Goal: Check status: Check status

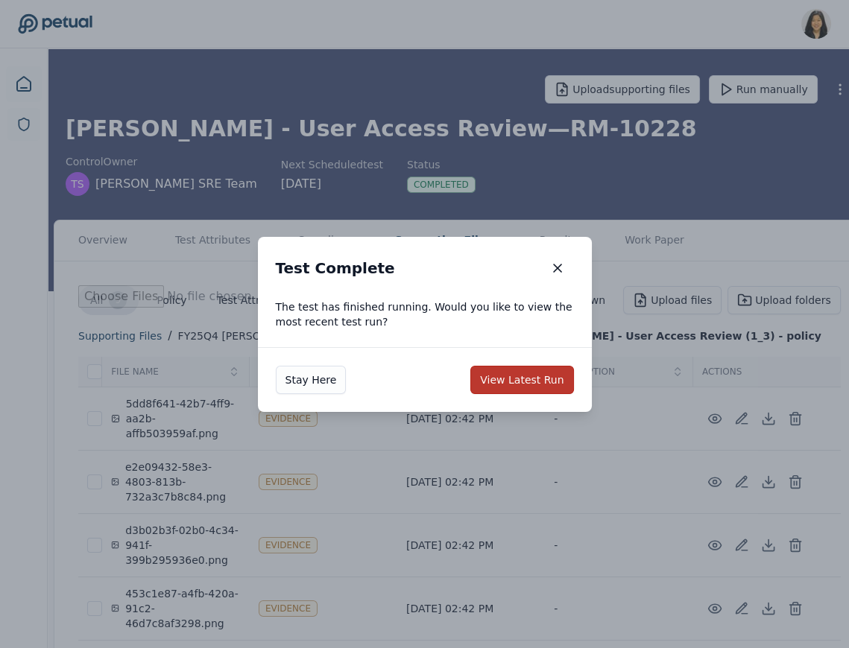
click at [510, 379] on button "View Latest Run" at bounding box center [521, 380] width 103 height 28
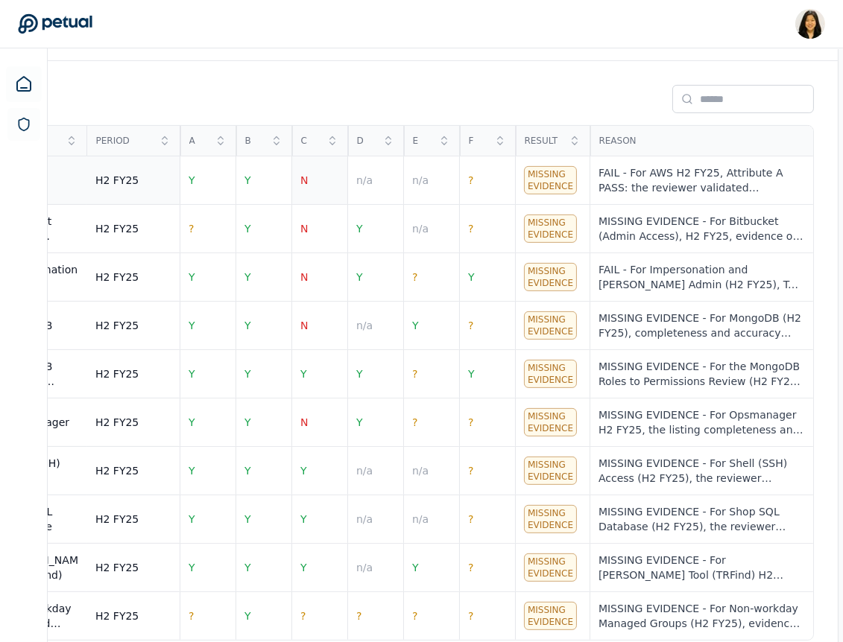
scroll to position [624, 0]
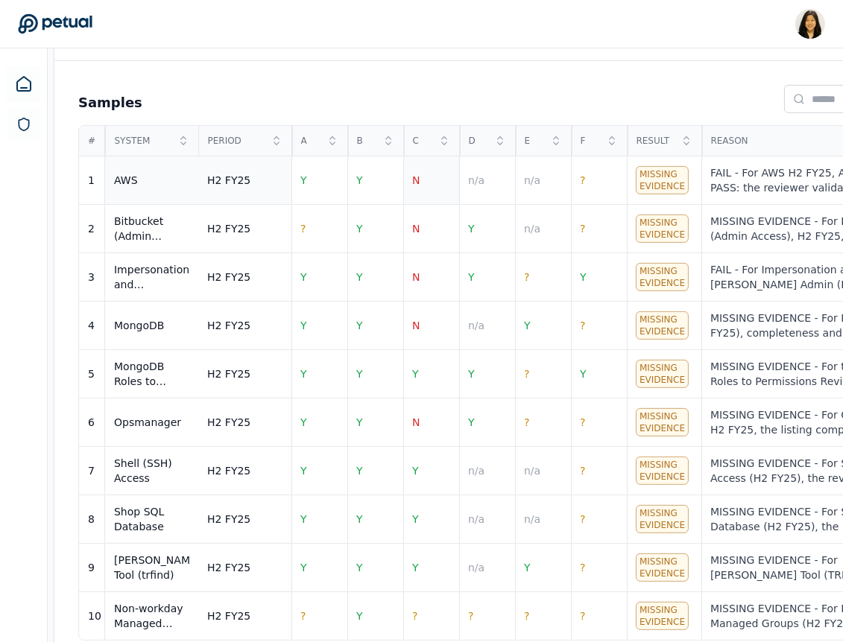
click at [426, 162] on td "N" at bounding box center [431, 180] width 56 height 48
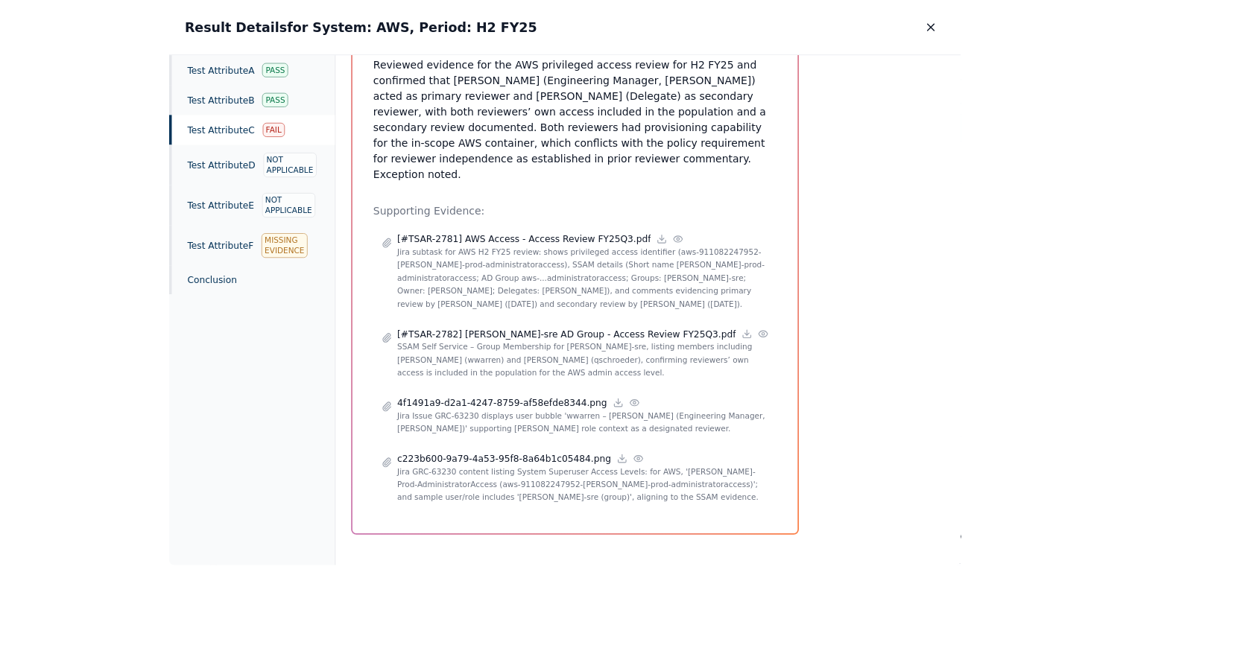
scroll to position [320, 0]
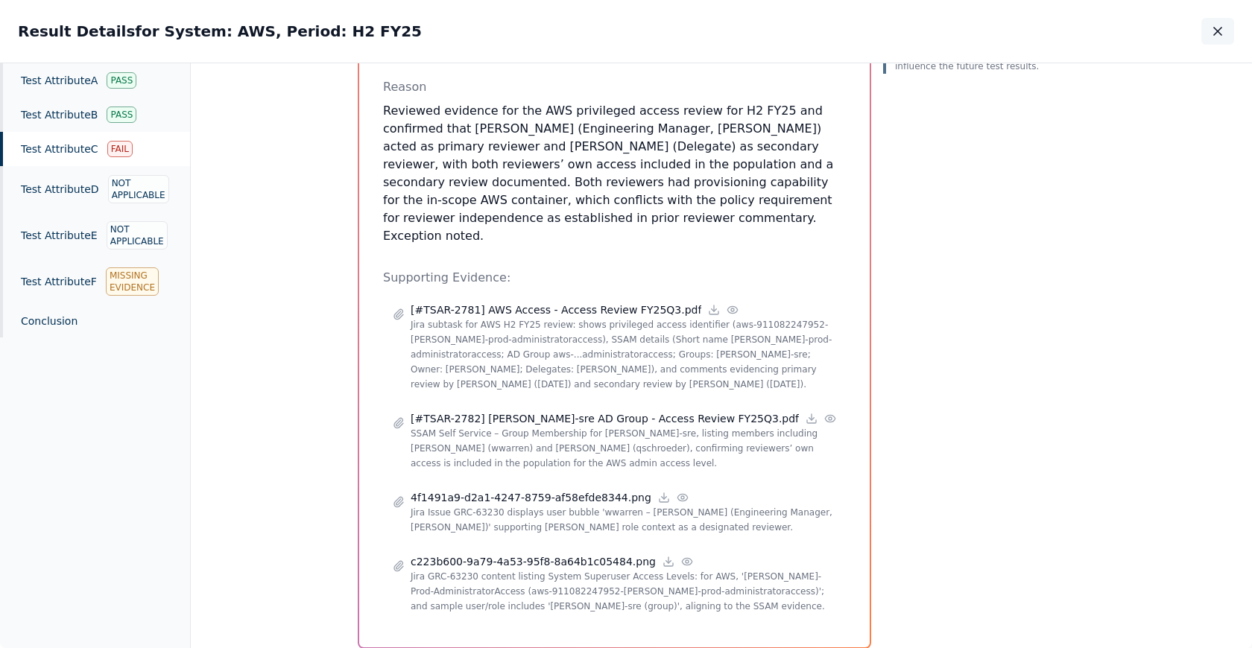
click at [842, 38] on icon "button" at bounding box center [1217, 31] width 15 height 15
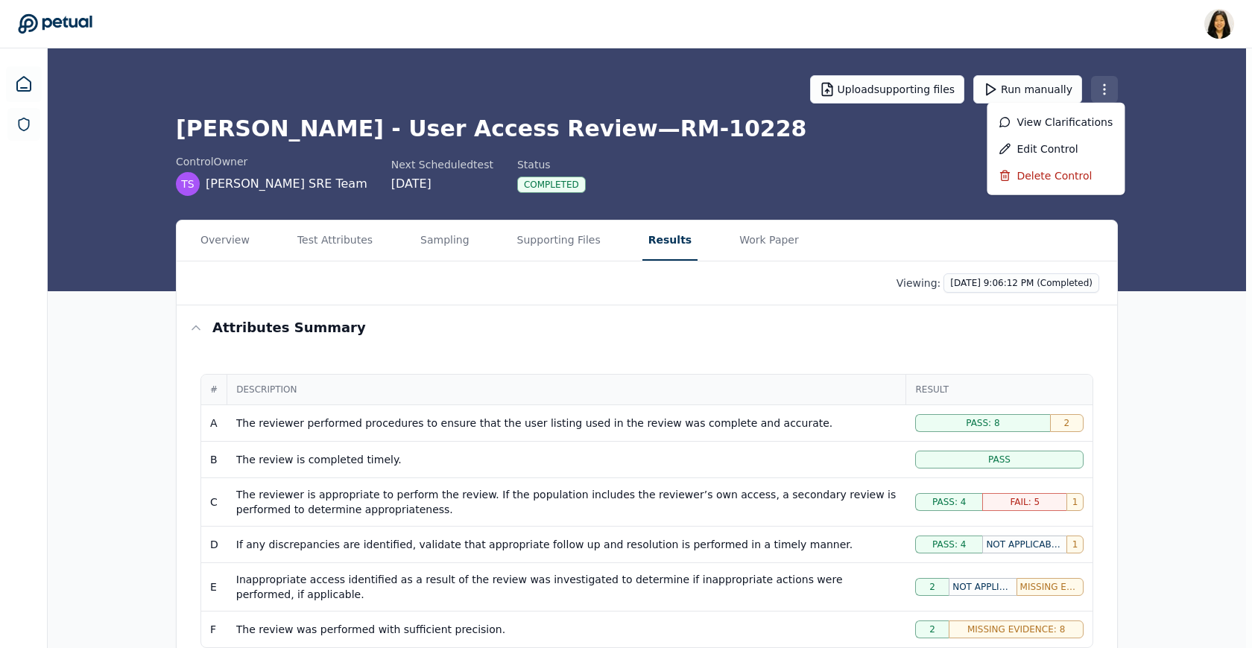
click at [842, 90] on html "Renee Park renee.park@petual.ai Sign out Upload supporting files Run manually T…" at bounding box center [626, 638] width 1252 height 1277
click at [842, 121] on div "View clarifications" at bounding box center [1056, 122] width 138 height 27
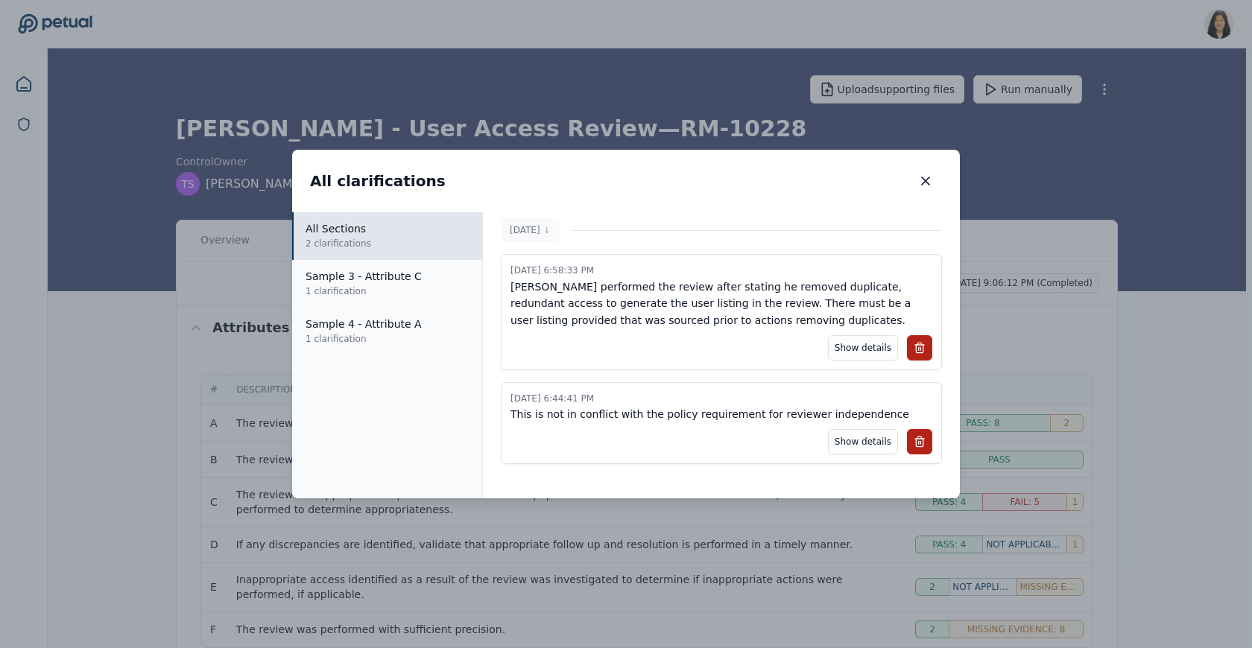
click at [716, 418] on p "This is not in conflict with the policy requirement for reviewer independence" at bounding box center [721, 414] width 422 height 17
copy p "This is not in conflict with the policy requirement for reviewer independence"
click at [842, 437] on button "Show details" at bounding box center [863, 441] width 70 height 25
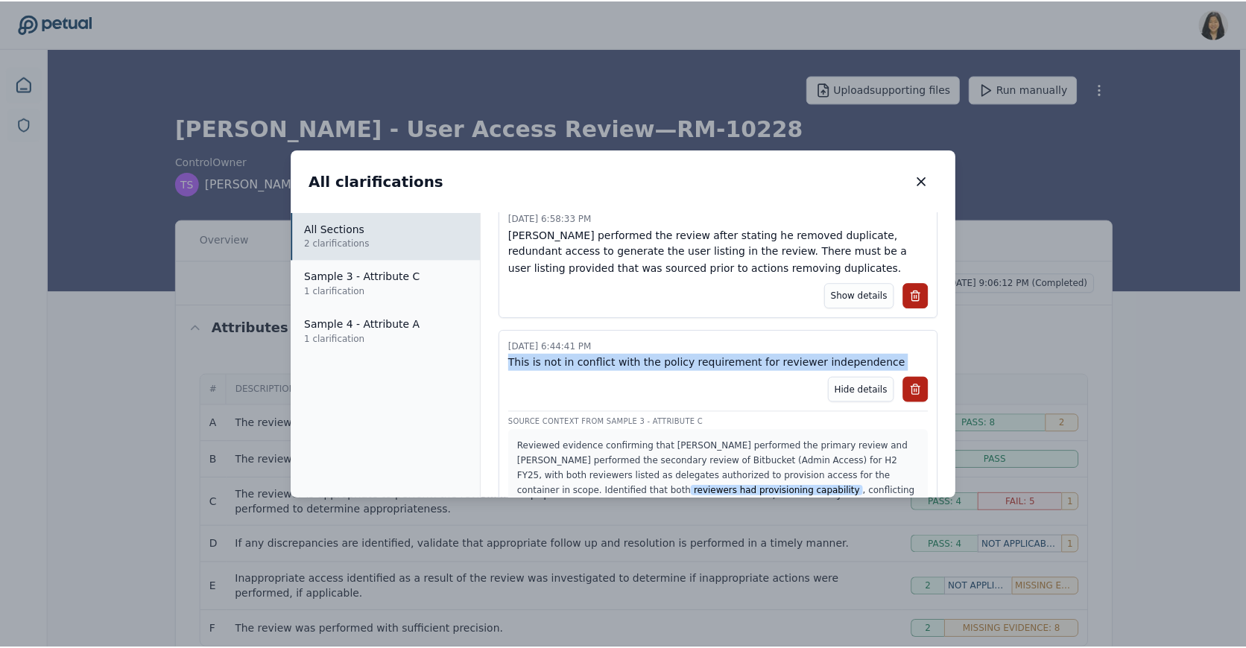
scroll to position [83, 0]
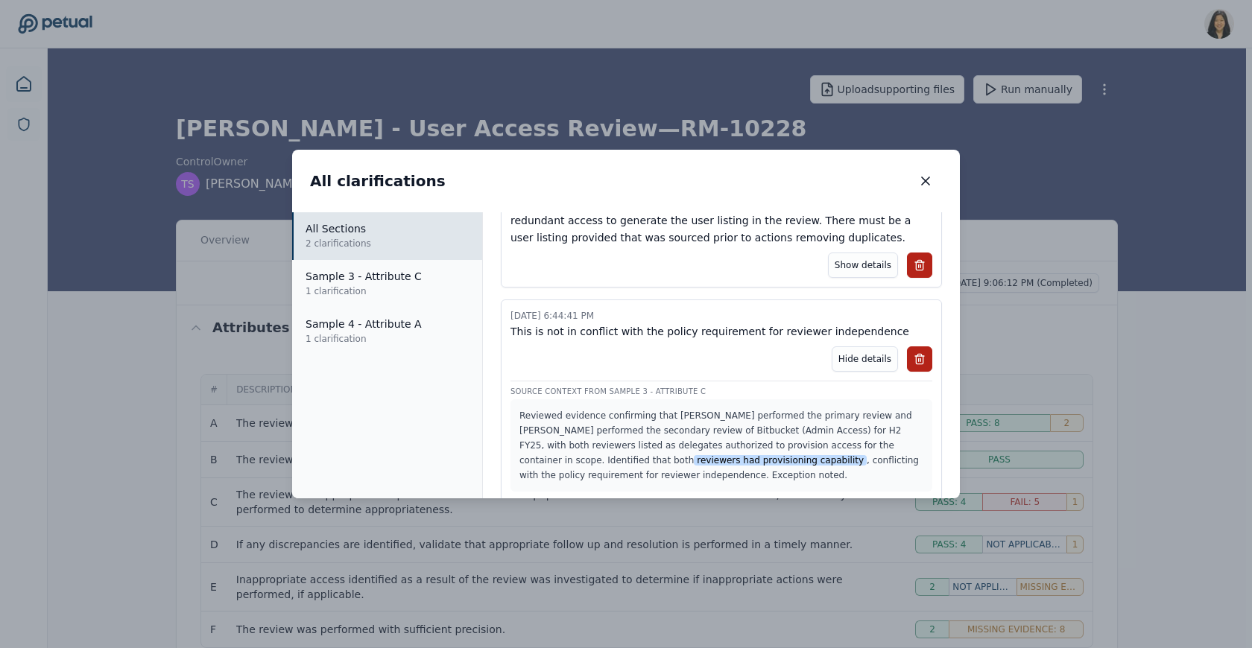
click at [842, 433] on div "All clarifications All clarifications All Sections 2 clarifications Sample 3 - …" at bounding box center [626, 324] width 1252 height 648
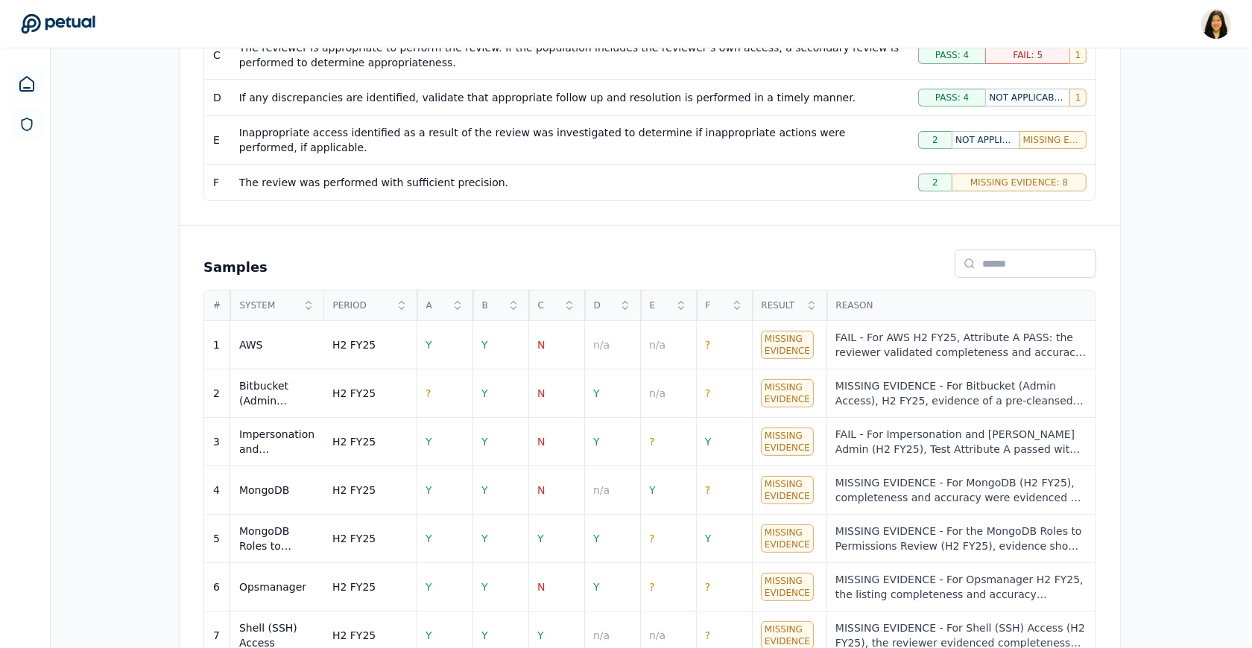
scroll to position [591, 0]
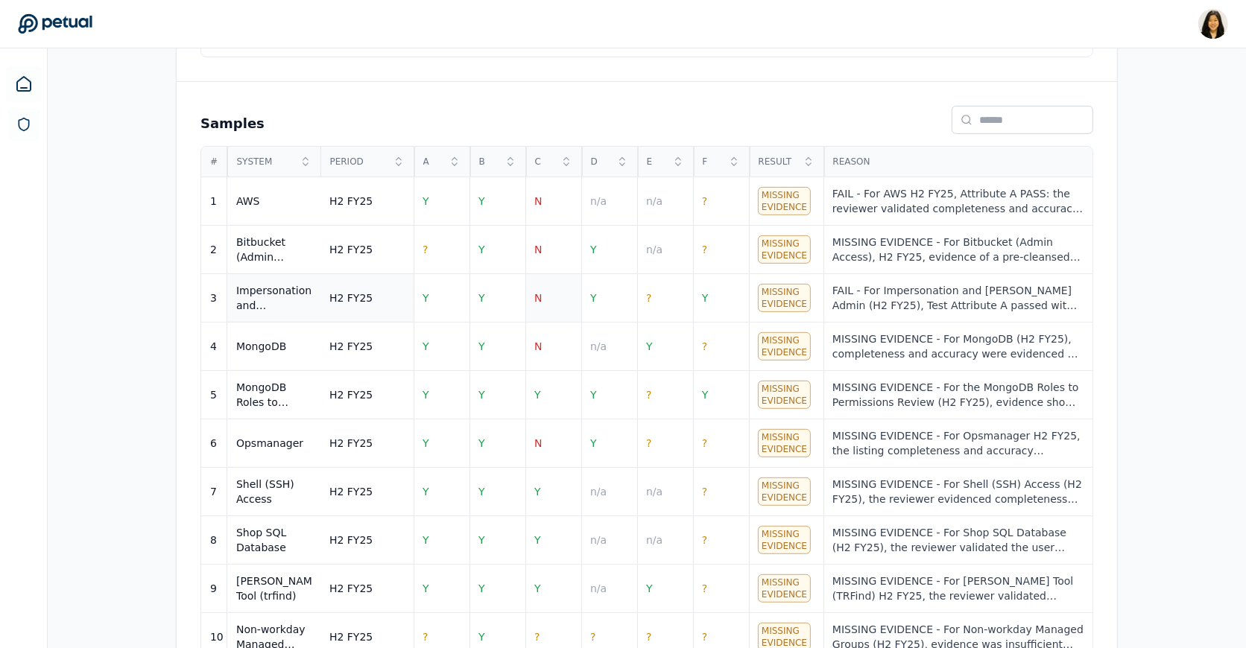
click at [548, 293] on td "N" at bounding box center [553, 298] width 56 height 48
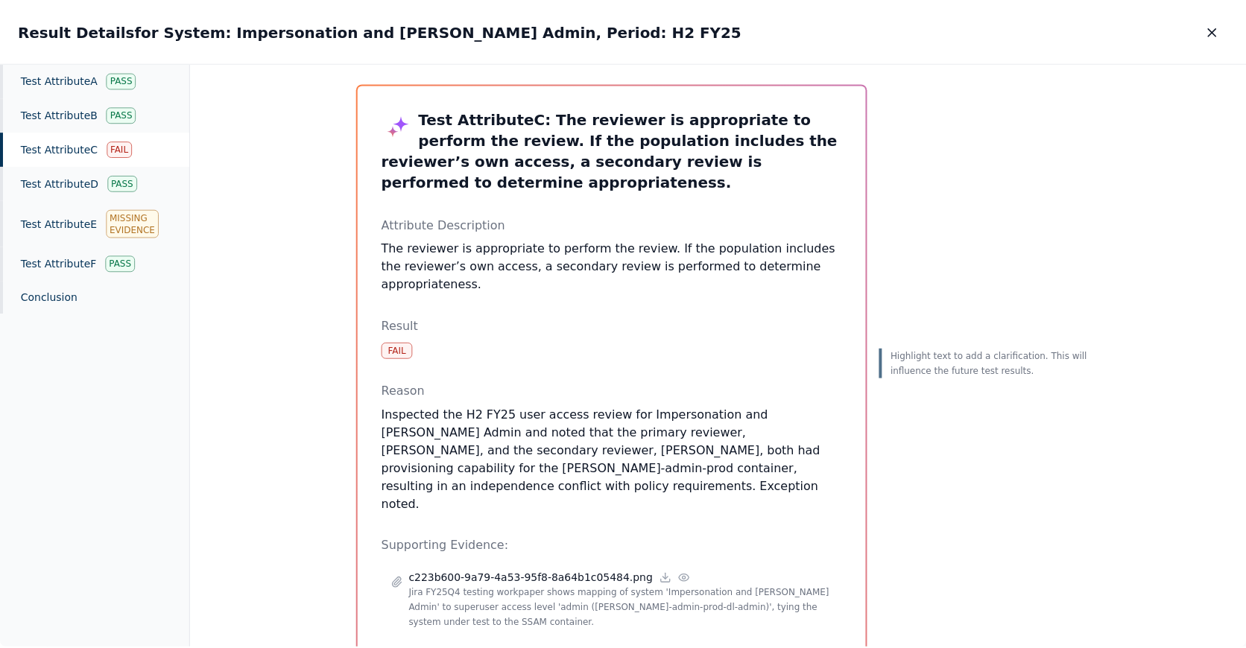
scroll to position [19, 0]
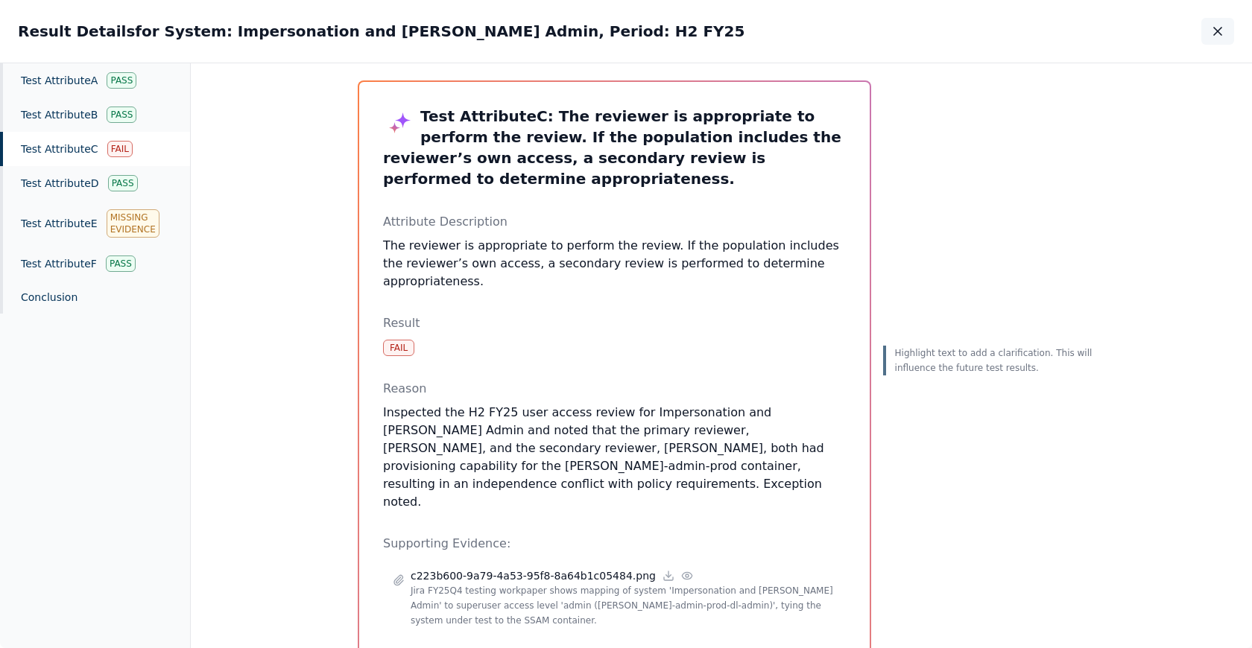
click at [842, 35] on icon "button" at bounding box center [1217, 31] width 7 height 7
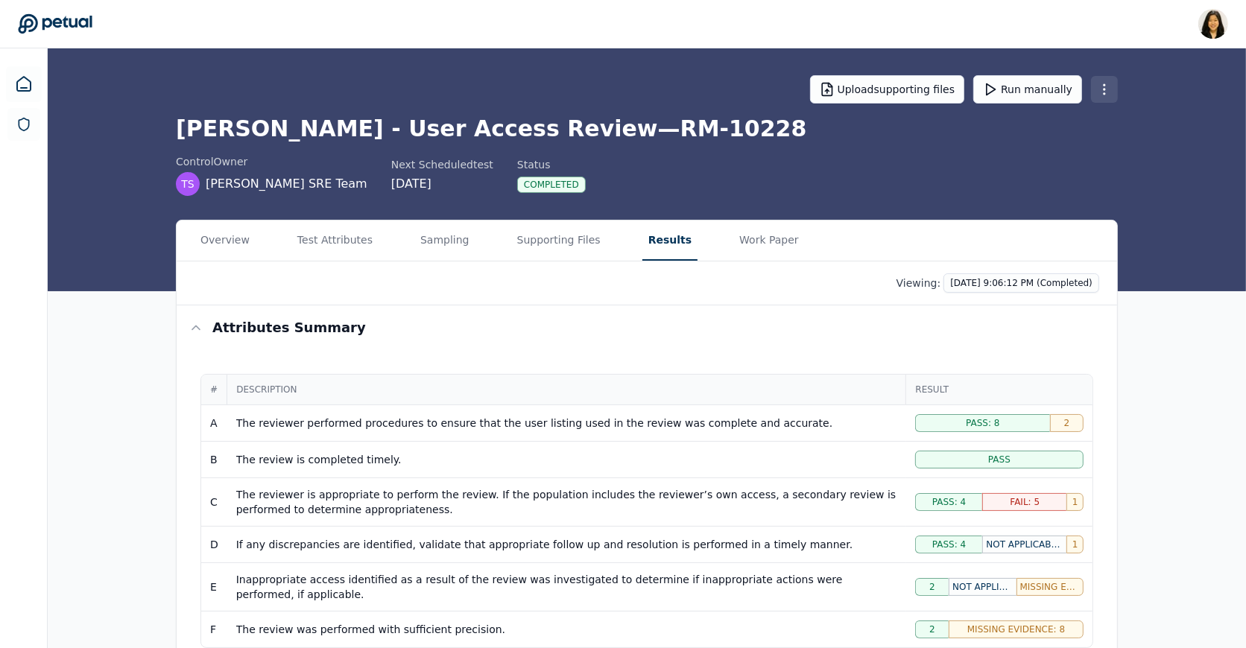
click at [842, 87] on html "Renee Park renee.park@petual.ai Sign out Upload supporting files Run manually T…" at bounding box center [623, 638] width 1246 height 1277
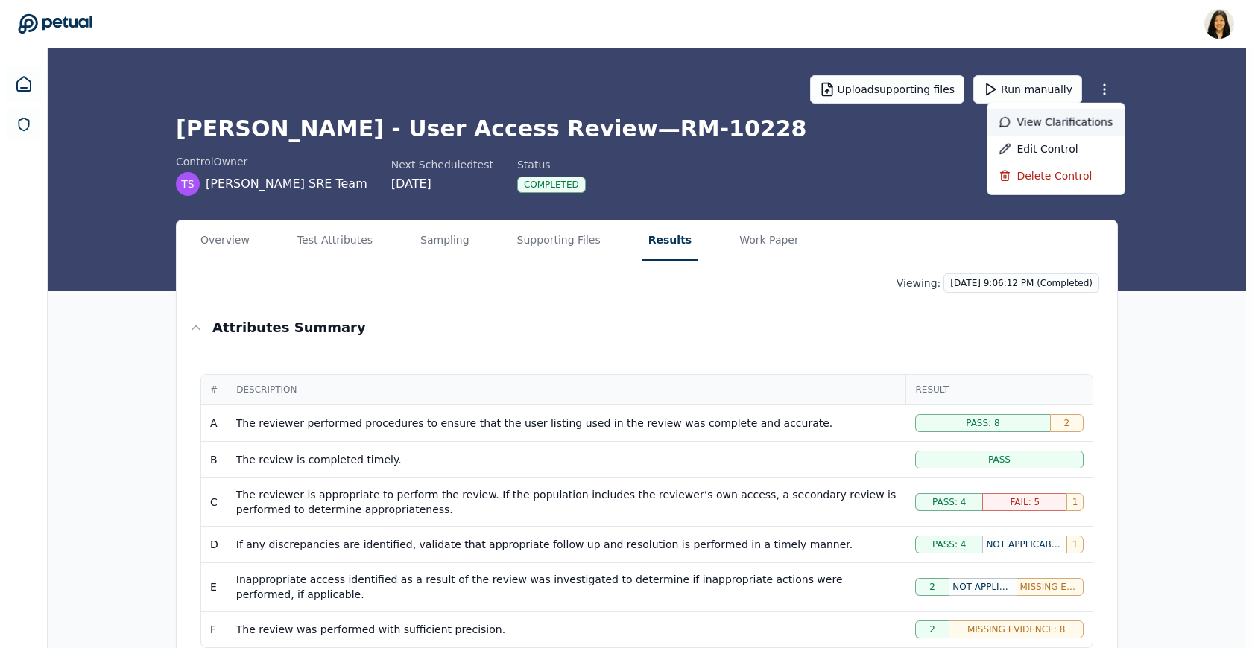
click at [842, 123] on div "View clarifications" at bounding box center [1056, 122] width 138 height 27
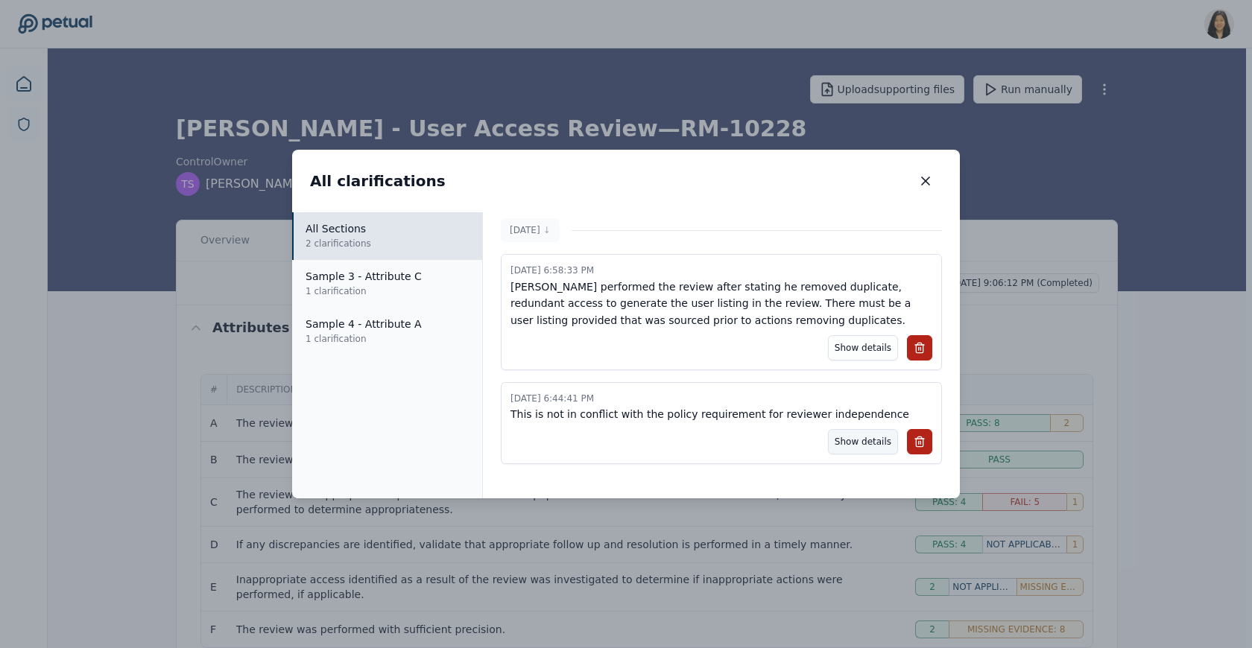
click at [842, 443] on button "Show details" at bounding box center [863, 441] width 70 height 25
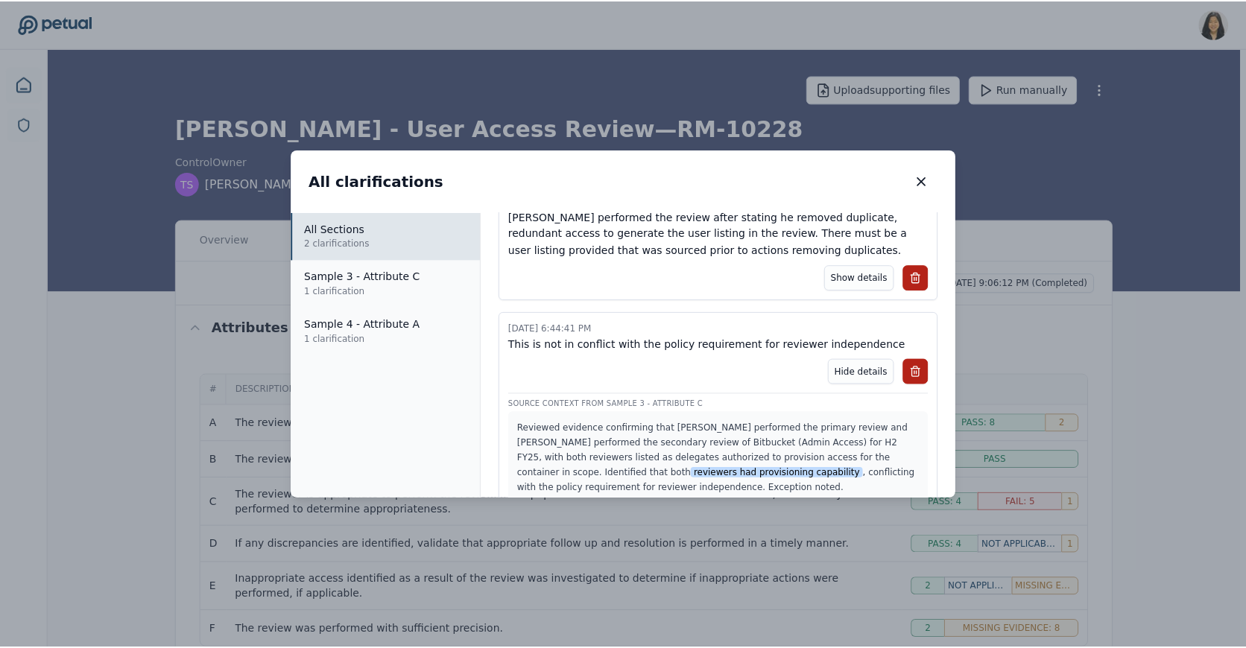
scroll to position [83, 0]
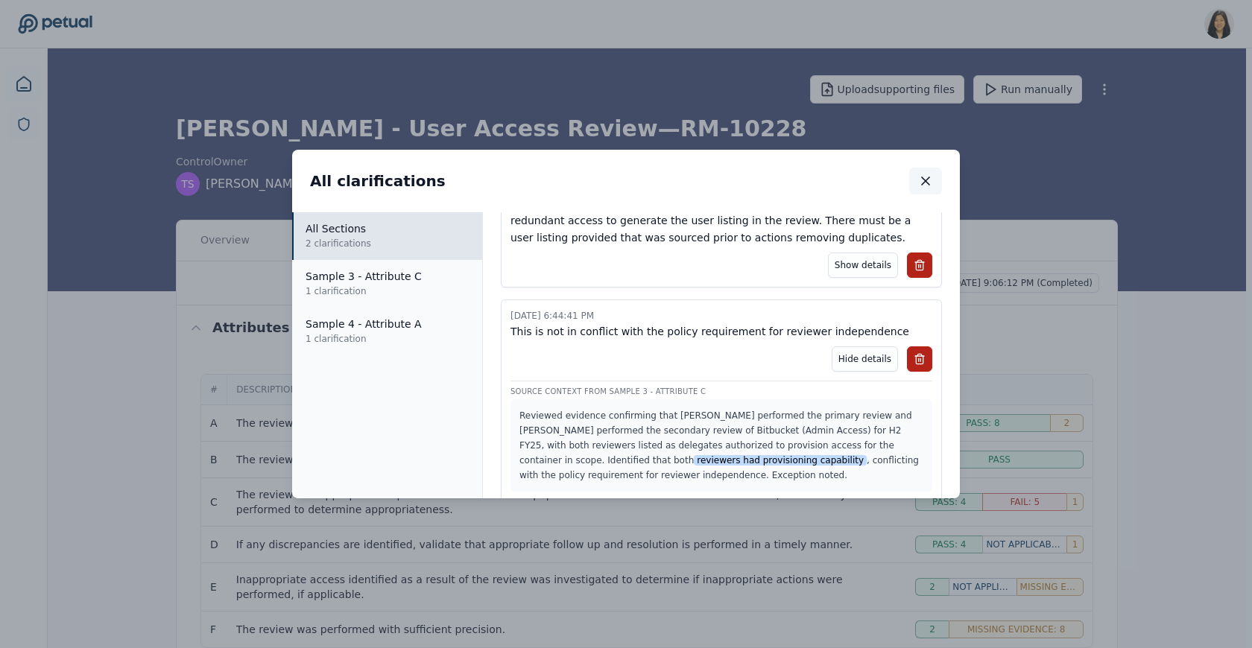
click at [842, 182] on icon "button" at bounding box center [925, 181] width 15 height 15
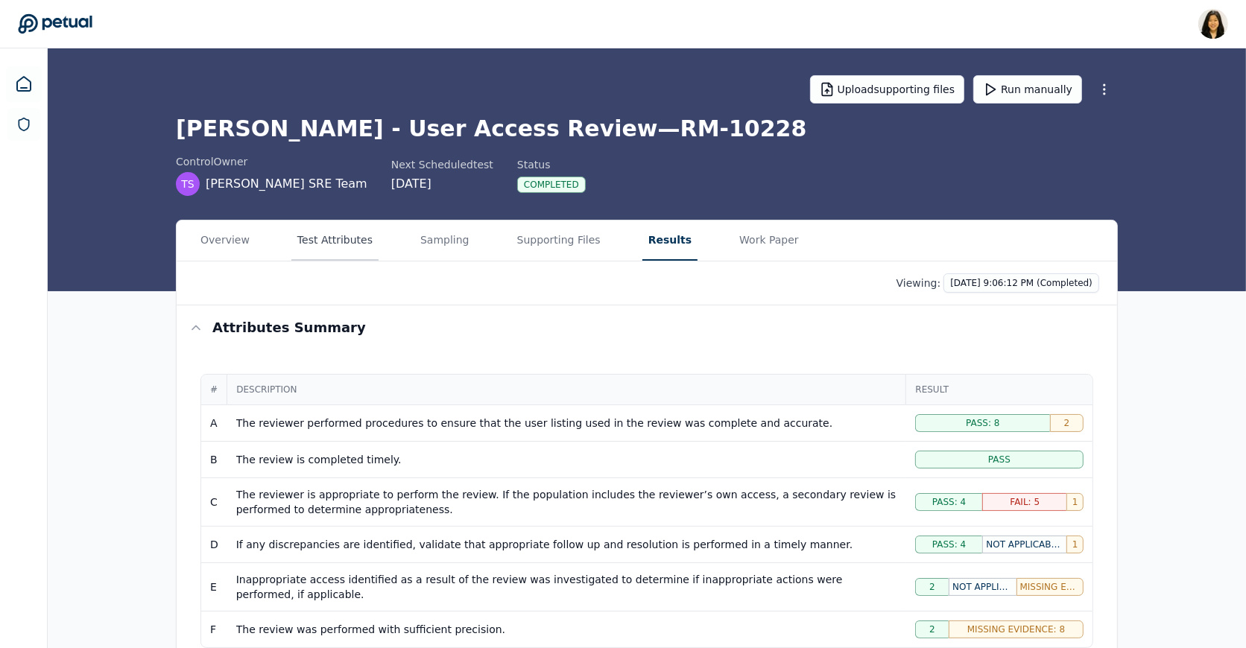
click at [330, 241] on button "Test Attributes" at bounding box center [334, 241] width 87 height 40
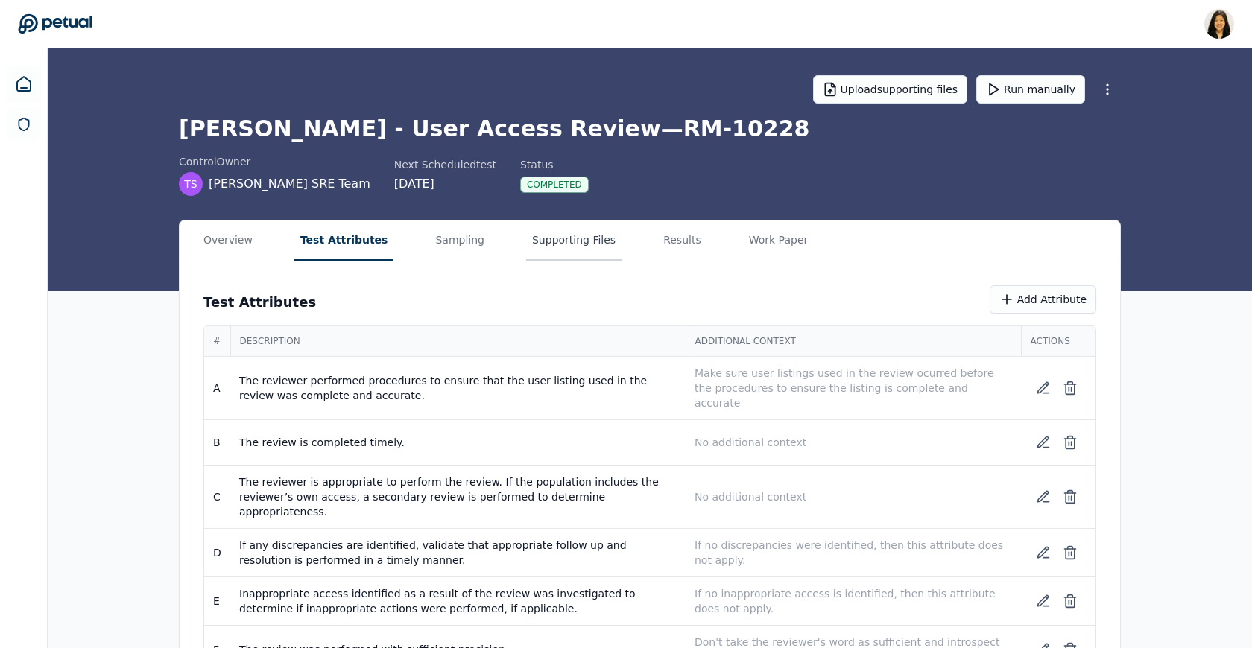
click at [526, 239] on button "Supporting Files" at bounding box center [573, 241] width 95 height 40
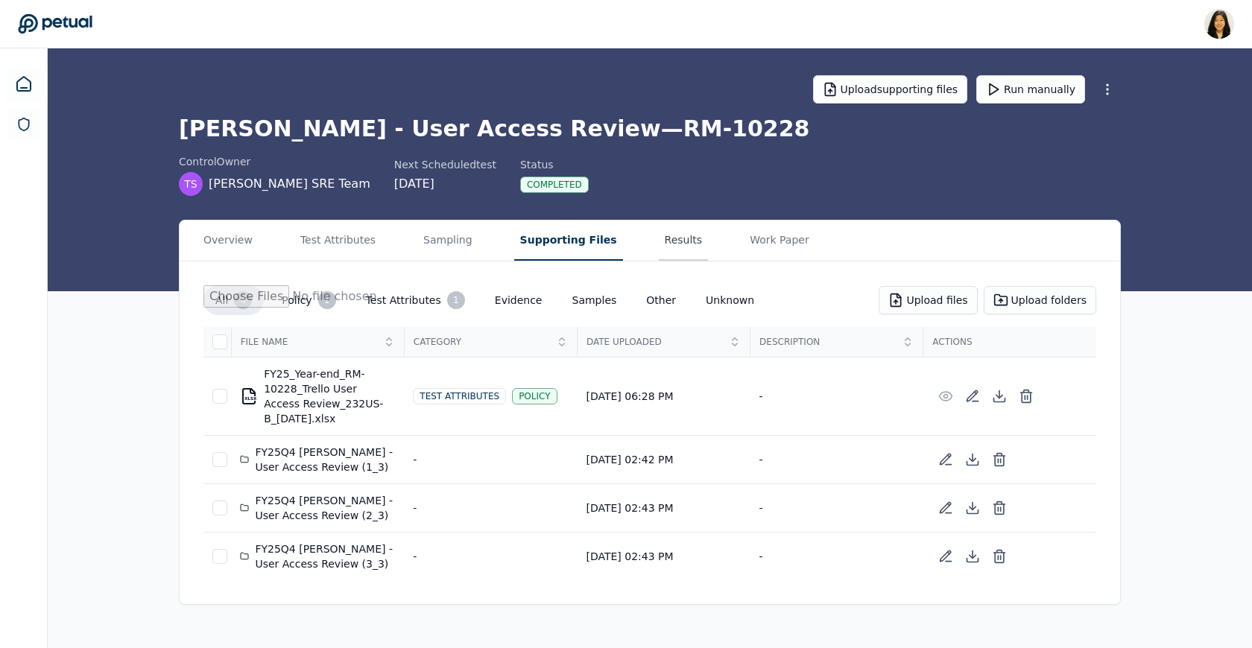
click at [659, 251] on button "Results" at bounding box center [684, 241] width 50 height 40
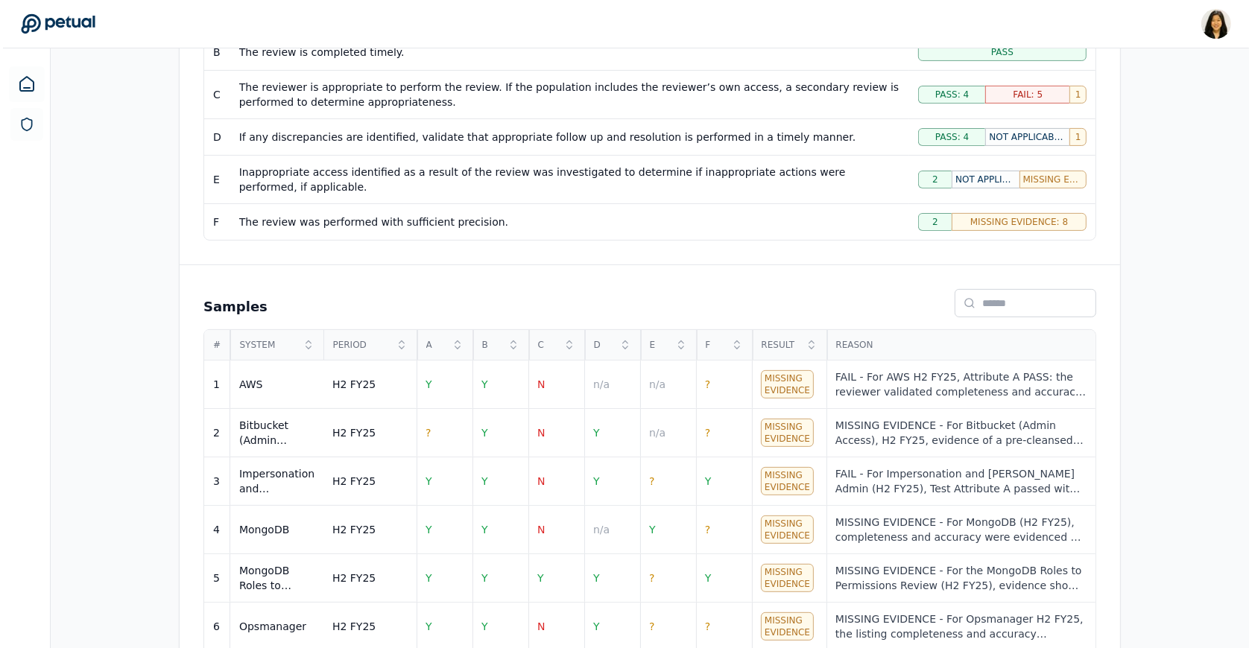
scroll to position [501, 0]
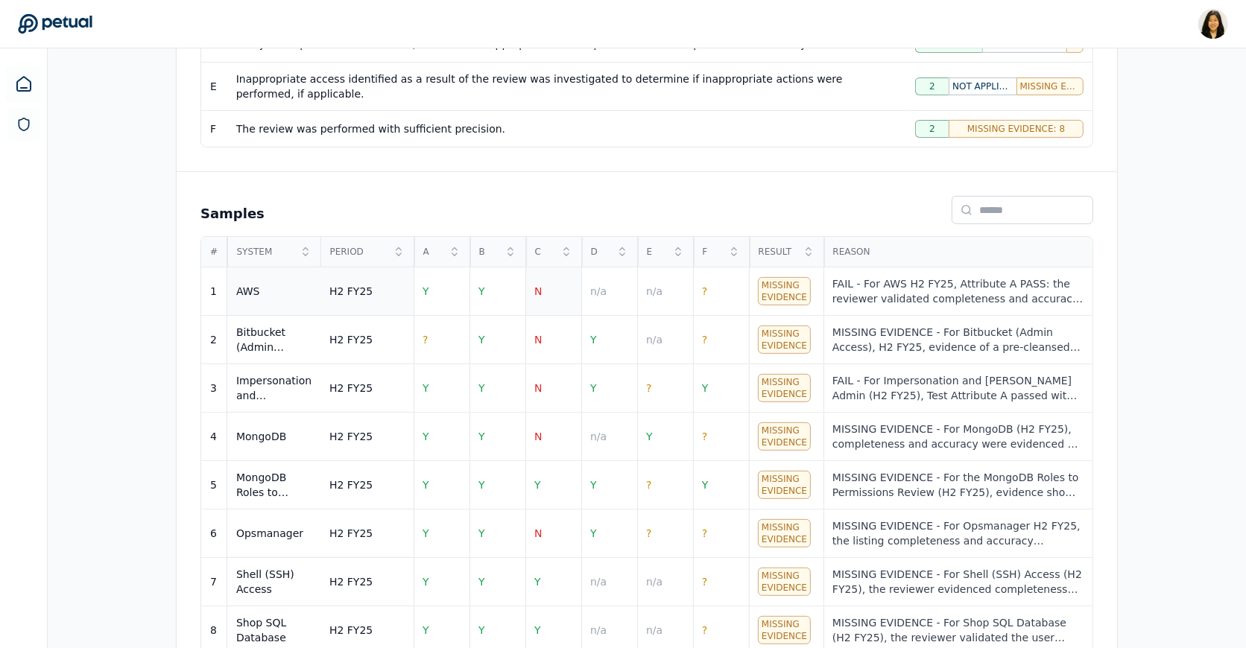
click at [542, 299] on td "N" at bounding box center [553, 292] width 56 height 48
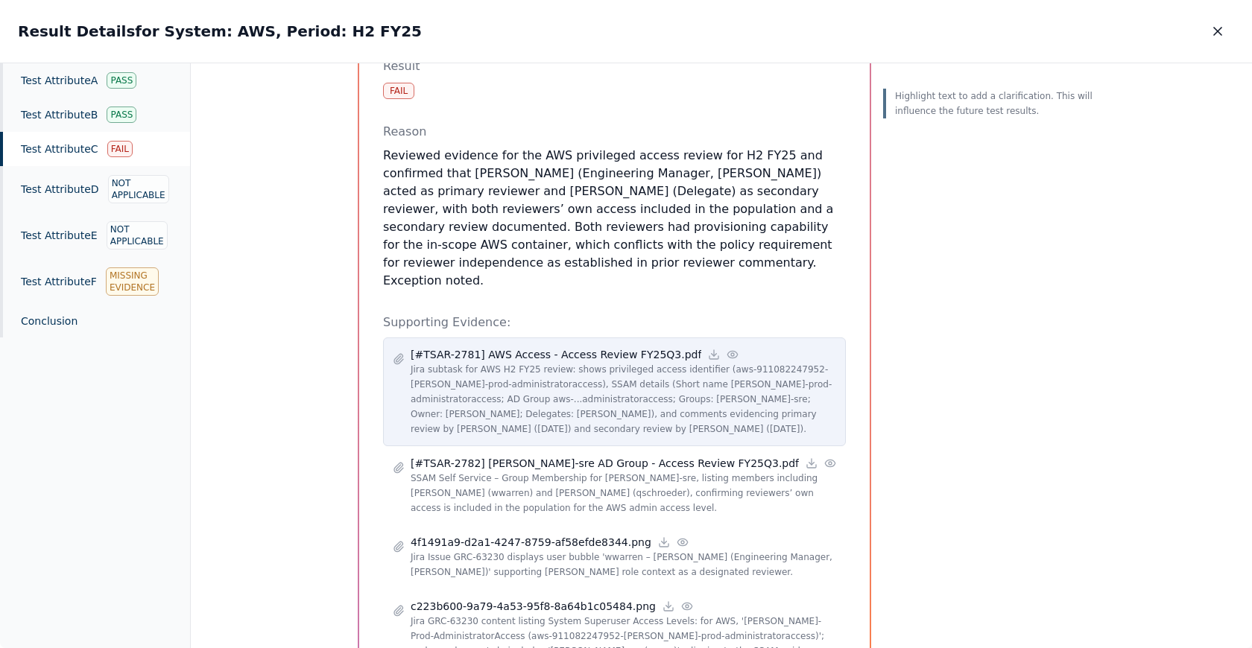
scroll to position [270, 0]
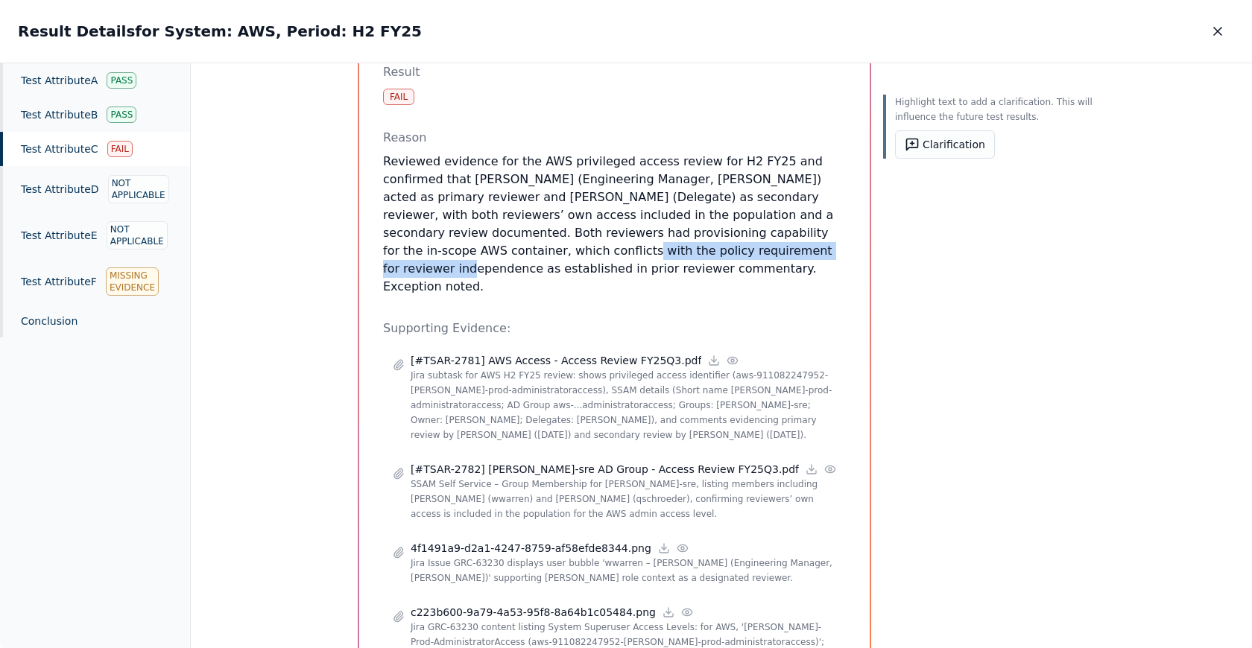
drag, startPoint x: 477, startPoint y: 232, endPoint x: 728, endPoint y: 232, distance: 251.1
click at [728, 232] on p "Reviewed evidence for the AWS privileged access review for H2 FY25 and confirme…" at bounding box center [614, 224] width 463 height 143
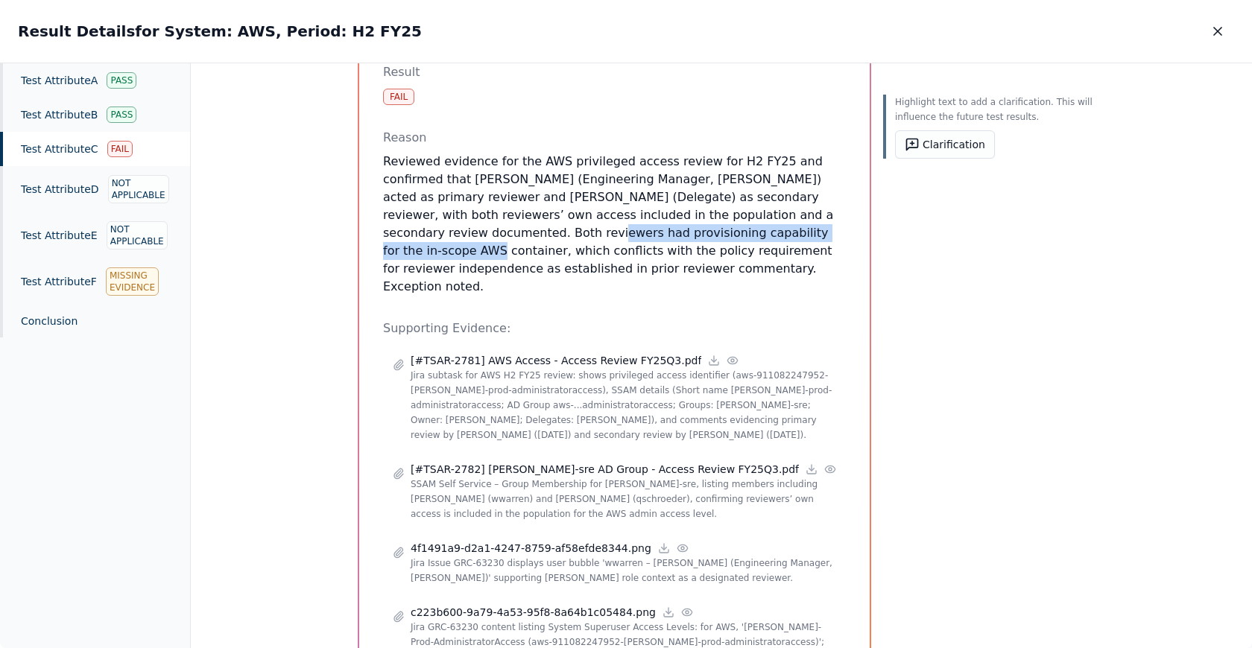
drag, startPoint x: 459, startPoint y: 213, endPoint x: 750, endPoint y: 215, distance: 290.6
click at [750, 215] on p "Reviewed evidence for the AWS privileged access review for H2 FY25 and confirme…" at bounding box center [614, 224] width 463 height 143
drag, startPoint x: 769, startPoint y: 195, endPoint x: 749, endPoint y: 206, distance: 22.7
click at [749, 206] on p "Reviewed evidence for the AWS privileged access review for H2 FY25 and confirme…" at bounding box center [614, 224] width 463 height 143
click at [842, 139] on icon at bounding box center [912, 144] width 11 height 11
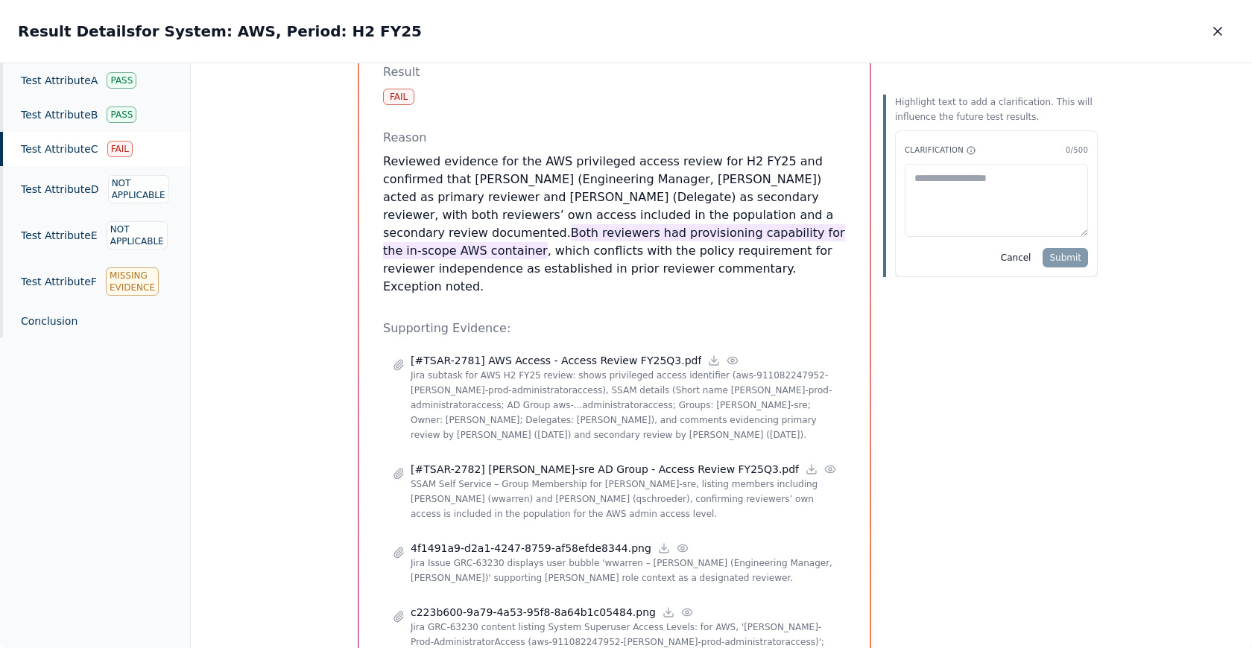
click at [772, 203] on p "Reviewed evidence for the AWS privileged access review for H2 FY25 and confirme…" at bounding box center [614, 224] width 463 height 143
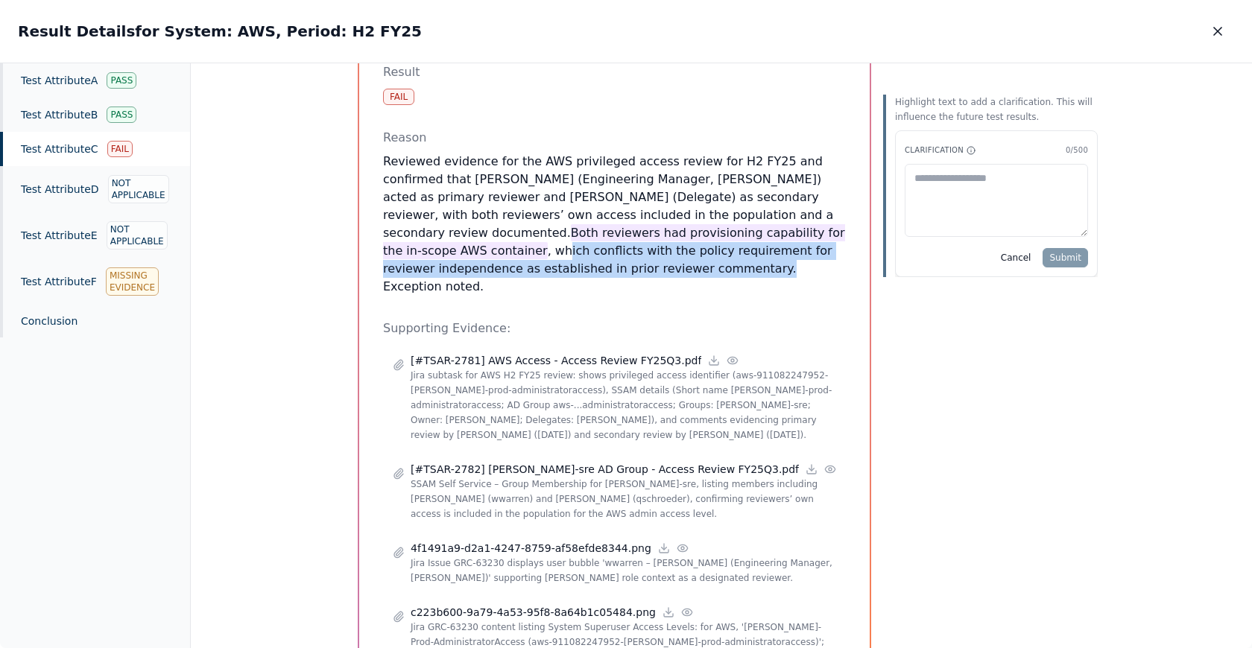
click at [527, 250] on p "Reviewed evidence for the AWS privileged access review for H2 FY25 and confirme…" at bounding box center [614, 224] width 463 height 143
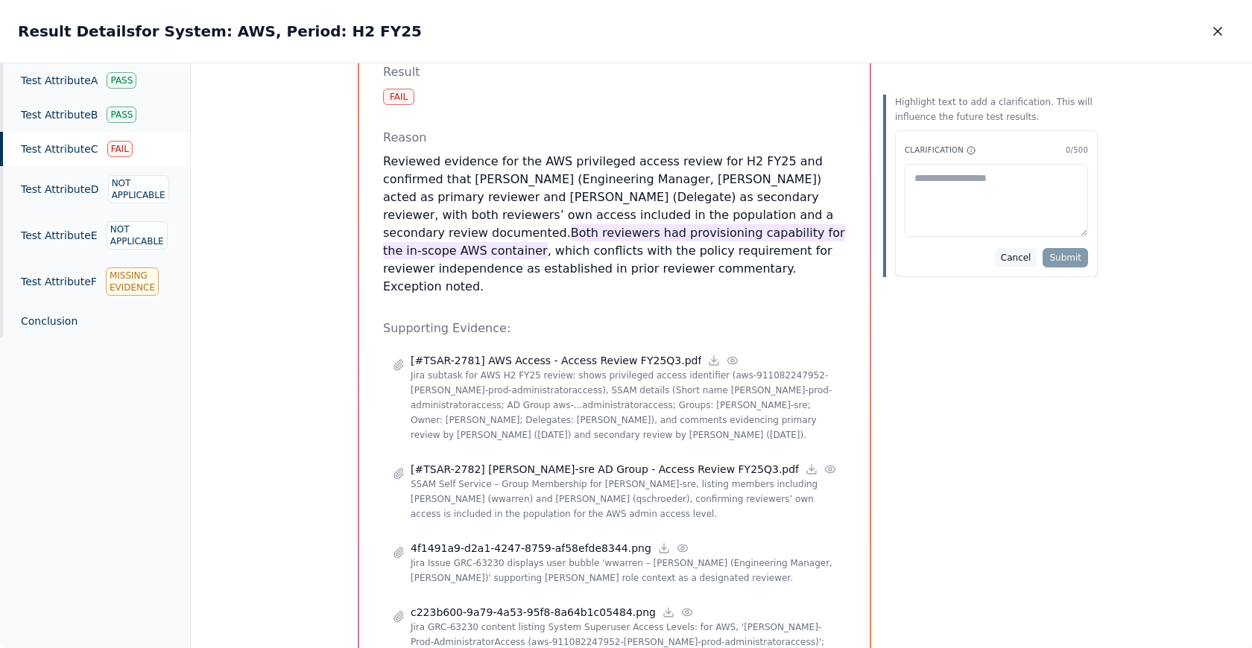
click at [842, 259] on button "Cancel" at bounding box center [1016, 257] width 42 height 19
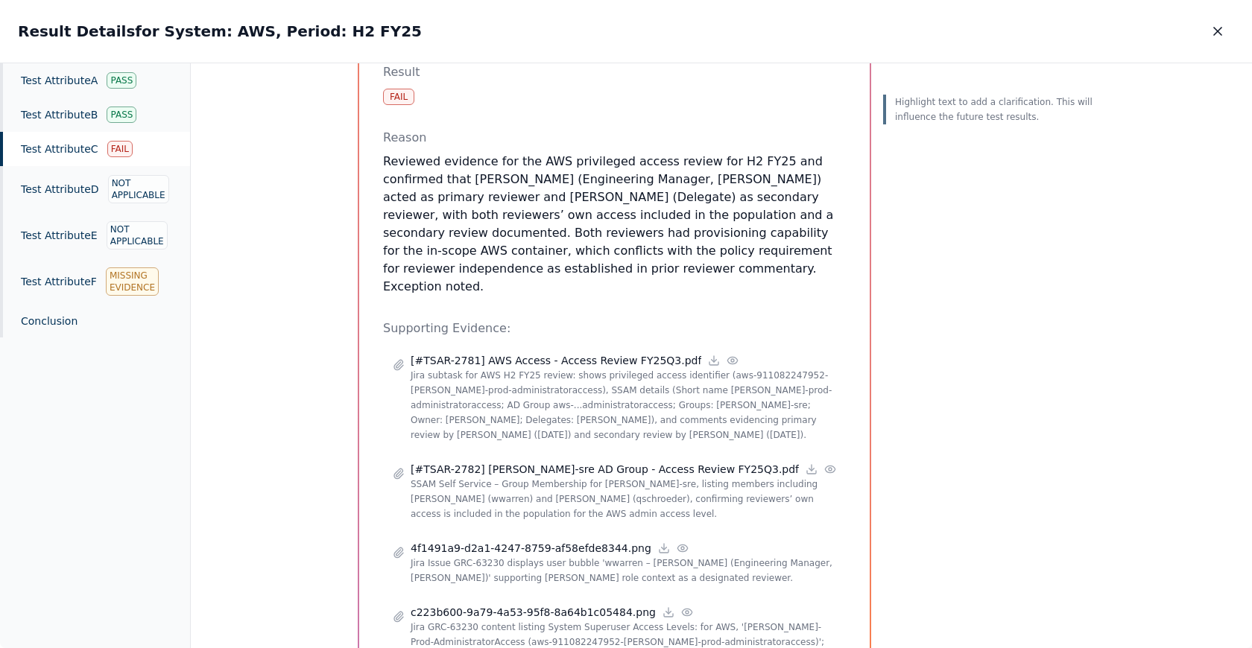
drag, startPoint x: 525, startPoint y: 246, endPoint x: 767, endPoint y: 192, distance: 247.3
click at [767, 192] on p "Reviewed evidence for the AWS privileged access review for H2 FY25 and confirme…" at bounding box center [614, 224] width 463 height 143
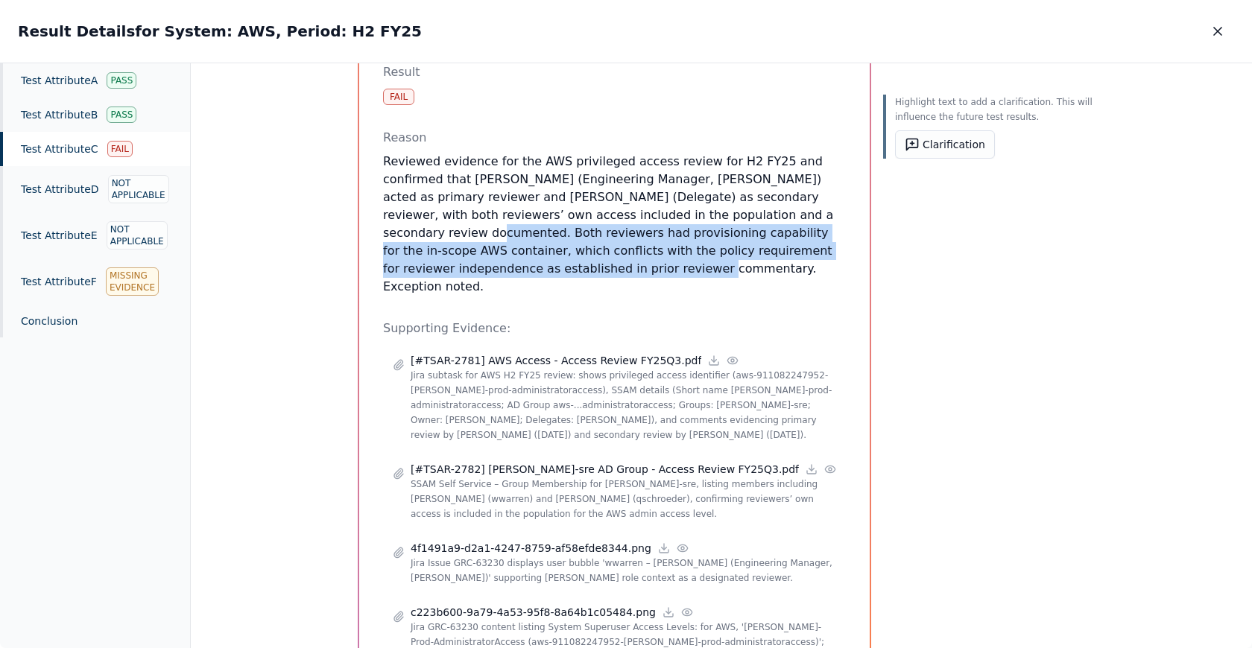
drag, startPoint x: 771, startPoint y: 194, endPoint x: 523, endPoint y: 247, distance: 253.7
click at [523, 247] on p "Reviewed evidence for the AWS privileged access review for H2 FY25 and confirme…" at bounding box center [614, 224] width 463 height 143
copy p "Both reviewers had provisioning capability for the in-scope AWS container, whic…"
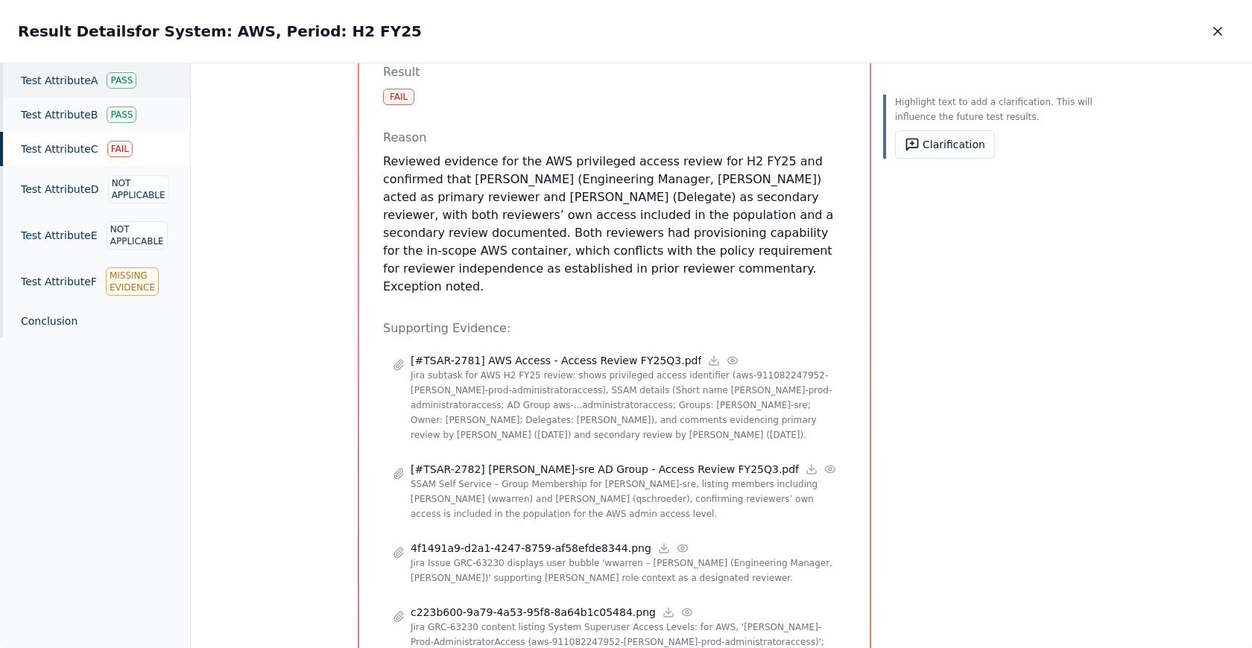
click at [100, 80] on div "Test Attribute A Pass" at bounding box center [95, 80] width 190 height 34
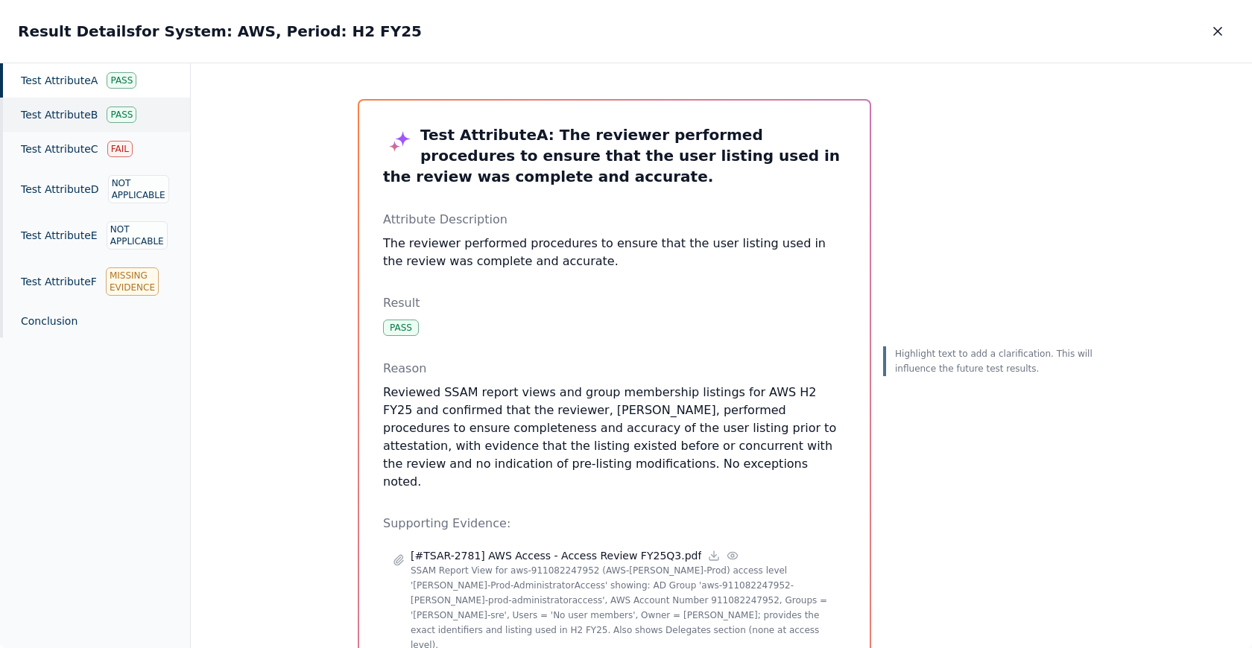
click at [100, 104] on div "Test Attribute B Pass" at bounding box center [95, 115] width 190 height 34
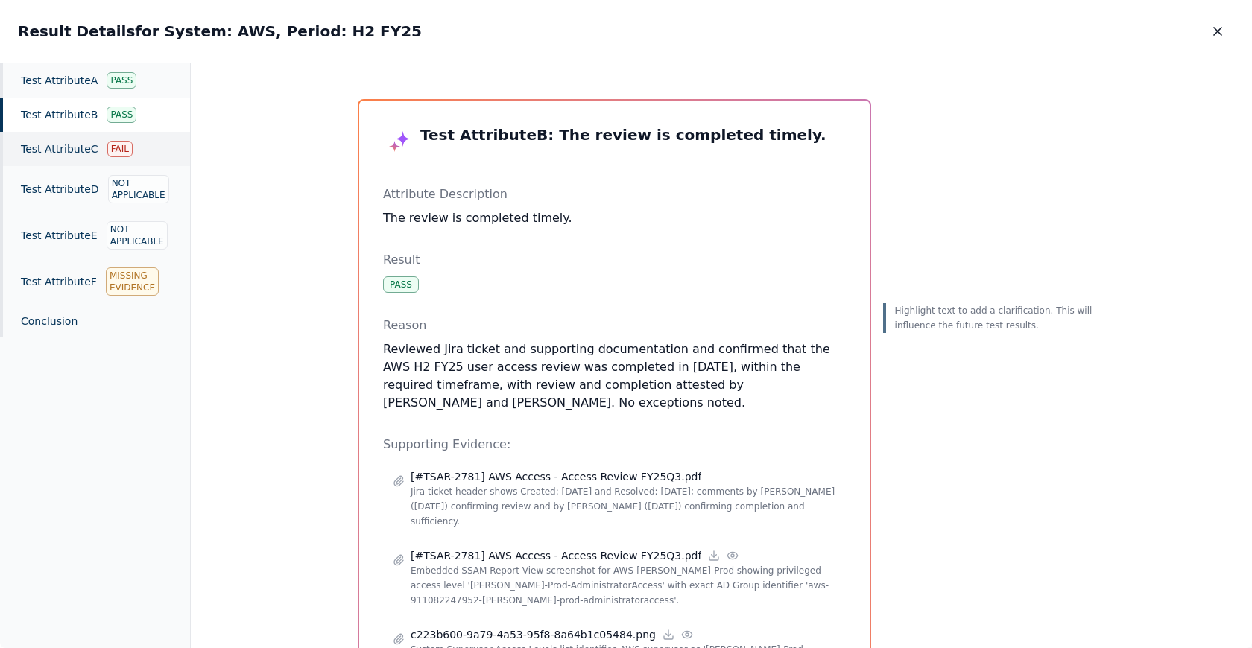
click at [108, 138] on div "Test Attribute C Fail" at bounding box center [95, 149] width 190 height 34
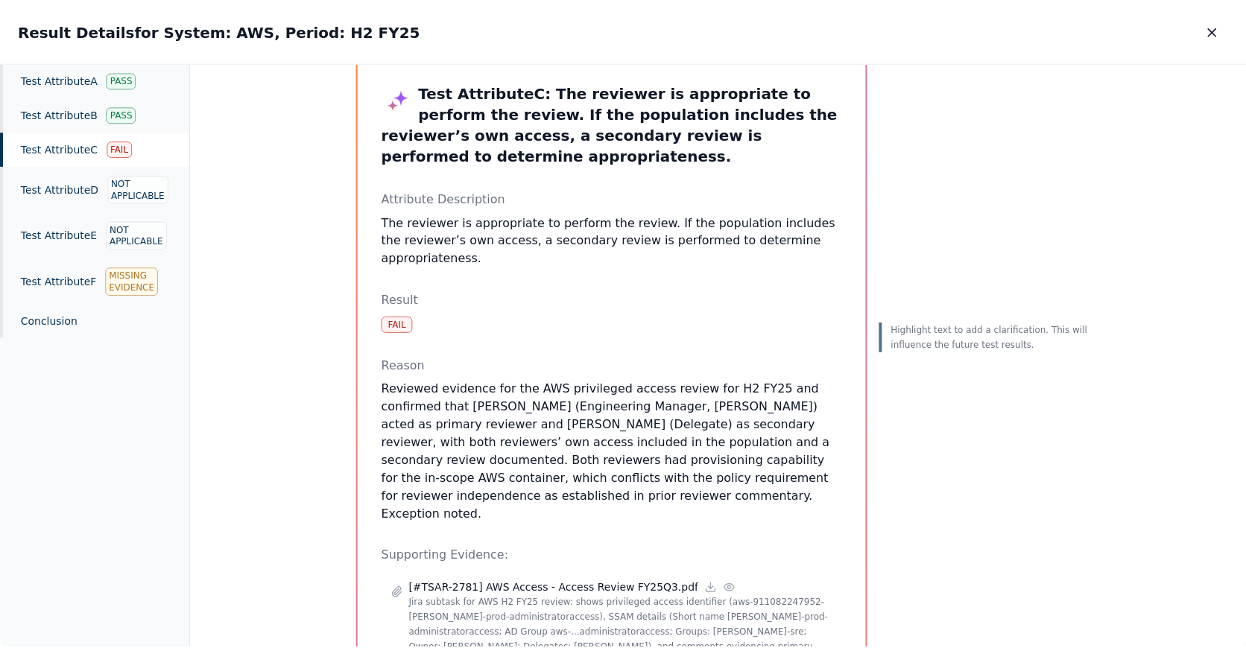
scroll to position [39, 0]
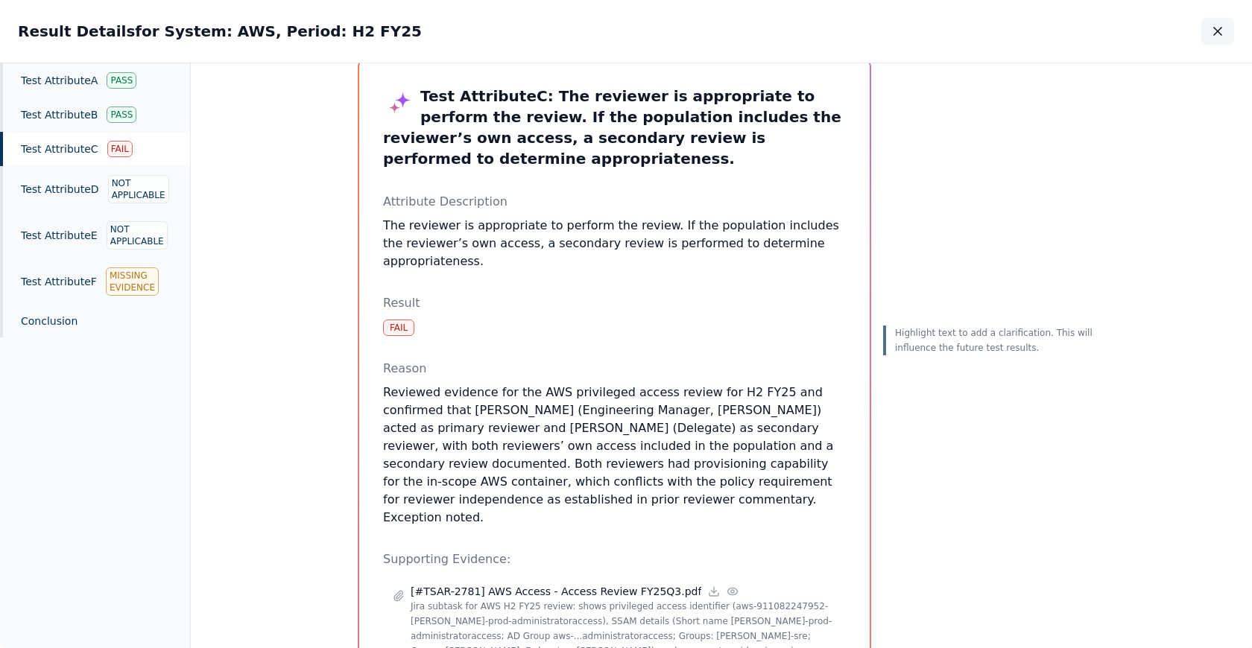
click at [842, 28] on icon "button" at bounding box center [1217, 31] width 15 height 15
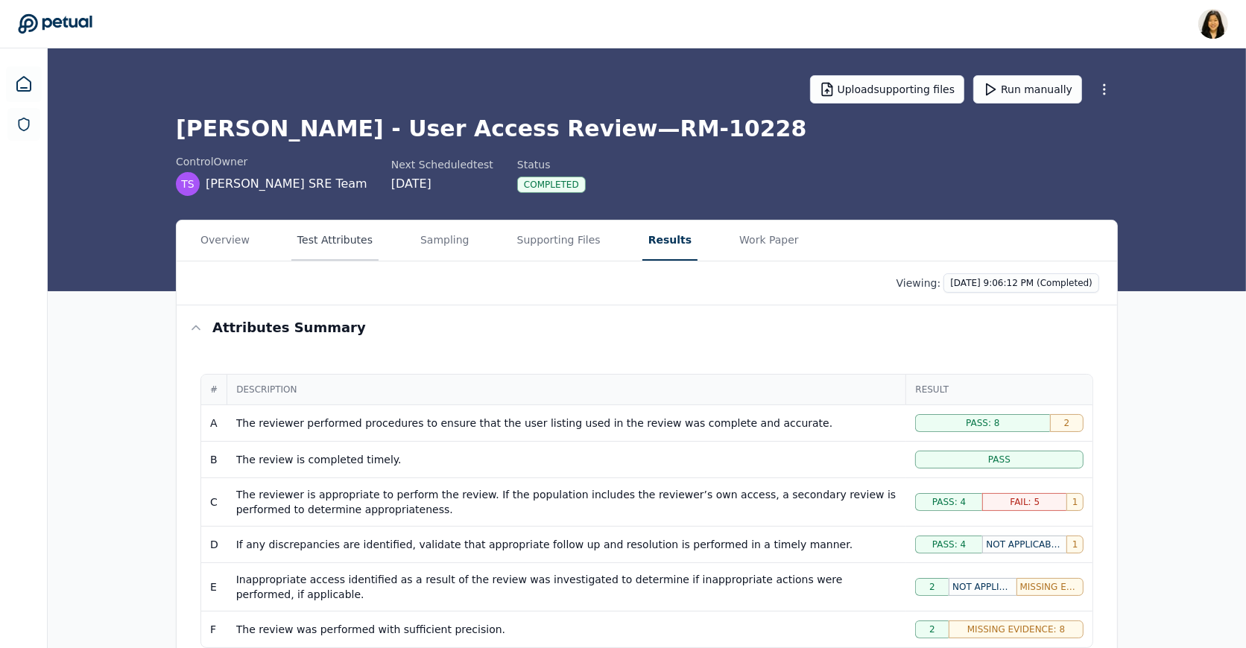
click at [343, 236] on button "Test Attributes" at bounding box center [334, 241] width 87 height 40
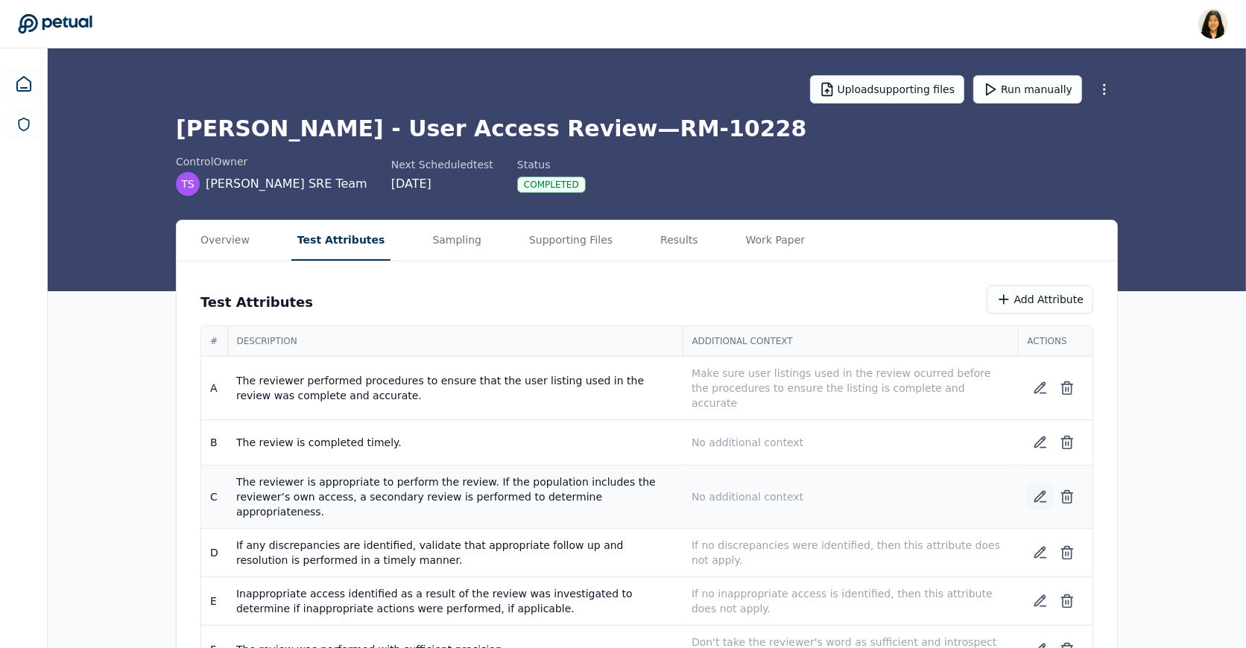
click at [842, 492] on icon at bounding box center [1040, 497] width 10 height 10
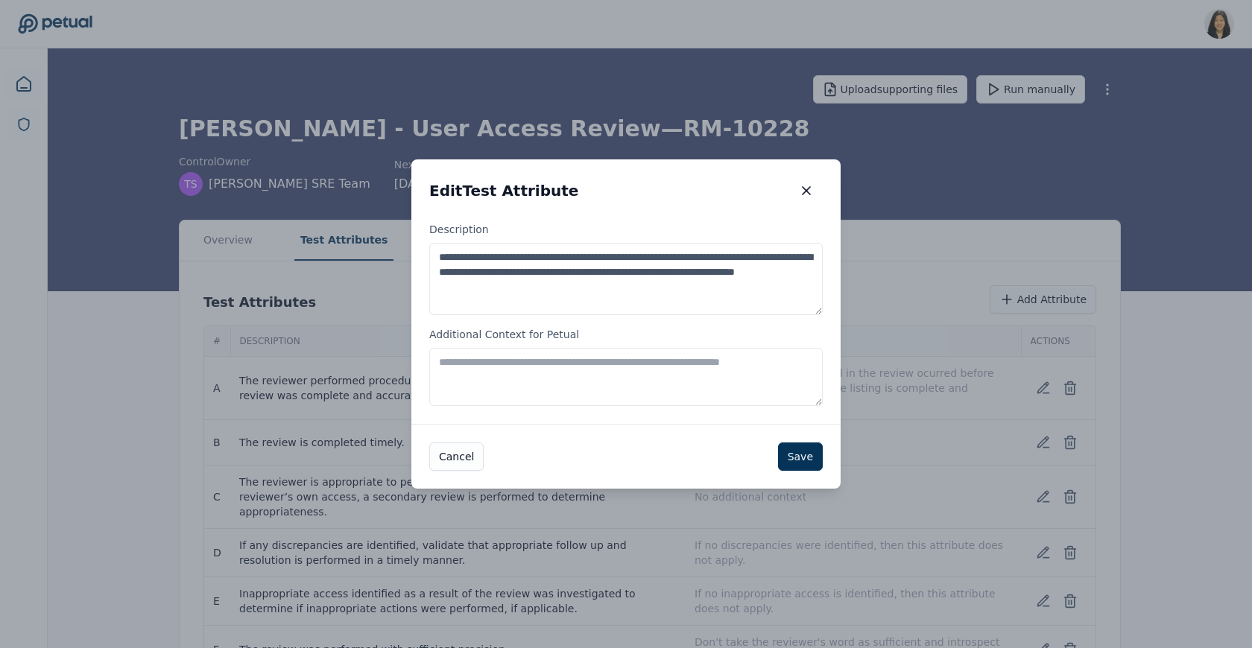
click at [659, 385] on textarea "Additional Context for Petual" at bounding box center [625, 377] width 393 height 58
type textarea "**********"
click at [798, 452] on button "Save" at bounding box center [800, 457] width 45 height 28
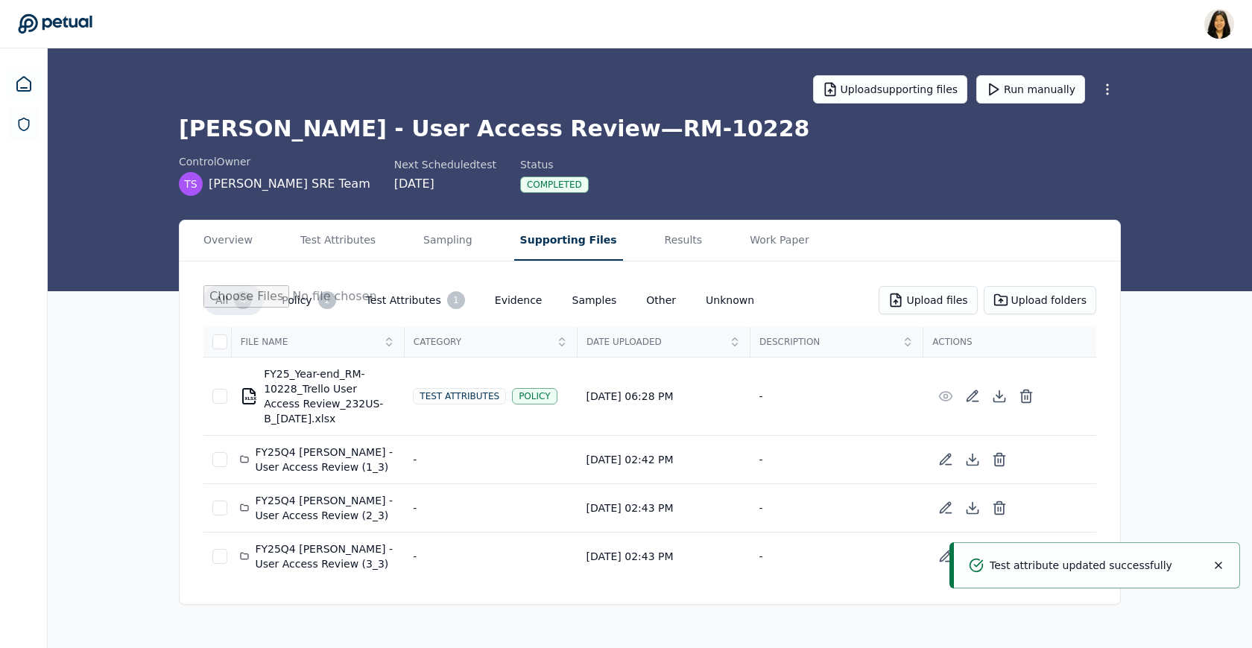
click at [583, 251] on button "Supporting Files" at bounding box center [568, 241] width 109 height 40
click at [659, 249] on button "Results" at bounding box center [684, 241] width 50 height 40
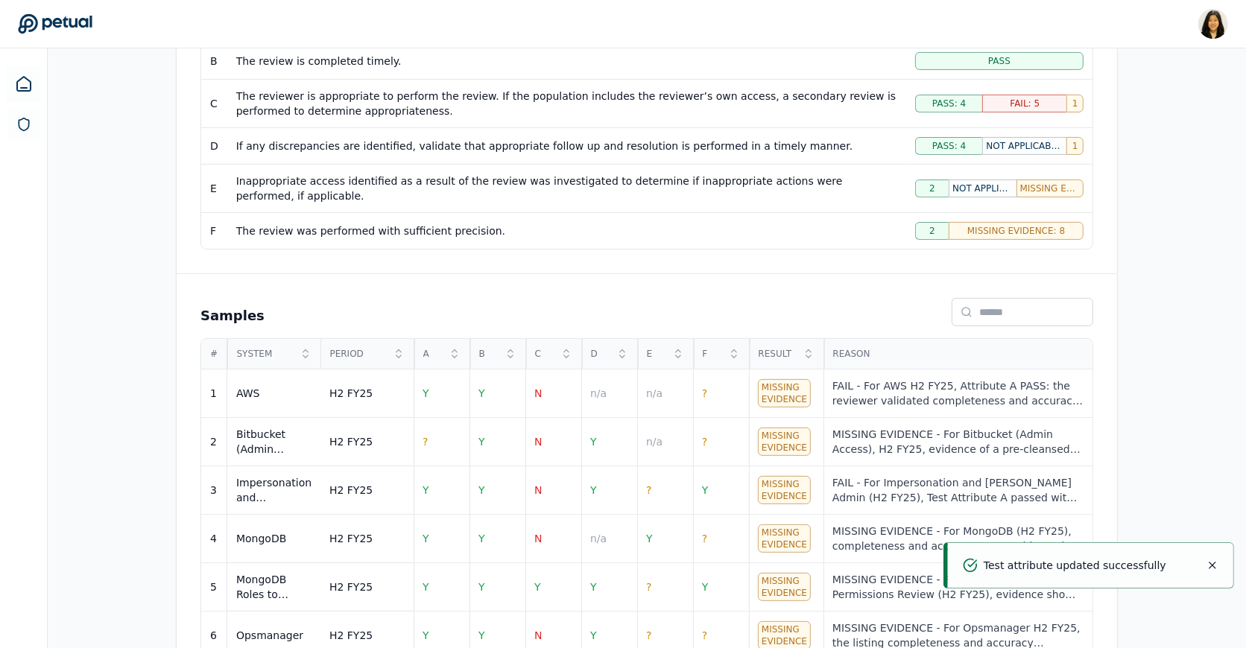
scroll to position [400, 0]
click at [729, 381] on td "?" at bounding box center [721, 392] width 56 height 48
click at [698, 390] on td "?" at bounding box center [721, 392] width 56 height 48
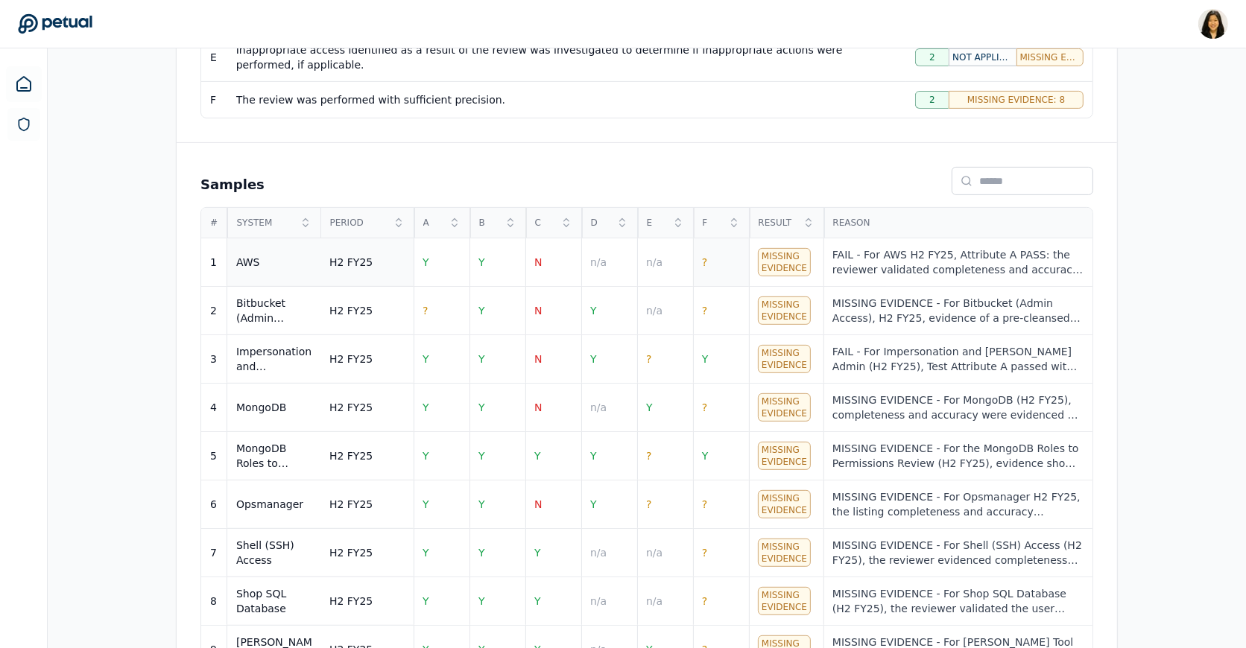
scroll to position [534, 0]
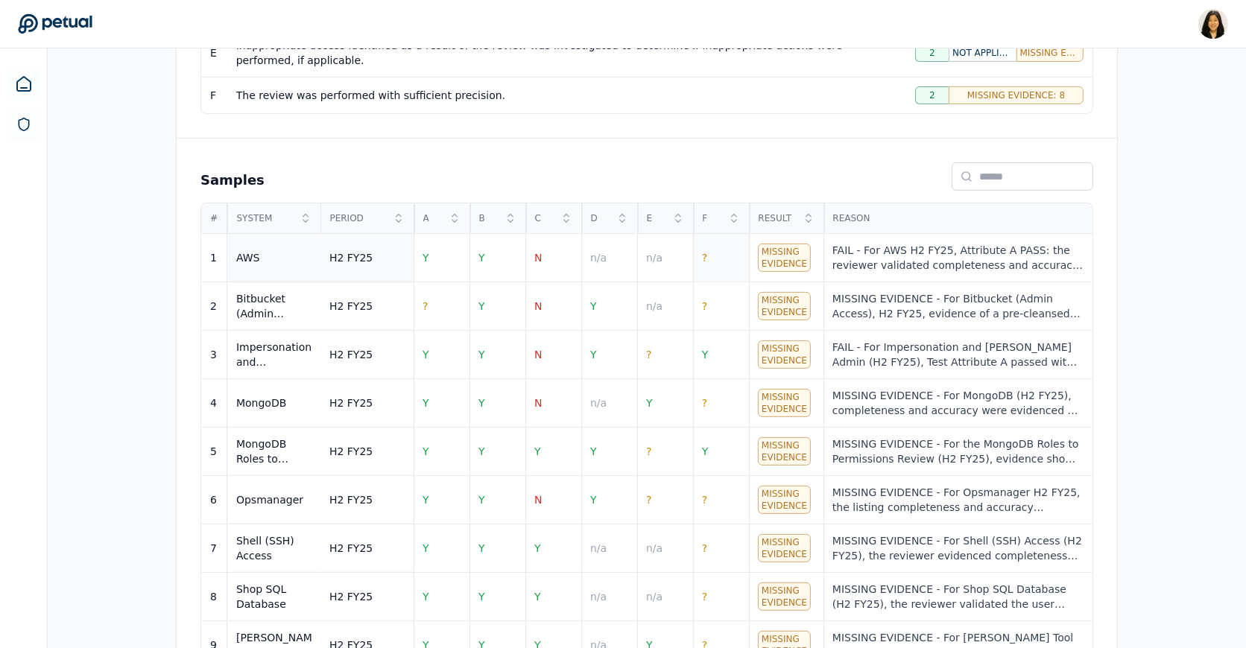
click at [710, 261] on td "?" at bounding box center [721, 258] width 56 height 48
click at [709, 261] on td "?" at bounding box center [721, 258] width 56 height 48
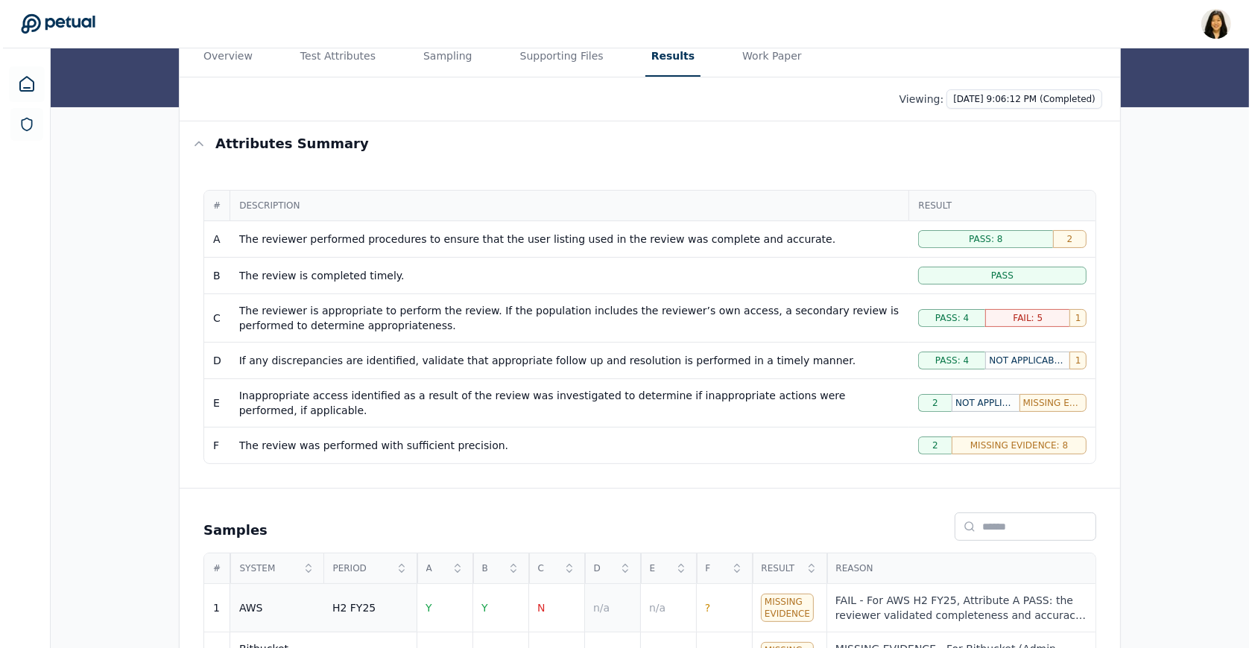
scroll to position [0, 0]
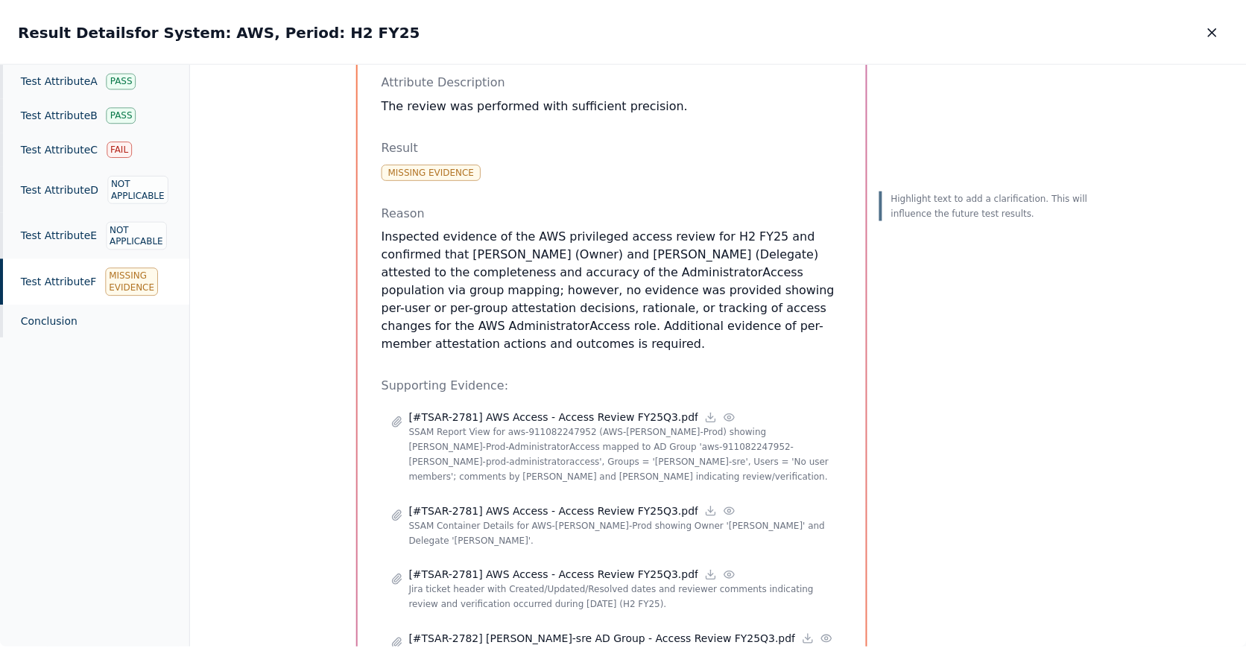
scroll to position [118, 0]
click at [567, 350] on p "Inspected evidence of the AWS privileged access review for H2 FY25 and confirme…" at bounding box center [614, 289] width 463 height 125
click at [842, 34] on button "button" at bounding box center [1217, 31] width 33 height 27
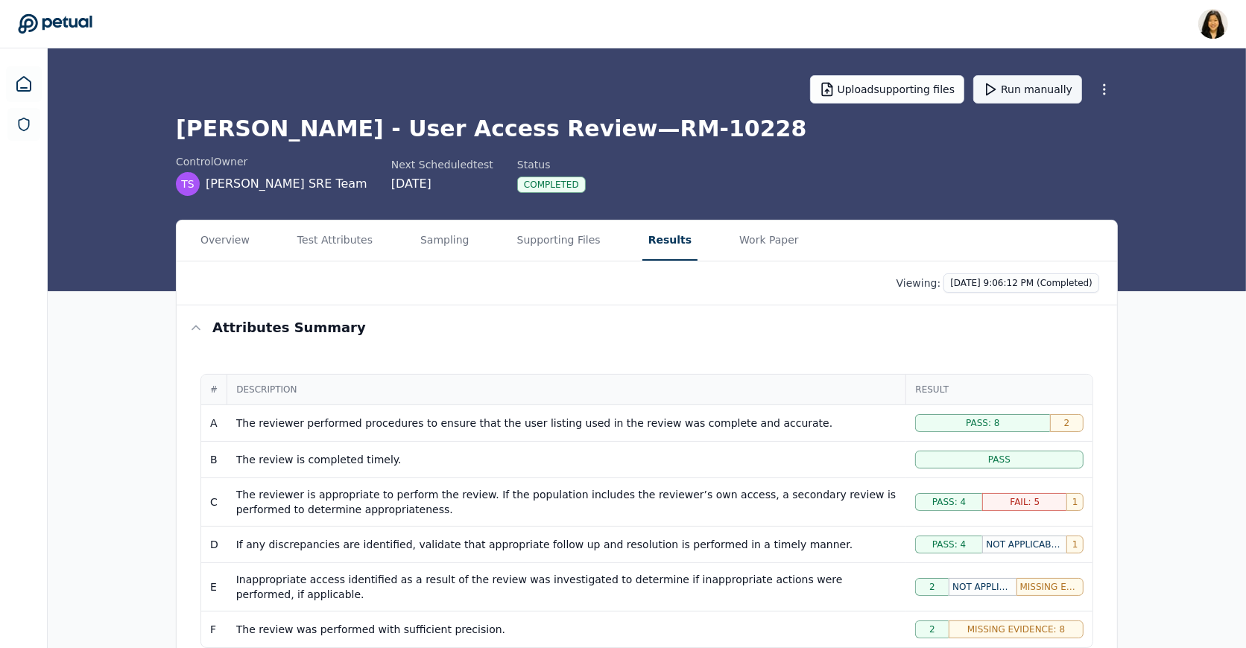
click at [842, 93] on button "Run manually" at bounding box center [1027, 89] width 109 height 28
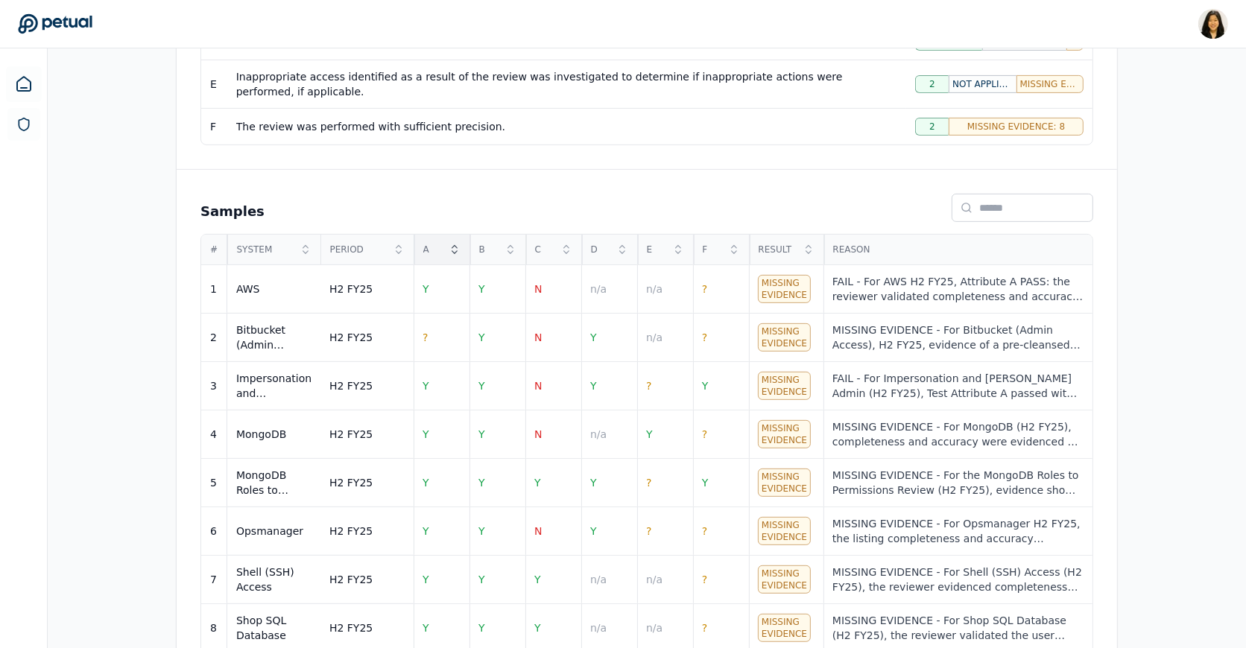
scroll to position [510, 0]
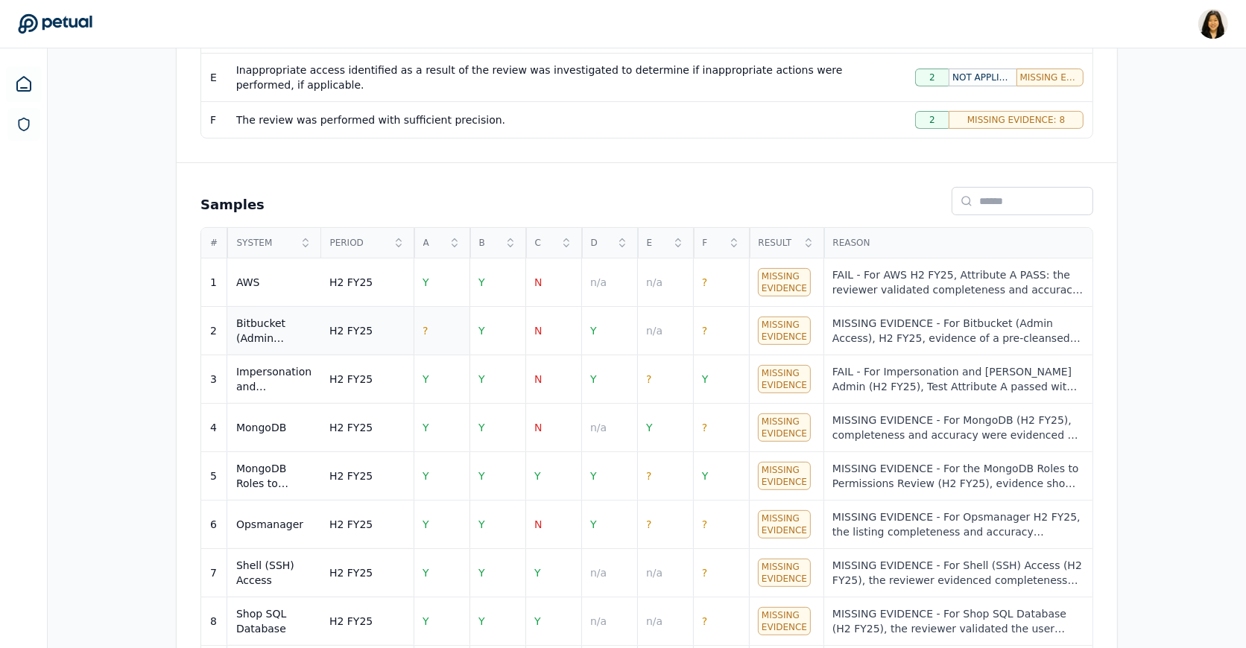
click at [431, 309] on td "?" at bounding box center [442, 331] width 56 height 48
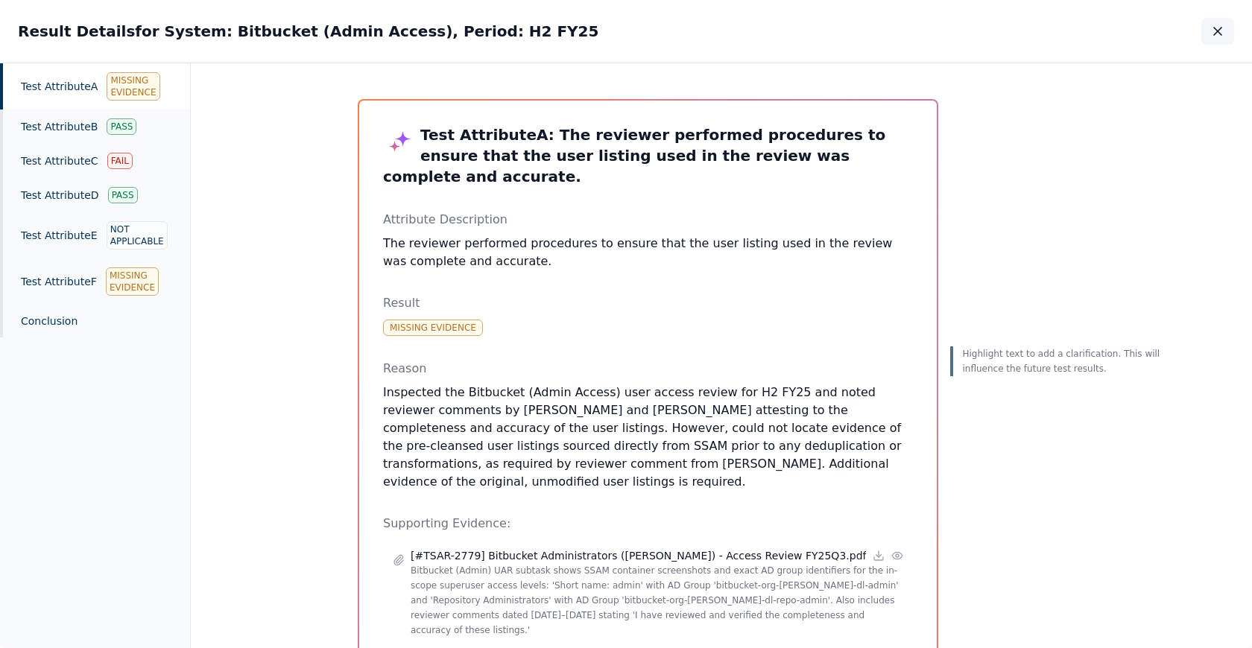
click at [842, 25] on icon "button" at bounding box center [1217, 31] width 15 height 15
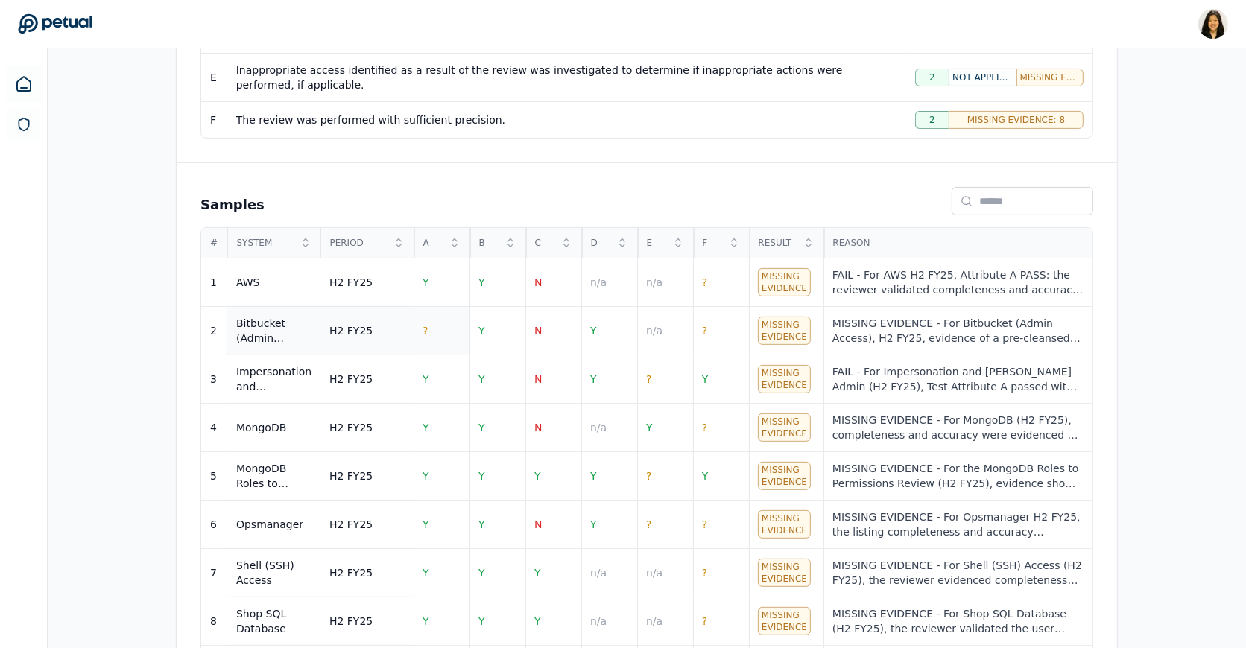
click at [437, 326] on td "?" at bounding box center [442, 331] width 56 height 48
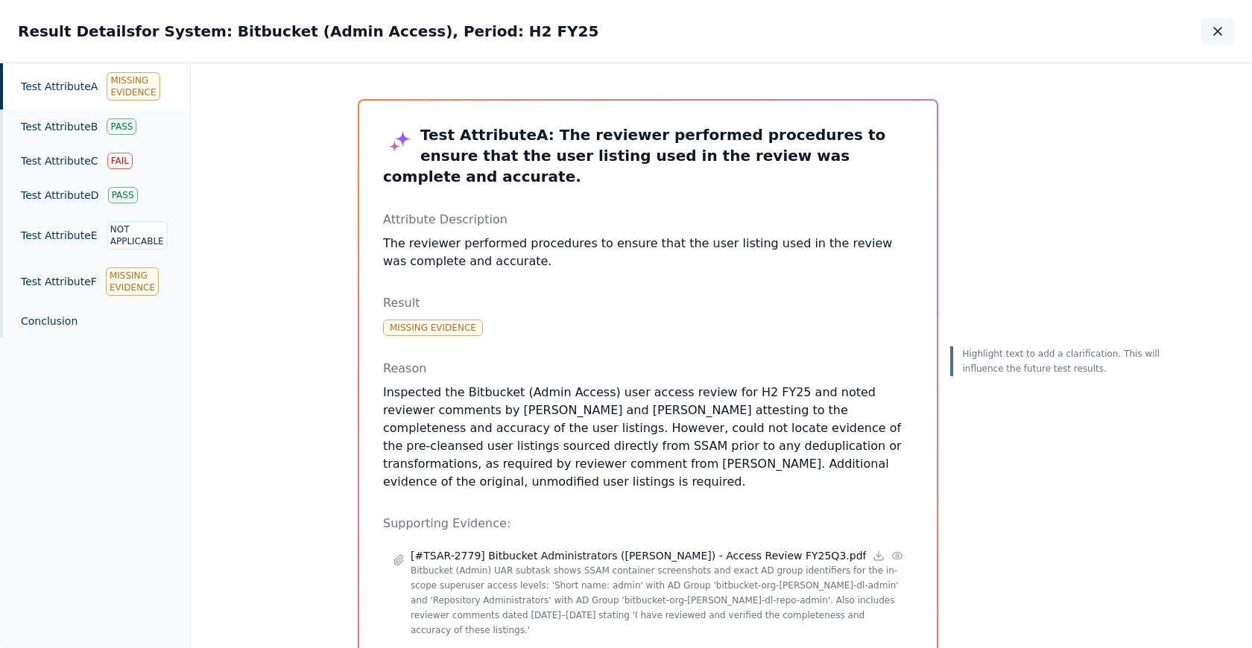
click at [842, 33] on icon "button" at bounding box center [1217, 31] width 7 height 7
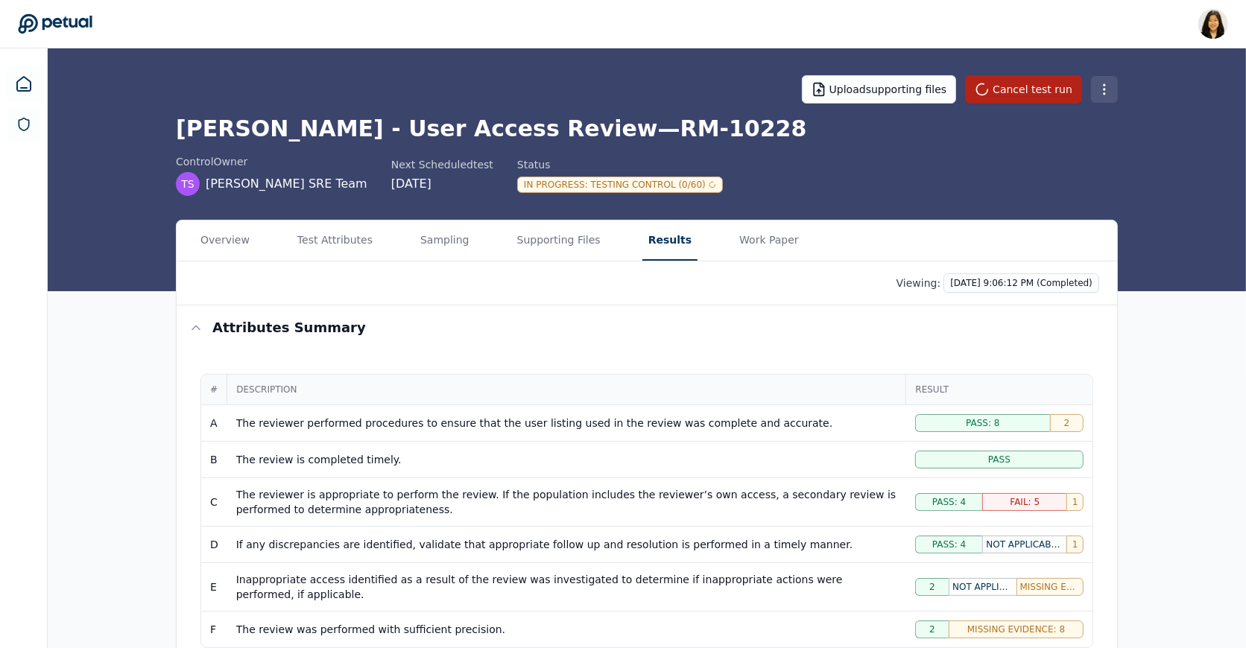
click at [842, 85] on html "Renee Park renee.park@petual.ai Sign out Upload supporting files Cancel test ru…" at bounding box center [623, 638] width 1246 height 1277
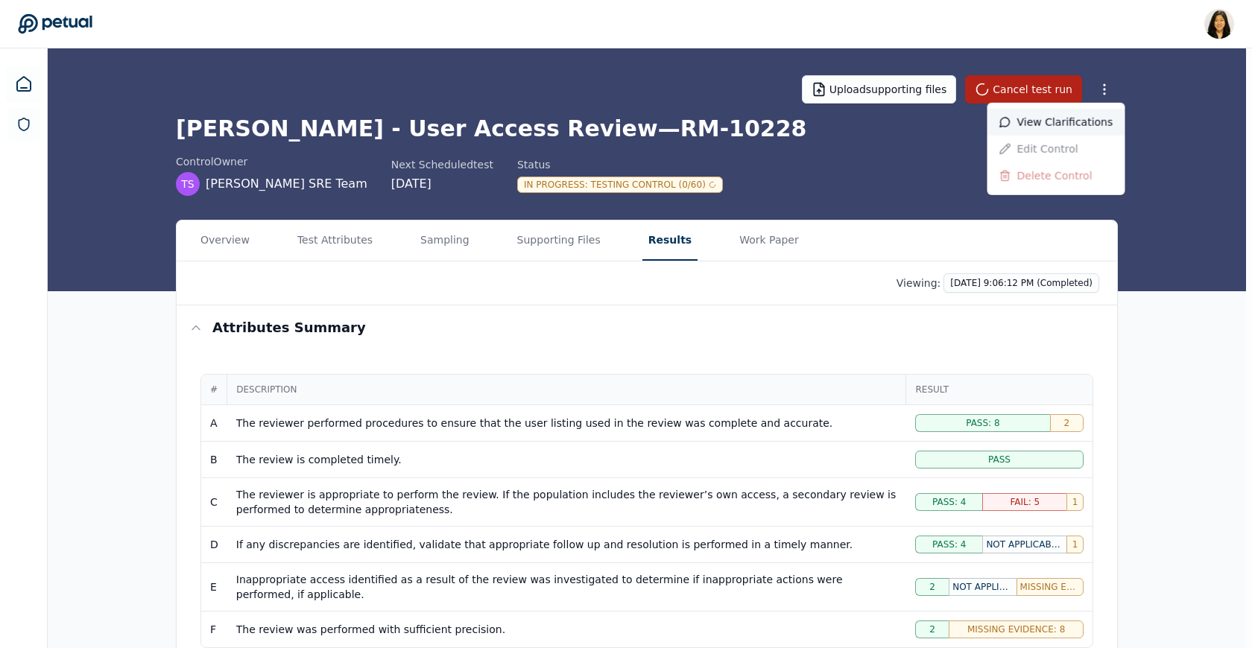
click at [842, 119] on div "View clarifications" at bounding box center [1056, 122] width 138 height 27
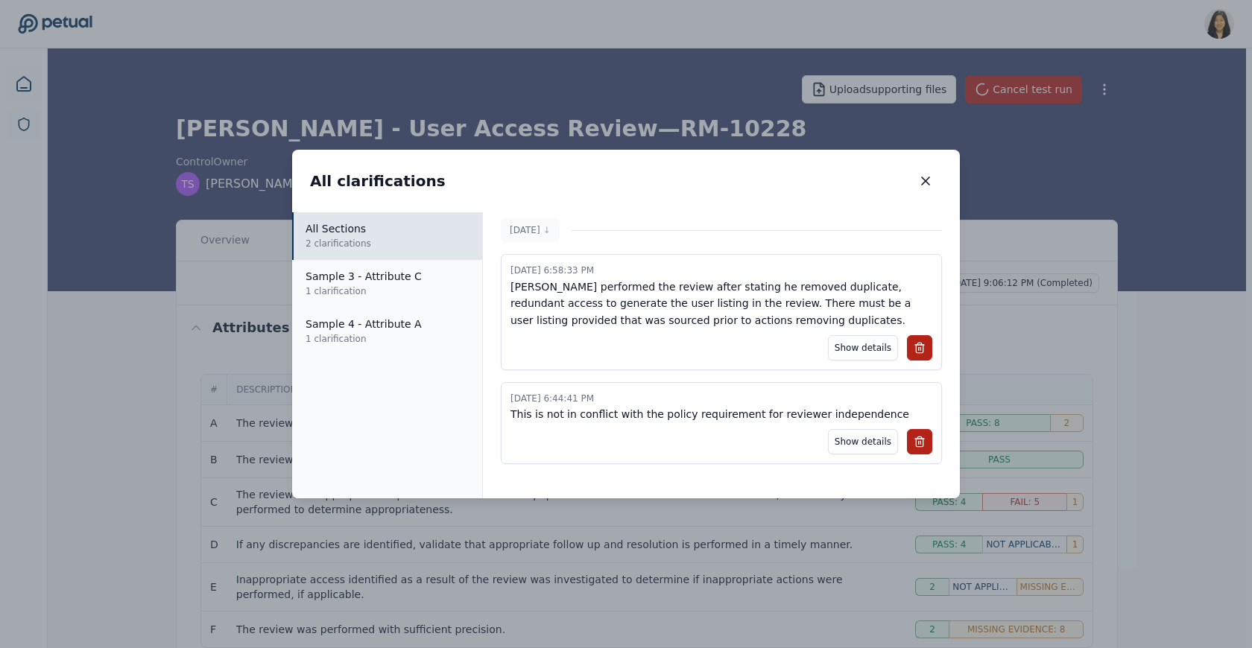
click at [705, 291] on p "Will Warren performed the review after stating he removed duplicate, redundant …" at bounding box center [721, 304] width 422 height 51
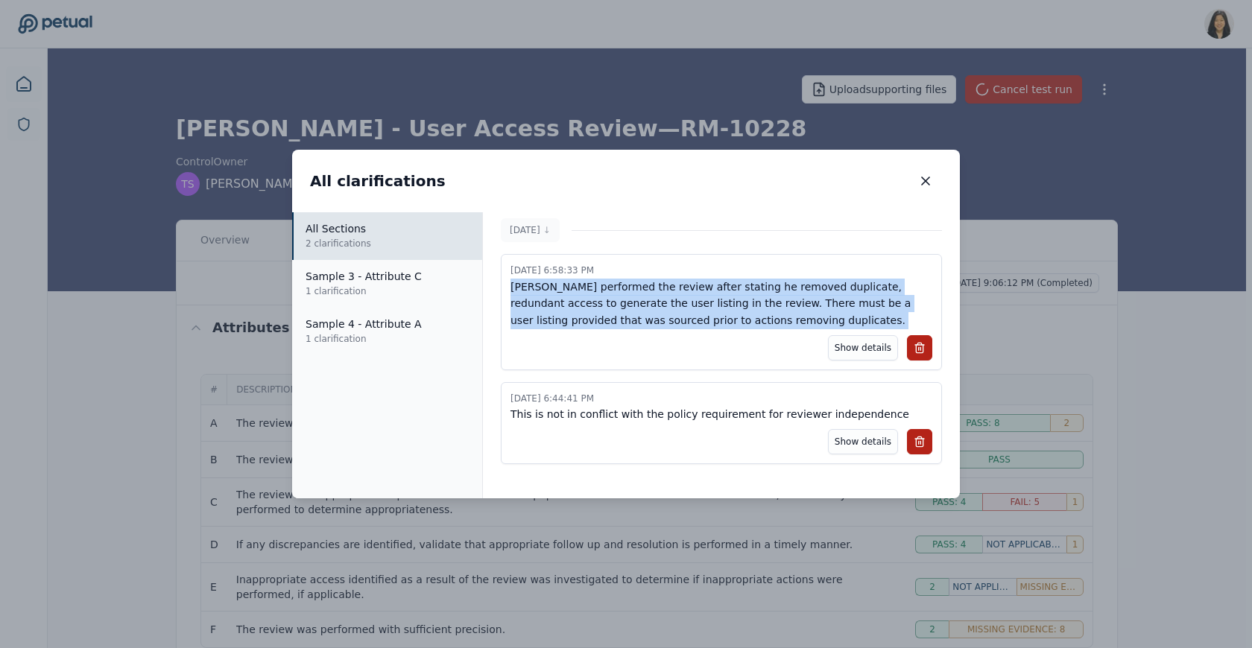
click at [705, 291] on p "Will Warren performed the review after stating he removed duplicate, redundant …" at bounding box center [721, 304] width 422 height 51
copy p "Will Warren performed the review after stating he removed duplicate, redundant …"
click at [842, 182] on icon "button" at bounding box center [925, 181] width 15 height 15
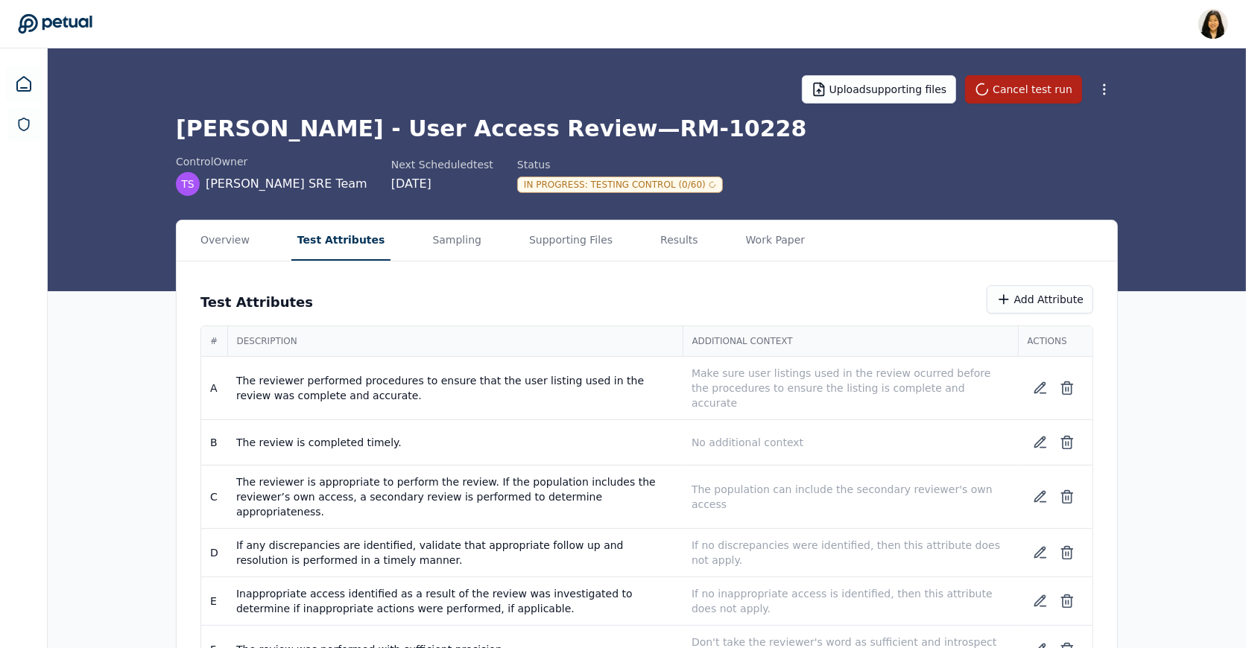
click at [353, 239] on button "Test Attributes" at bounding box center [341, 241] width 100 height 40
click at [726, 377] on p "Make sure user listings used in the review ocurred before the procedures to ens…" at bounding box center [849, 388] width 317 height 45
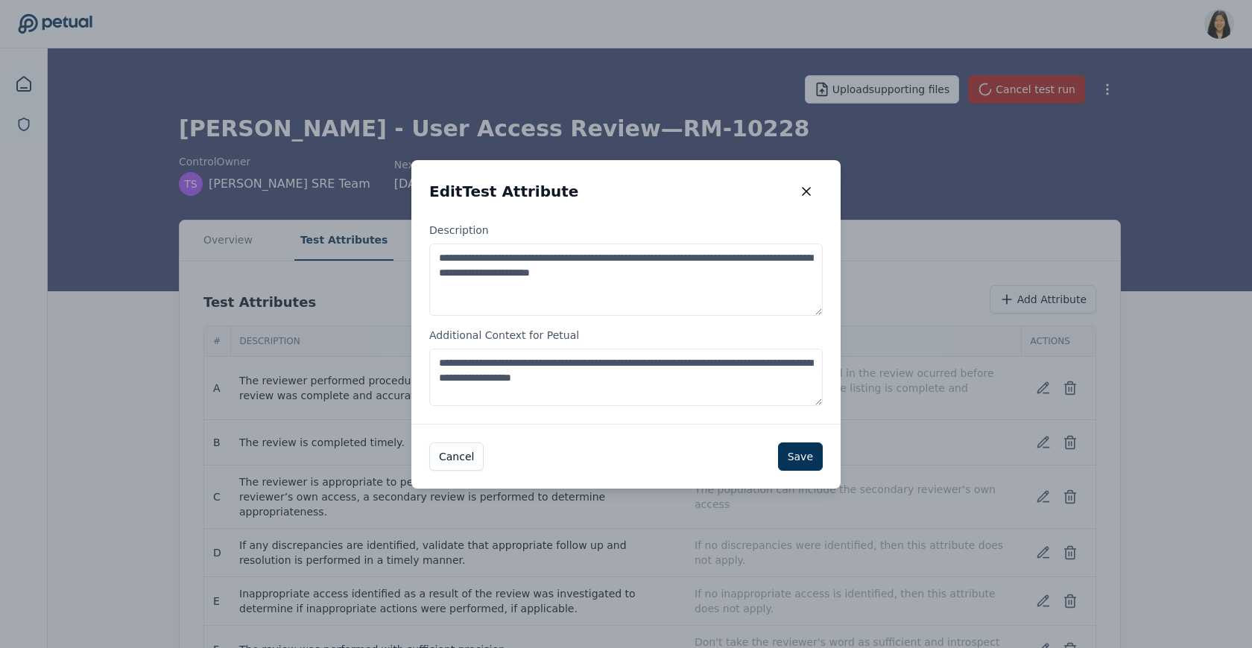
click at [716, 379] on textarea "**********" at bounding box center [625, 377] width 393 height 57
click at [673, 355] on textarea "**********" at bounding box center [625, 377] width 393 height 57
click at [683, 379] on textarea "**********" at bounding box center [625, 377] width 393 height 57
paste textarea "**********"
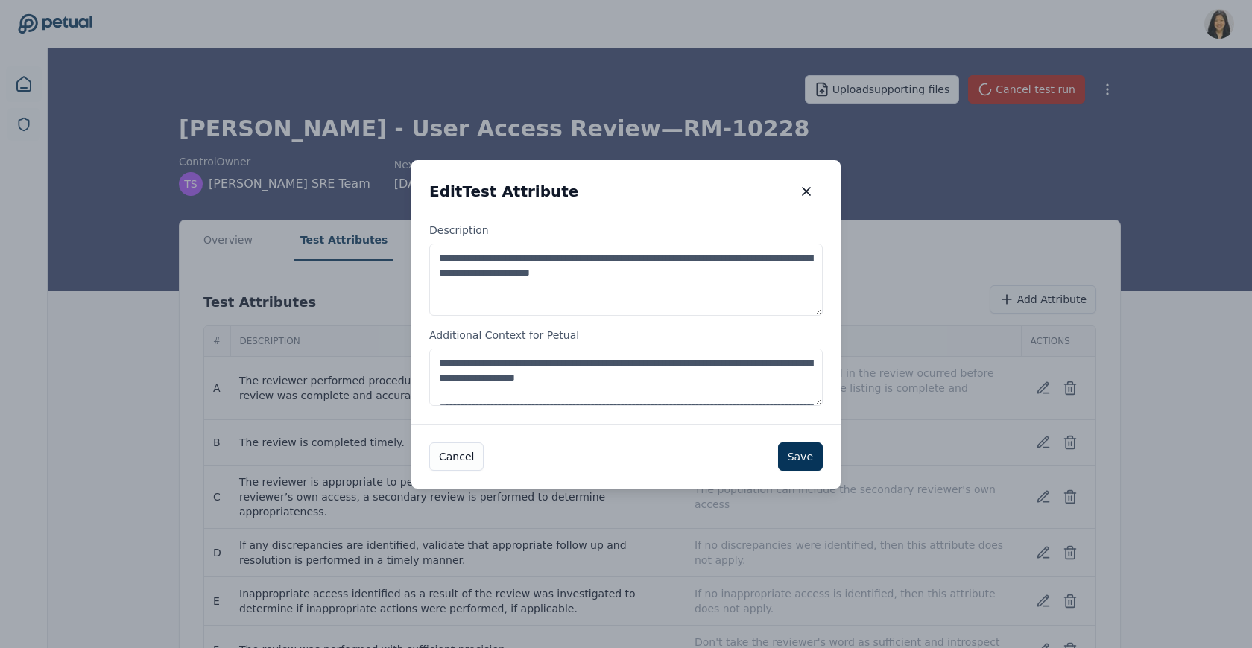
click at [744, 362] on textarea "**********" at bounding box center [625, 377] width 393 height 57
click at [741, 362] on textarea "**********" at bounding box center [625, 377] width 393 height 57
click at [738, 362] on textarea "**********" at bounding box center [625, 377] width 393 height 57
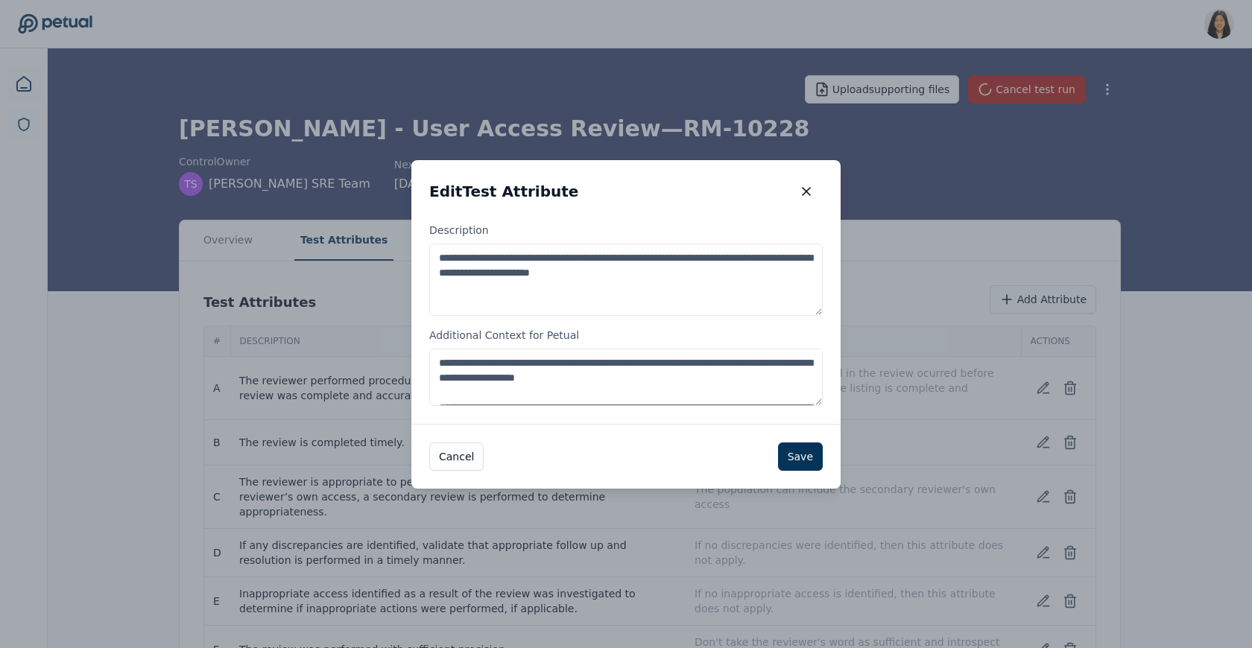
click at [435, 379] on textarea "**********" at bounding box center [625, 377] width 393 height 57
type textarea "**********"
click at [798, 447] on button "Save" at bounding box center [800, 457] width 45 height 28
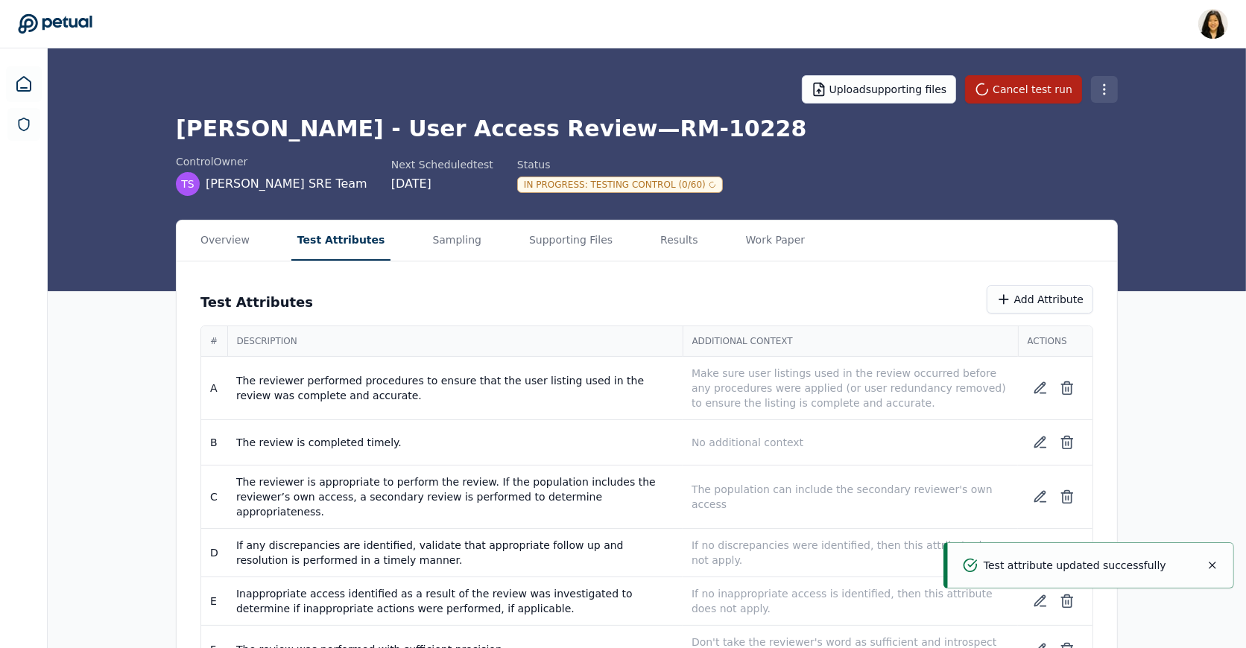
click at [842, 91] on html "Renee Park renee.park@petual.ai Sign out Upload supporting files Cancel test ru…" at bounding box center [623, 349] width 1246 height 699
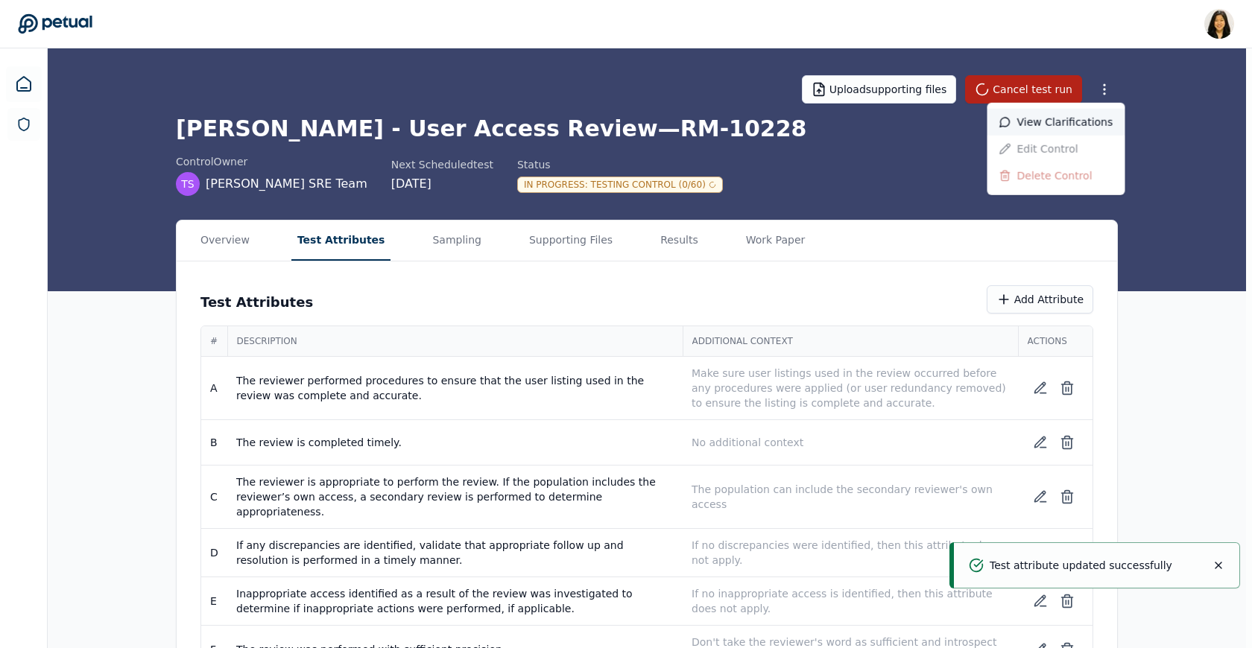
click at [842, 119] on div "View clarifications" at bounding box center [1056, 122] width 138 height 27
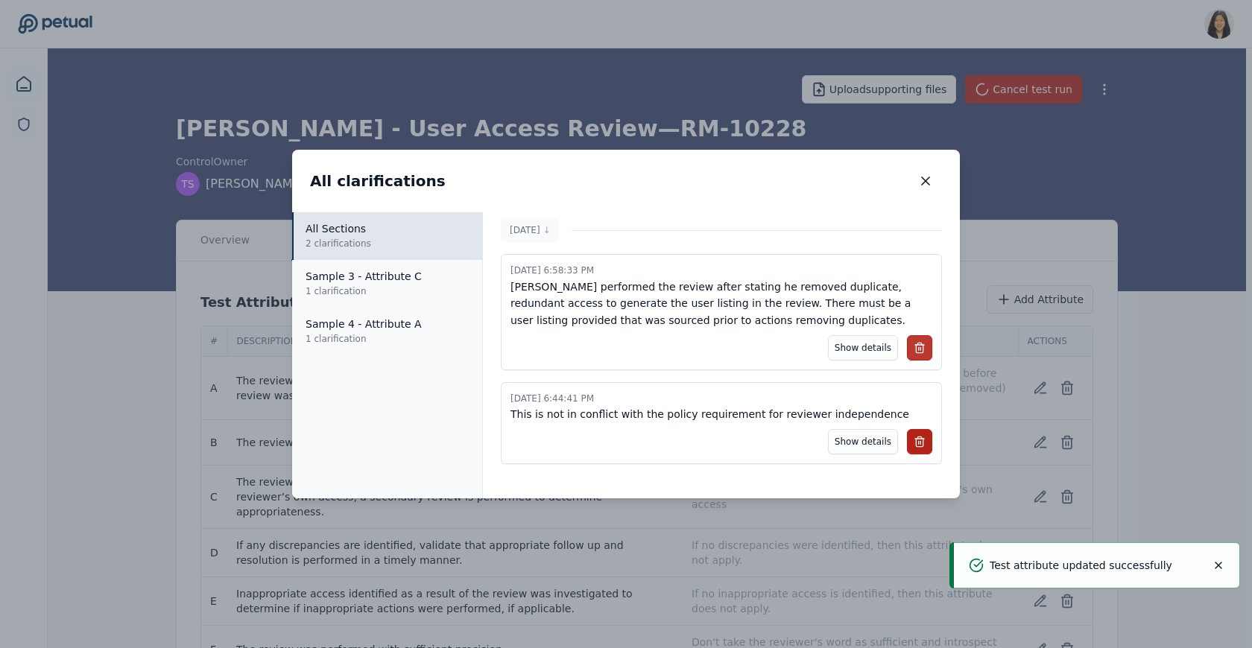
click at [842, 347] on line at bounding box center [920, 348] width 0 height 3
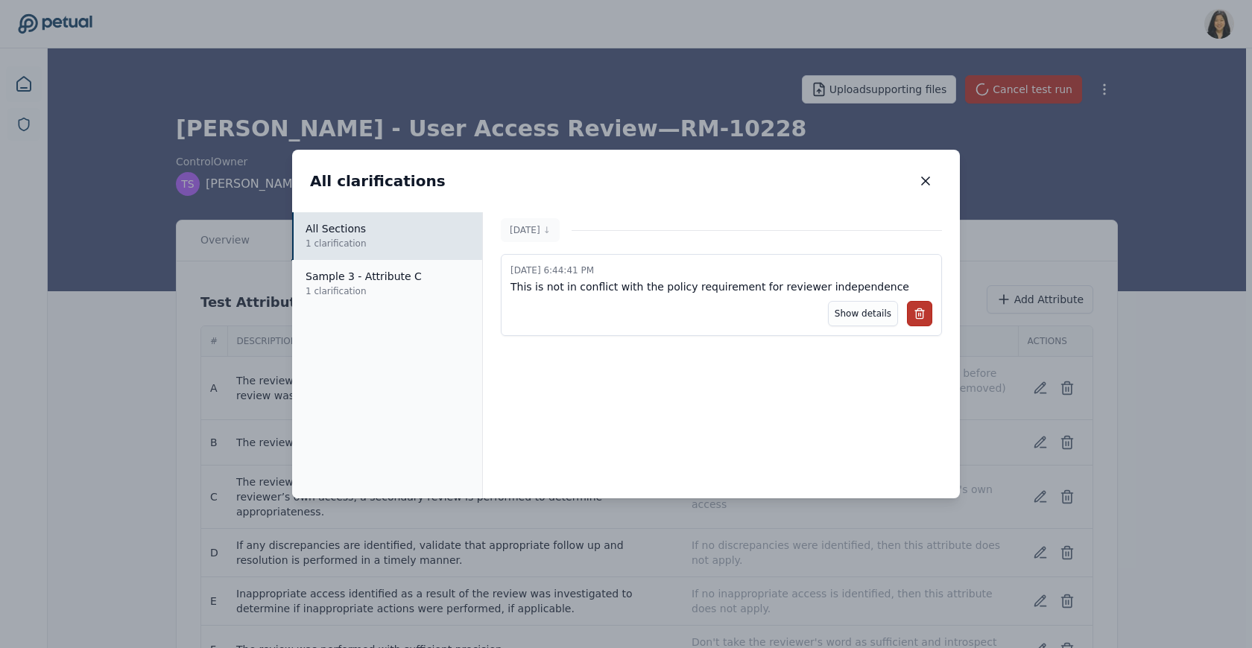
click at [842, 317] on icon at bounding box center [920, 314] width 12 height 12
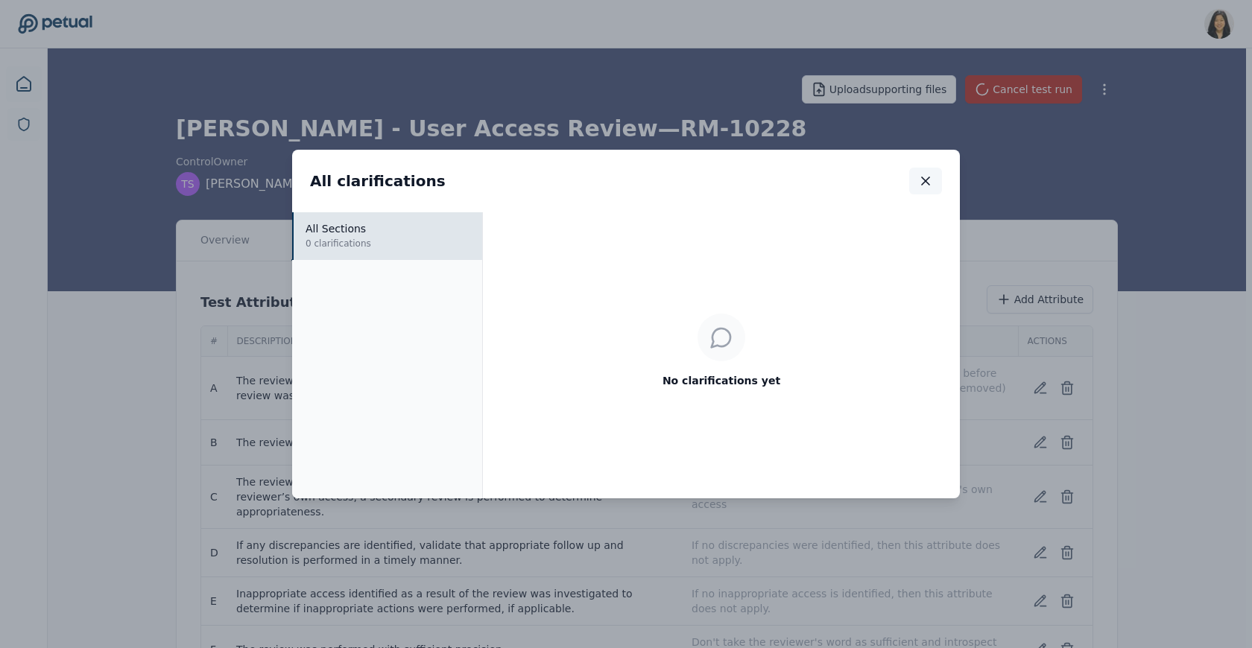
click at [842, 189] on button "button" at bounding box center [925, 181] width 33 height 27
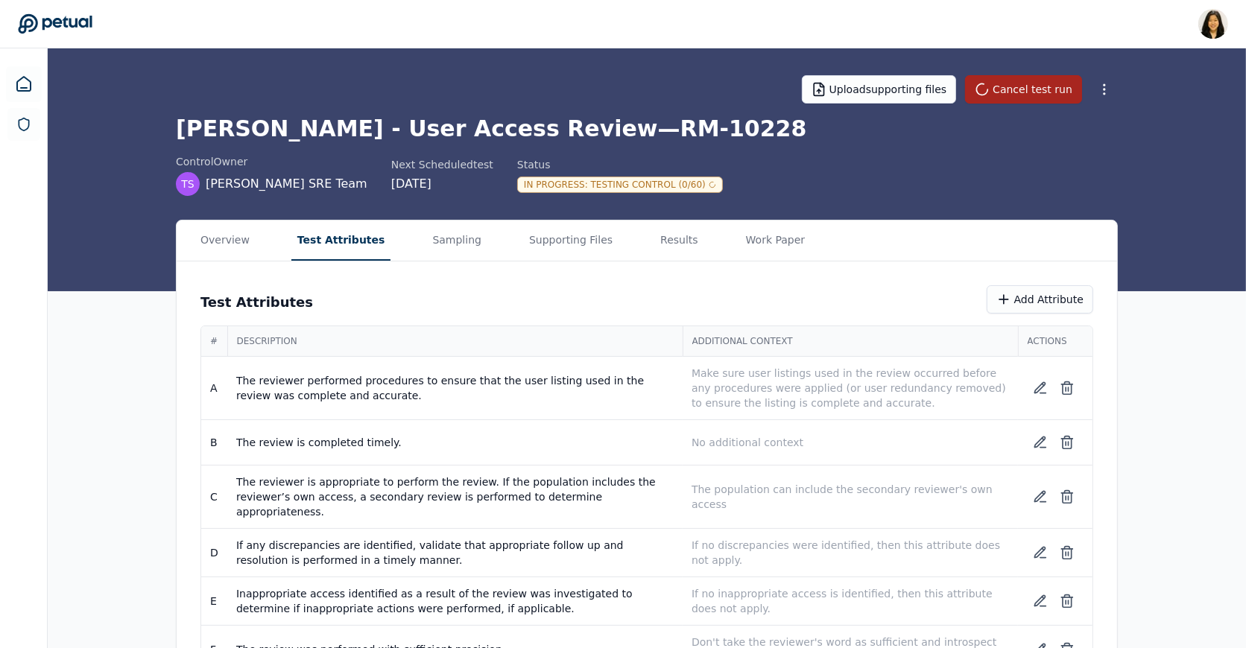
click at [842, 94] on button "Cancel test run" at bounding box center [1023, 89] width 117 height 28
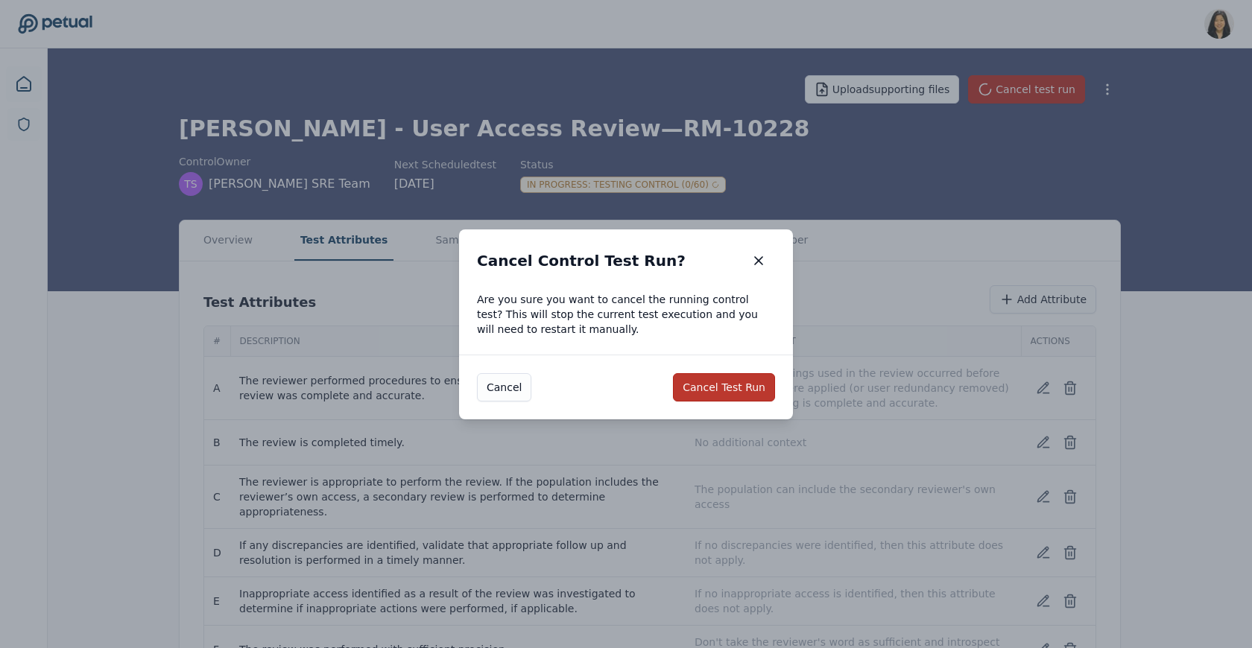
click at [708, 392] on button "Cancel Test Run" at bounding box center [724, 387] width 102 height 28
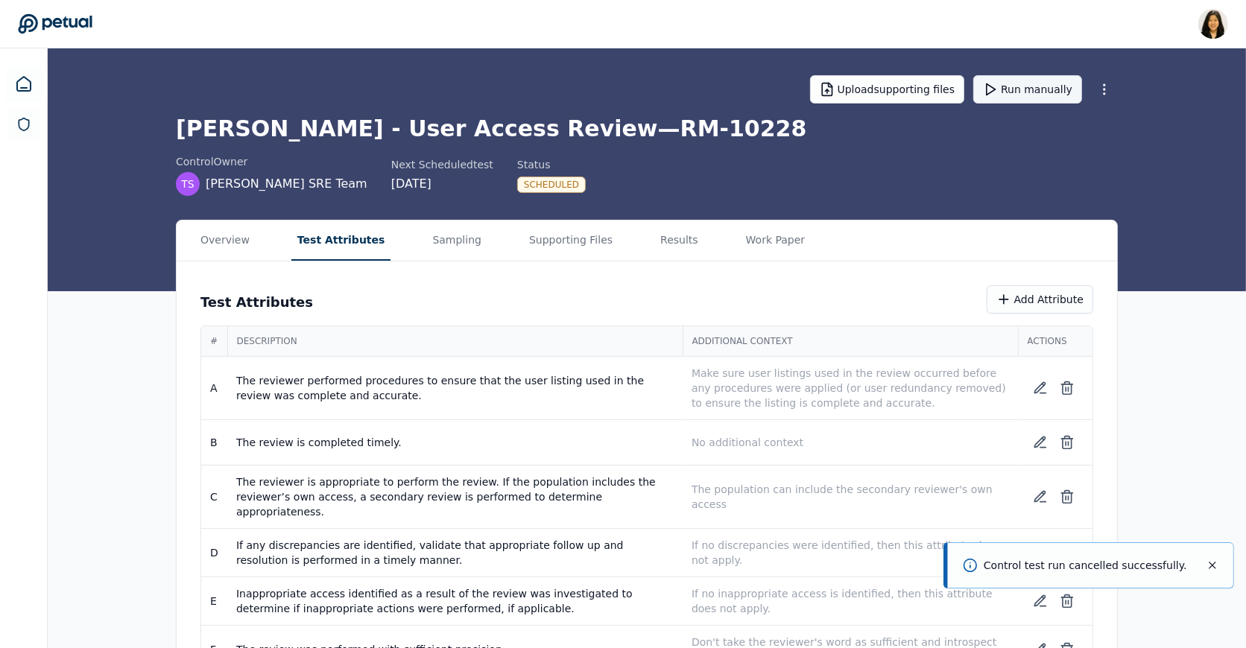
click at [842, 83] on button "Run manually" at bounding box center [1027, 89] width 109 height 28
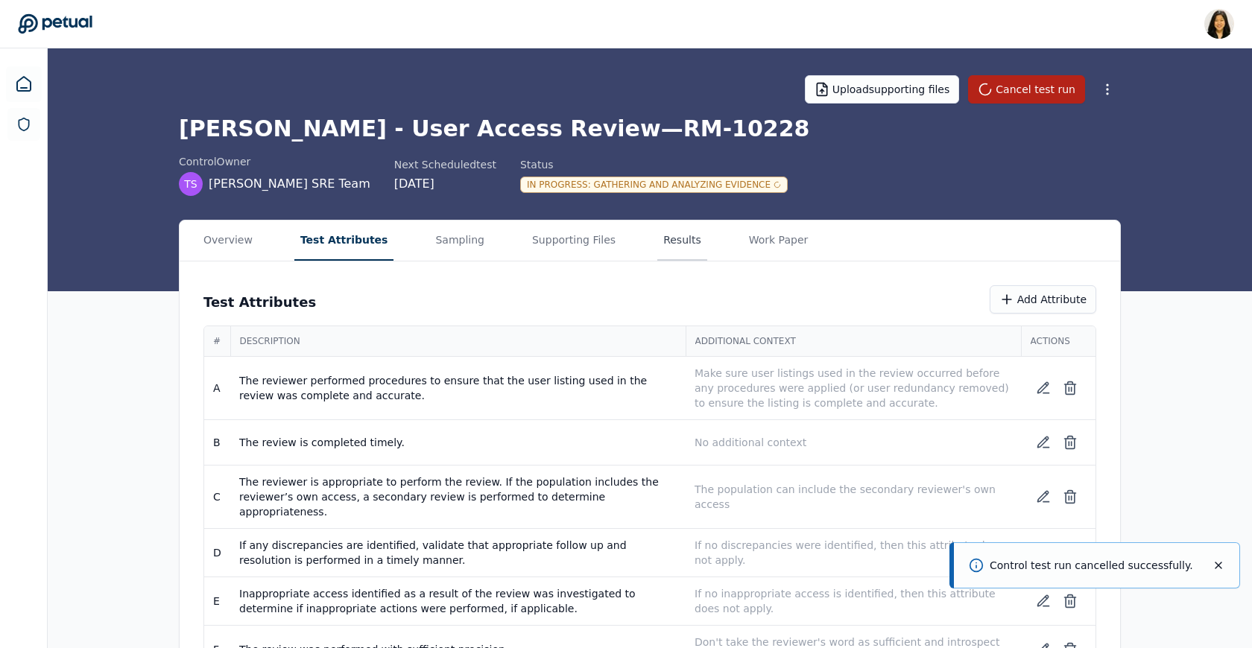
click at [657, 244] on button "Results" at bounding box center [682, 241] width 50 height 40
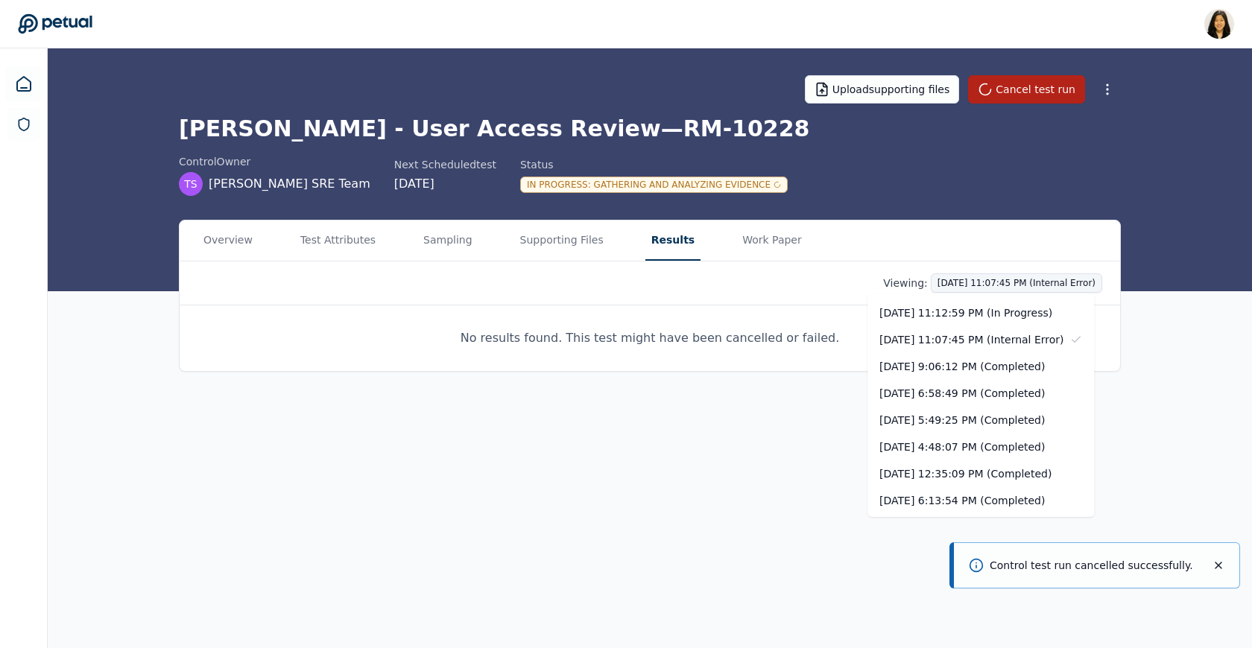
click at [842, 279] on html "Renee Park renee.park@petual.ai Sign out Upload supporting files Cancel test ru…" at bounding box center [626, 324] width 1252 height 648
click at [842, 304] on div "10/9/2025, 11:12:59 PM (In Progress)" at bounding box center [980, 313] width 227 height 27
click at [842, 280] on html "Renee Park renee.park@petual.ai Sign out Upload supporting files Cancel test ru…" at bounding box center [626, 324] width 1252 height 648
click at [842, 361] on div "[DATE] 9:06:12 PM (Completed)" at bounding box center [980, 366] width 227 height 27
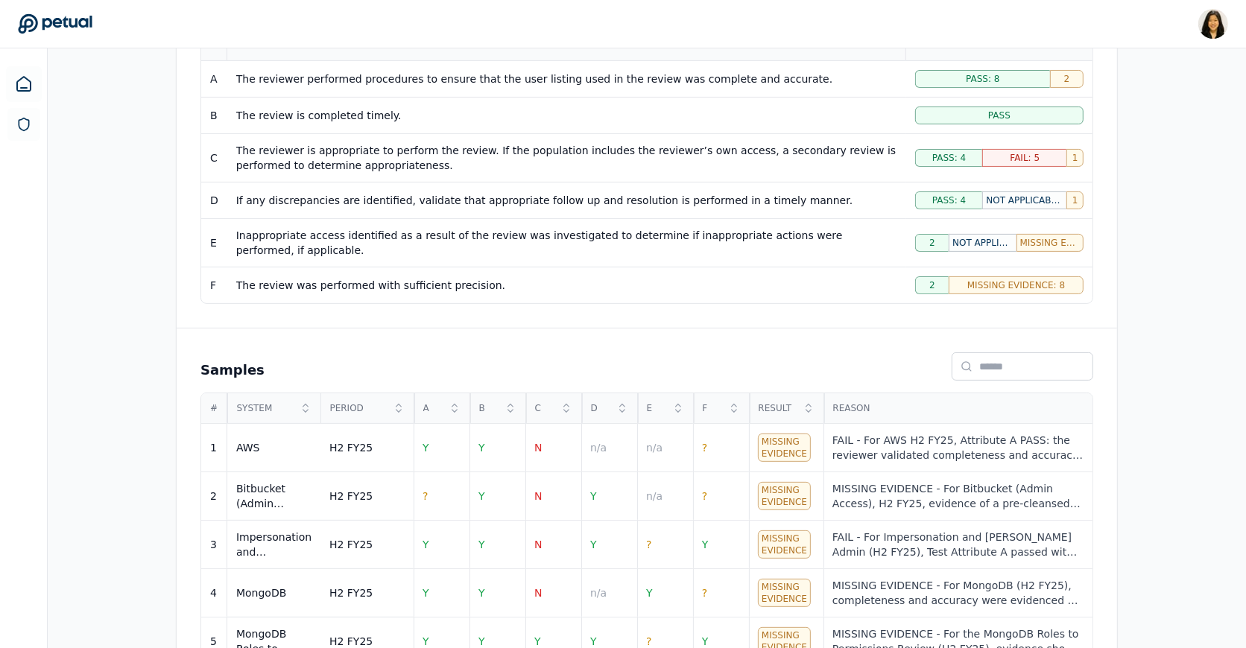
scroll to position [532, 0]
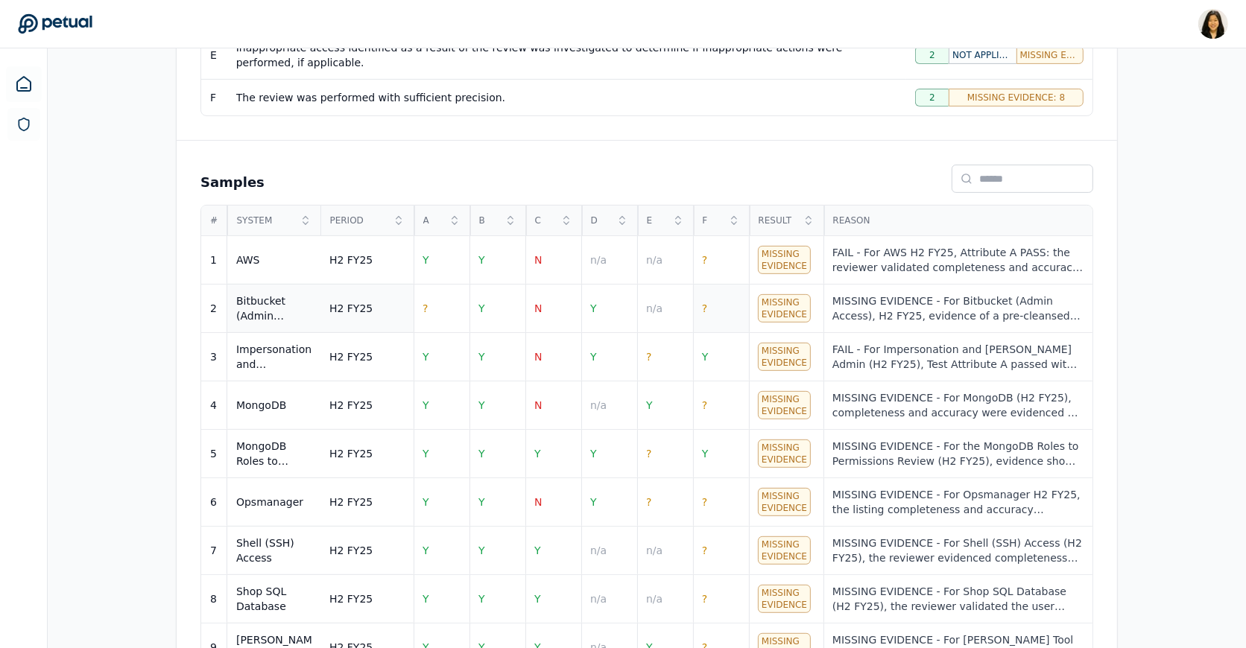
click at [709, 314] on td "?" at bounding box center [721, 309] width 56 height 48
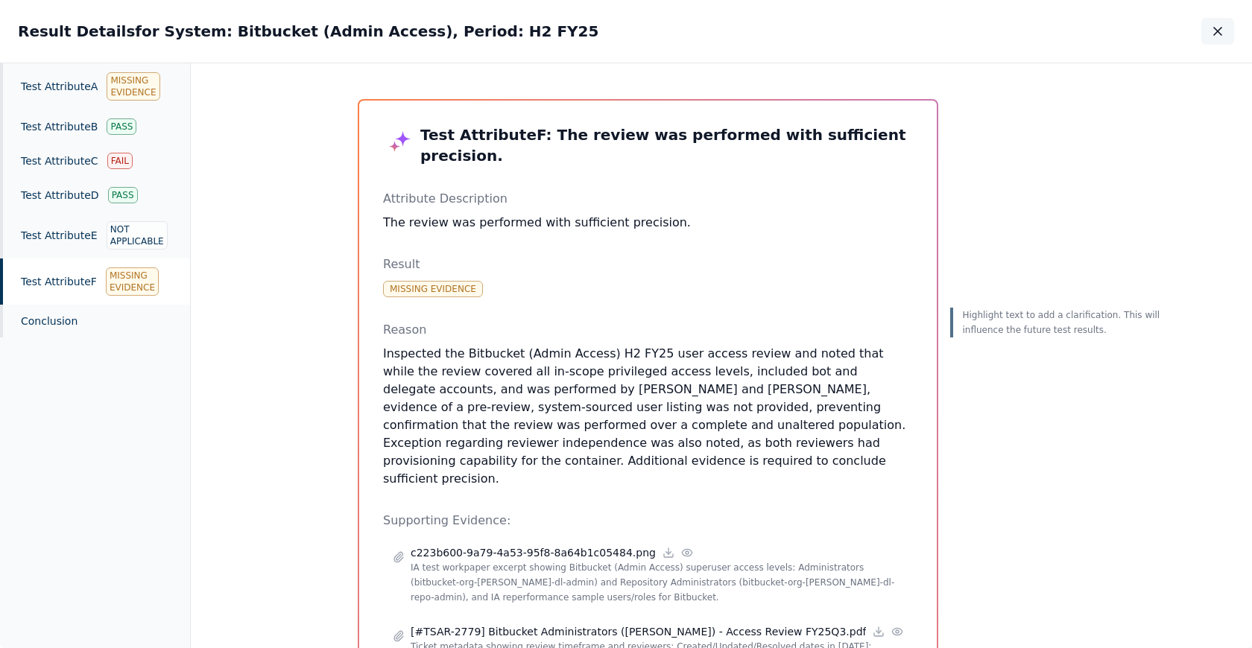
click at [842, 25] on button "button" at bounding box center [1217, 31] width 33 height 27
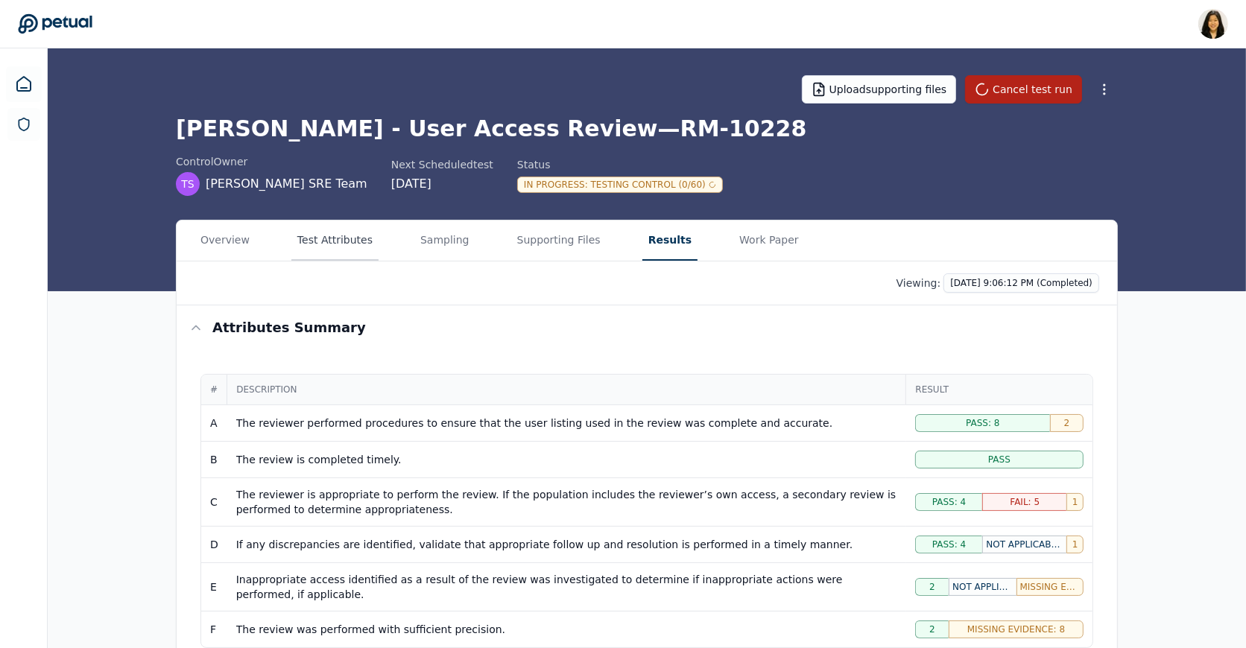
click at [326, 249] on button "Test Attributes" at bounding box center [334, 241] width 87 height 40
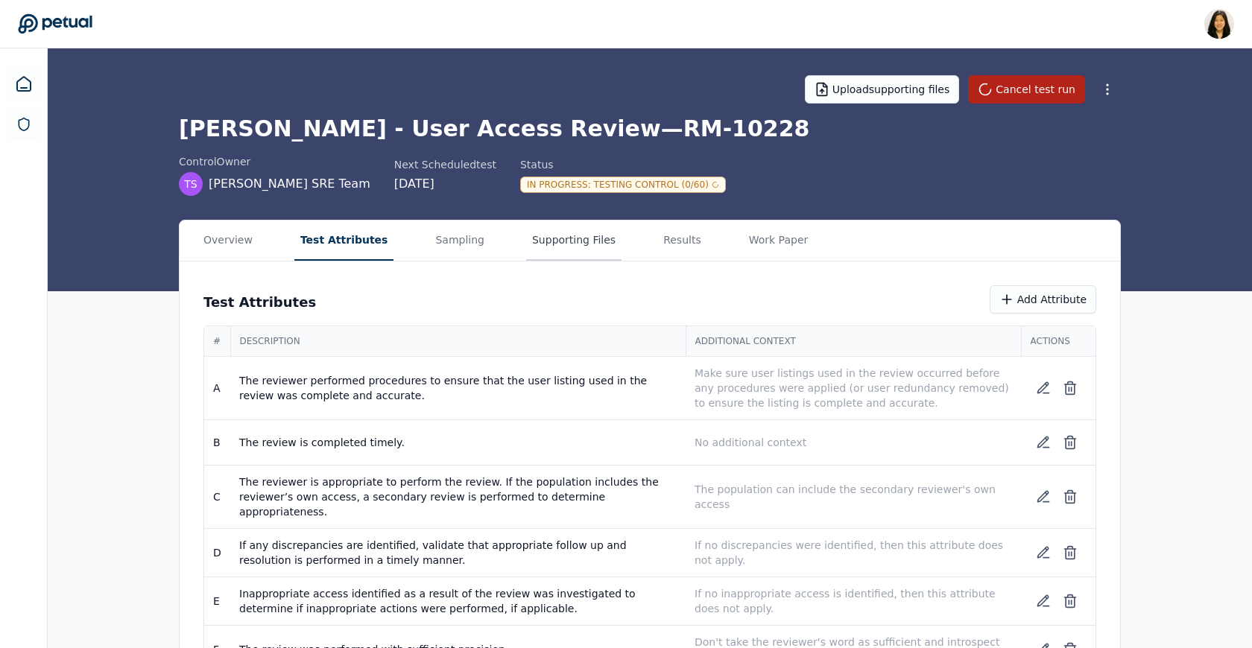
click at [538, 236] on button "Supporting Files" at bounding box center [573, 241] width 95 height 40
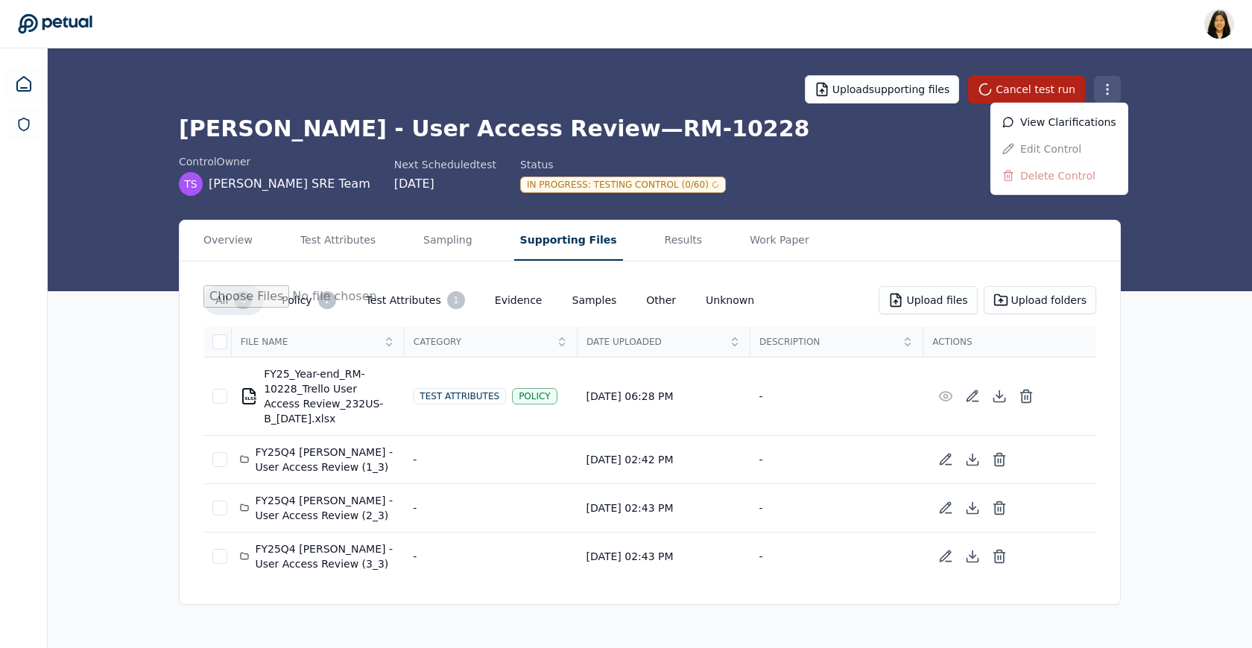
click at [842, 78] on html "Renee Park renee.park@petual.ai Sign out Upload supporting files Cancel test ru…" at bounding box center [626, 324] width 1252 height 648
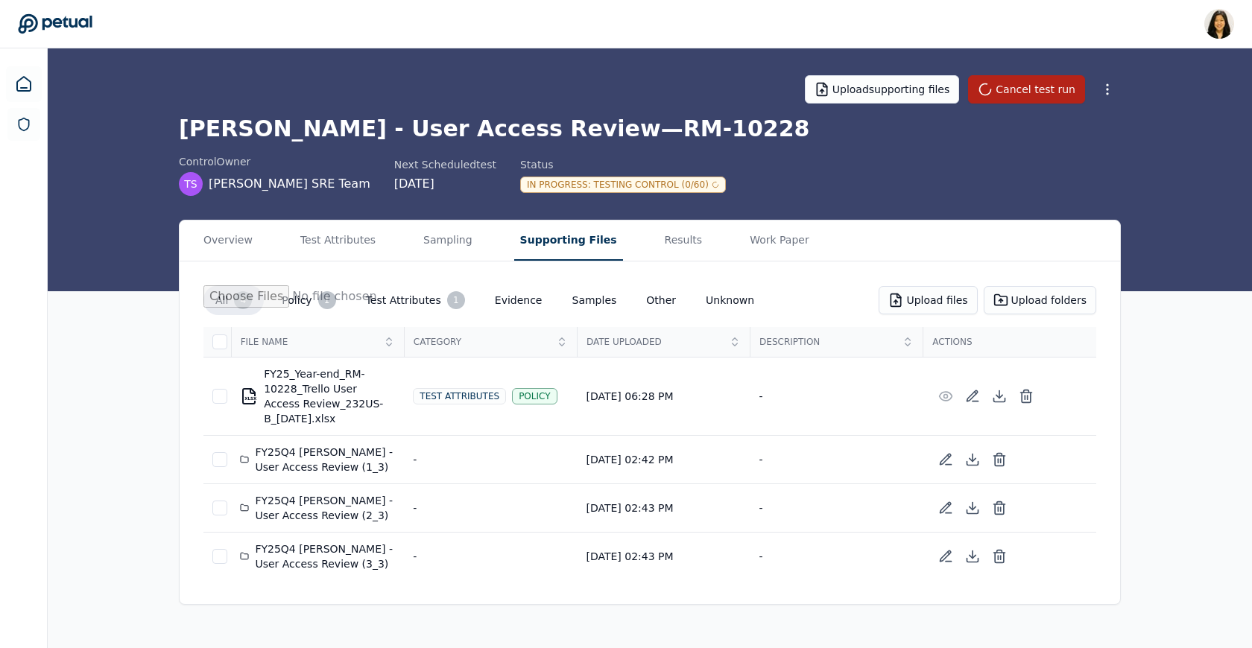
click at [741, 200] on html "Renee Park renee.park@petual.ai Sign out Upload supporting files Cancel test ru…" at bounding box center [626, 324] width 1252 height 648
click at [662, 234] on button "Results" at bounding box center [684, 241] width 50 height 40
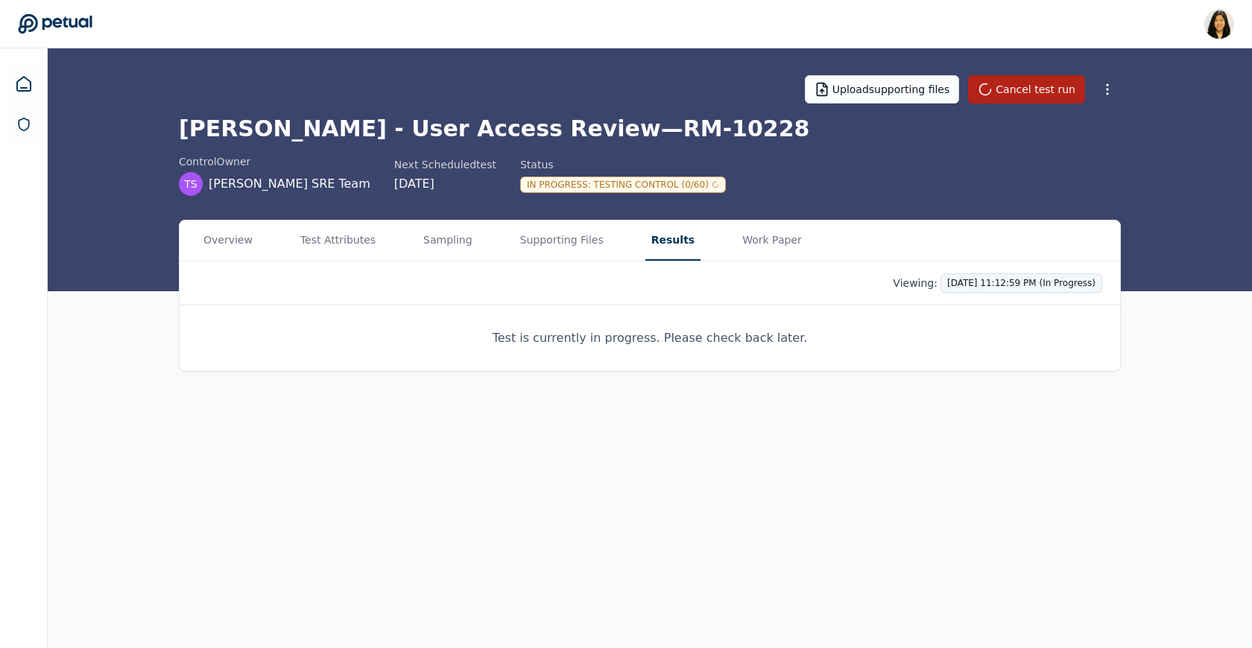
click at [842, 279] on html "Renee Park renee.park@petual.ai Sign out Upload supporting files Cancel test ru…" at bounding box center [626, 324] width 1252 height 648
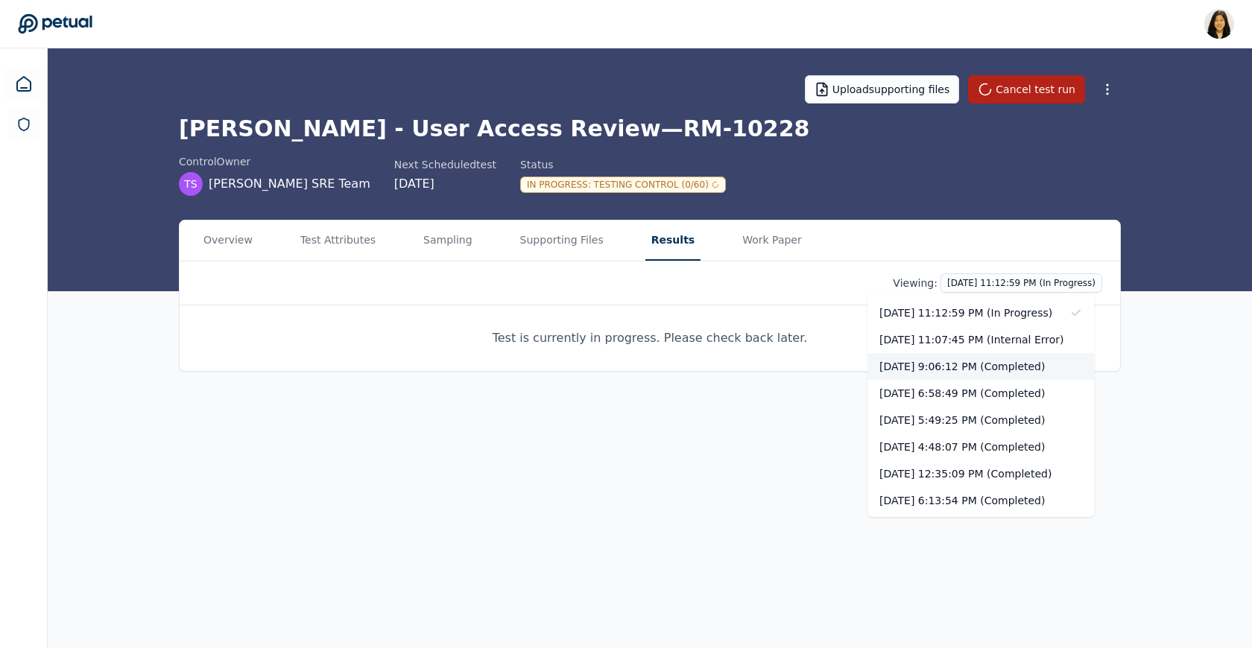
click at [842, 367] on div "[DATE] 9:06:12 PM (Completed)" at bounding box center [980, 366] width 227 height 27
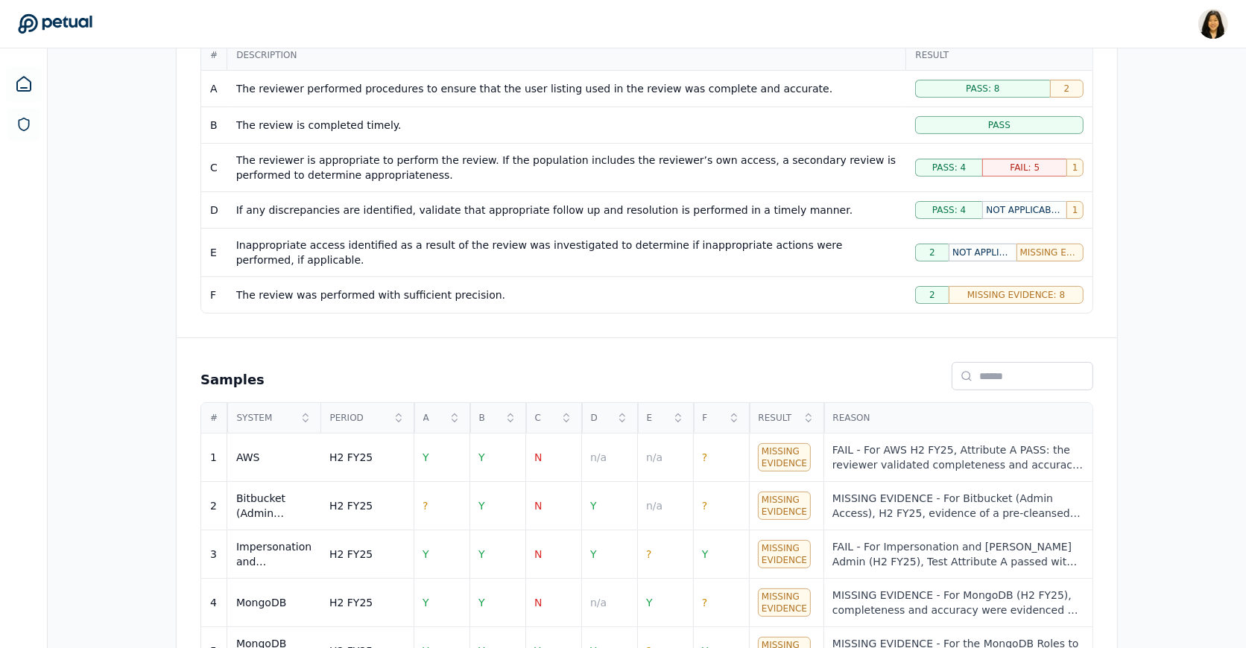
scroll to position [363, 0]
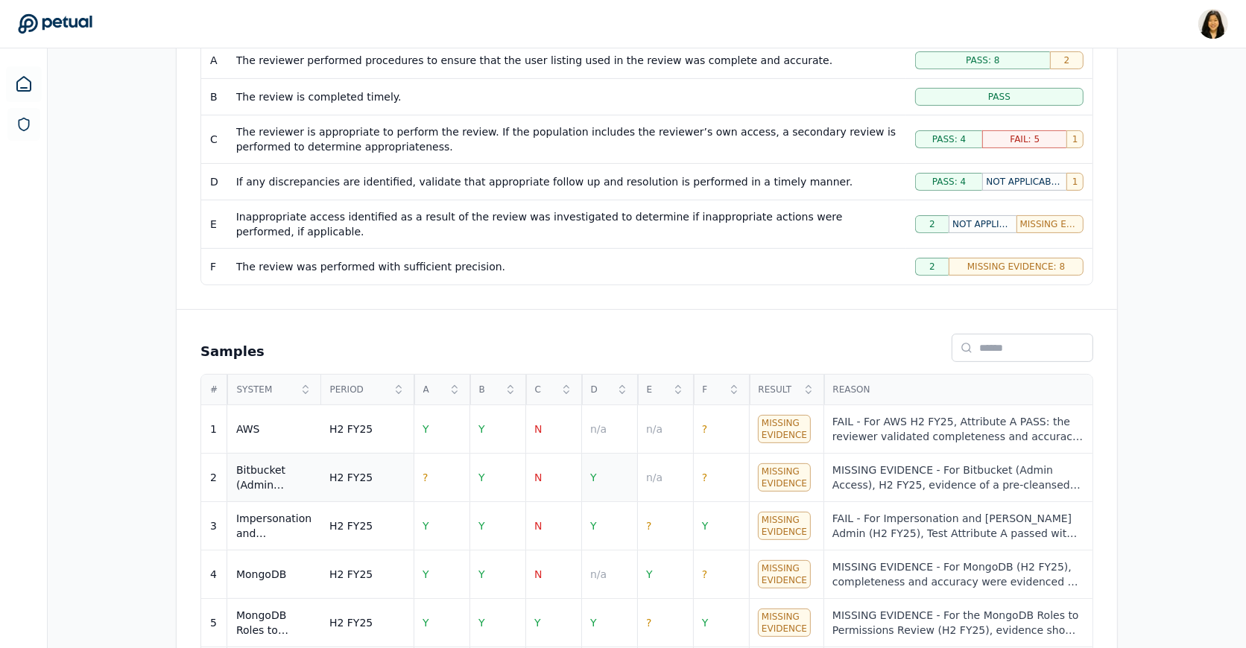
click at [604, 475] on td "Y" at bounding box center [609, 478] width 56 height 48
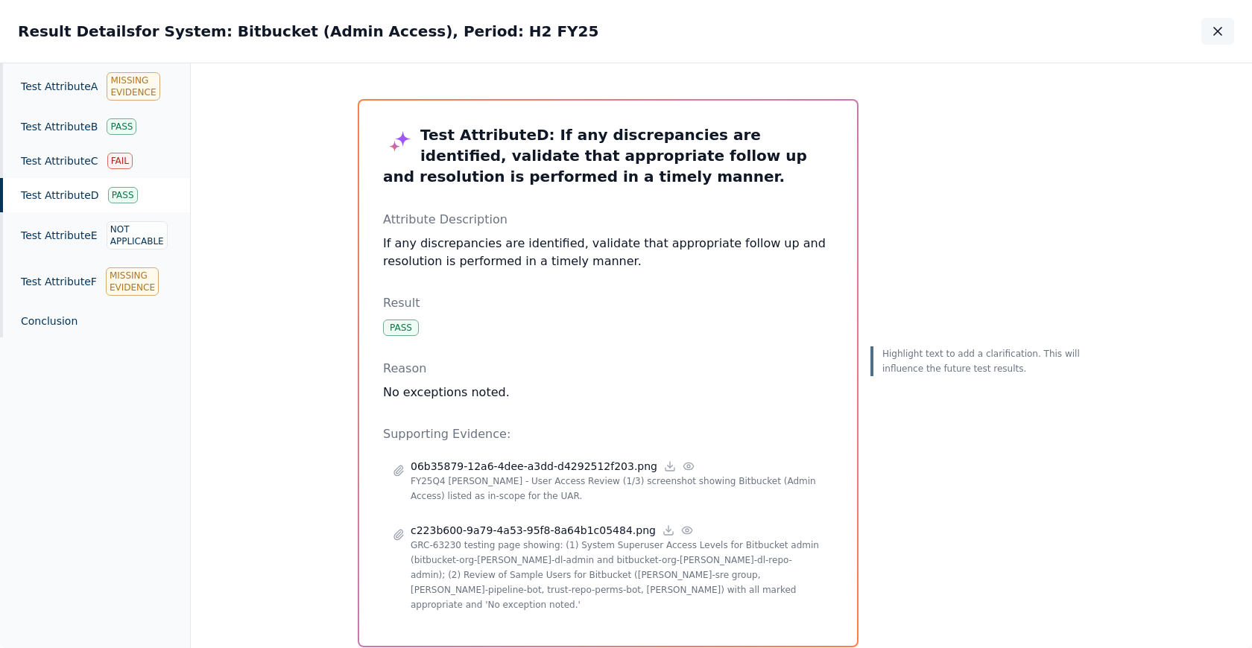
click at [842, 30] on icon "button" at bounding box center [1217, 31] width 7 height 7
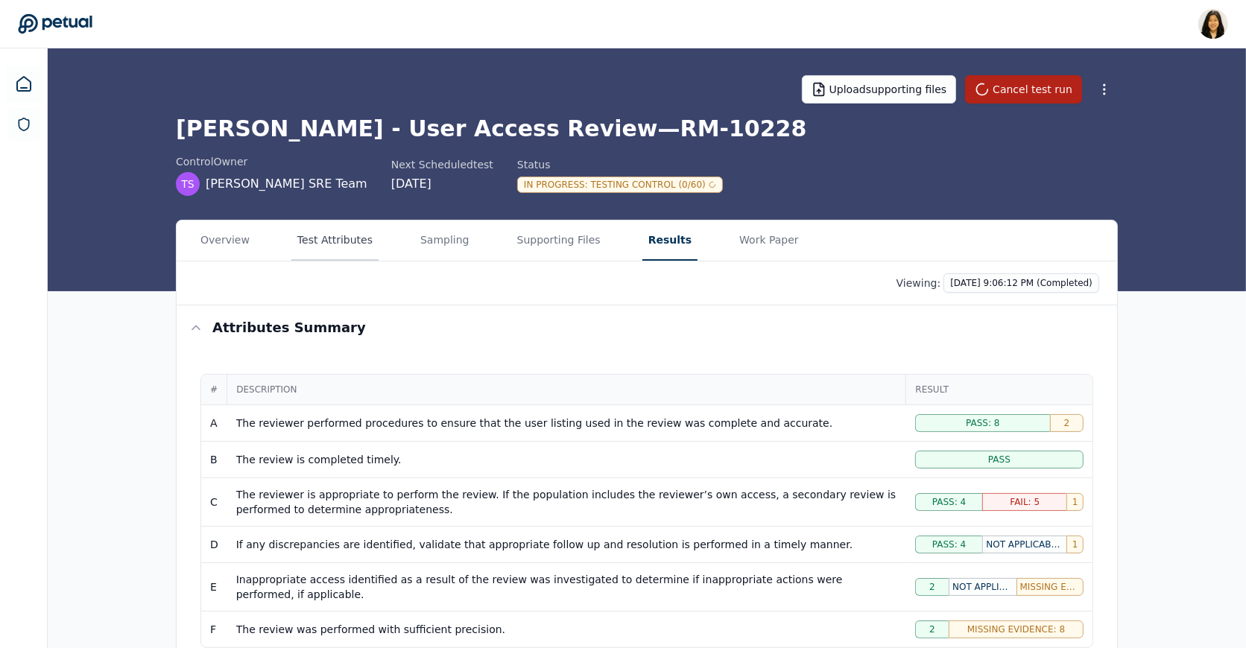
click at [346, 239] on button "Test Attributes" at bounding box center [334, 241] width 87 height 40
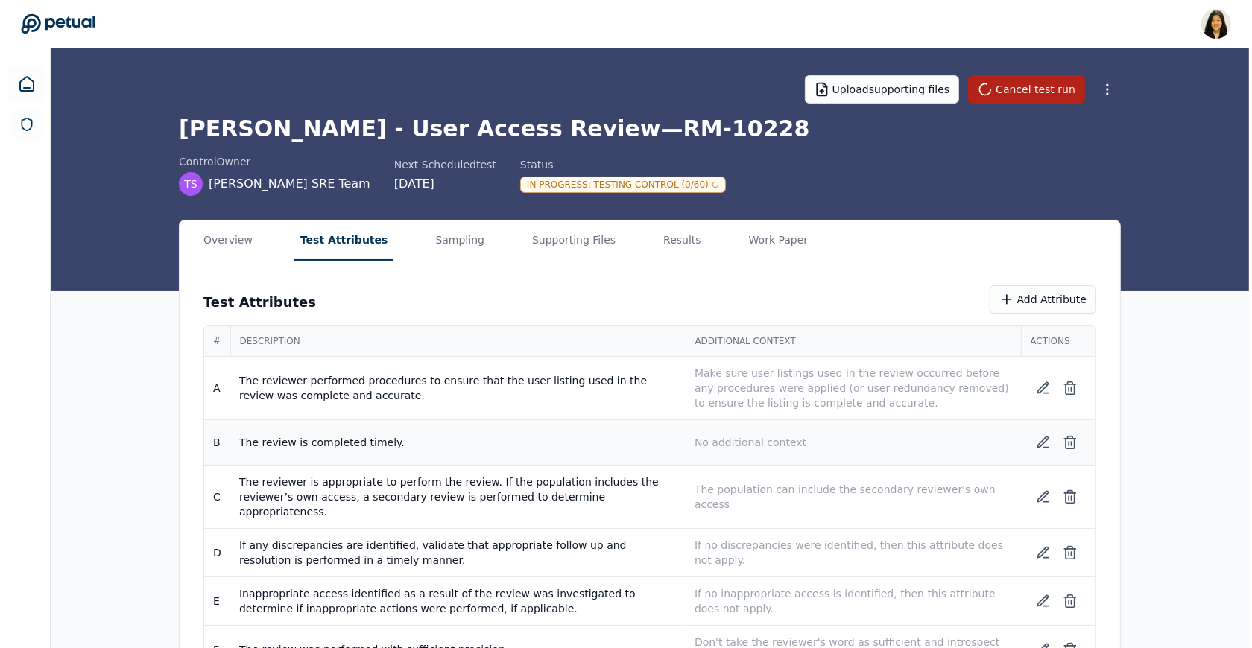
scroll to position [31, 0]
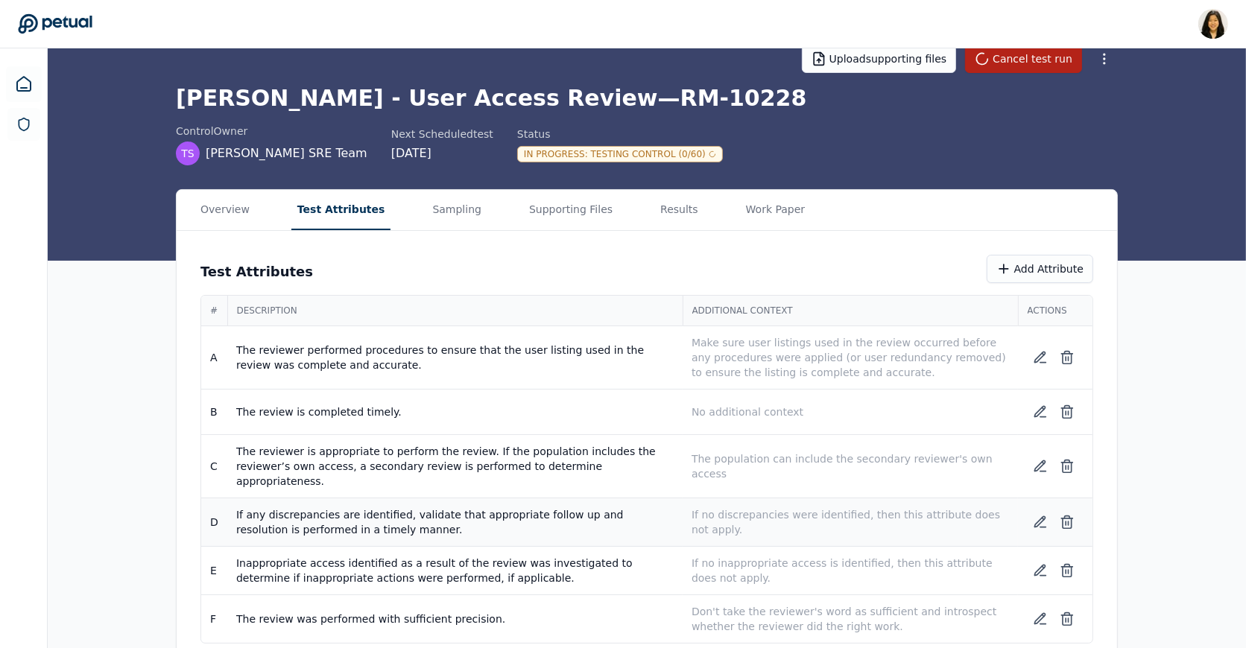
click at [765, 507] on p "If no discrepancies were identified, then this attribute does not apply." at bounding box center [849, 522] width 317 height 30
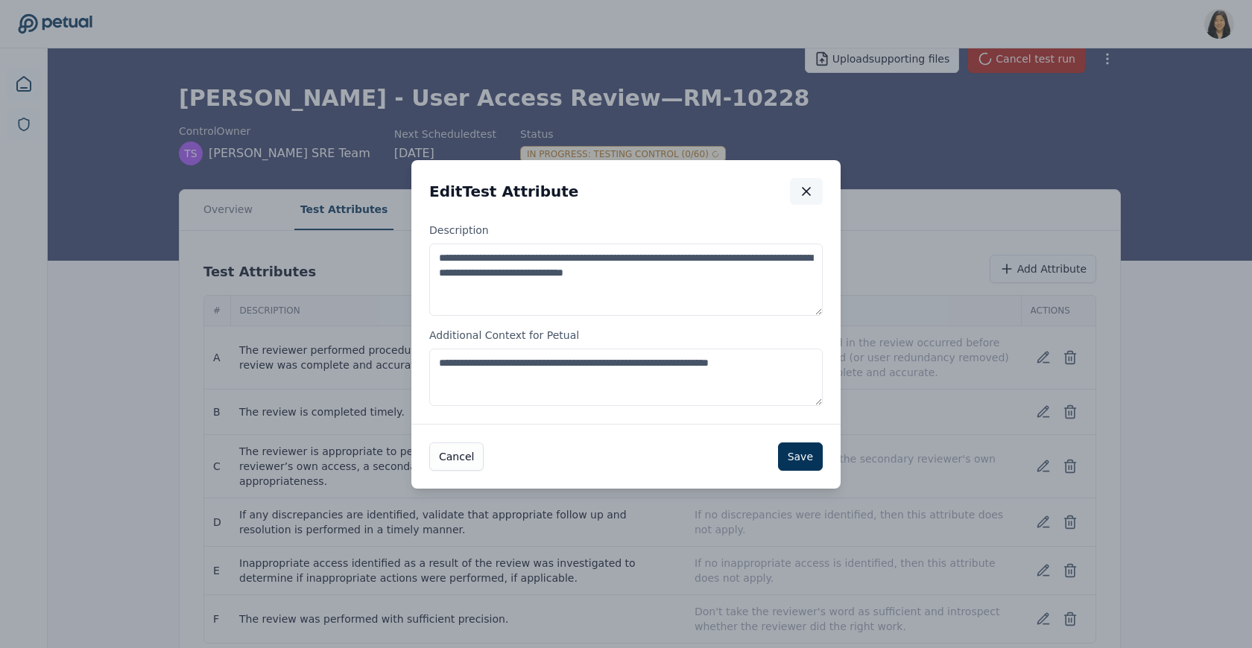
click at [810, 195] on icon "button" at bounding box center [806, 191] width 7 height 7
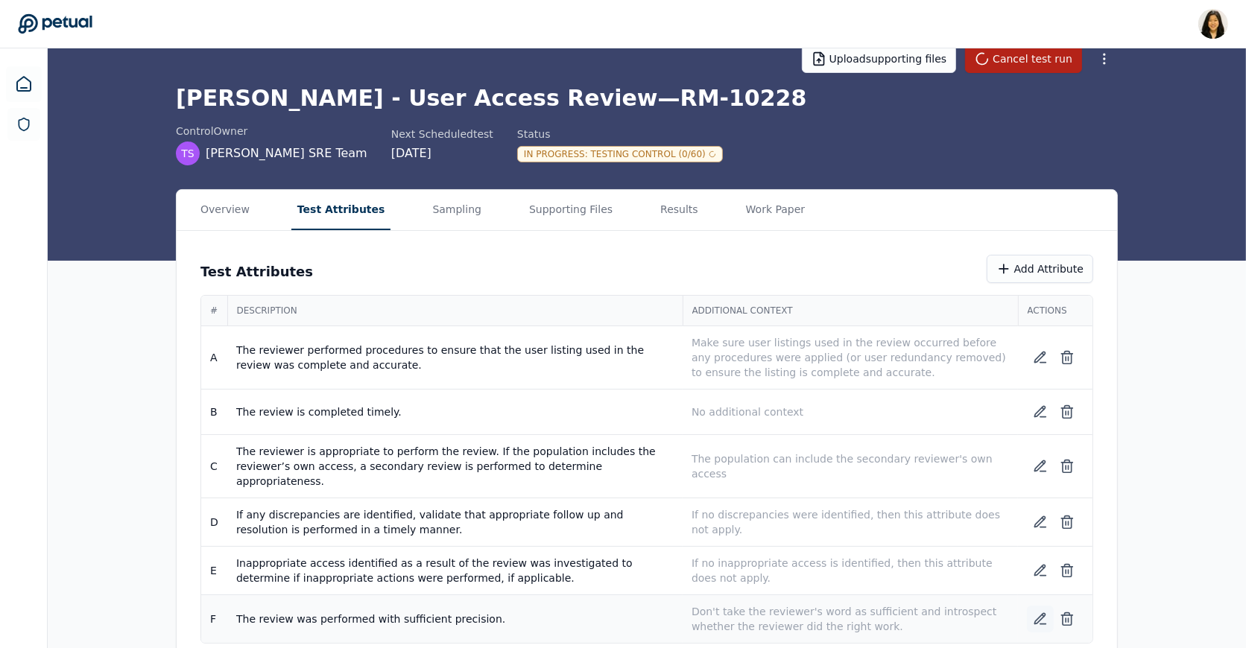
click at [842, 614] on icon at bounding box center [1040, 619] width 10 height 10
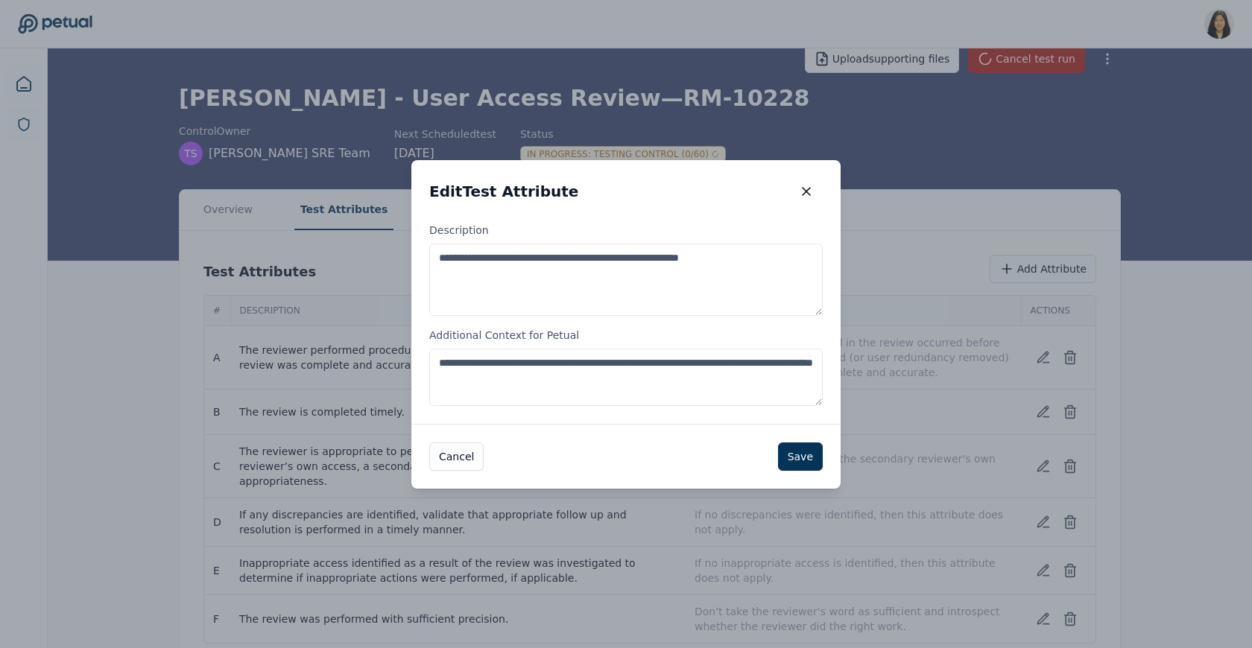
click at [743, 378] on textarea "**********" at bounding box center [625, 377] width 393 height 57
click at [796, 462] on button "Save" at bounding box center [800, 457] width 45 height 28
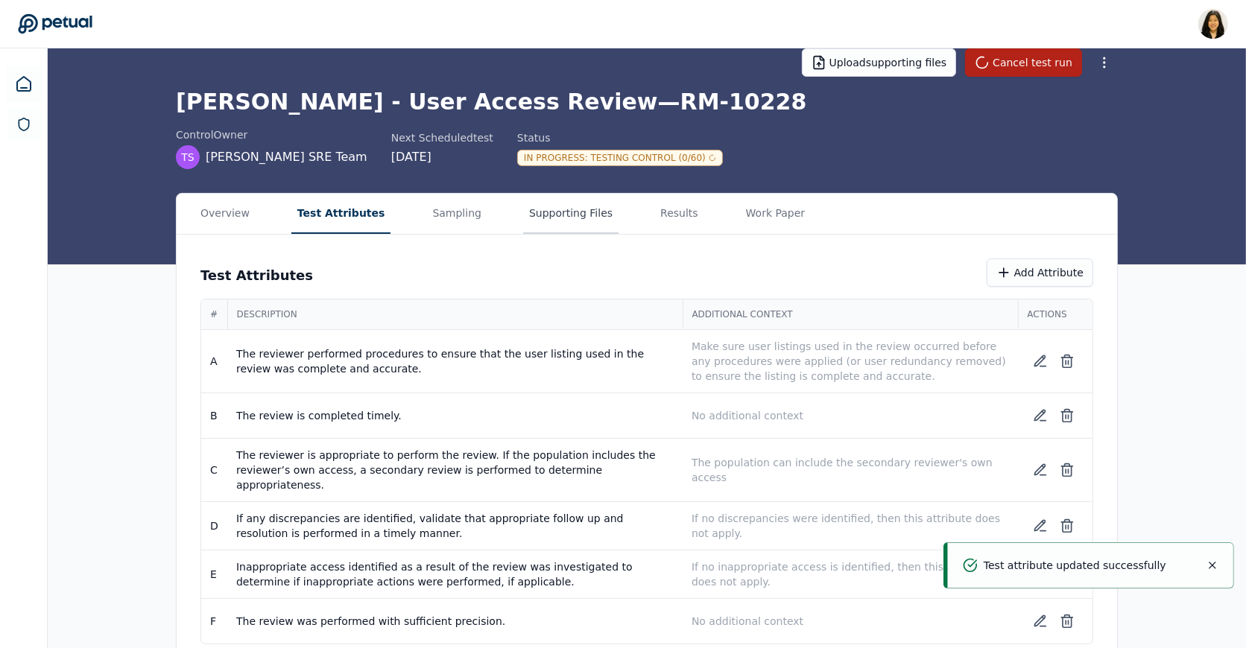
scroll to position [0, 0]
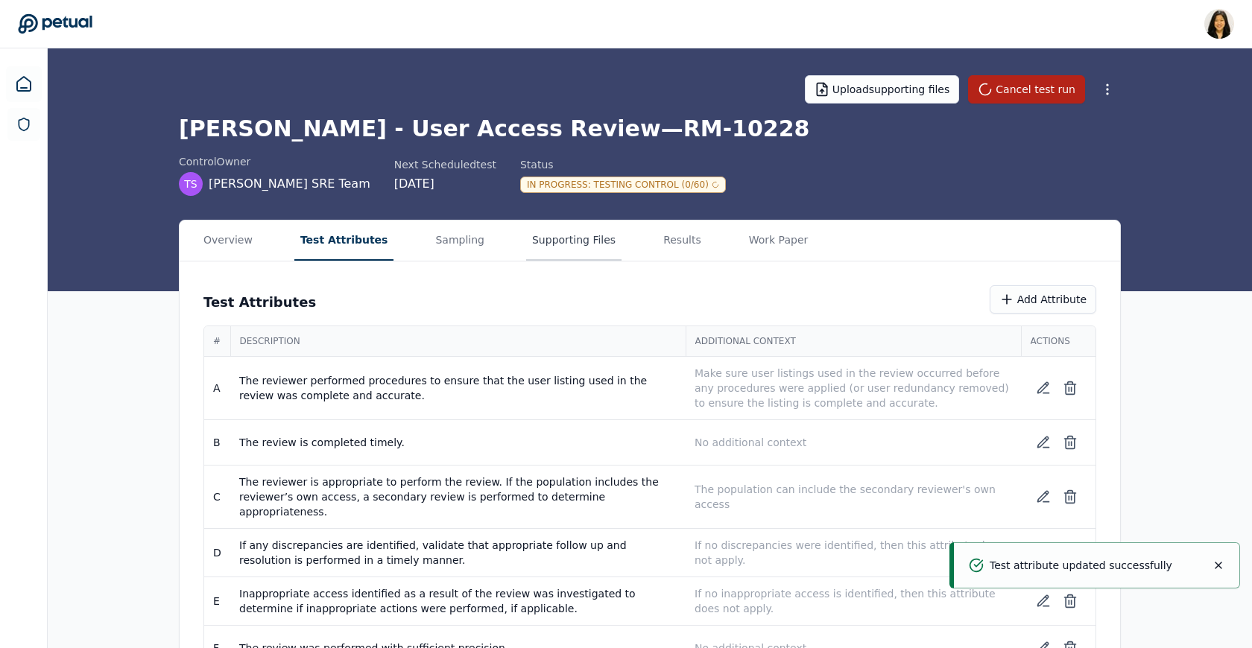
click at [528, 206] on main "Upload supporting files Cancel test run Trello - User Access Review — RM-10228 …" at bounding box center [650, 372] width 1204 height 648
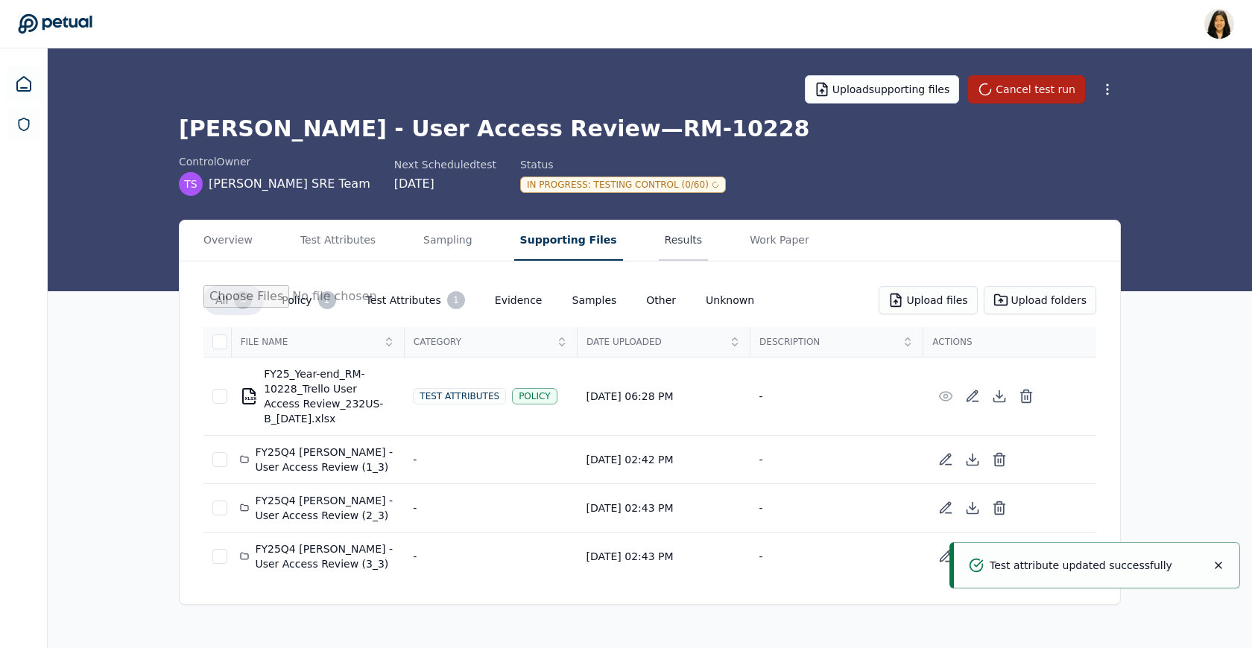
click at [659, 249] on button "Results" at bounding box center [684, 241] width 50 height 40
click at [577, 239] on button "Supporting Files" at bounding box center [568, 241] width 109 height 40
click at [662, 247] on button "Results" at bounding box center [684, 241] width 50 height 40
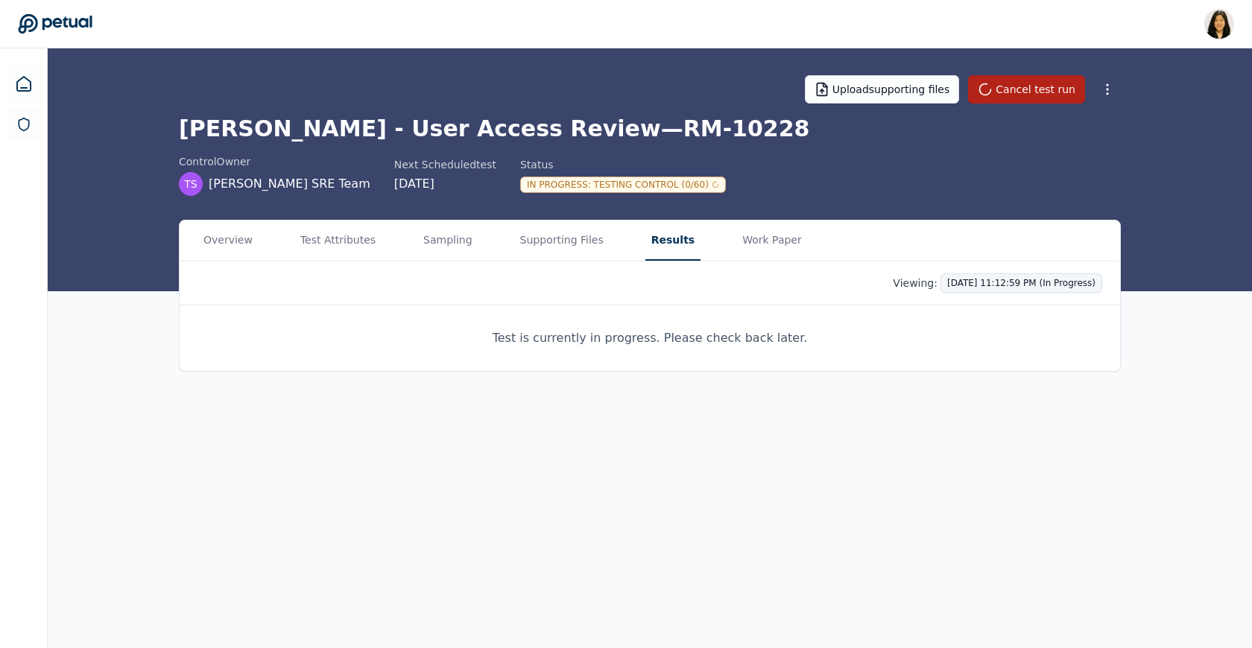
click at [842, 288] on html "Renee Park renee.park@petual.ai Sign out Upload supporting files Cancel test ru…" at bounding box center [626, 324] width 1252 height 648
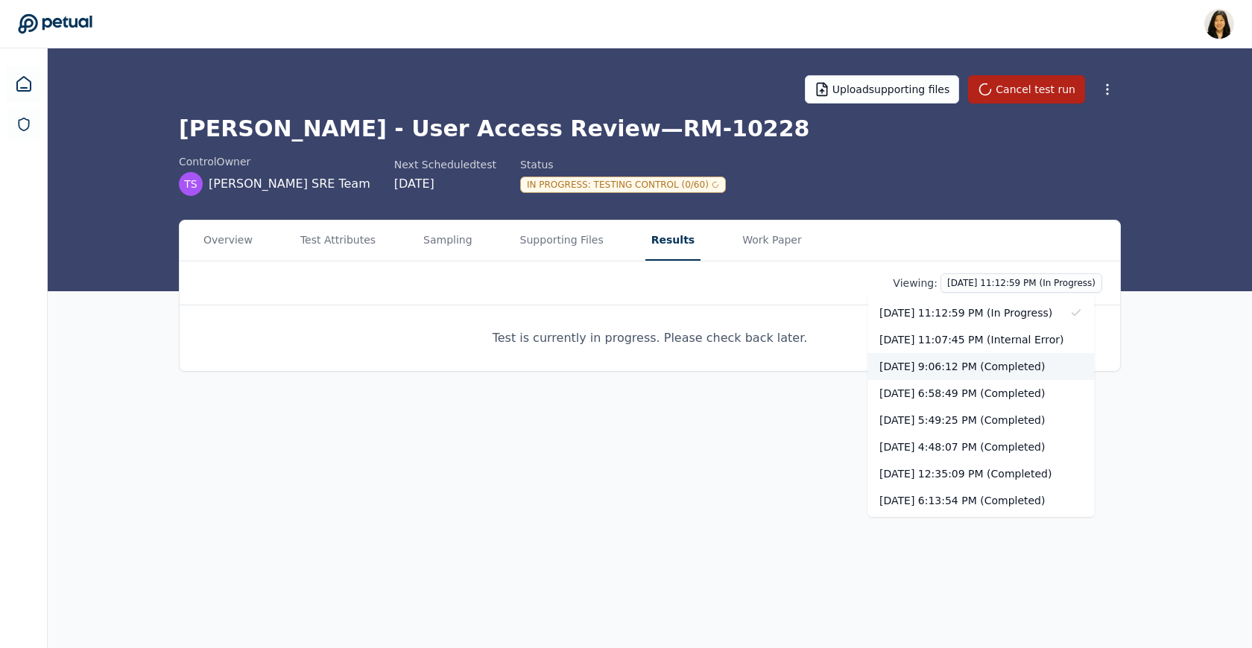
click at [842, 369] on div "[DATE] 9:06:12 PM (Completed)" at bounding box center [980, 366] width 227 height 27
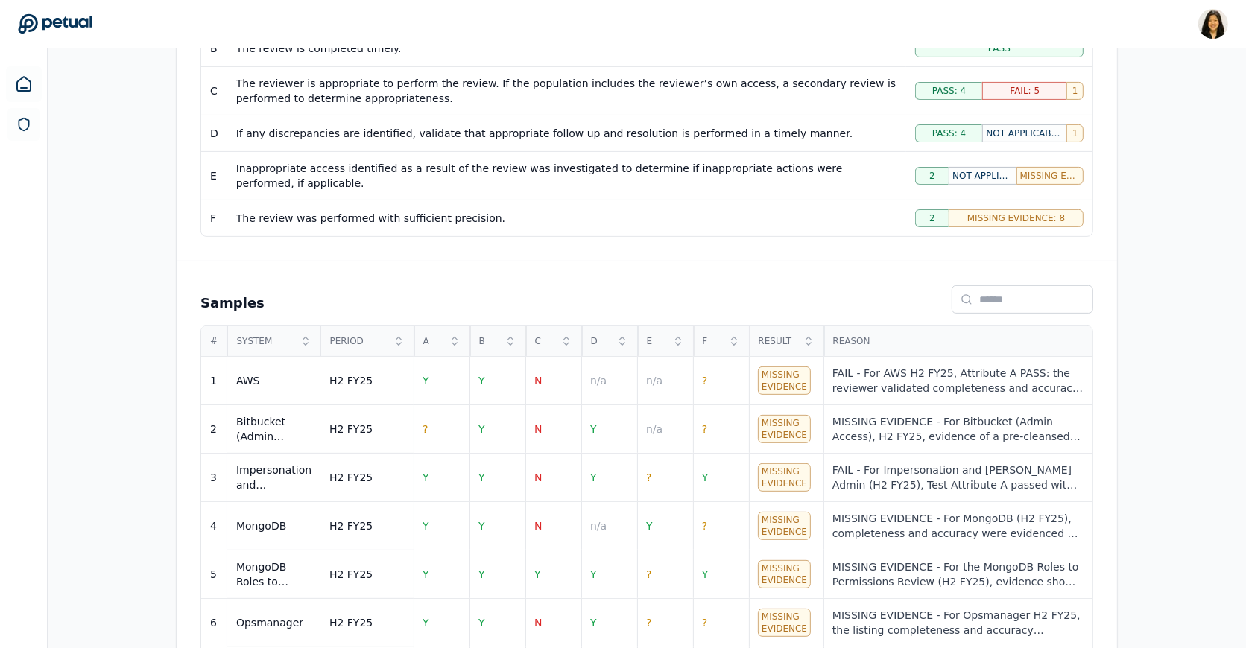
scroll to position [618, 0]
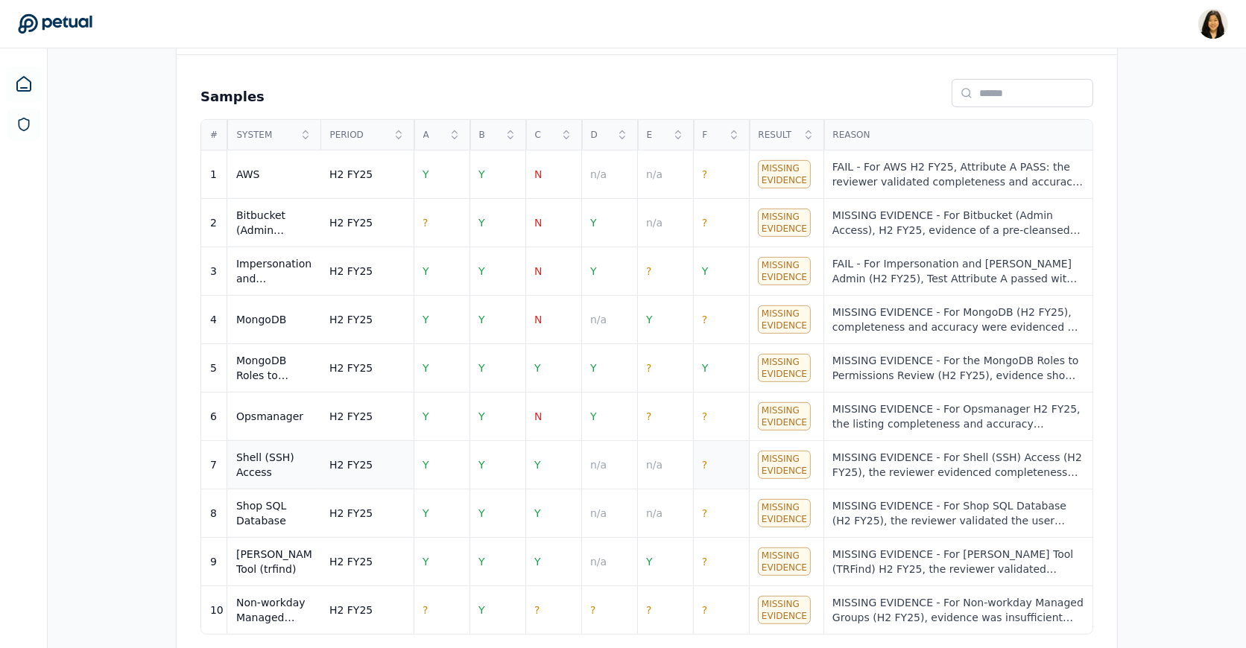
click at [721, 458] on td "?" at bounding box center [721, 465] width 56 height 48
click at [709, 410] on td "?" at bounding box center [721, 417] width 56 height 48
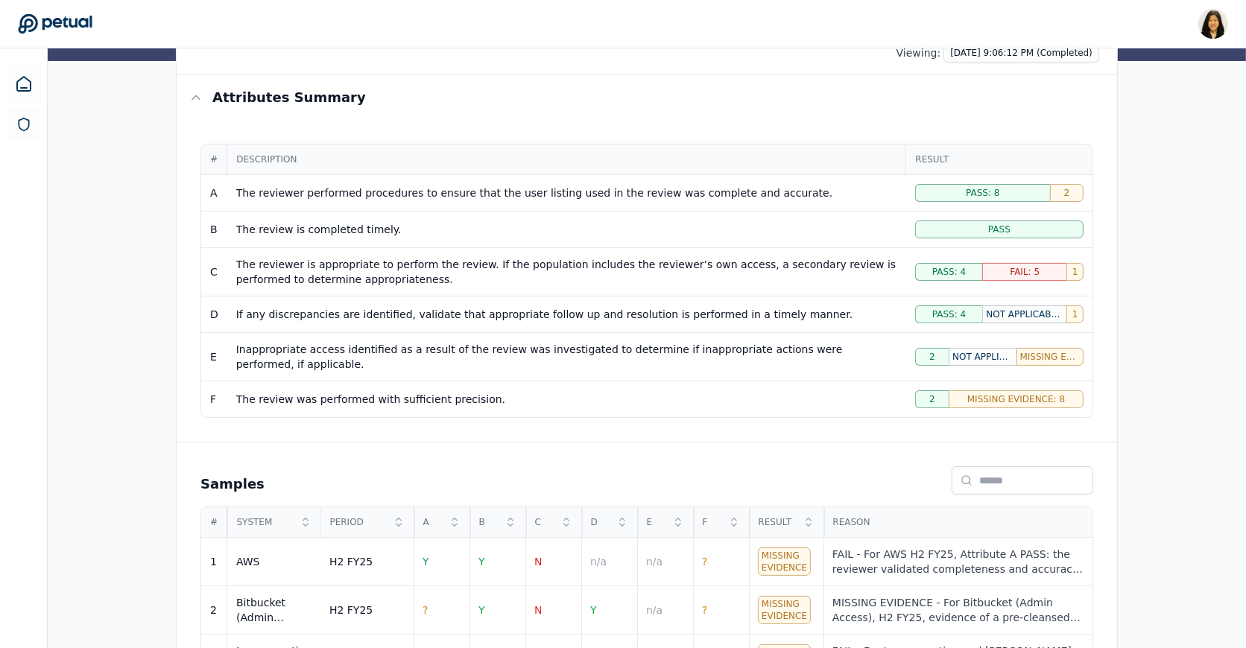
scroll to position [0, 0]
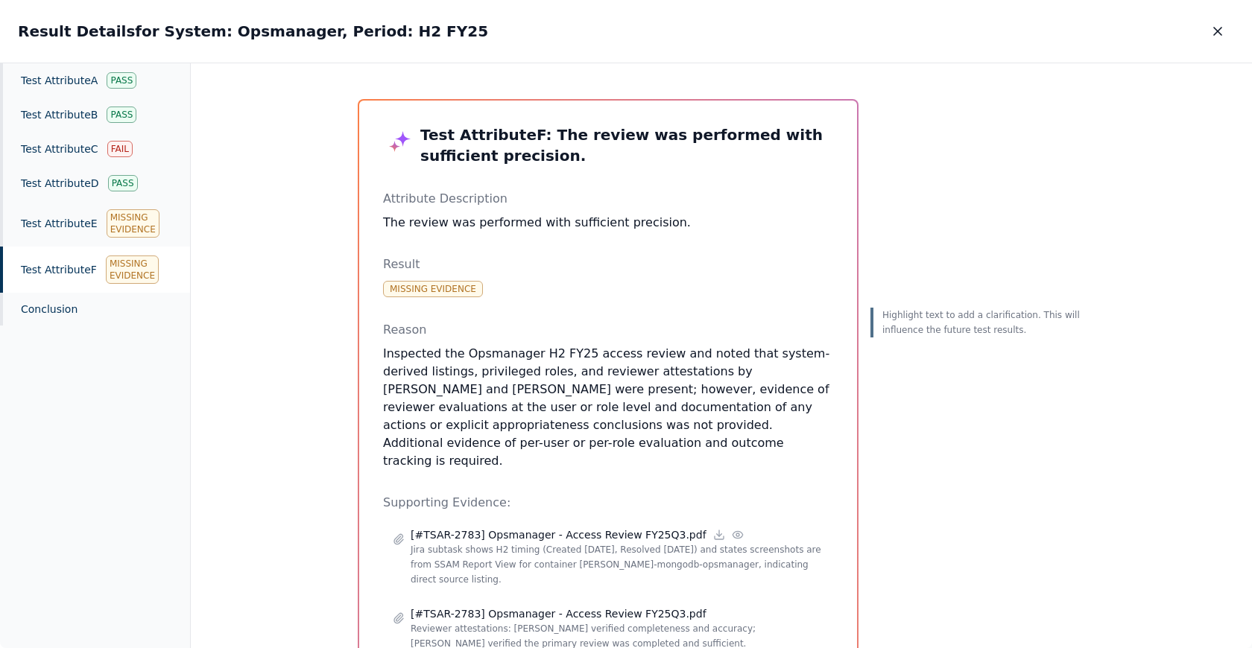
click at [842, 93] on body "Renee Park renee.park@petual.ai Sign out Upload supporting files Cancel test ru…" at bounding box center [626, 638] width 1252 height 1277
click at [842, 27] on icon "button" at bounding box center [1217, 31] width 15 height 15
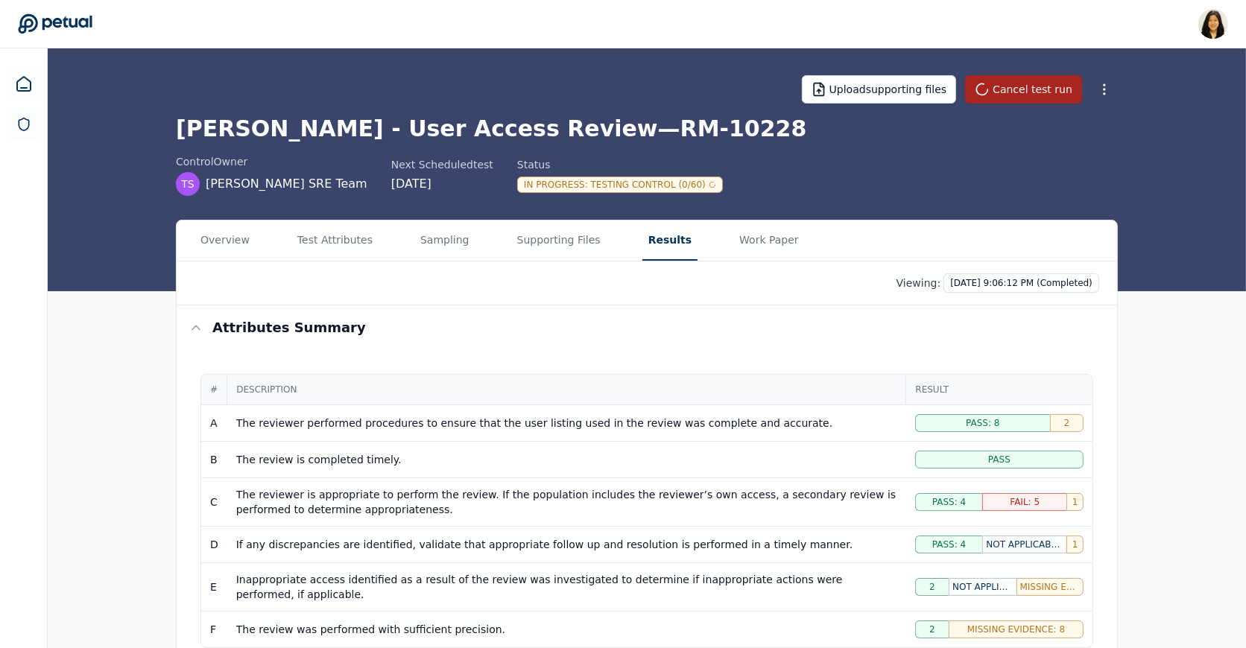
click at [842, 91] on button "Cancel test run" at bounding box center [1023, 89] width 117 height 28
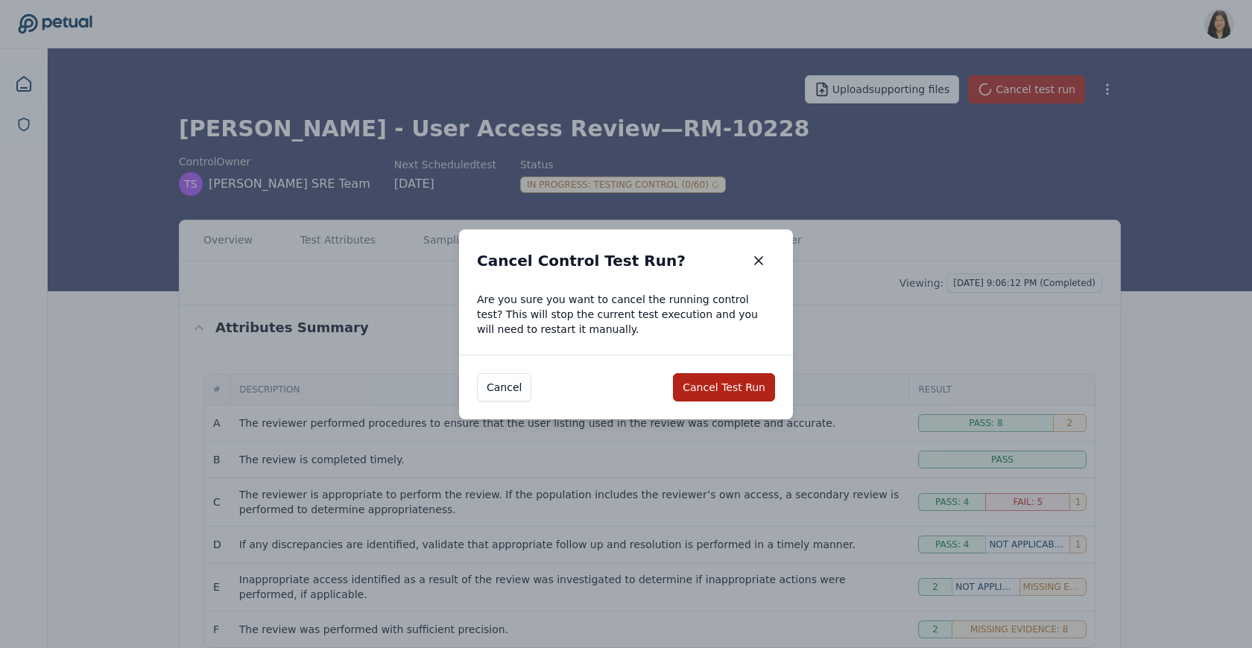
click at [716, 371] on div "Cancel Cancel Test Run" at bounding box center [626, 387] width 334 height 65
click at [717, 387] on button "Cancel Test Run" at bounding box center [724, 387] width 102 height 28
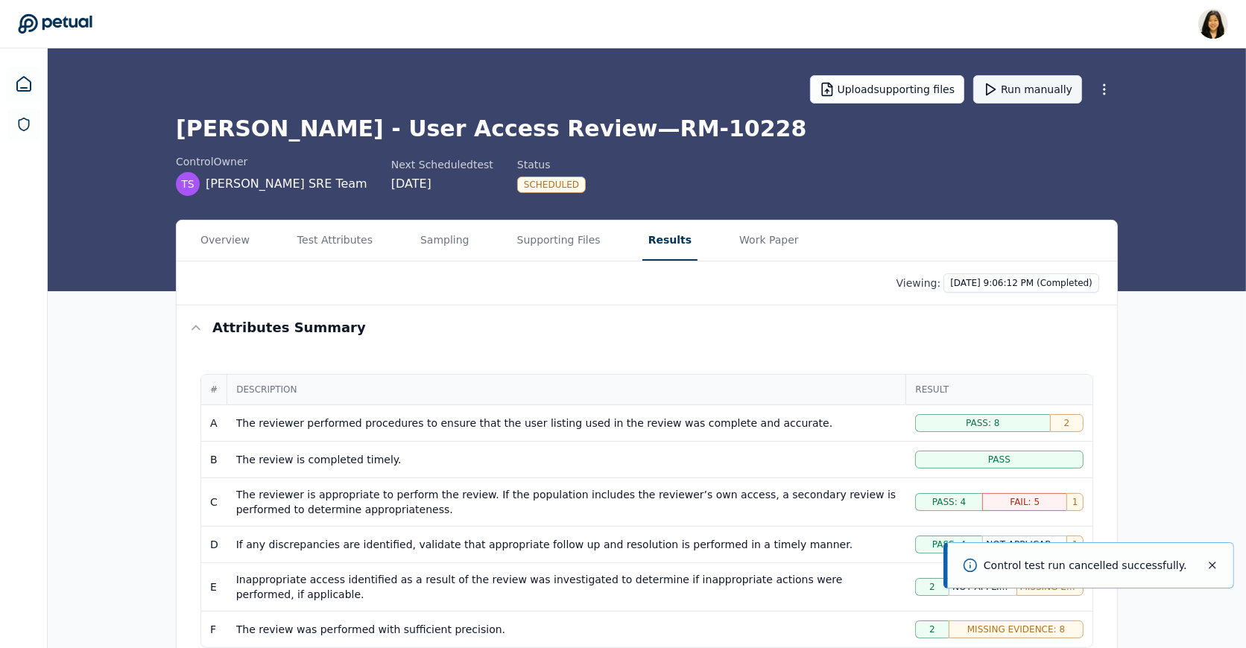
click at [842, 95] on button "Run manually" at bounding box center [1027, 89] width 109 height 28
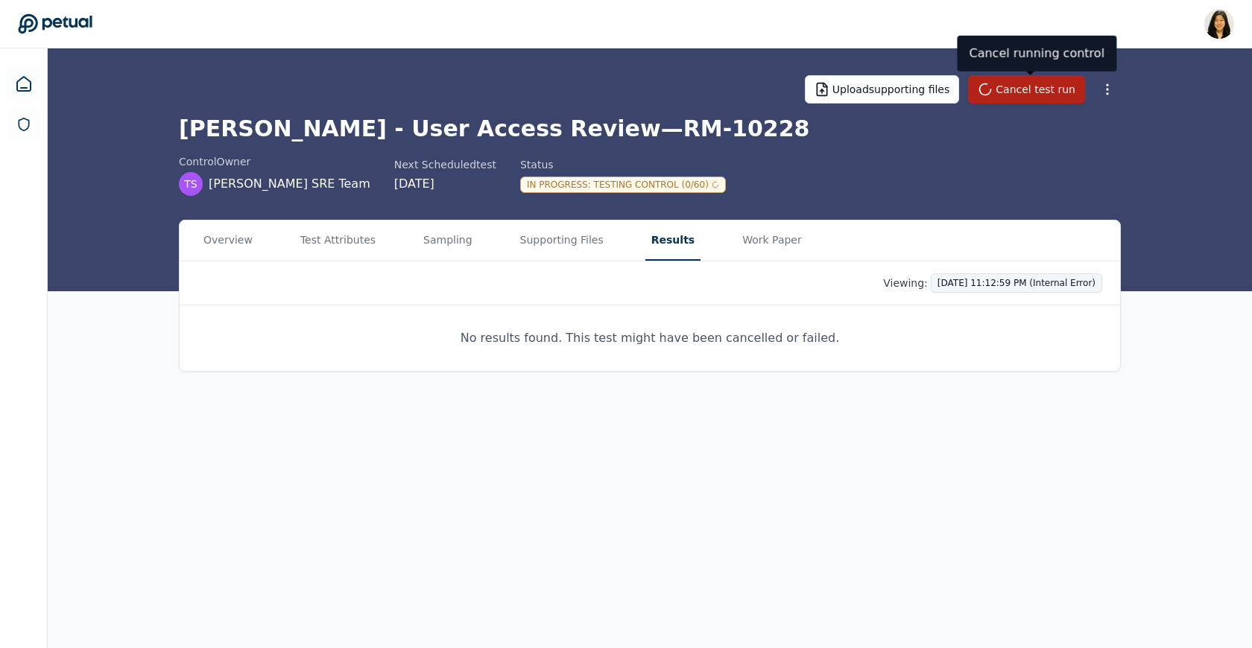
click at [842, 285] on html "Renee Park renee.park@petual.ai Sign out Upload supporting files Cancel test ru…" at bounding box center [626, 324] width 1252 height 648
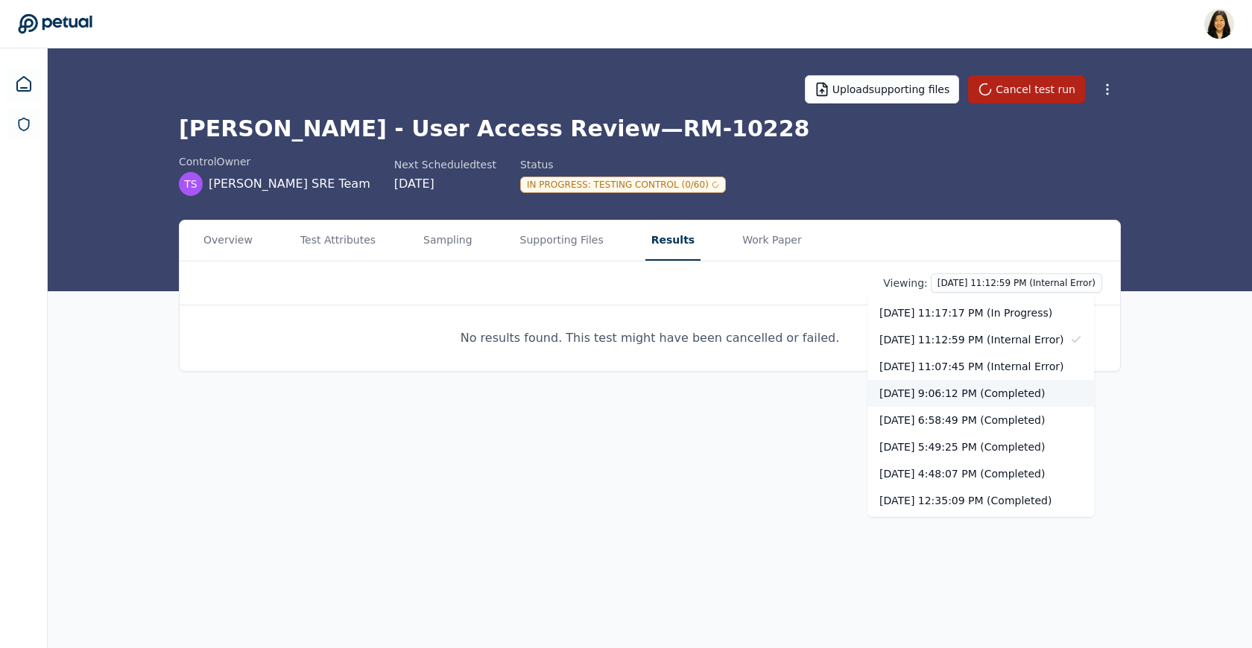
click at [842, 389] on div "[DATE] 9:06:12 PM (Completed)" at bounding box center [980, 393] width 227 height 27
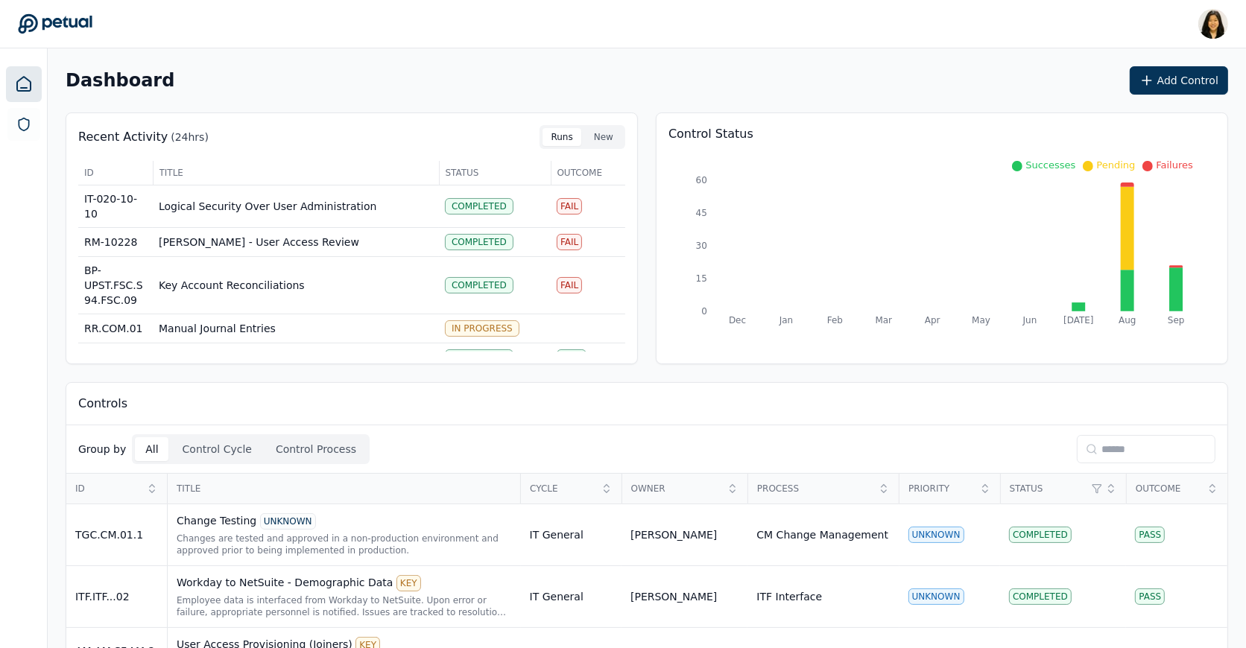
click at [1153, 451] on input at bounding box center [1146, 449] width 139 height 28
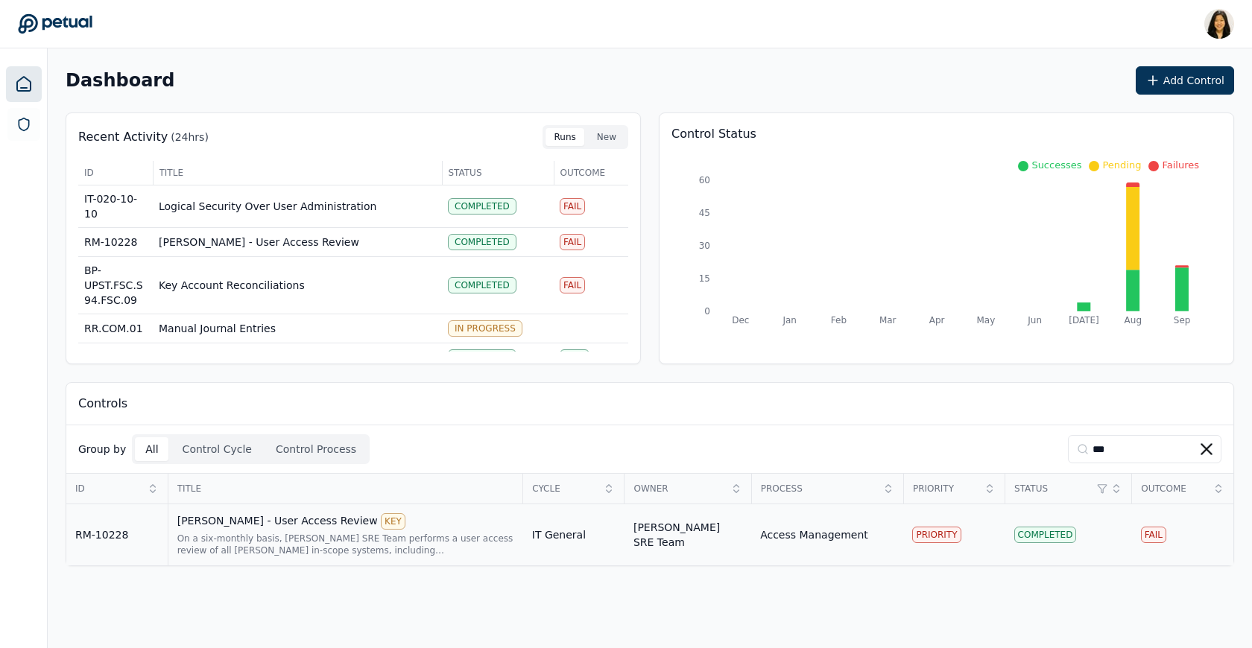
type input "***"
click at [393, 522] on div "[PERSON_NAME] - User Access Review KEY" at bounding box center [345, 521] width 337 height 16
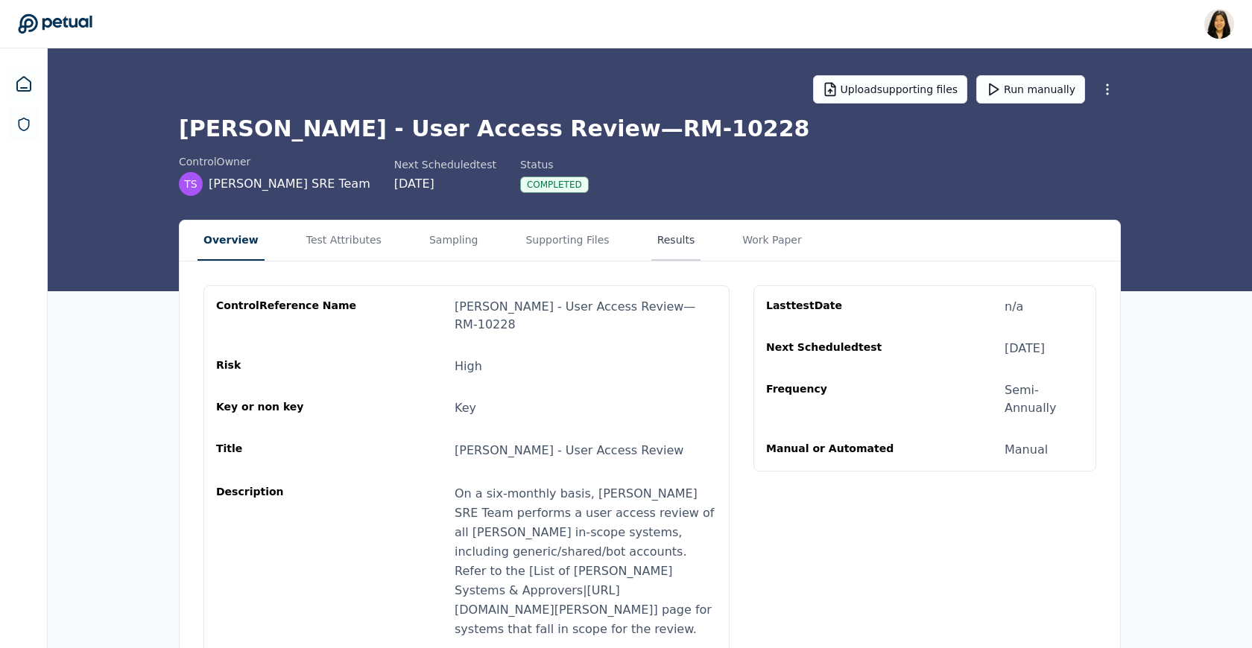
click at [651, 235] on button "Results" at bounding box center [676, 241] width 50 height 40
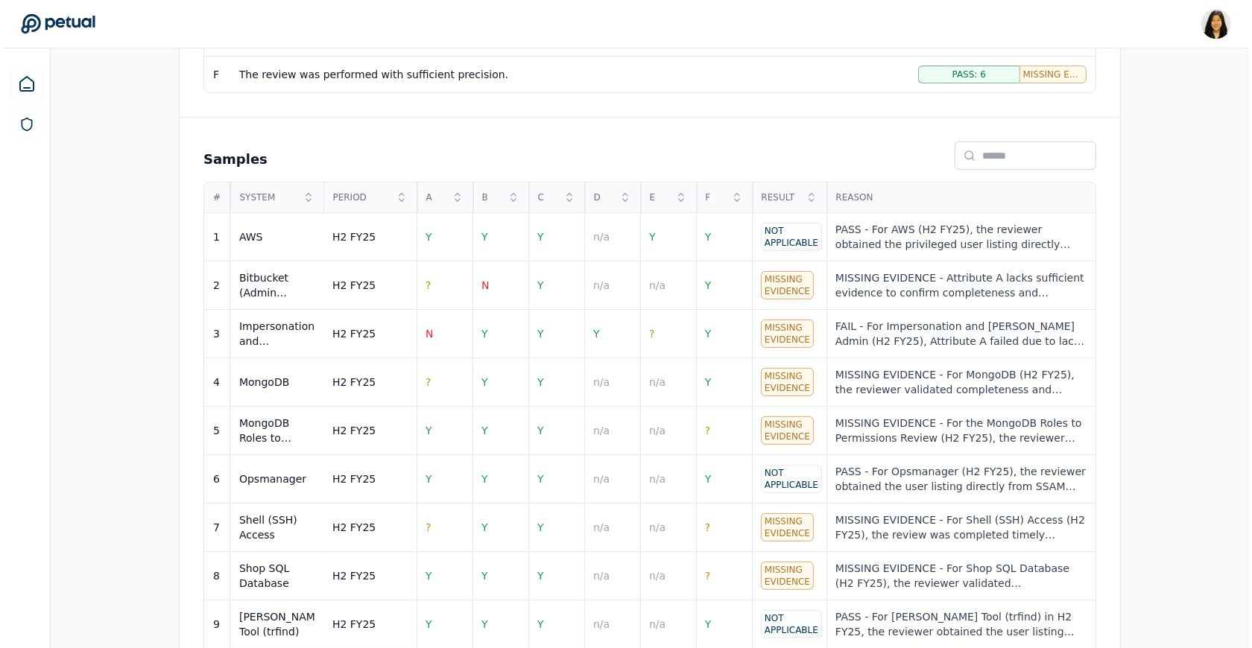
scroll to position [618, 0]
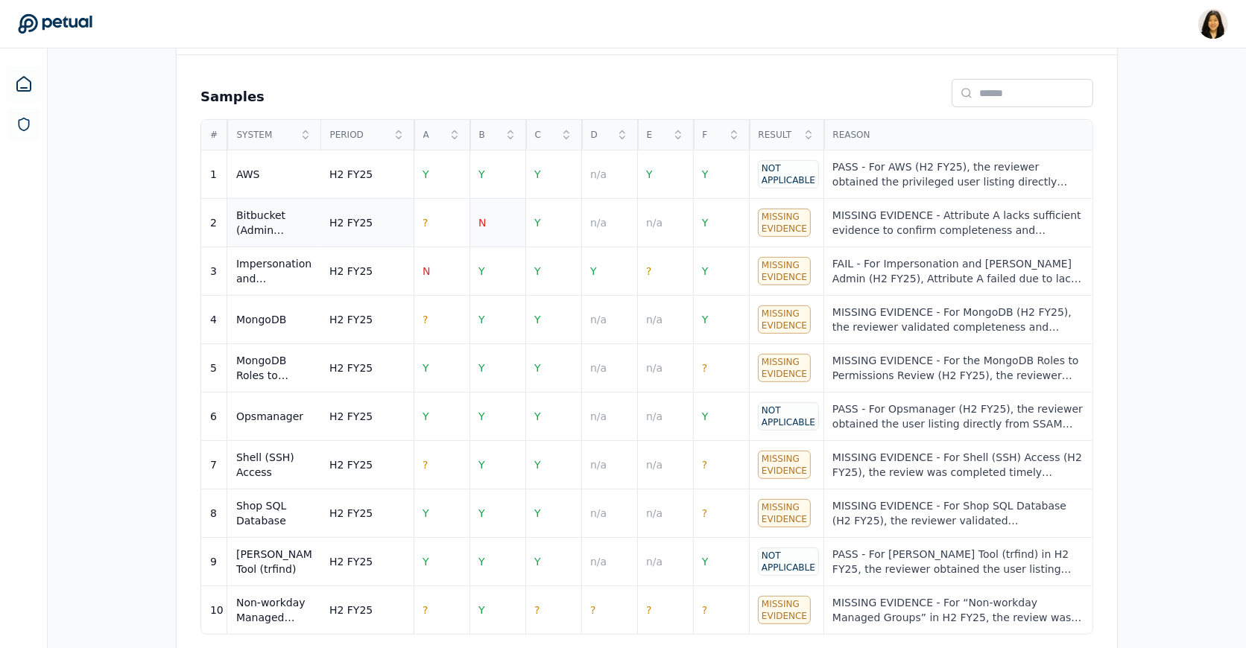
click at [484, 217] on span "N" at bounding box center [481, 223] width 7 height 12
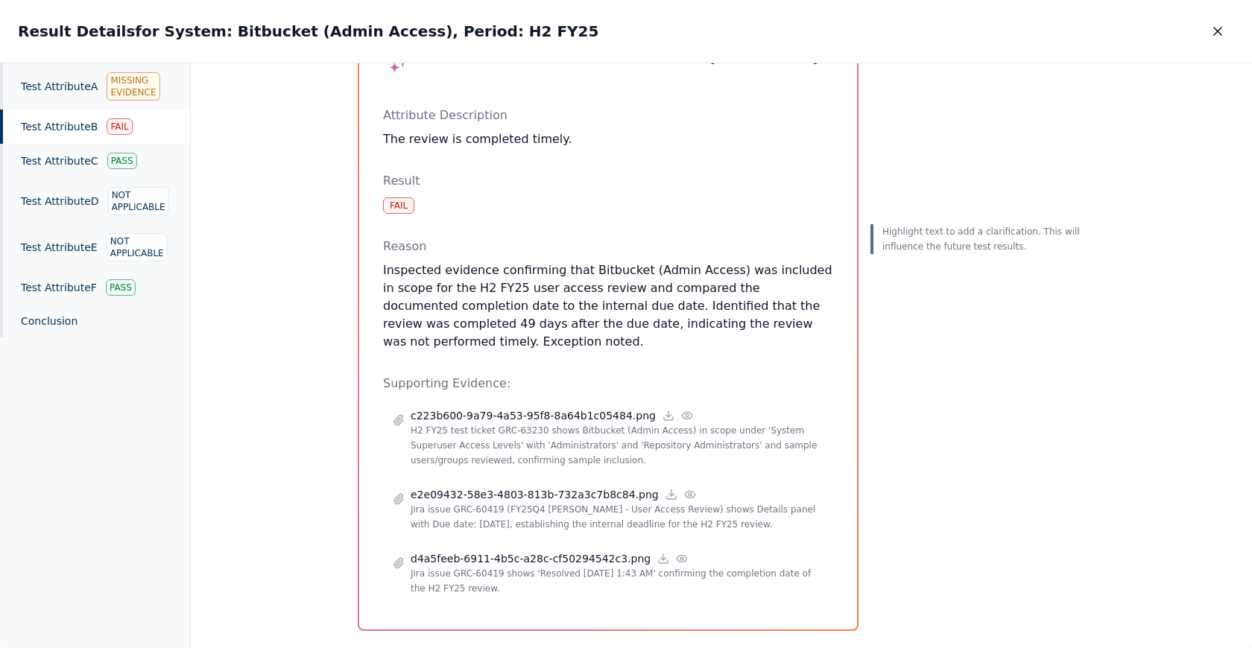
scroll to position [101, 0]
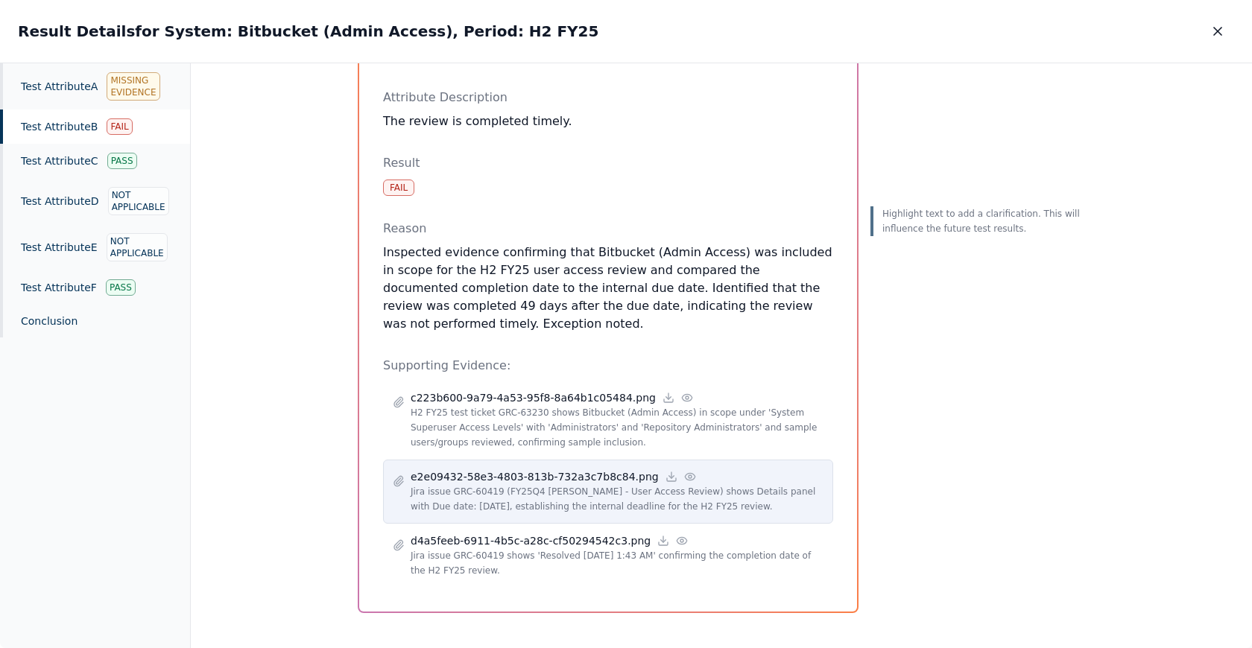
click at [550, 492] on p "Jira issue GRC-60419 (FY25Q4 [PERSON_NAME] - User Access Review) shows Details …" at bounding box center [617, 499] width 413 height 30
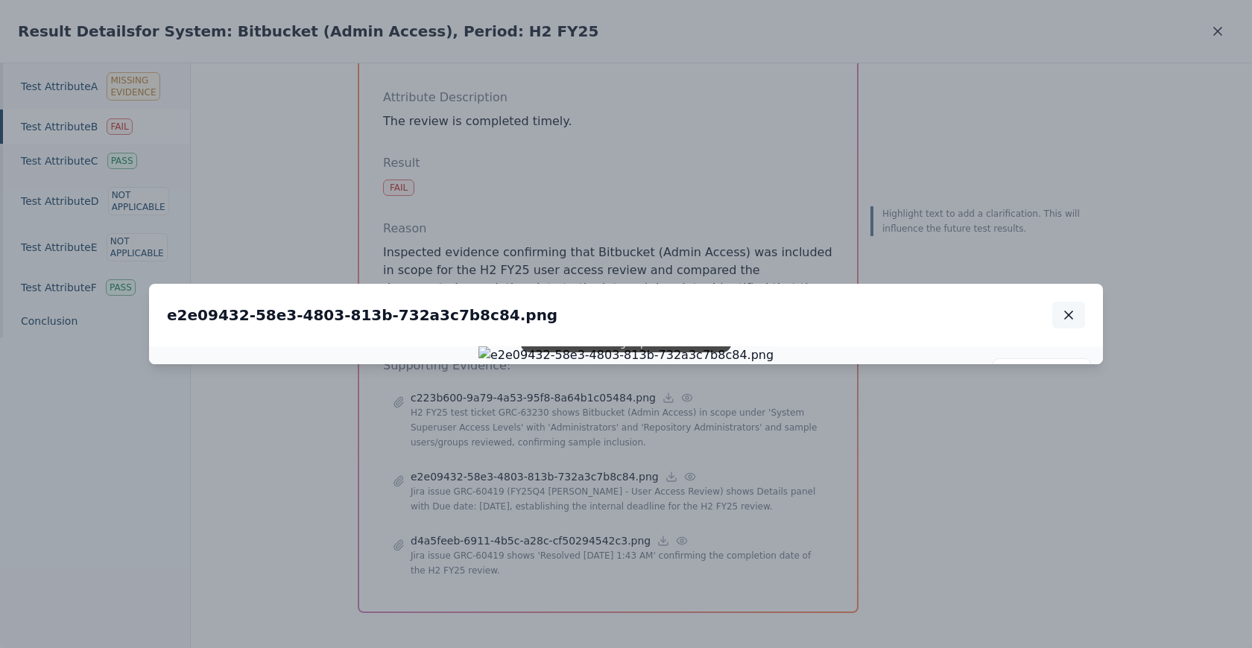
click at [1069, 308] on icon "button" at bounding box center [1068, 315] width 15 height 15
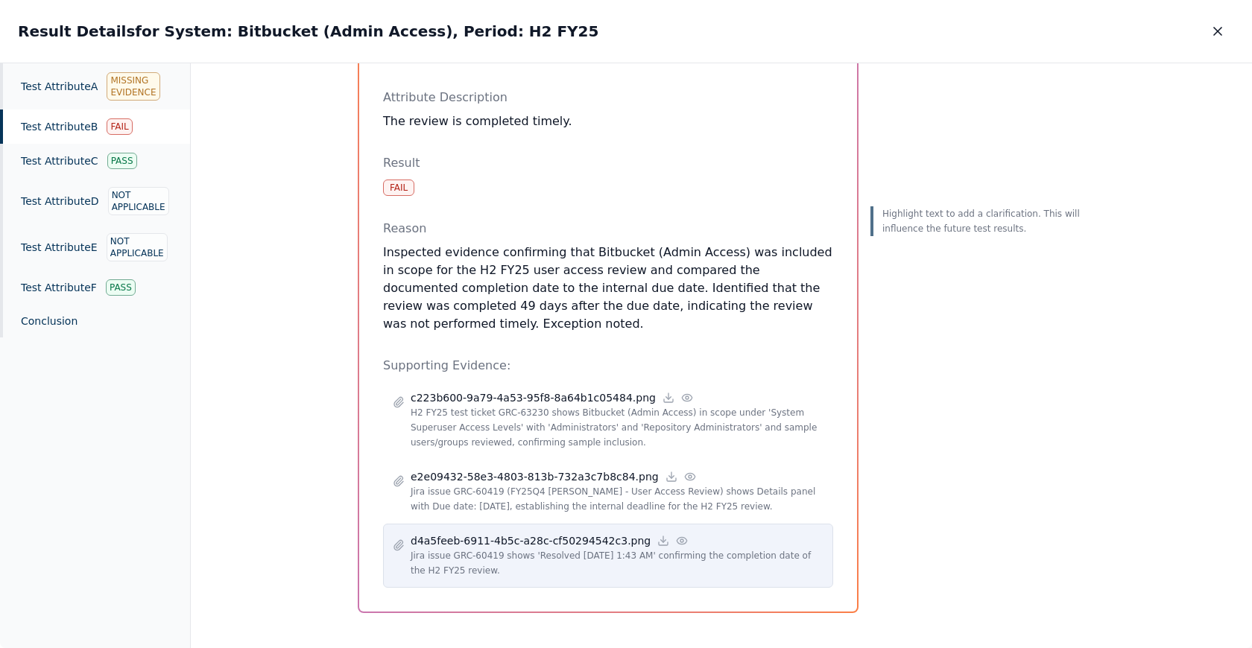
click at [607, 548] on p "Jira issue GRC-60419 shows 'Resolved [DATE] 1:43 AM' confirming the completion …" at bounding box center [617, 563] width 413 height 30
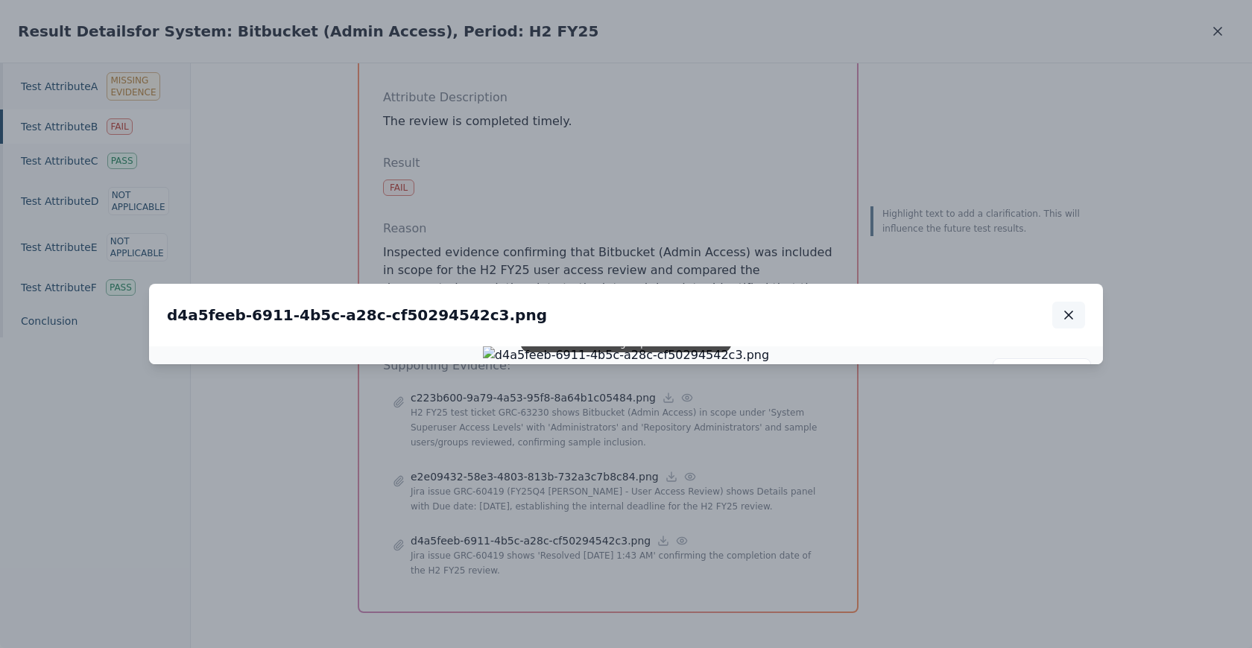
click at [1065, 308] on icon "button" at bounding box center [1068, 315] width 15 height 15
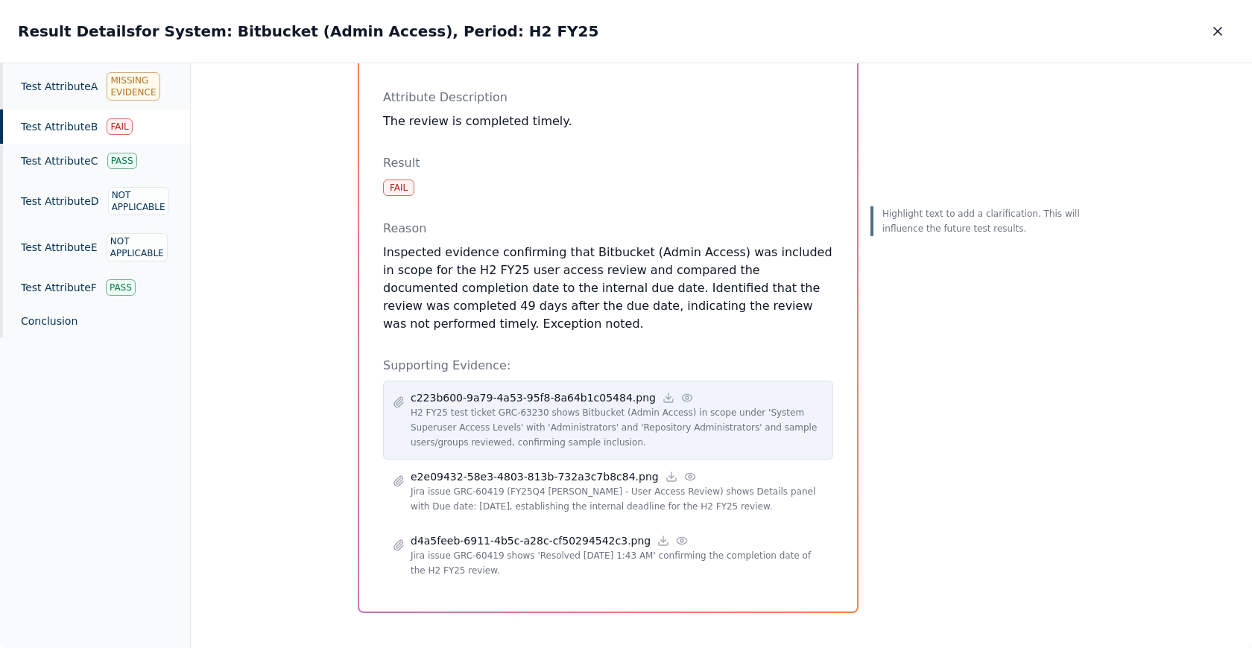
click at [534, 394] on p "c223b600-9a79-4a53-95f8-8a64b1c05484.png" at bounding box center [533, 397] width 245 height 15
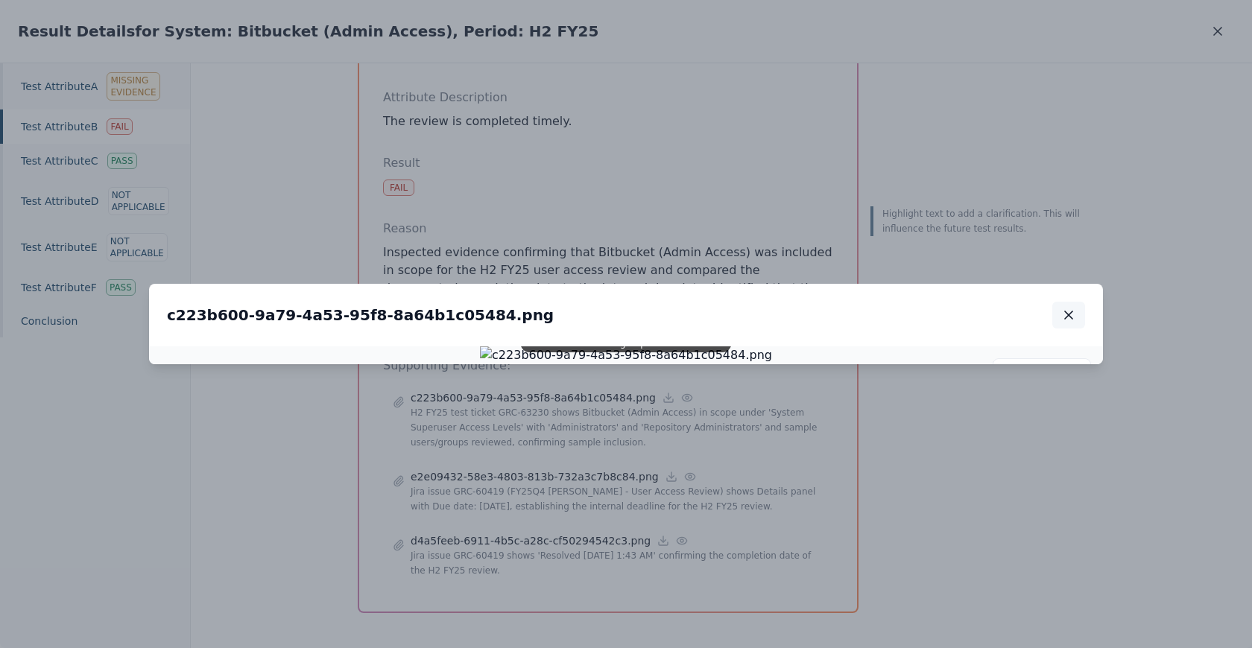
click at [1063, 308] on icon "button" at bounding box center [1068, 315] width 15 height 15
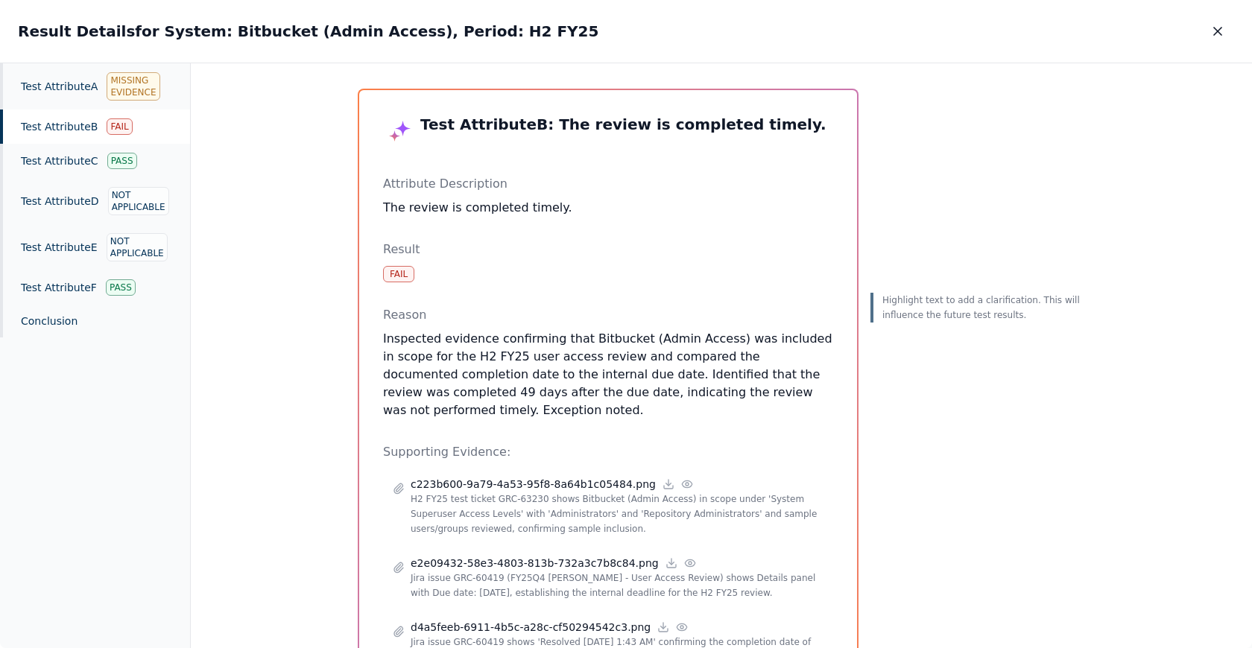
scroll to position [17, 0]
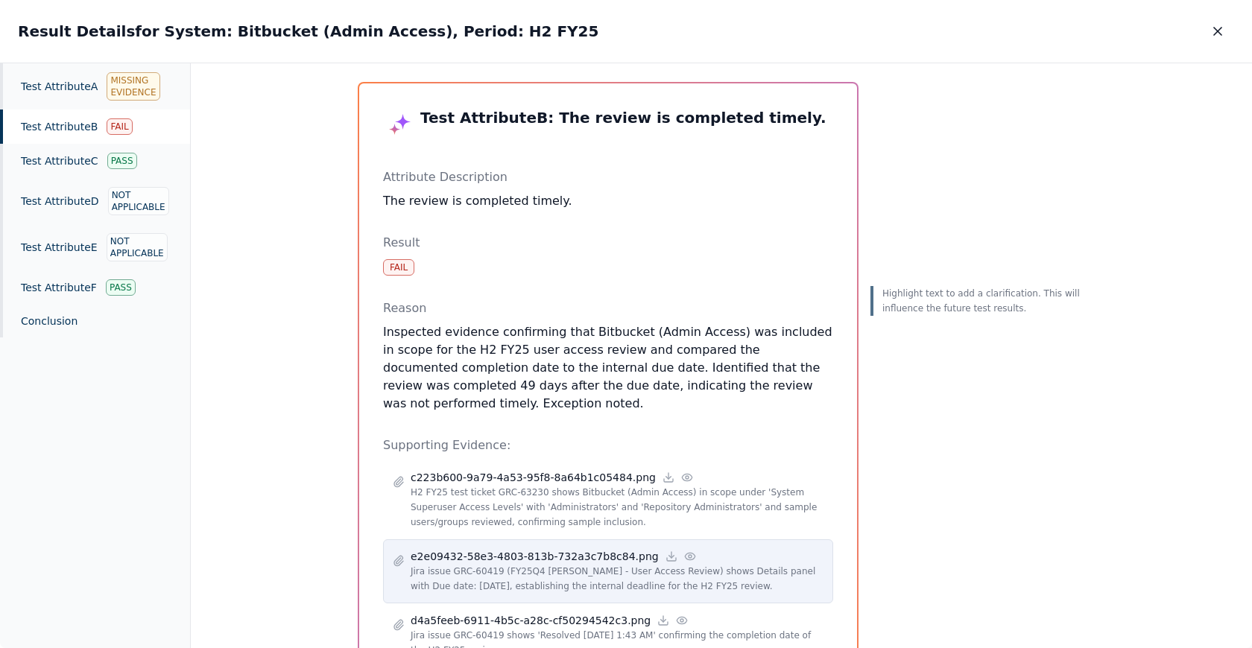
click at [563, 564] on p "Jira issue GRC-60419 (FY25Q4 [PERSON_NAME] - User Access Review) shows Details …" at bounding box center [617, 579] width 413 height 30
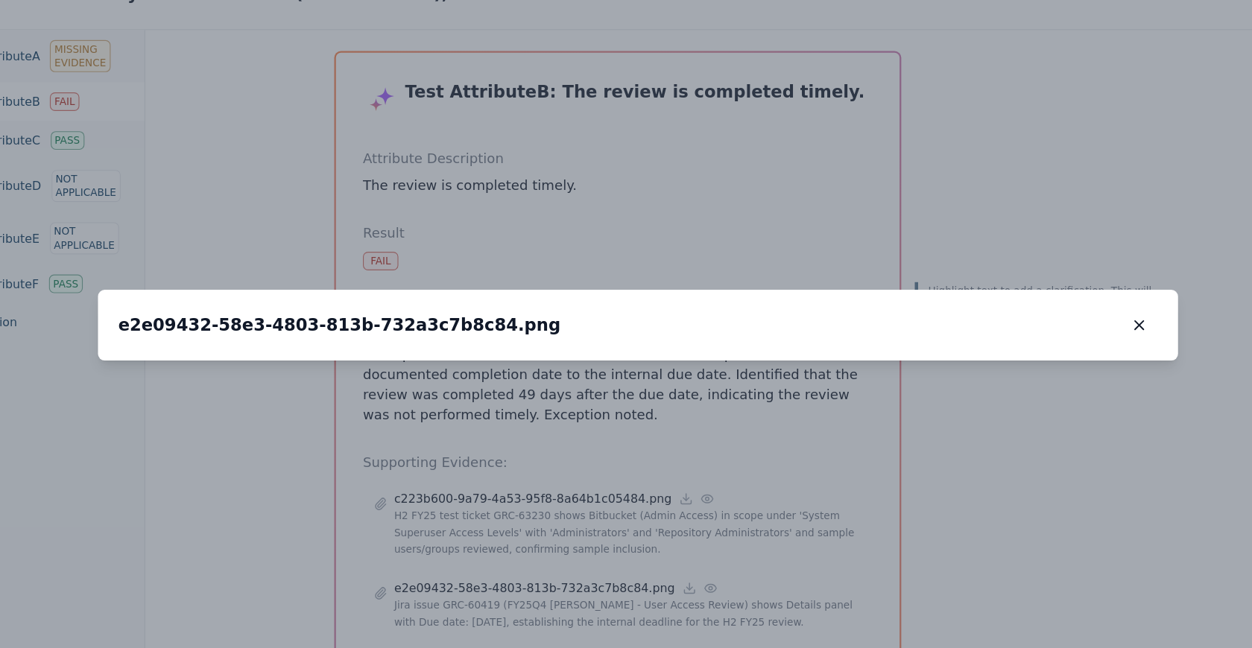
scroll to position [618, 0]
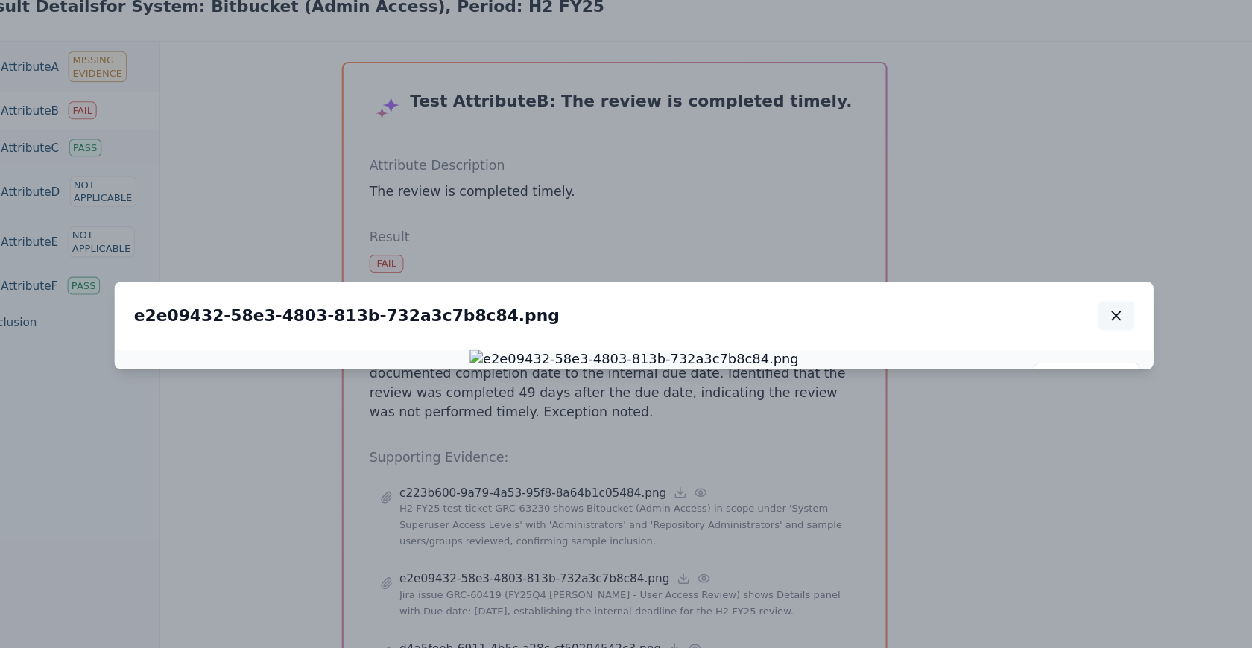
click at [1066, 308] on icon "button" at bounding box center [1068, 315] width 15 height 15
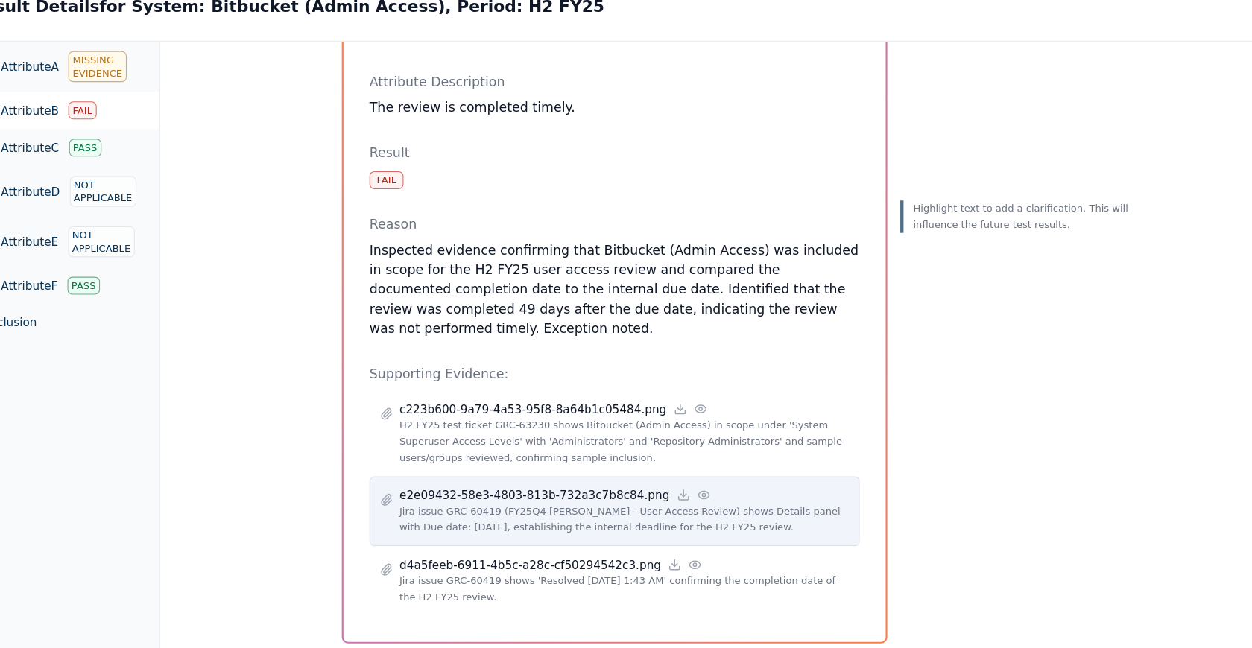
scroll to position [101, 0]
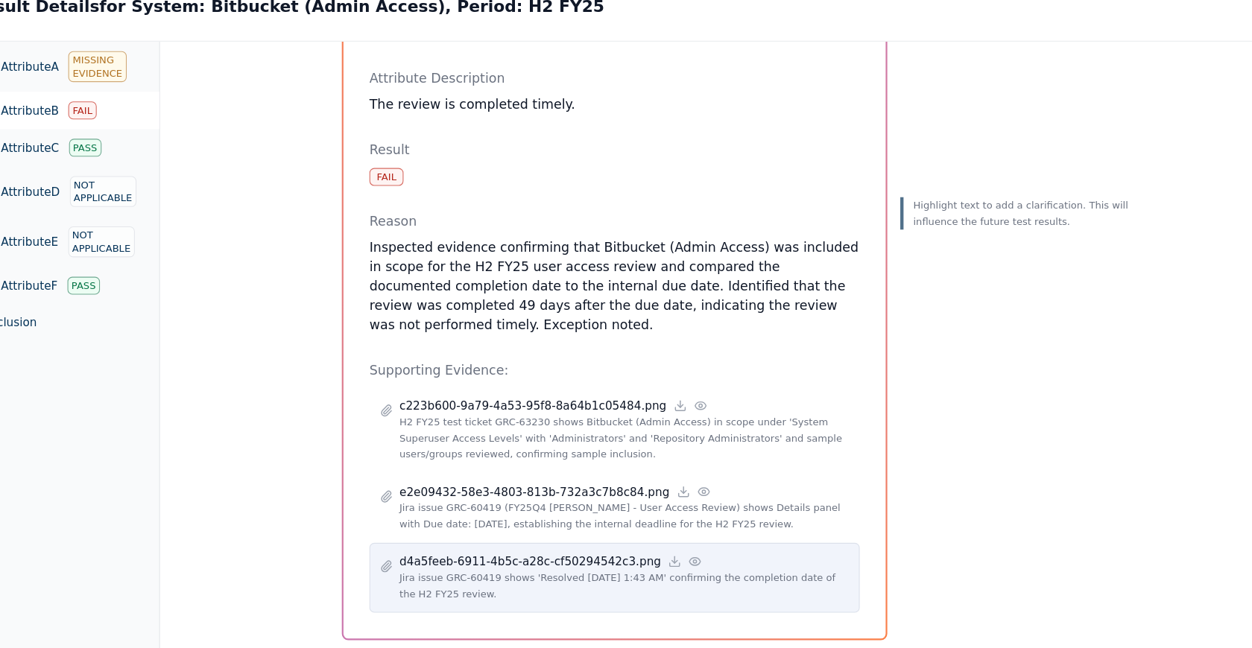
click at [553, 558] on p "Jira issue GRC-60419 shows 'Resolved [DATE] 1:43 AM' confirming the completion …" at bounding box center [617, 563] width 413 height 30
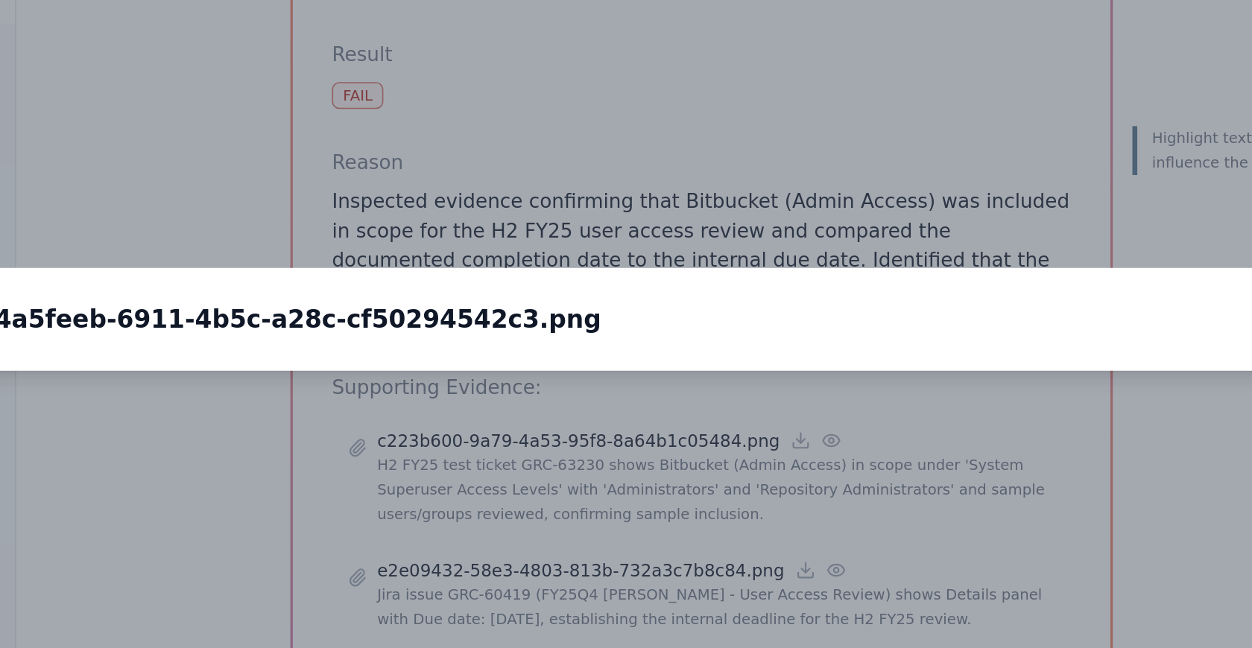
scroll to position [618, 0]
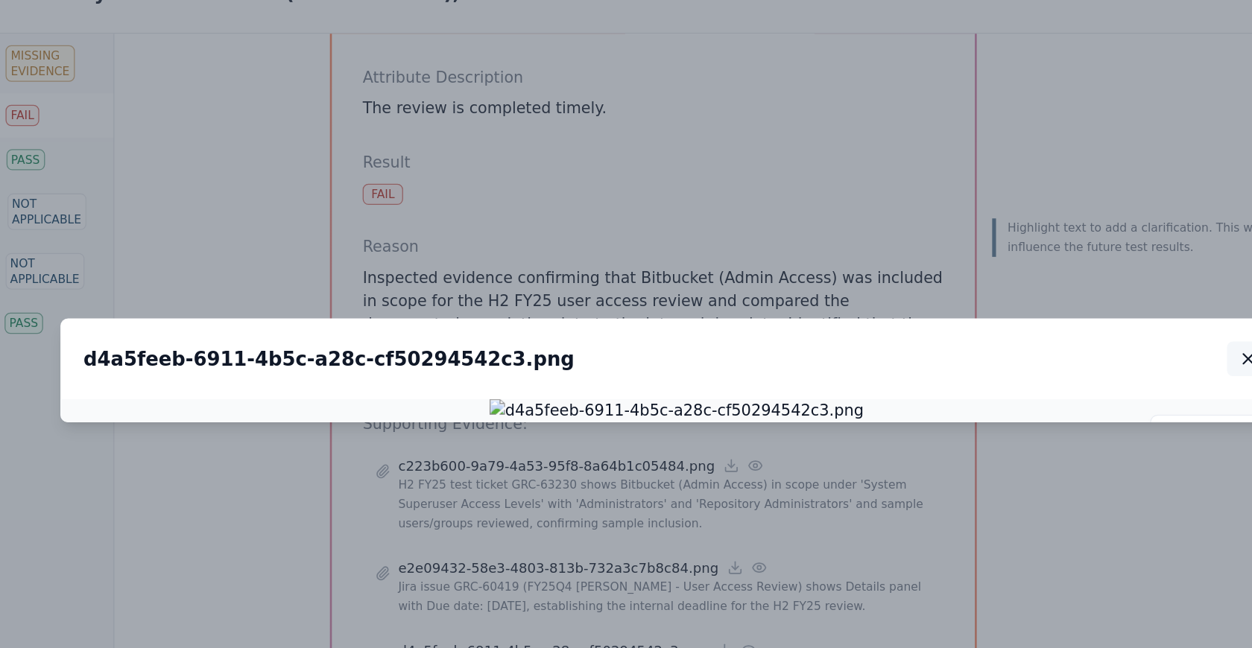
click at [1068, 308] on icon "button" at bounding box center [1068, 315] width 15 height 15
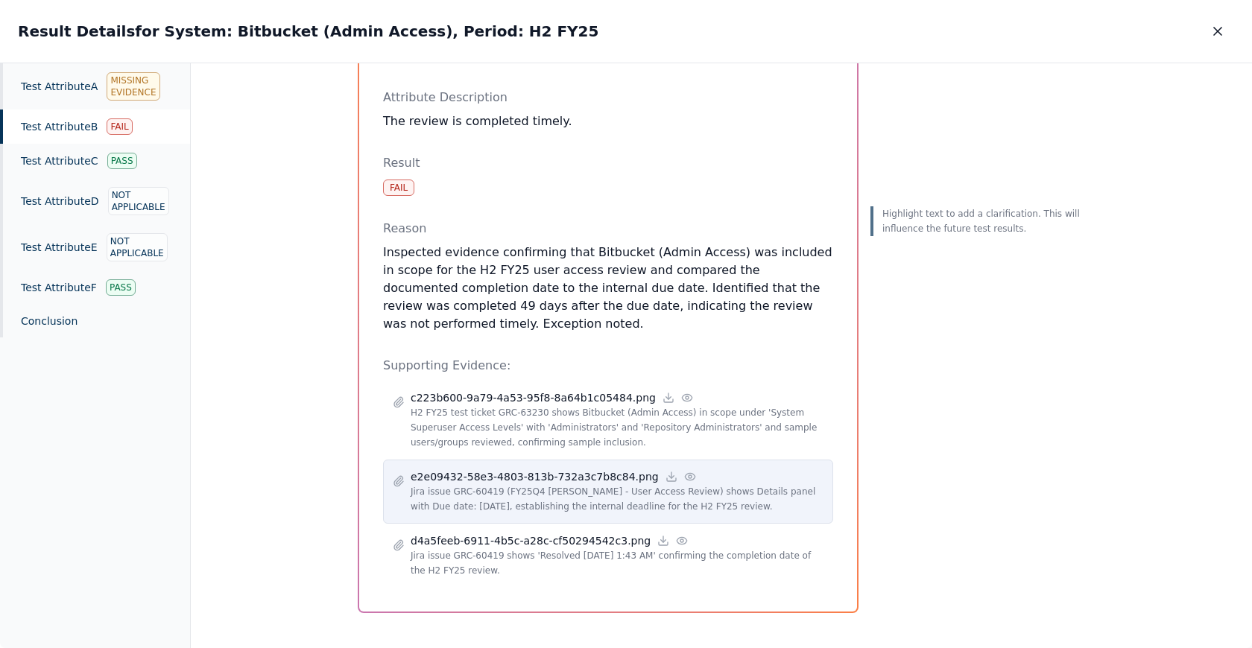
click at [577, 491] on p "Jira issue GRC-60419 (FY25Q4 Trello - User Access Review) shows Details panel w…" at bounding box center [617, 499] width 413 height 30
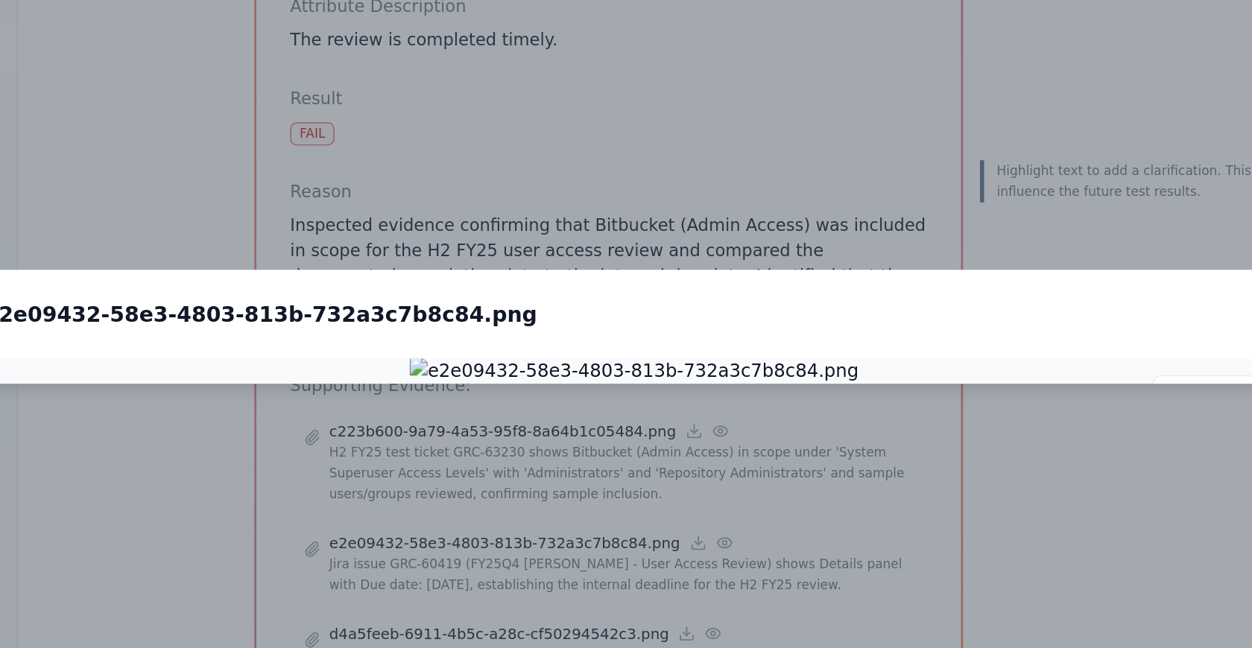
scroll to position [617, 0]
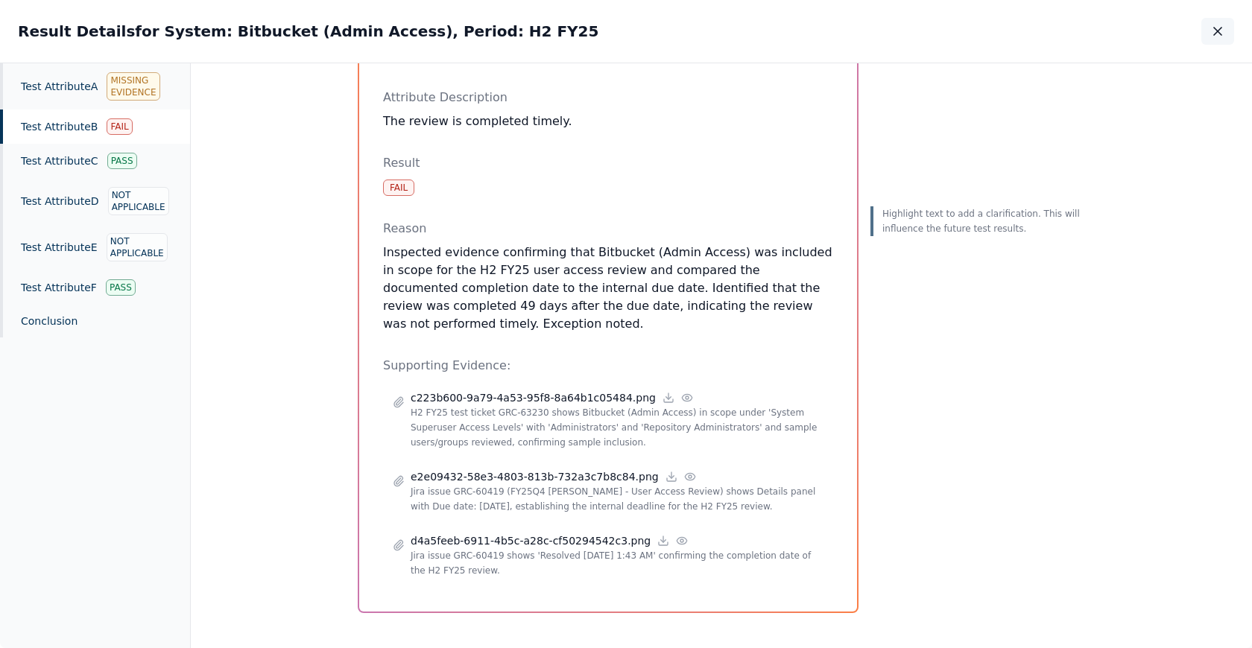
click at [1218, 30] on icon "button" at bounding box center [1217, 31] width 7 height 7
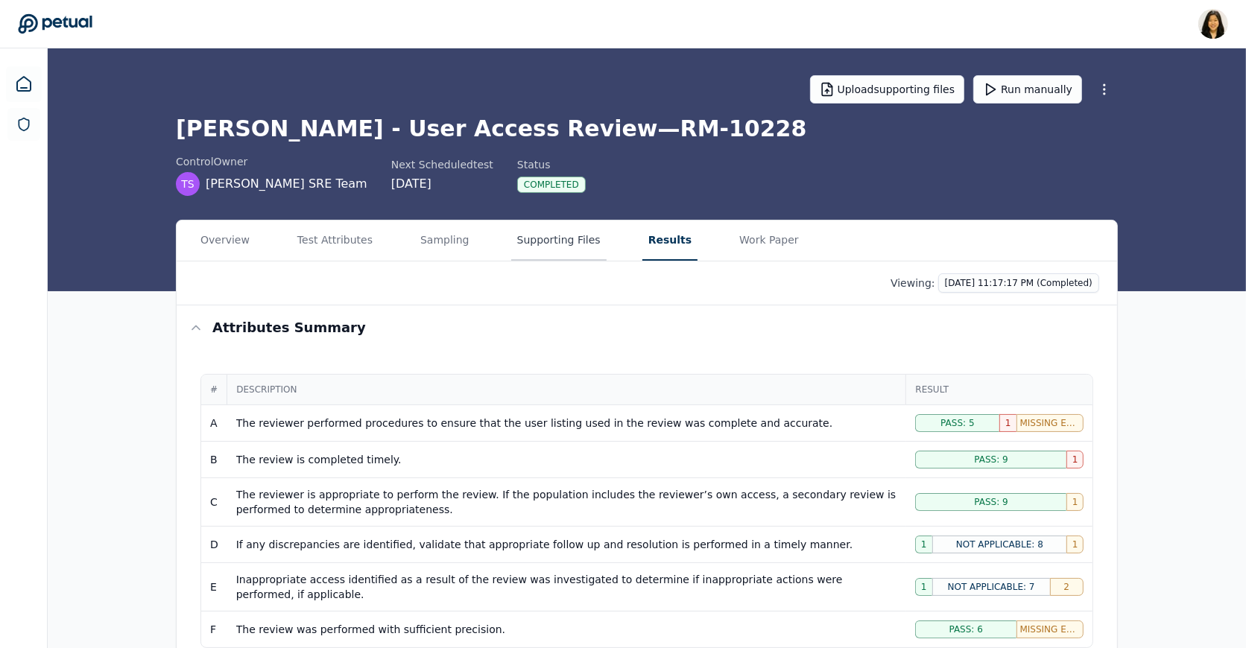
click at [535, 227] on button "Supporting Files" at bounding box center [558, 241] width 95 height 40
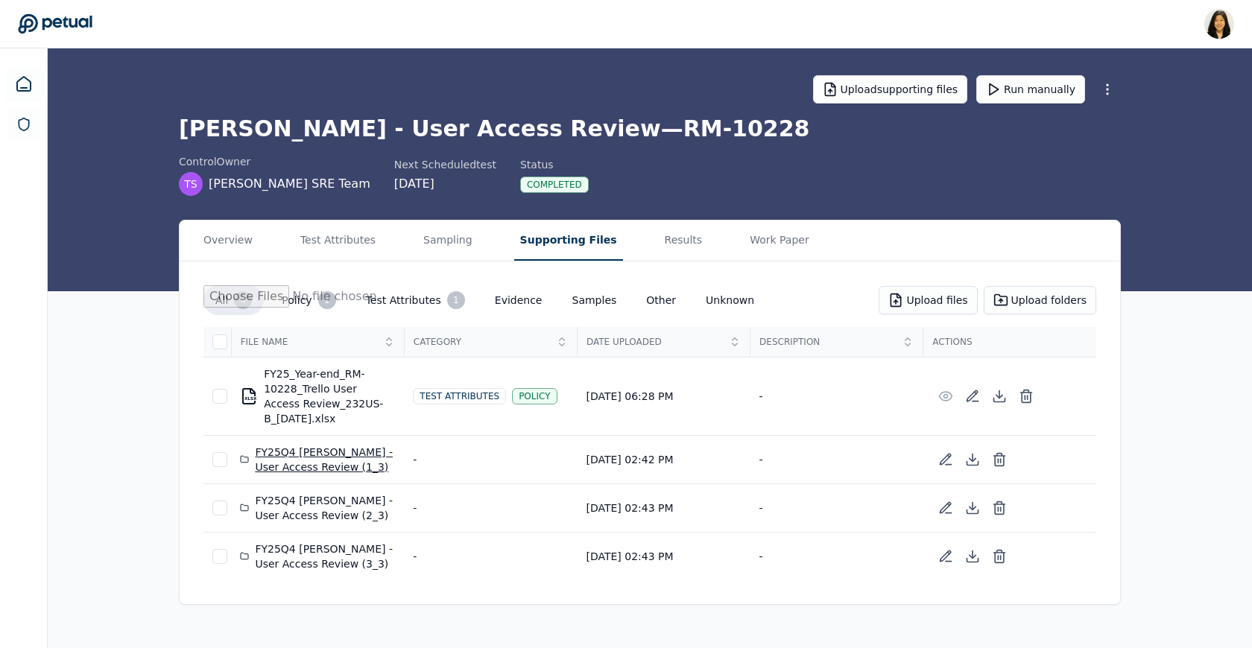
click at [303, 450] on div "FY25Q4 Trello - User Access Review (1_3)" at bounding box center [317, 460] width 155 height 30
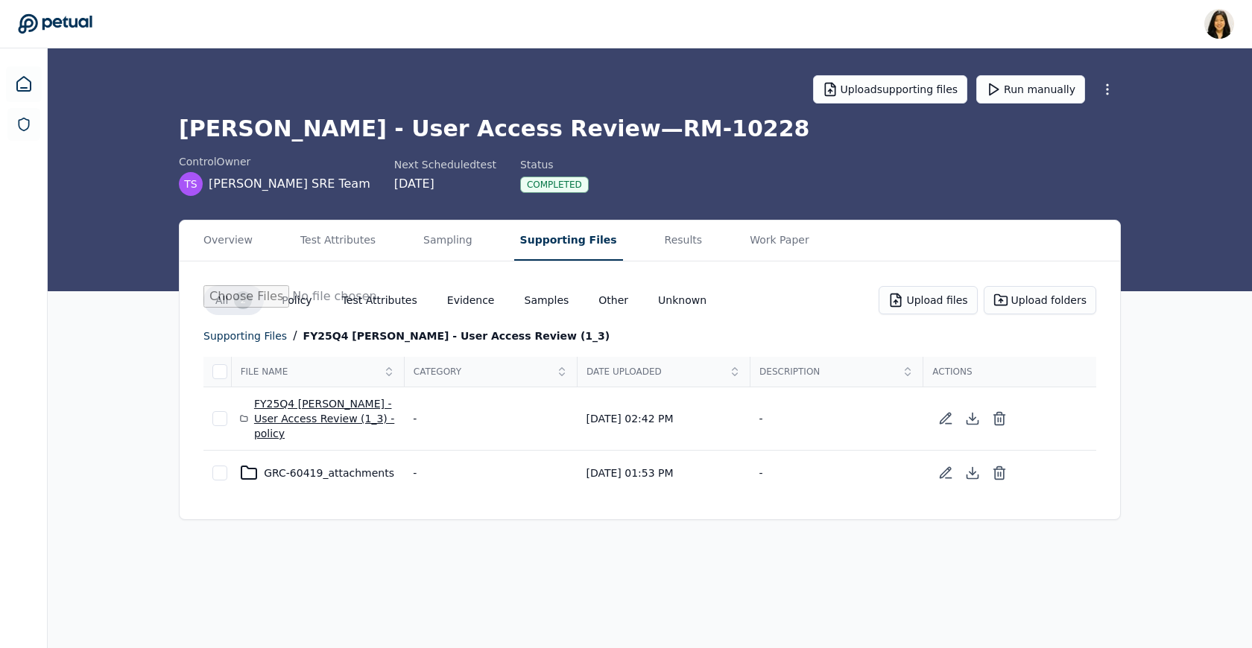
click at [332, 397] on div "FY25Q4 Trello - User Access Review (1_3) - policy" at bounding box center [317, 418] width 155 height 45
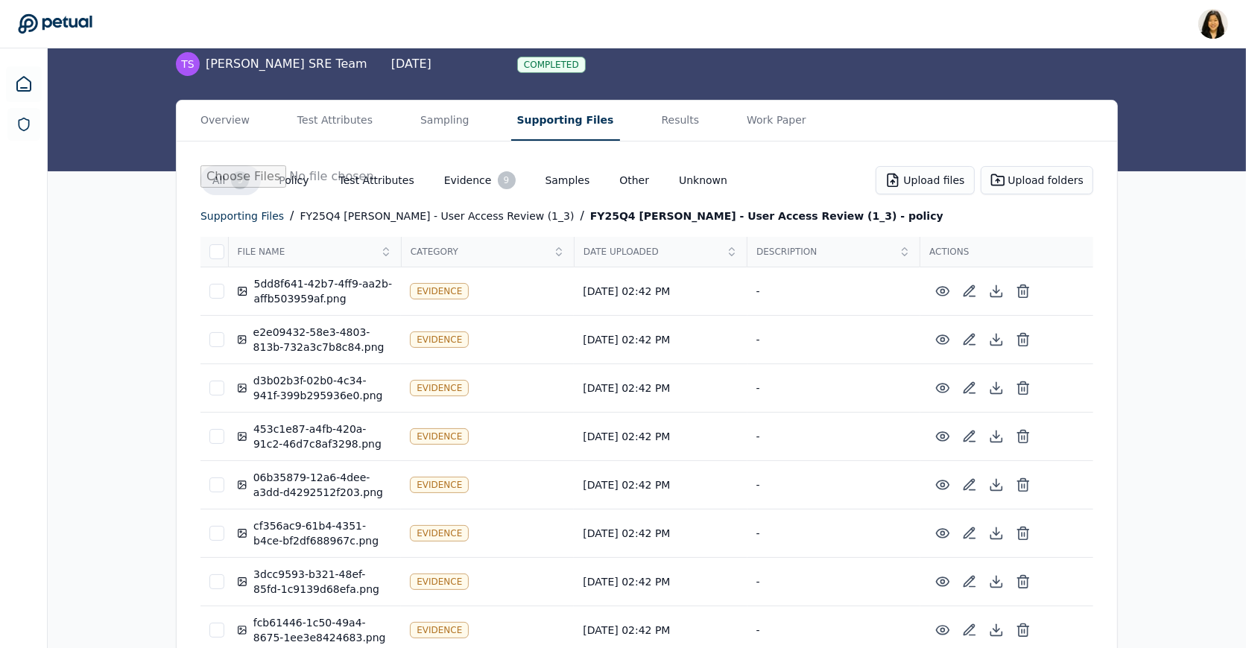
scroll to position [194, 0]
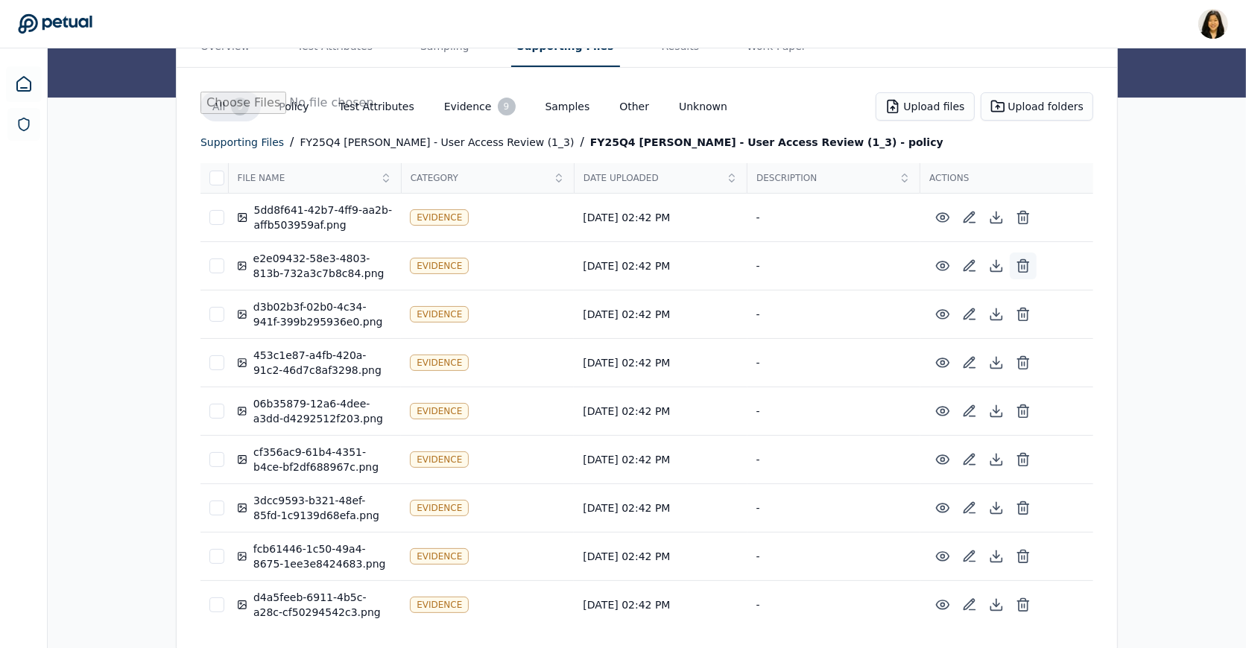
click at [1021, 260] on icon at bounding box center [1022, 261] width 5 height 2
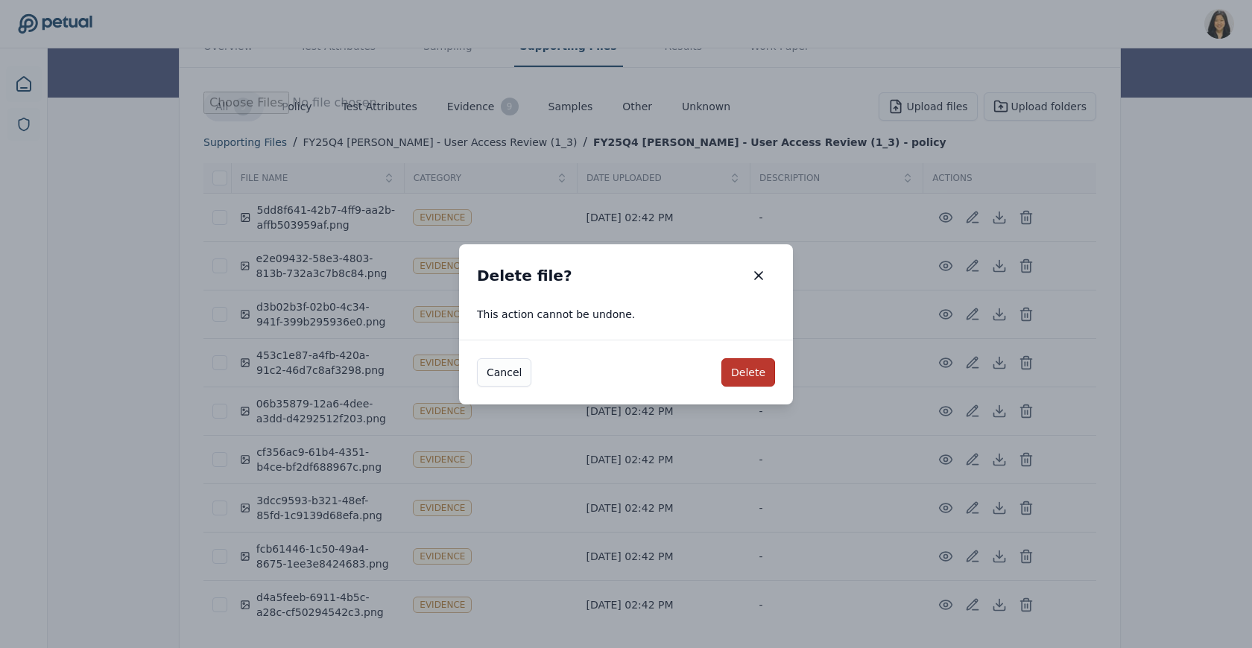
click at [748, 373] on button "Delete" at bounding box center [748, 372] width 54 height 28
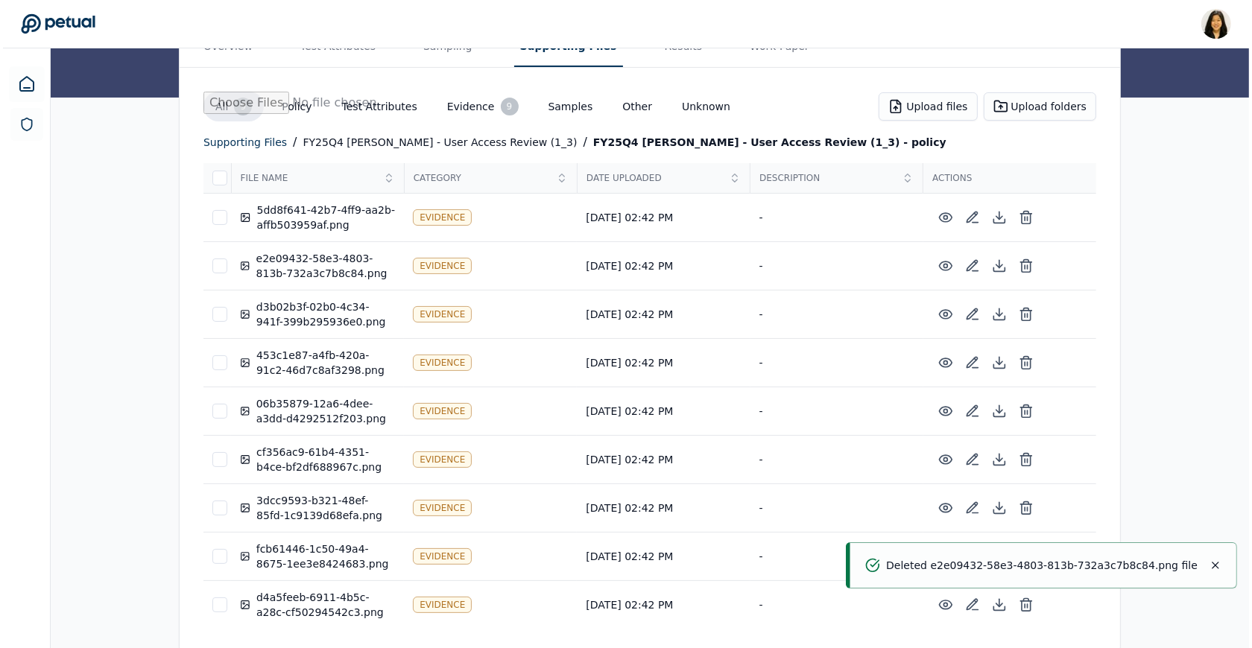
scroll to position [145, 0]
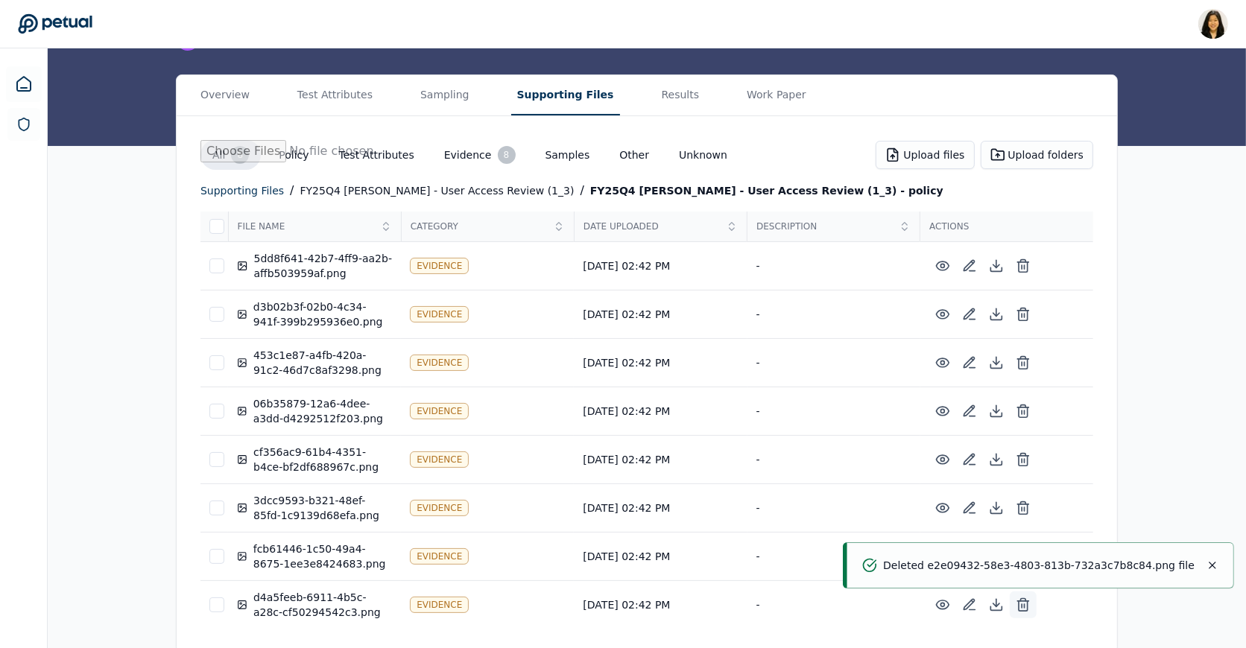
click at [1022, 604] on line at bounding box center [1022, 606] width 0 height 4
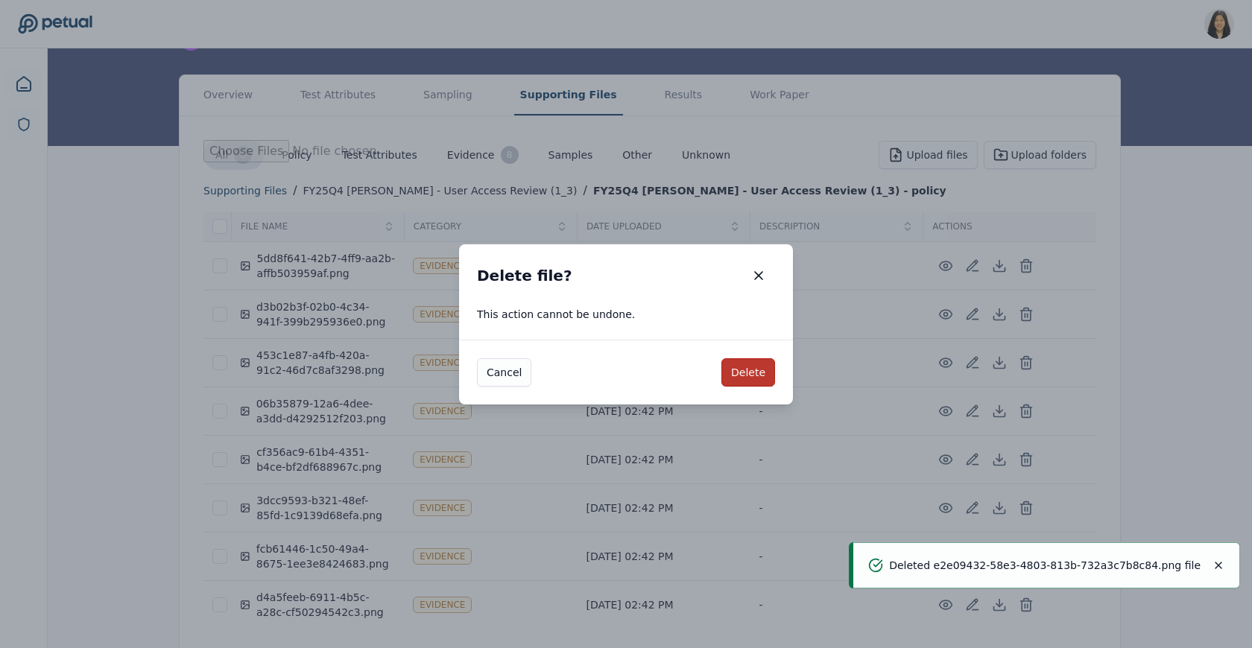
click at [750, 370] on button "Delete" at bounding box center [748, 372] width 54 height 28
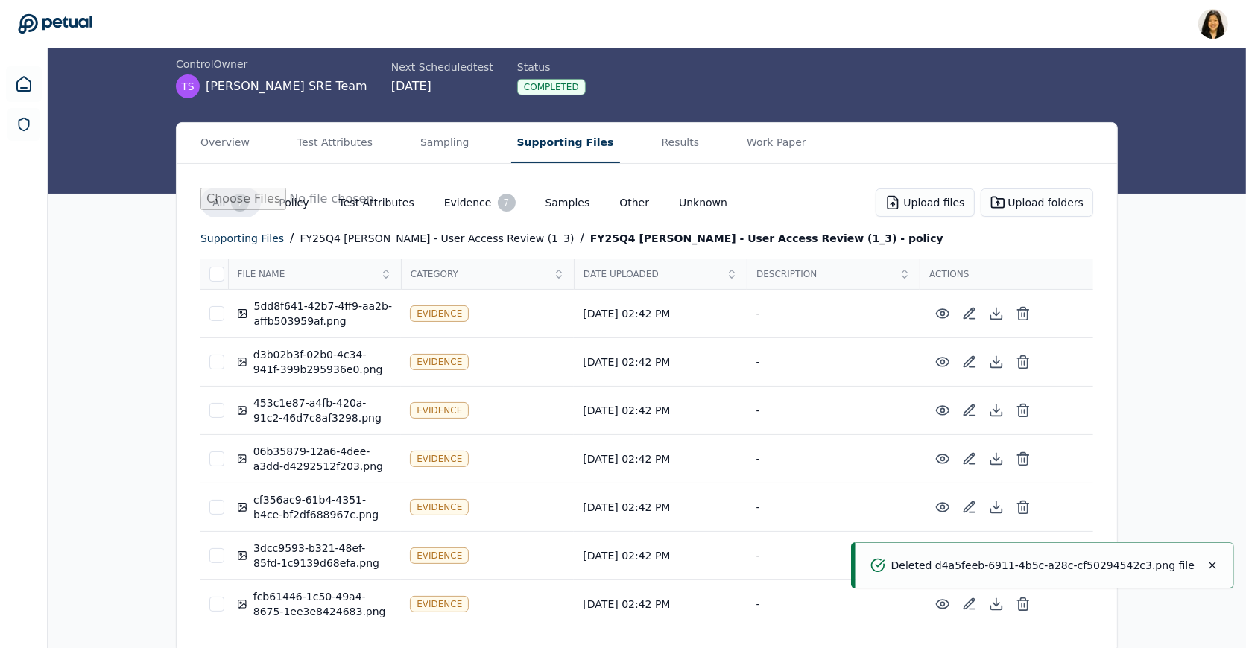
scroll to position [0, 0]
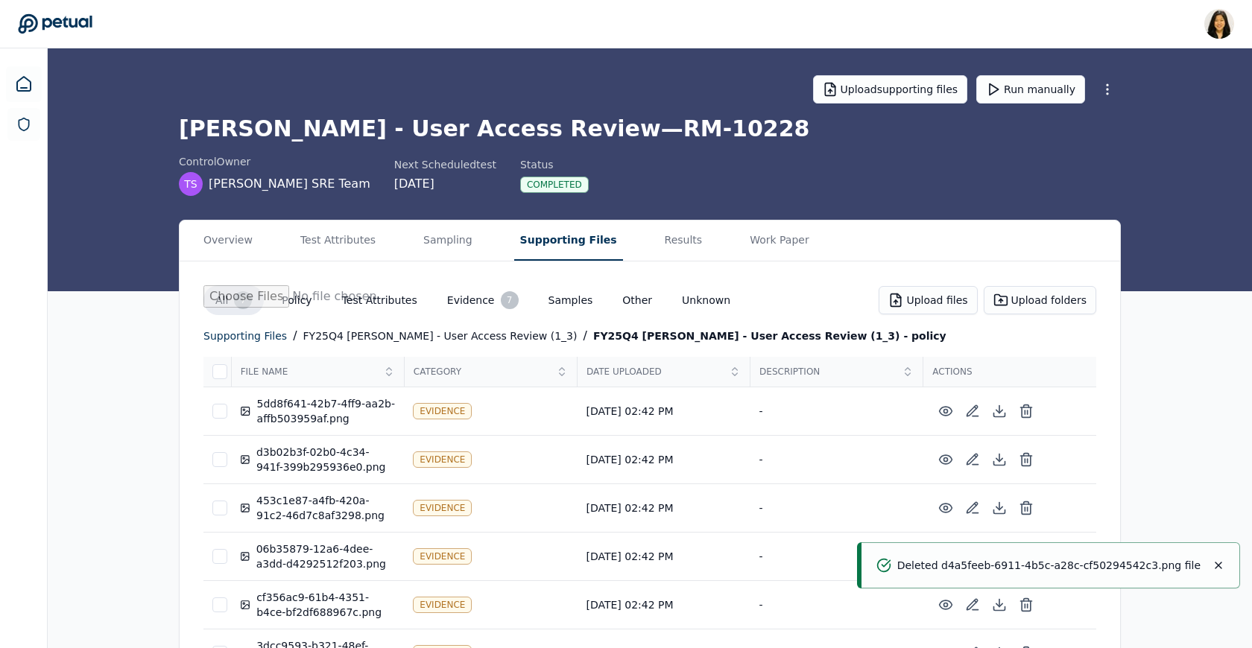
click at [679, 148] on main "Upload supporting files Run manually Trello - User Access Review — RM-10228 con…" at bounding box center [650, 399] width 1204 height 702
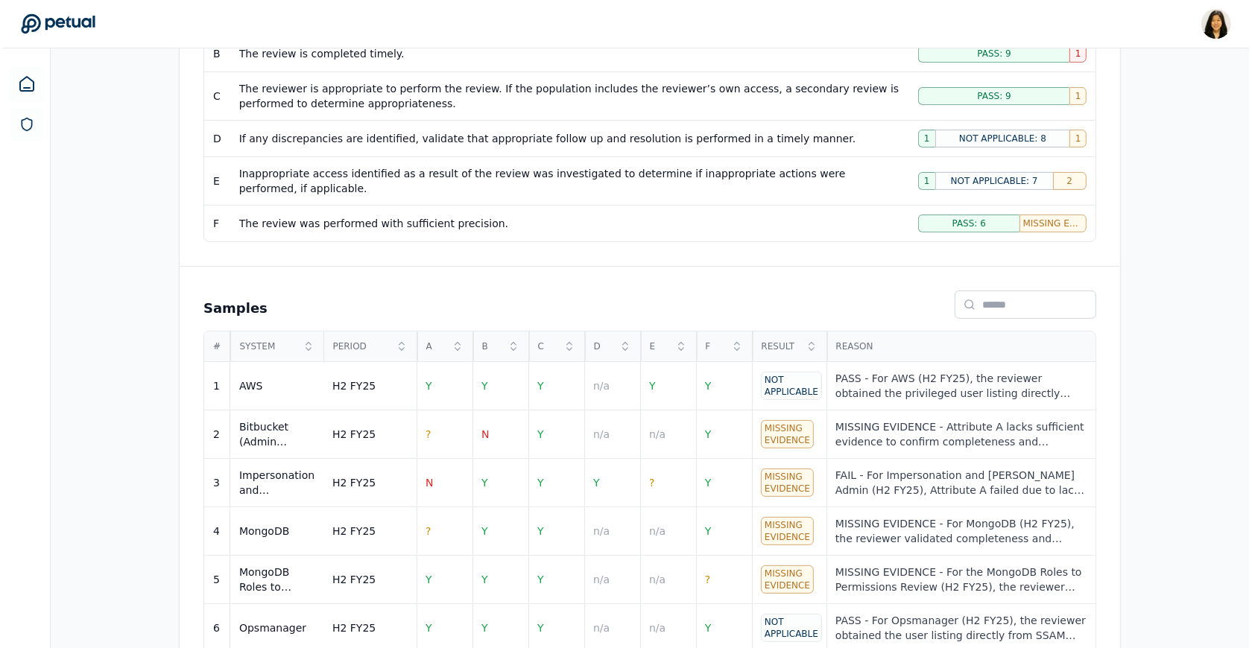
scroll to position [480, 0]
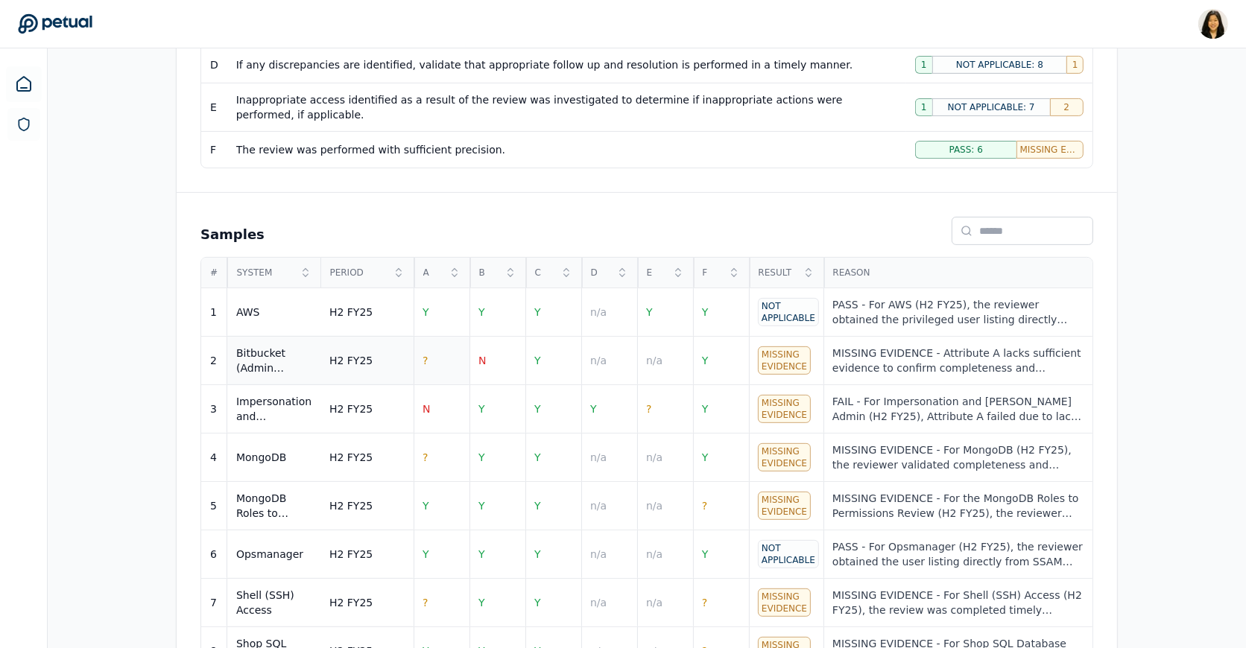
click at [437, 348] on td "?" at bounding box center [442, 361] width 56 height 48
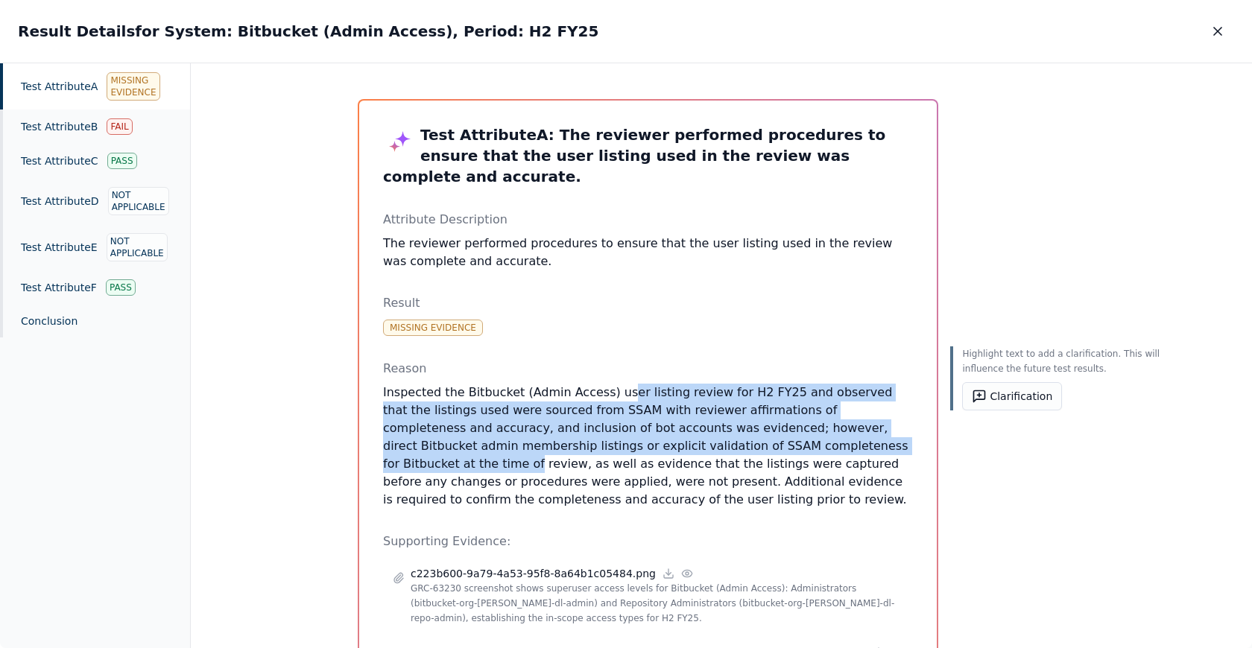
drag, startPoint x: 614, startPoint y: 393, endPoint x: 601, endPoint y: 456, distance: 63.9
click at [601, 456] on p "Inspected the Bitbucket (Admin Access) user listing review for H2 FY25 and obse…" at bounding box center [648, 446] width 530 height 125
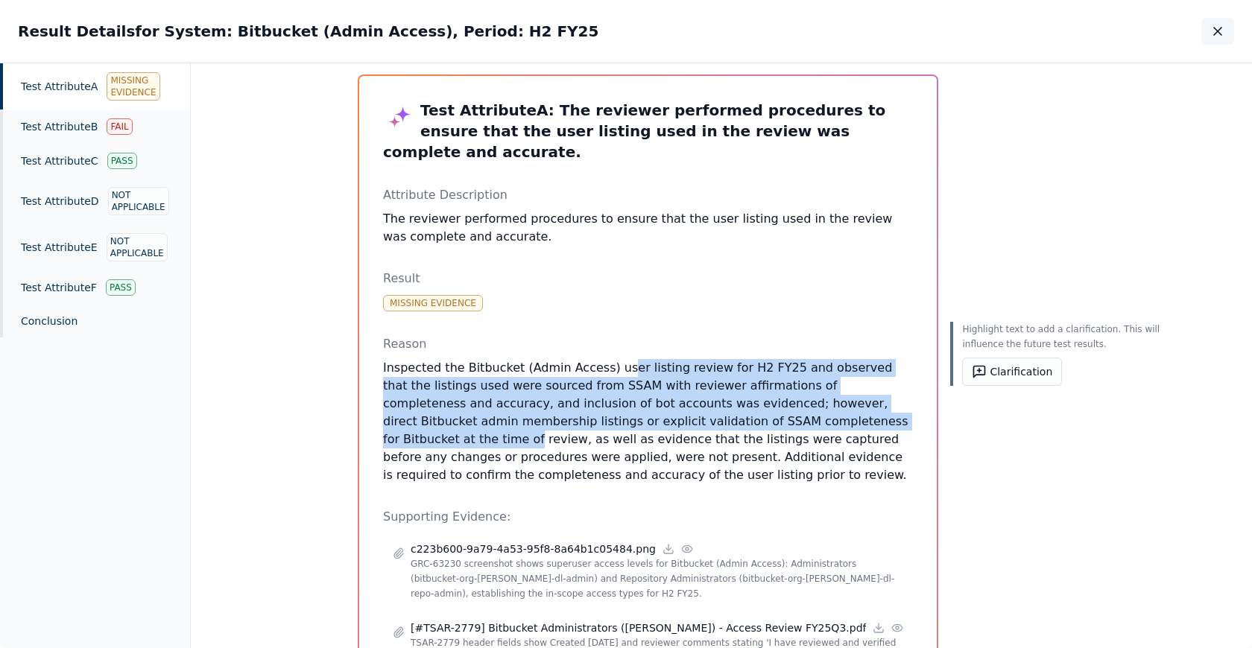
click at [1213, 37] on icon "button" at bounding box center [1217, 31] width 15 height 15
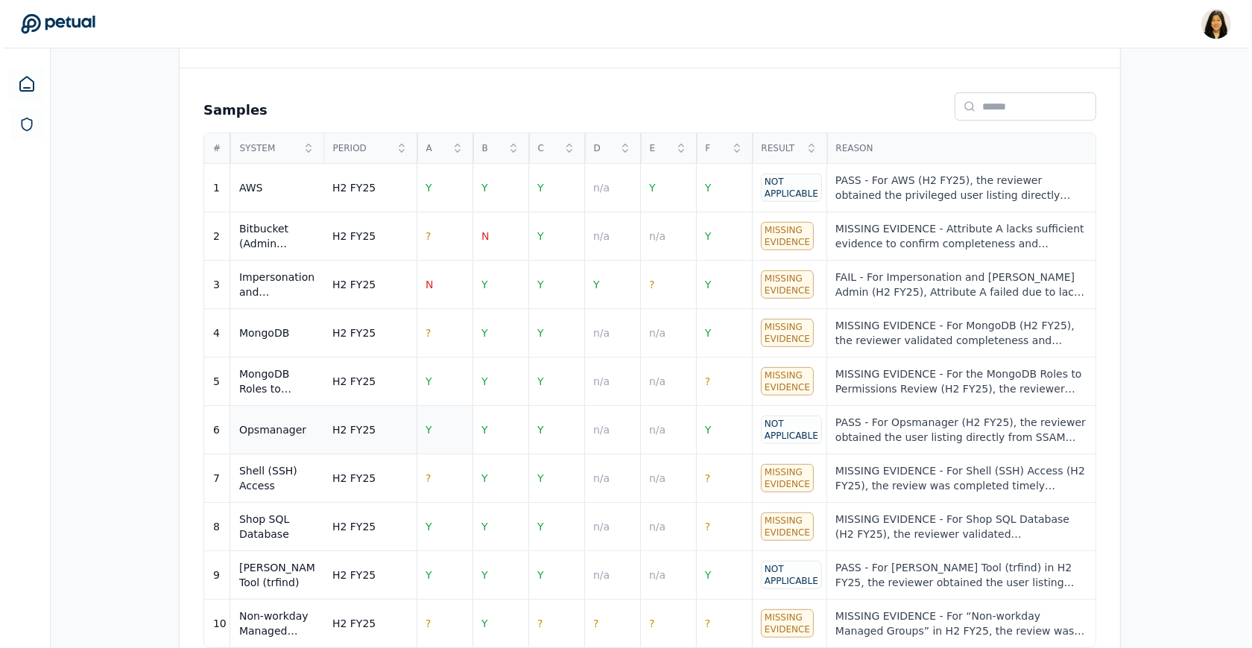
scroll to position [618, 0]
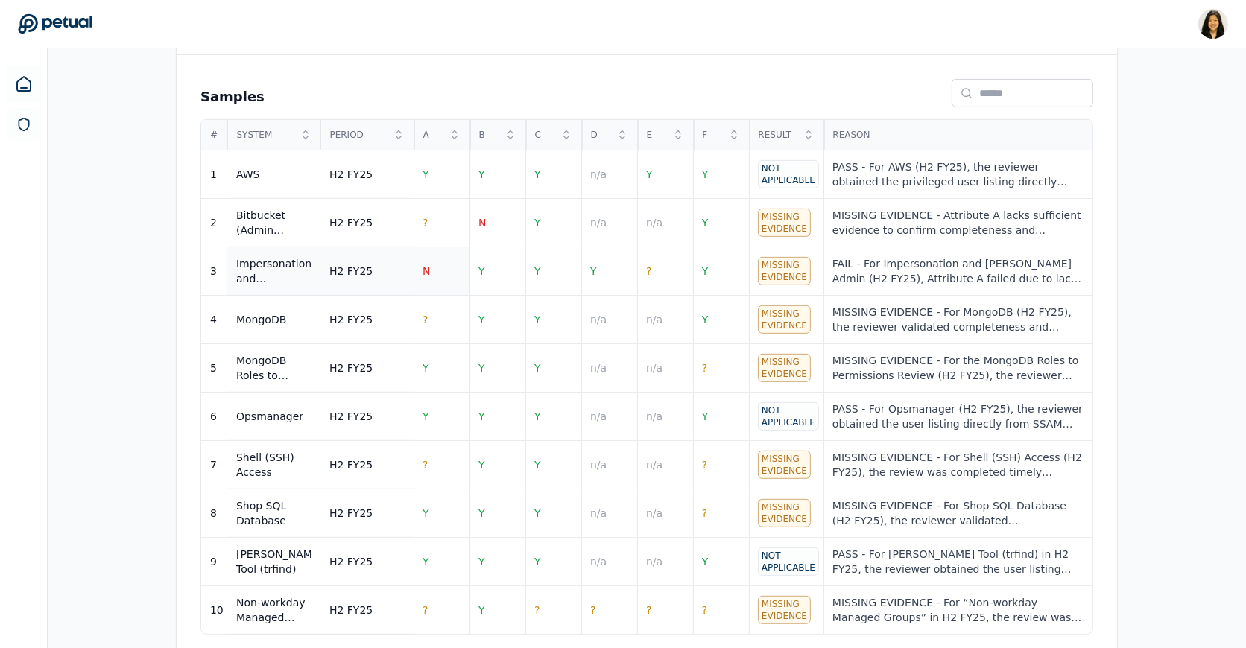
click at [431, 257] on td "N" at bounding box center [442, 271] width 56 height 48
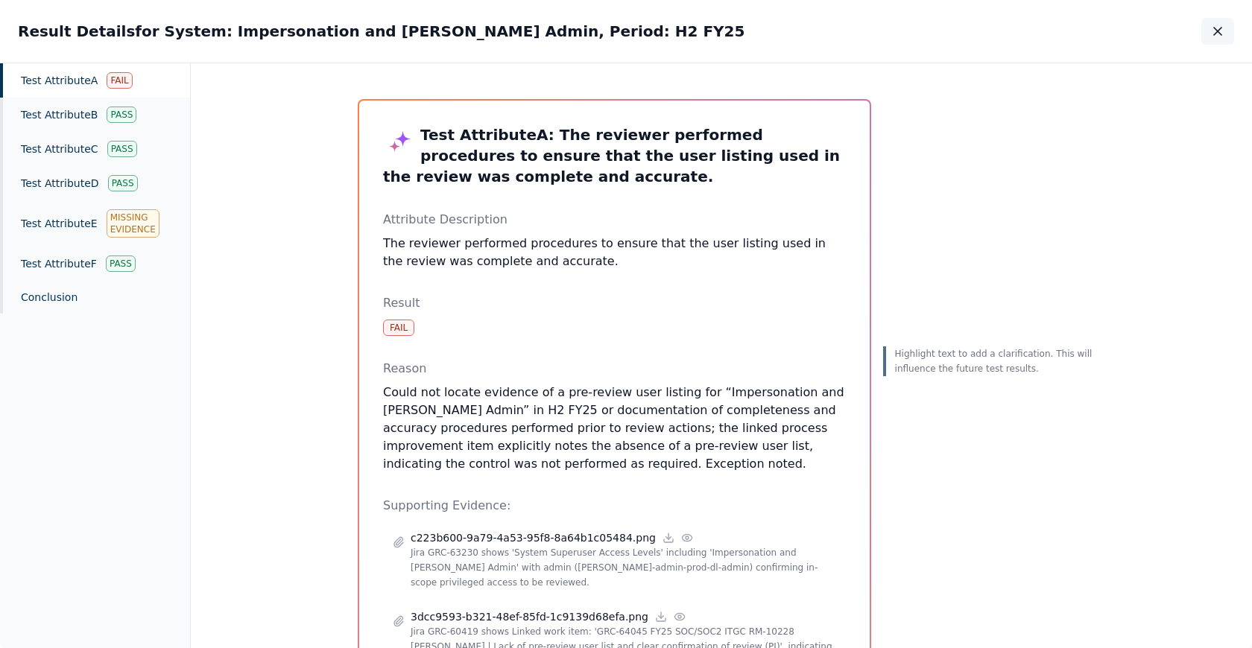
click at [1204, 25] on button "button" at bounding box center [1217, 31] width 33 height 27
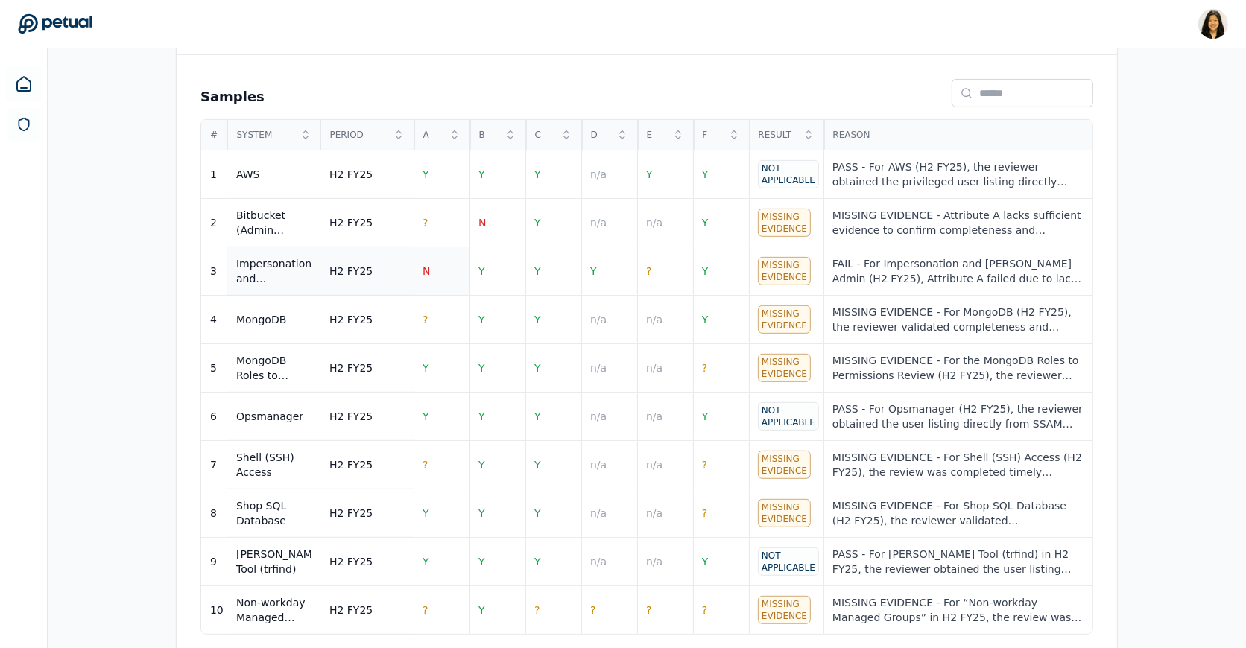
click at [437, 264] on td "N" at bounding box center [442, 271] width 56 height 48
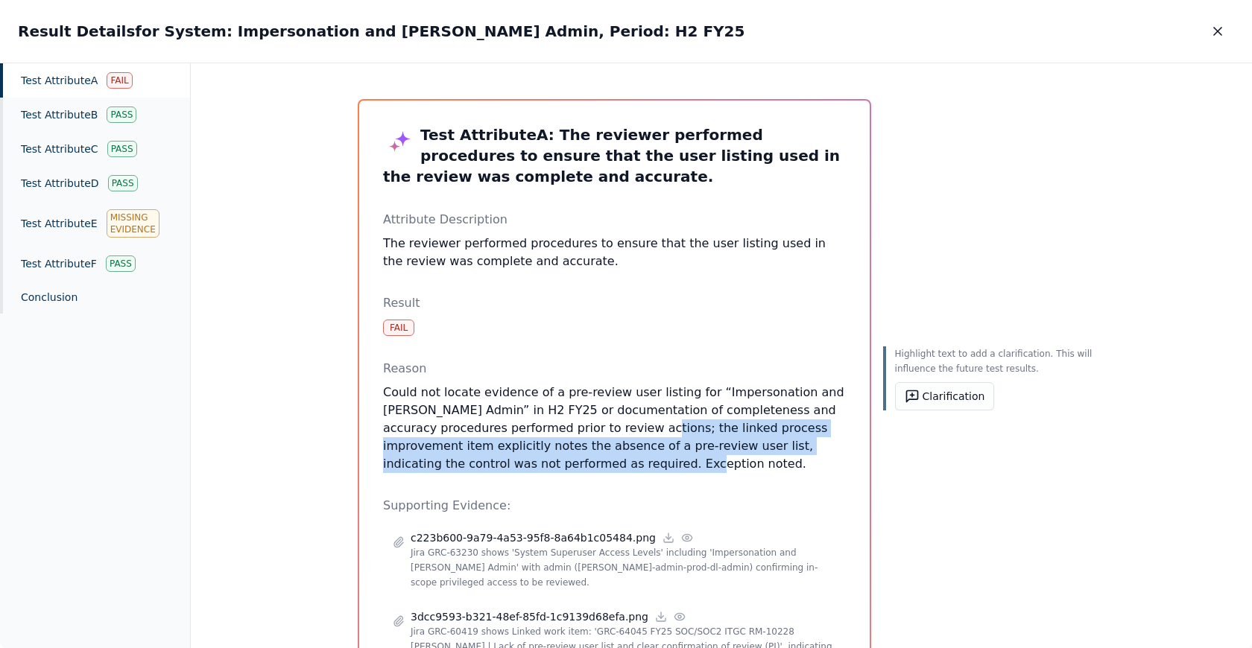
drag, startPoint x: 566, startPoint y: 423, endPoint x: 565, endPoint y: 466, distance: 42.5
click at [565, 466] on p "Could not locate evidence of a pre-review user listing for “Impersonation and T…" at bounding box center [614, 428] width 463 height 89
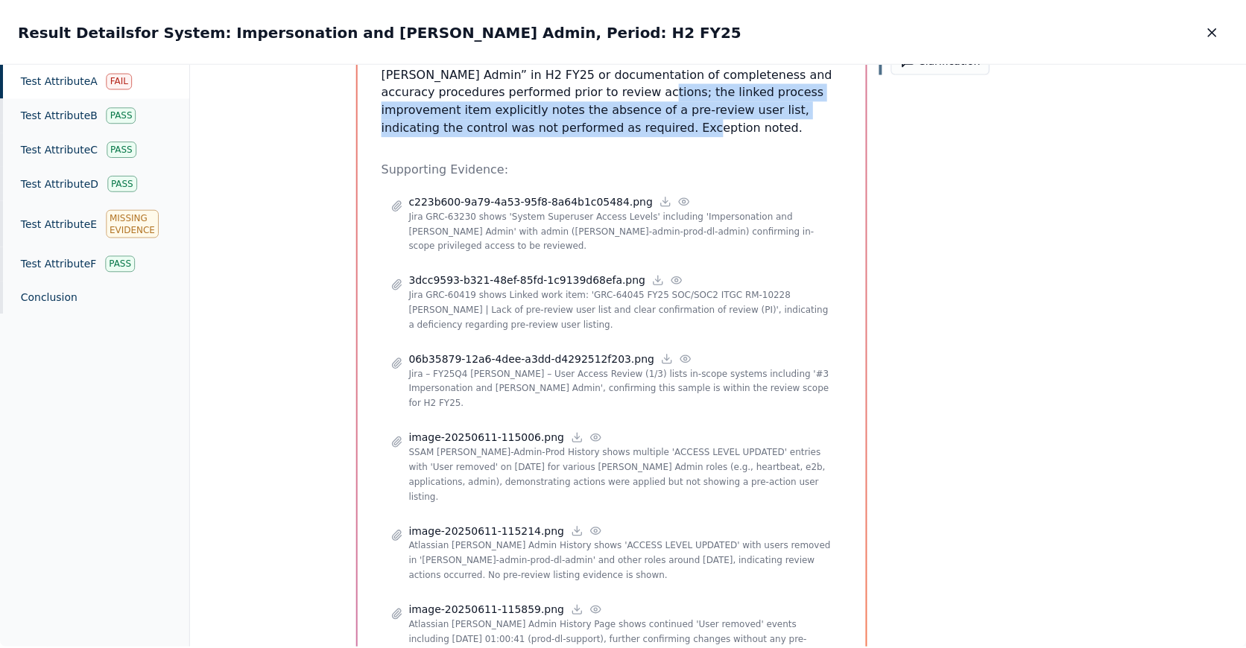
scroll to position [487, 0]
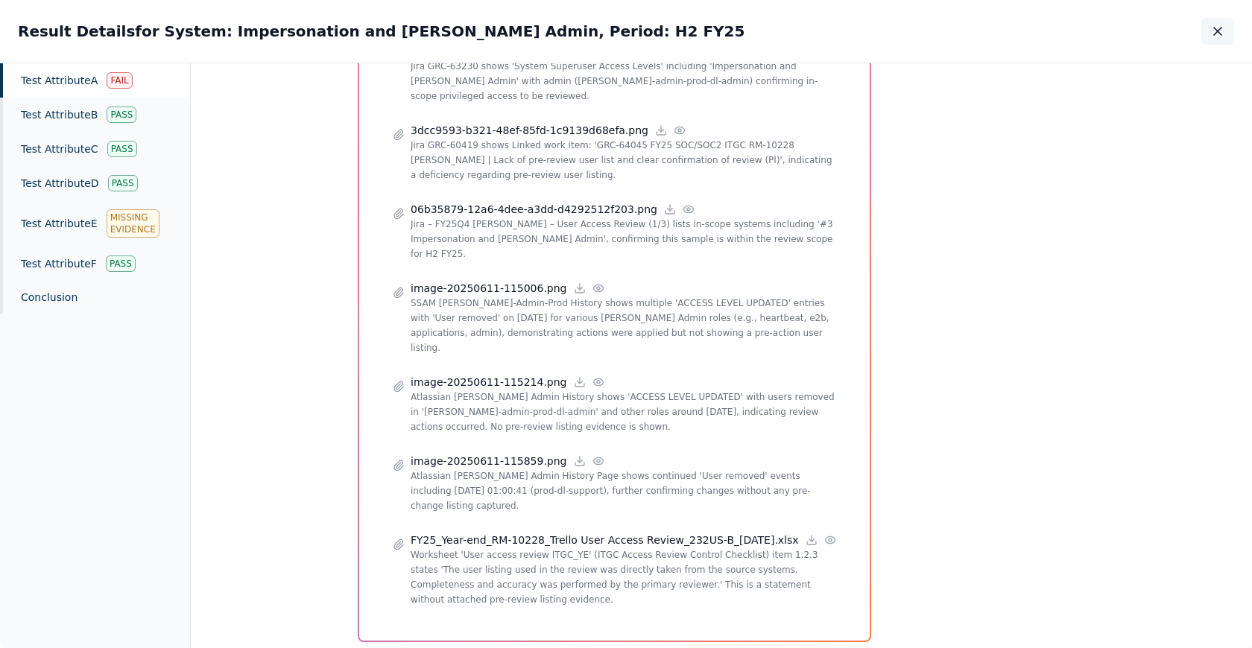
click at [1210, 39] on button "button" at bounding box center [1217, 31] width 33 height 27
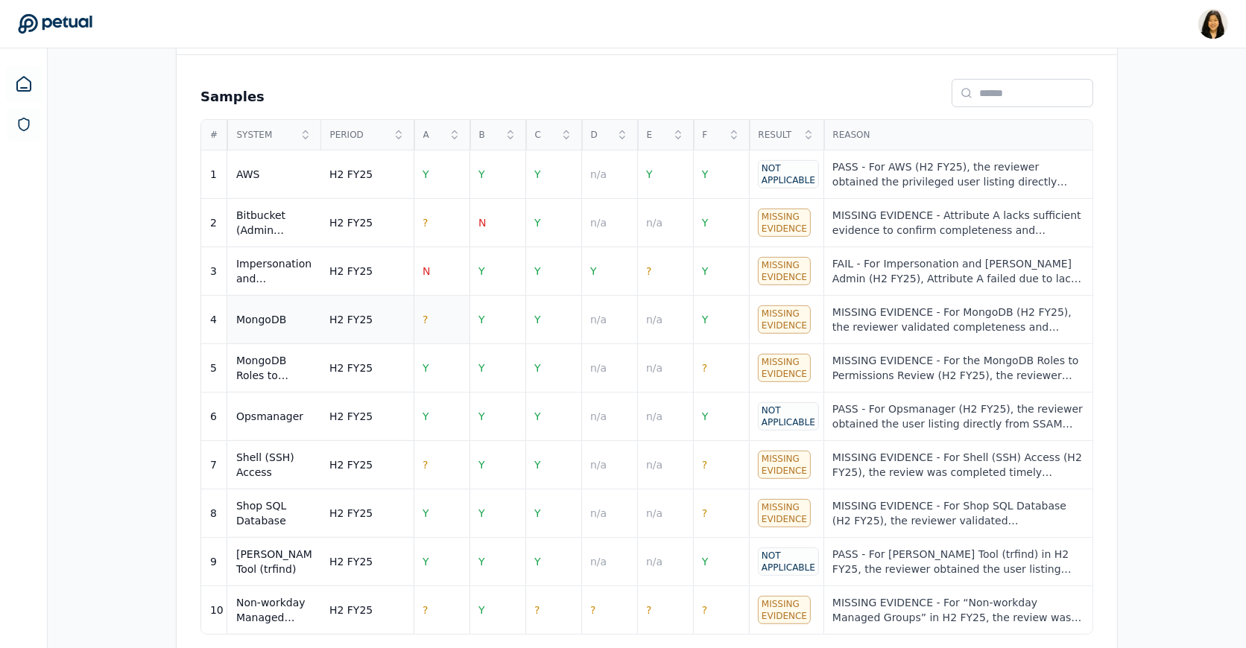
click at [417, 319] on td "?" at bounding box center [442, 320] width 56 height 48
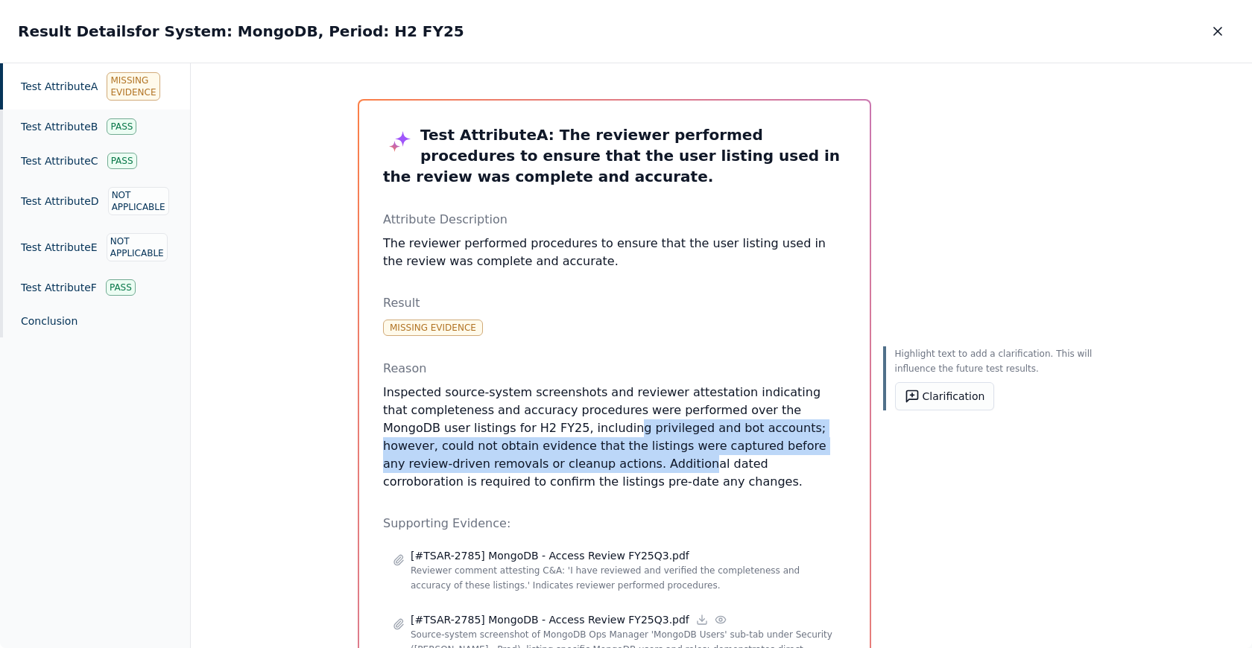
drag, startPoint x: 533, startPoint y: 424, endPoint x: 532, endPoint y: 462, distance: 38.0
click at [533, 462] on p "Inspected source-system screenshots and reviewer attestation indicating that co…" at bounding box center [614, 437] width 463 height 107
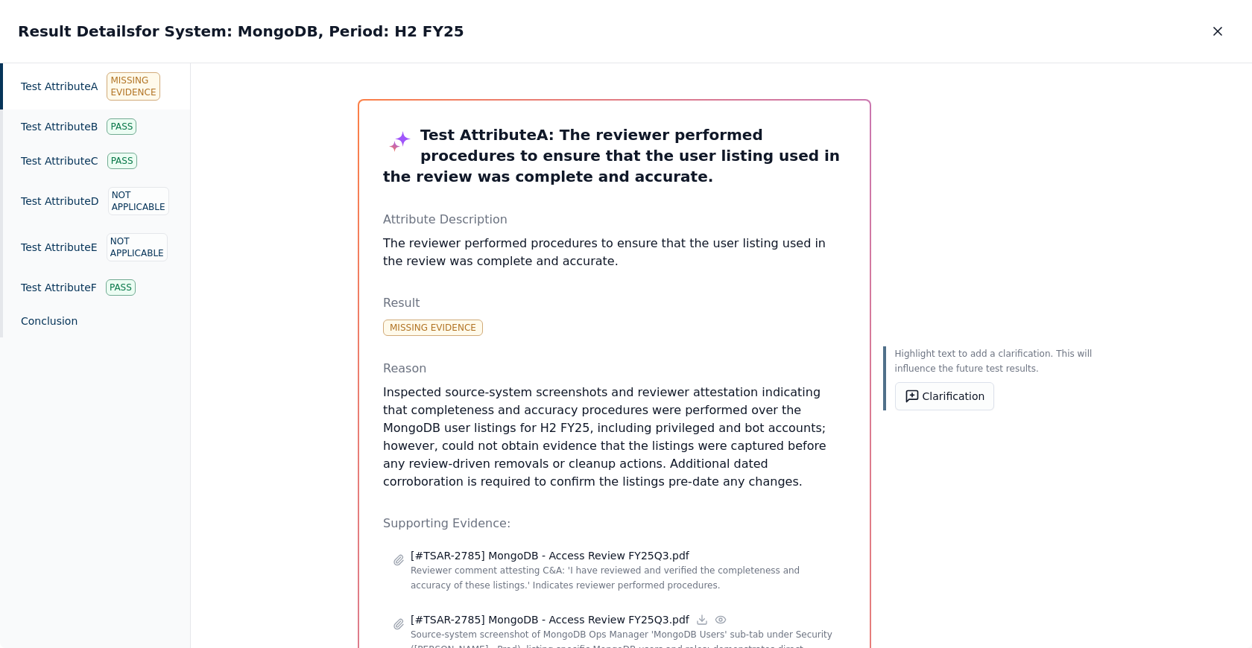
click at [565, 440] on p "Inspected source-system screenshots and reviewer attestation indicating that co…" at bounding box center [614, 437] width 463 height 107
click at [1224, 39] on button "button" at bounding box center [1217, 31] width 33 height 27
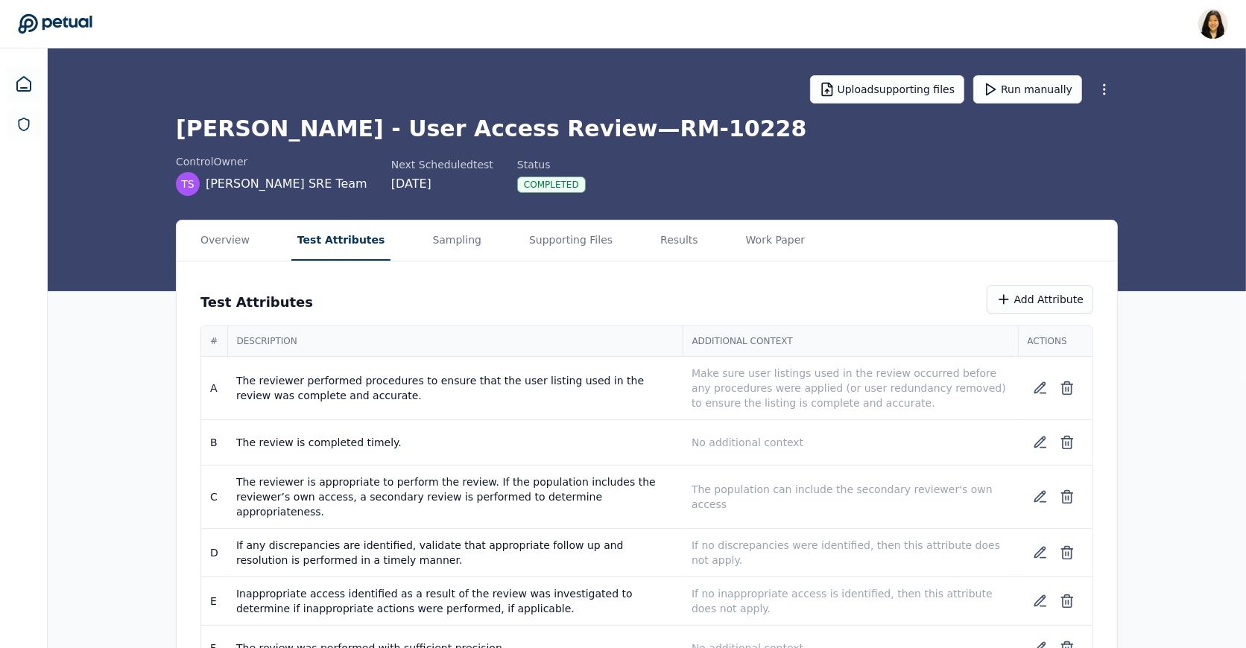
click at [344, 239] on button "Test Attributes" at bounding box center [341, 241] width 100 height 40
click at [919, 393] on p "Make sure user listings used in the review occurred before any procedures were …" at bounding box center [849, 388] width 317 height 45
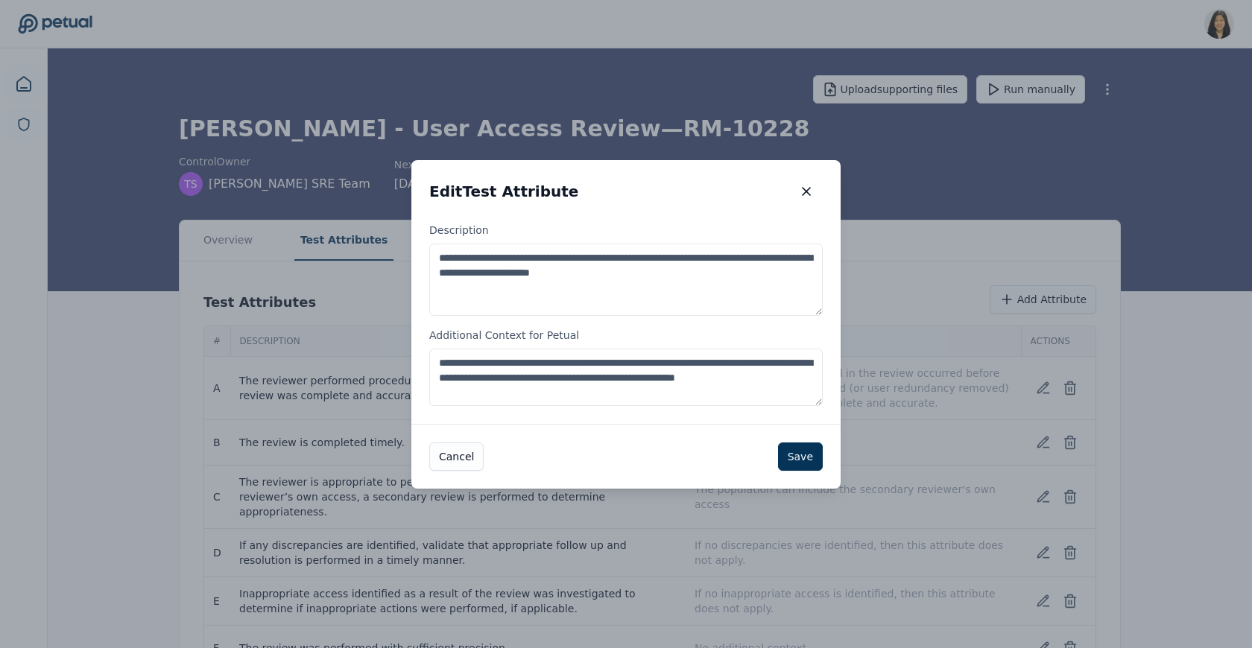
click at [437, 360] on textarea "**********" at bounding box center [625, 377] width 393 height 57
click at [731, 361] on textarea "**********" at bounding box center [625, 377] width 393 height 57
click at [741, 363] on textarea "**********" at bounding box center [625, 377] width 393 height 57
click at [553, 366] on textarea "**********" at bounding box center [625, 377] width 393 height 57
click at [792, 361] on textarea "**********" at bounding box center [625, 377] width 393 height 57
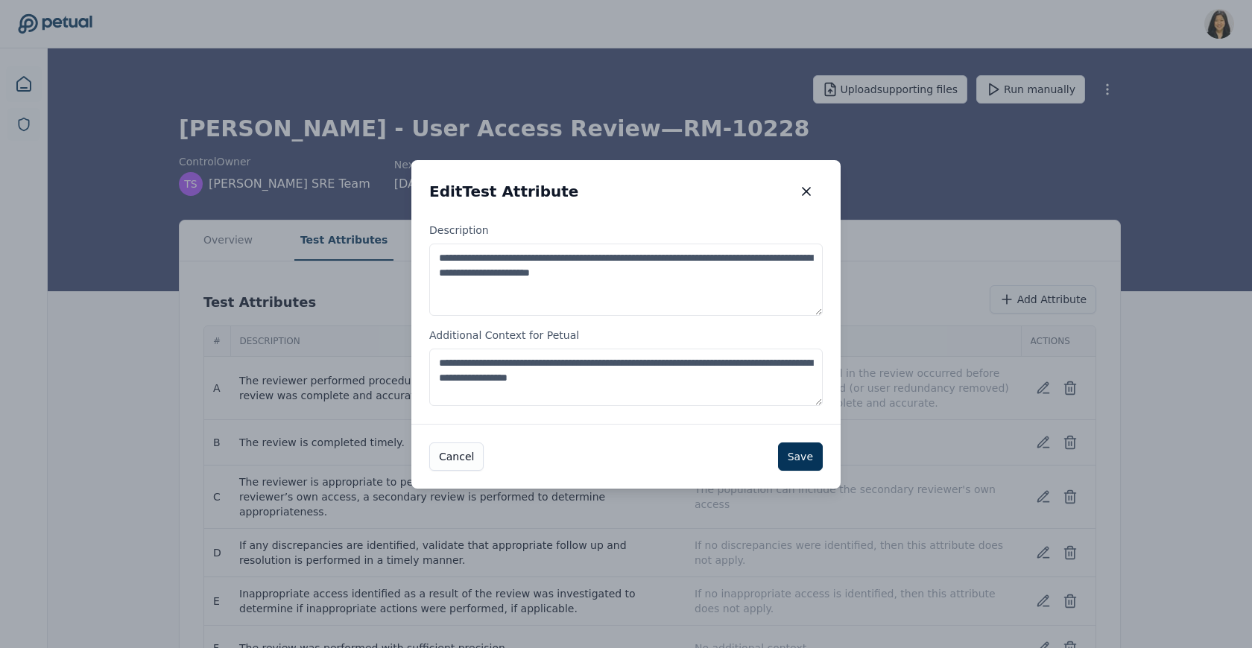
paste textarea "**********"
click at [803, 362] on textarea "**********" at bounding box center [625, 377] width 393 height 57
click at [517, 392] on textarea "**********" at bounding box center [625, 377] width 393 height 57
type textarea "**********"
click at [803, 452] on button "Save" at bounding box center [800, 457] width 45 height 28
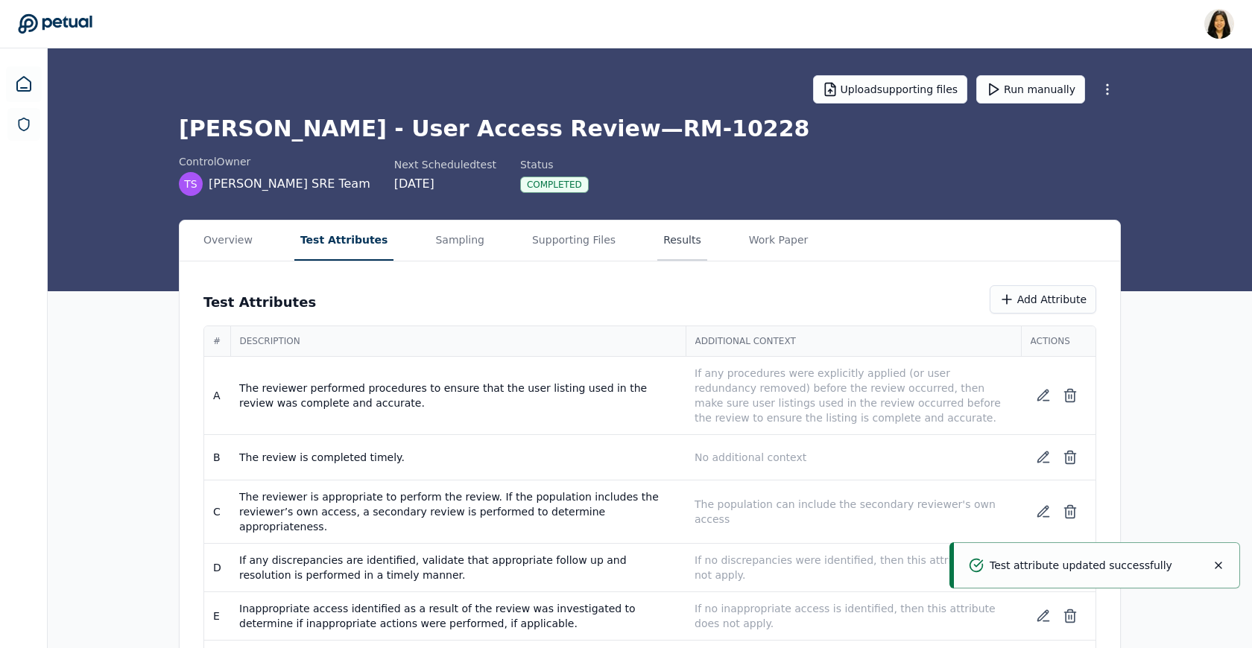
click at [662, 230] on button "Results" at bounding box center [682, 241] width 50 height 40
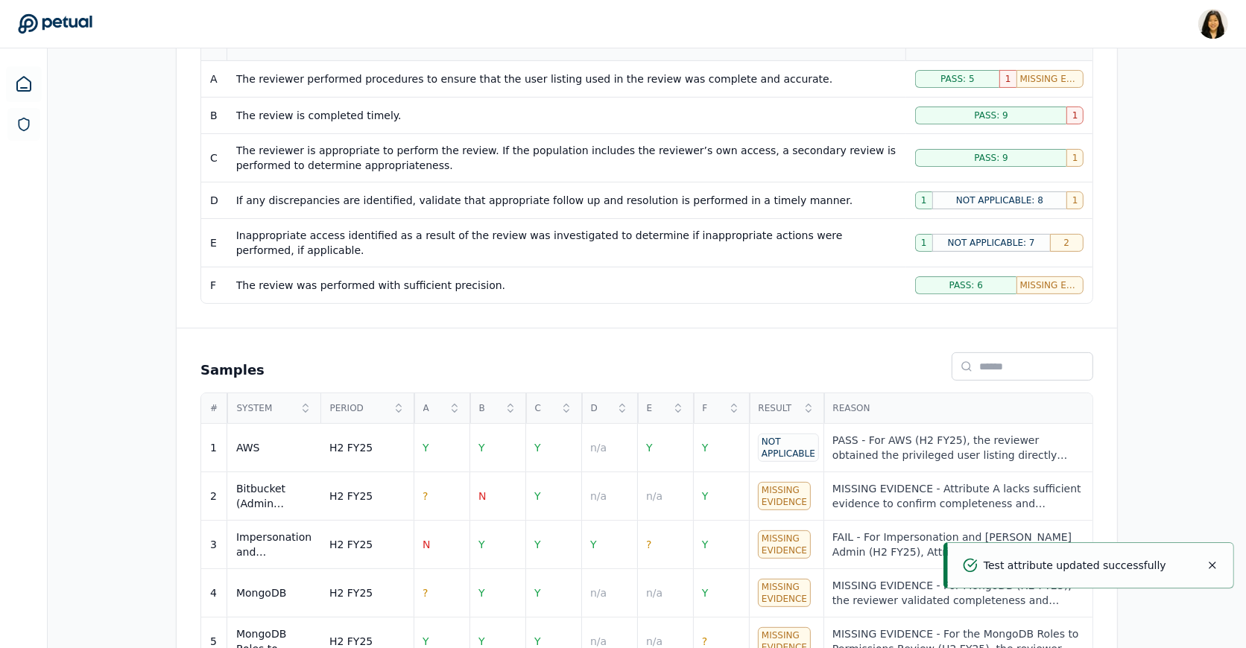
scroll to position [515, 0]
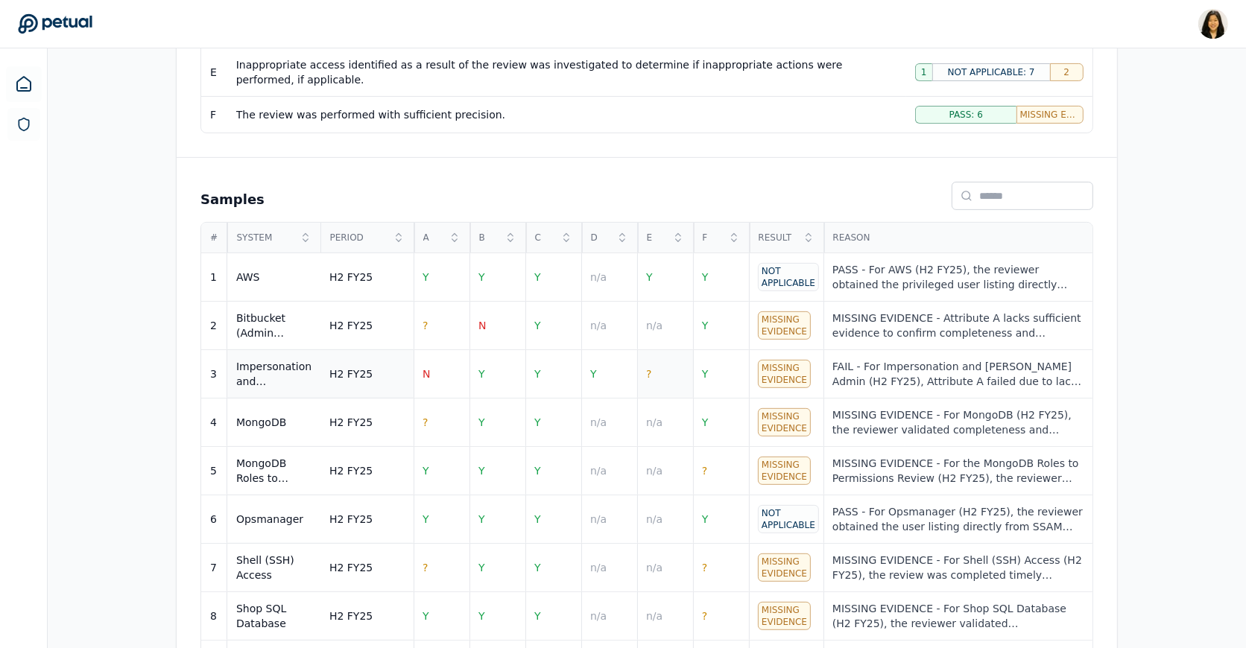
click at [662, 361] on td "?" at bounding box center [665, 374] width 56 height 48
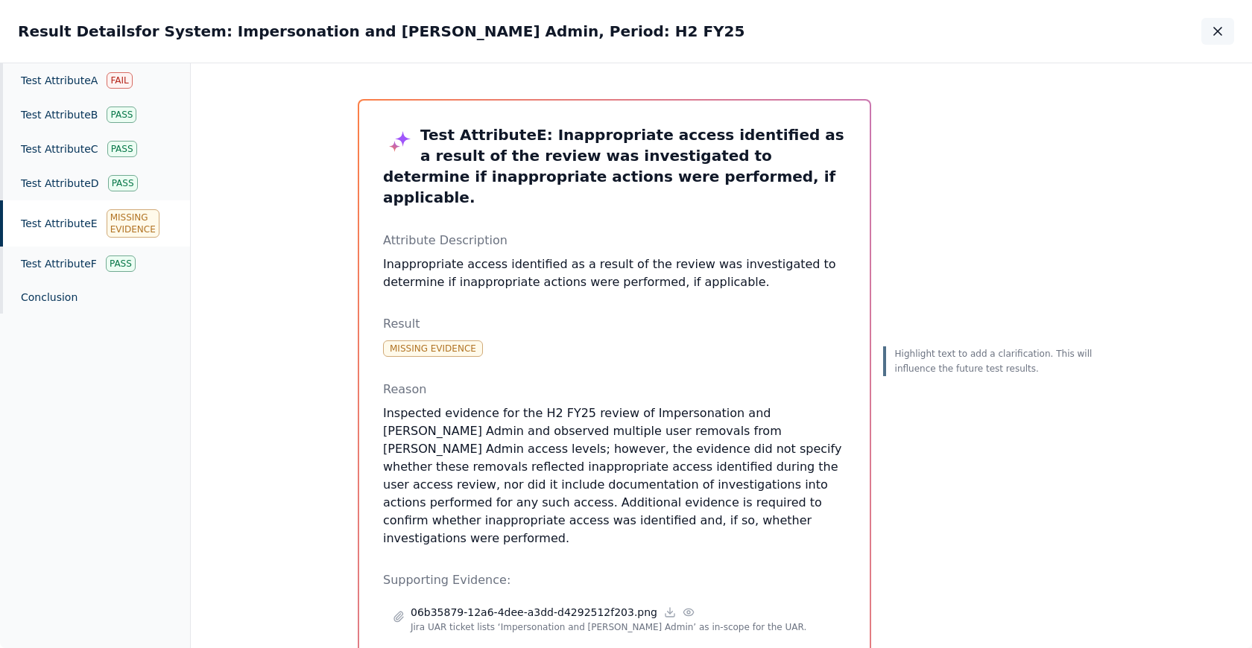
click at [1213, 37] on icon "button" at bounding box center [1217, 31] width 15 height 15
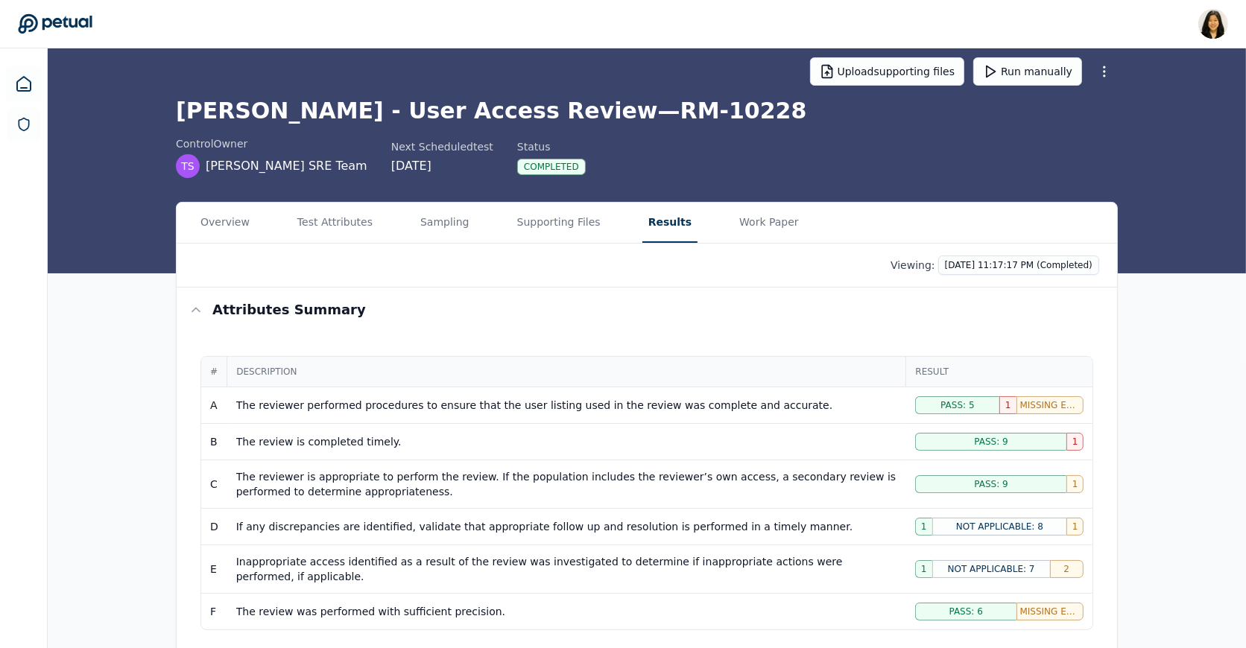
scroll to position [5, 0]
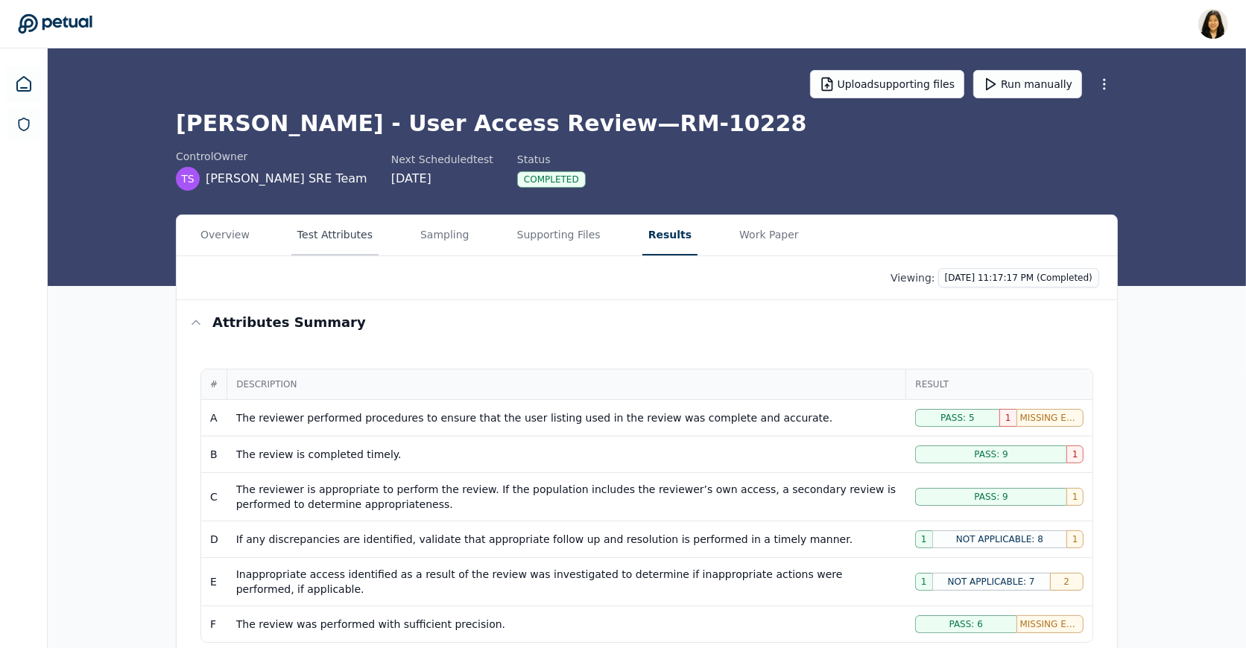
click at [338, 234] on button "Test Attributes" at bounding box center [334, 235] width 87 height 40
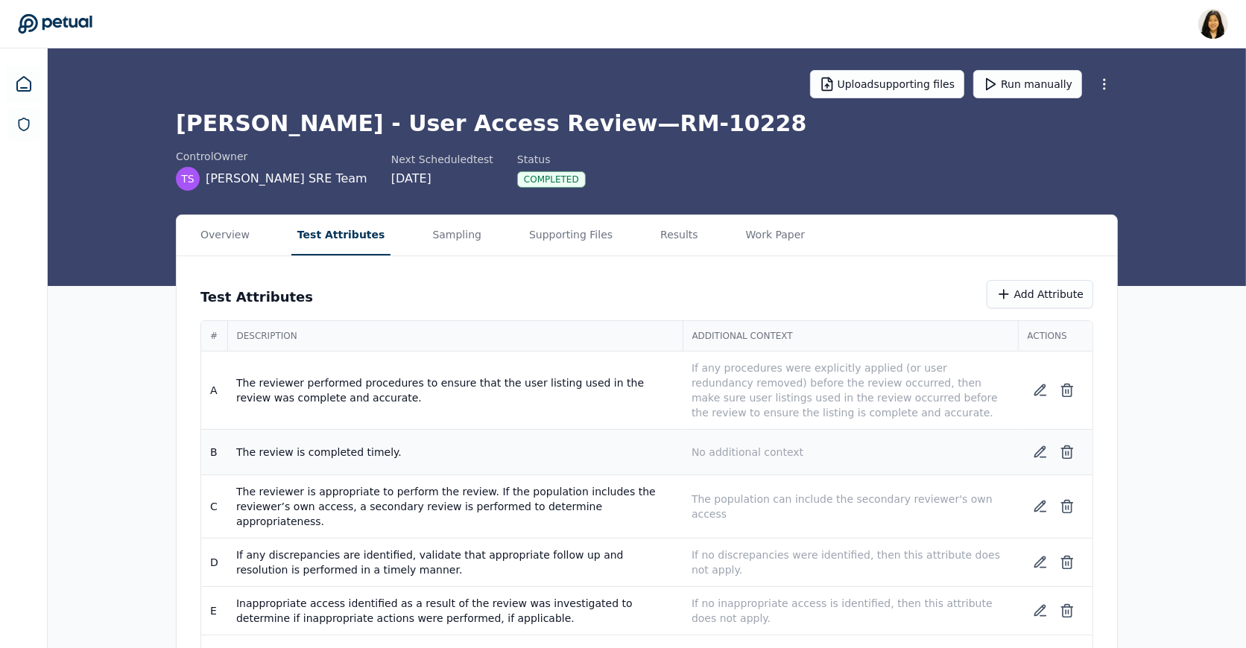
scroll to position [42, 0]
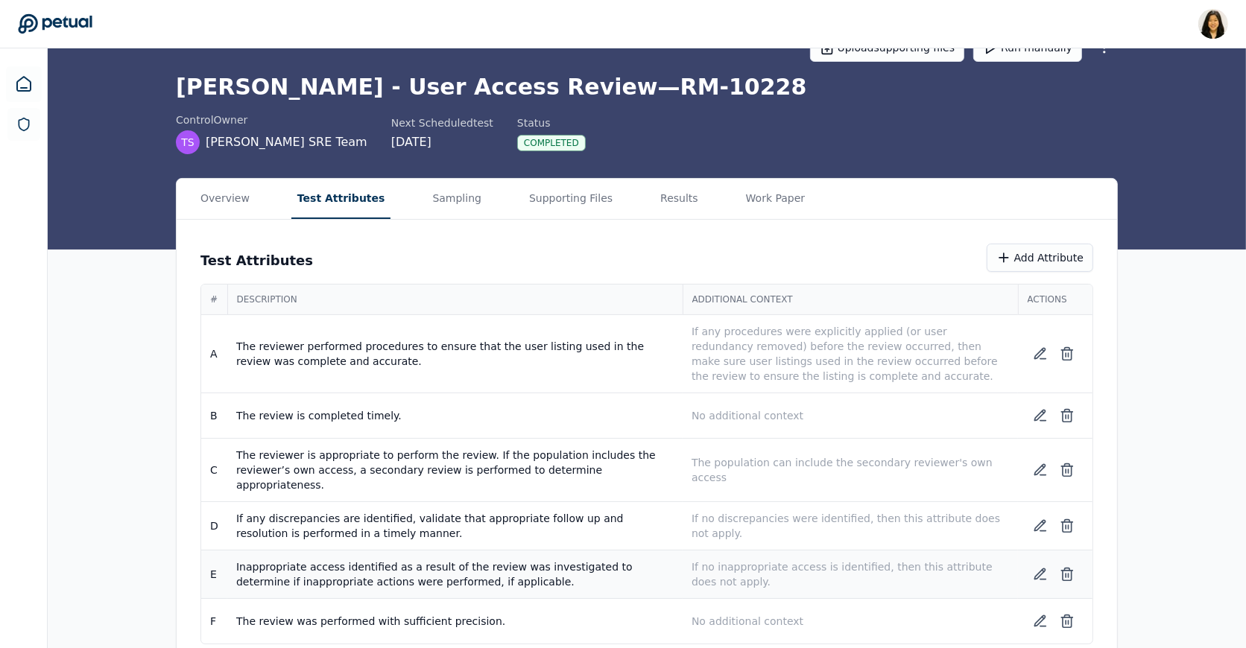
click at [826, 560] on p "If no inappropriate access is identified, then this attribute does not apply." at bounding box center [849, 575] width 317 height 30
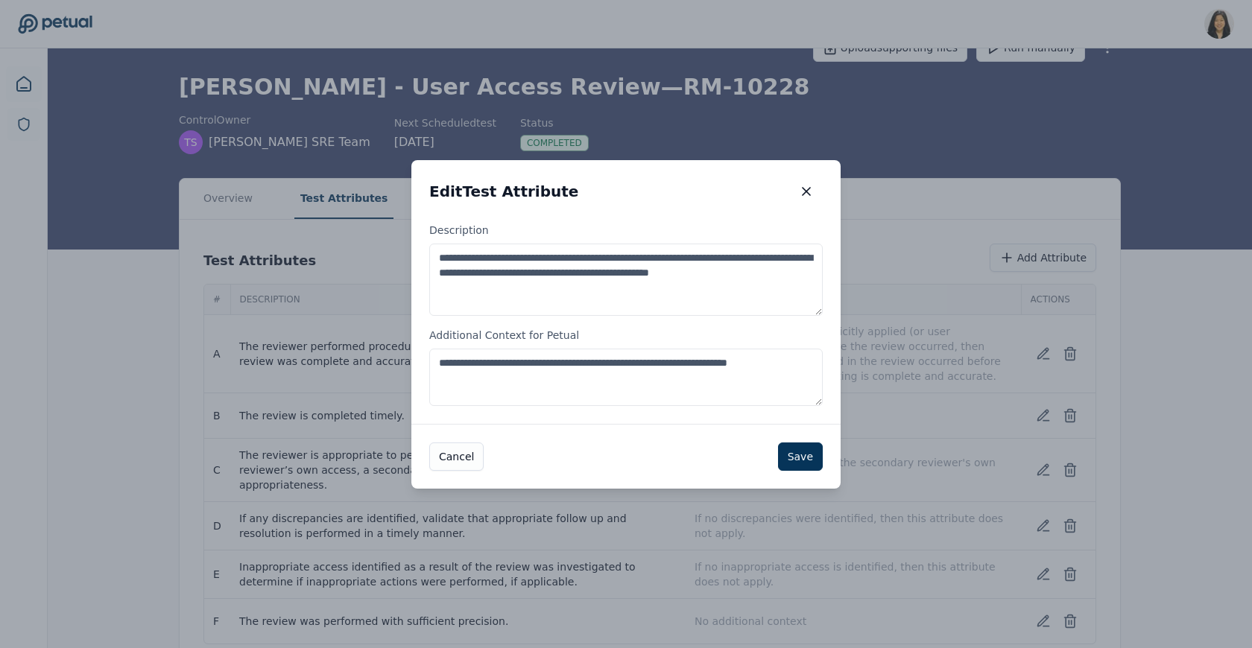
click at [798, 365] on textarea "**********" at bounding box center [625, 377] width 393 height 57
type textarea "**********"
click at [819, 454] on button "Save" at bounding box center [800, 457] width 45 height 28
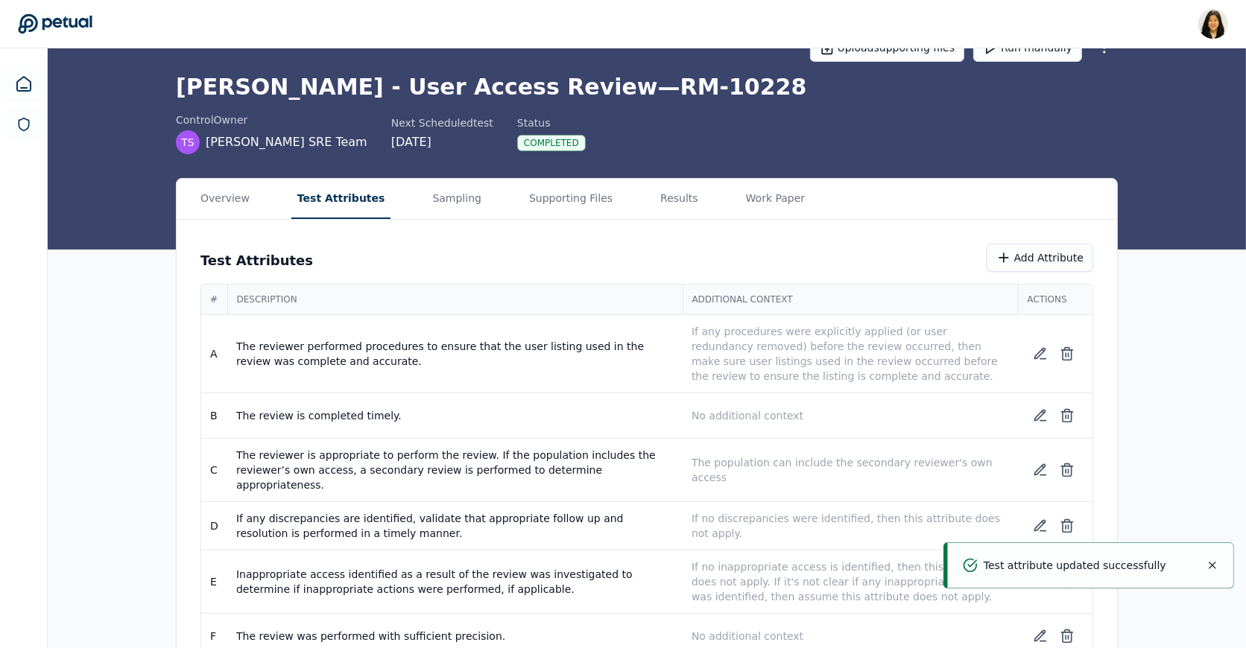
click at [656, 197] on main "Upload supporting files Run manually Trello - User Access Review — RM-10228 con…" at bounding box center [647, 345] width 1198 height 677
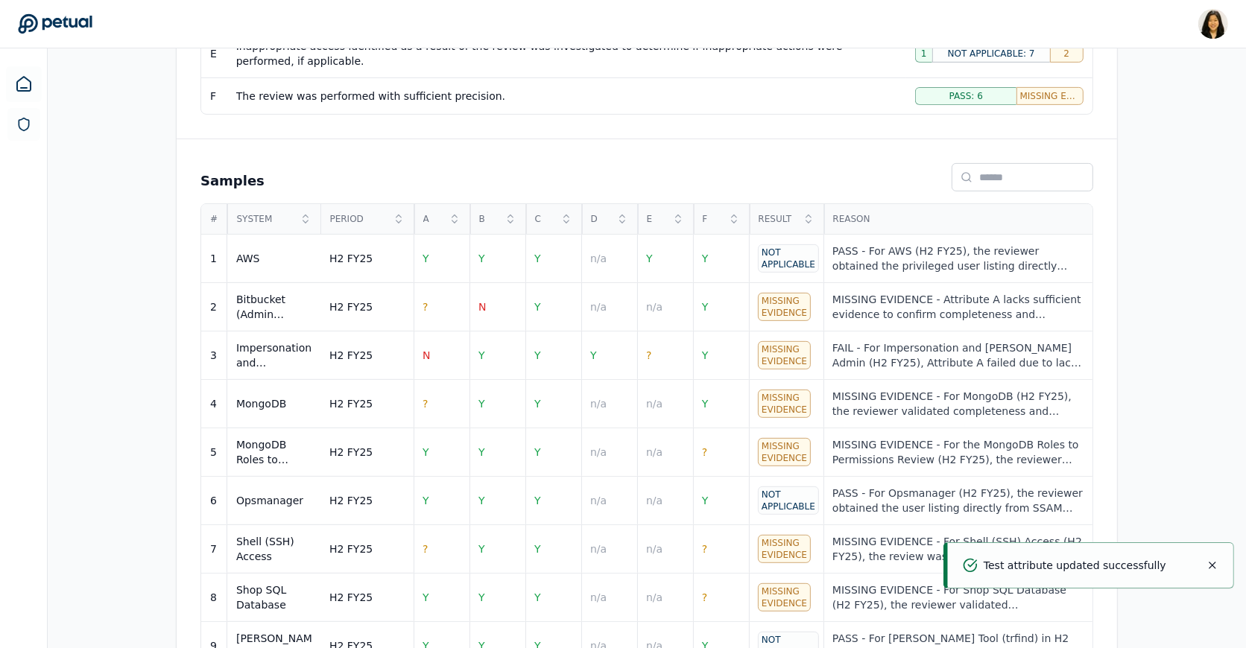
scroll to position [618, 0]
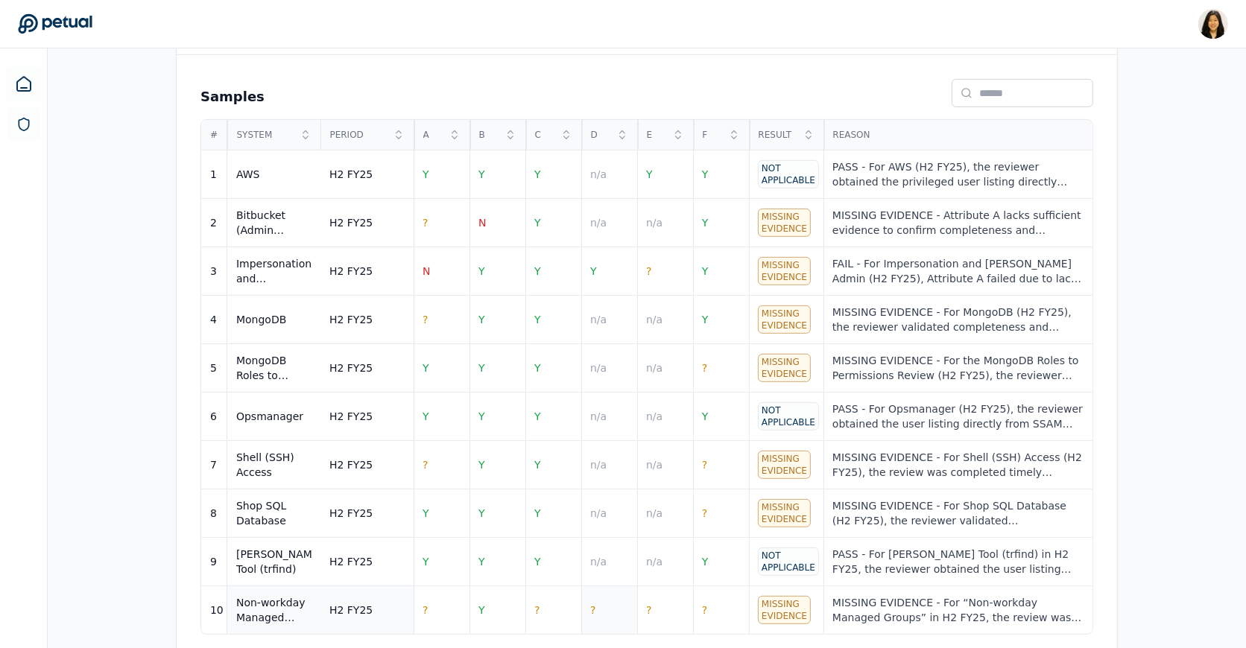
click at [600, 593] on td "?" at bounding box center [609, 610] width 56 height 48
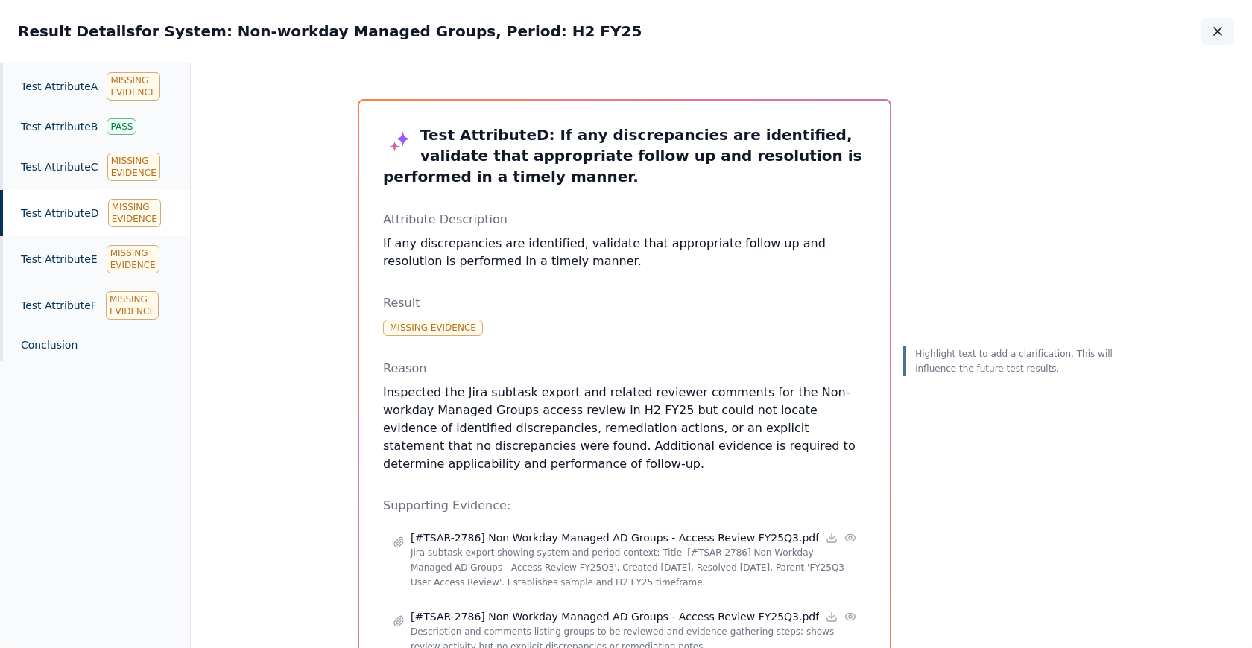
click at [1219, 29] on icon "button" at bounding box center [1217, 31] width 7 height 7
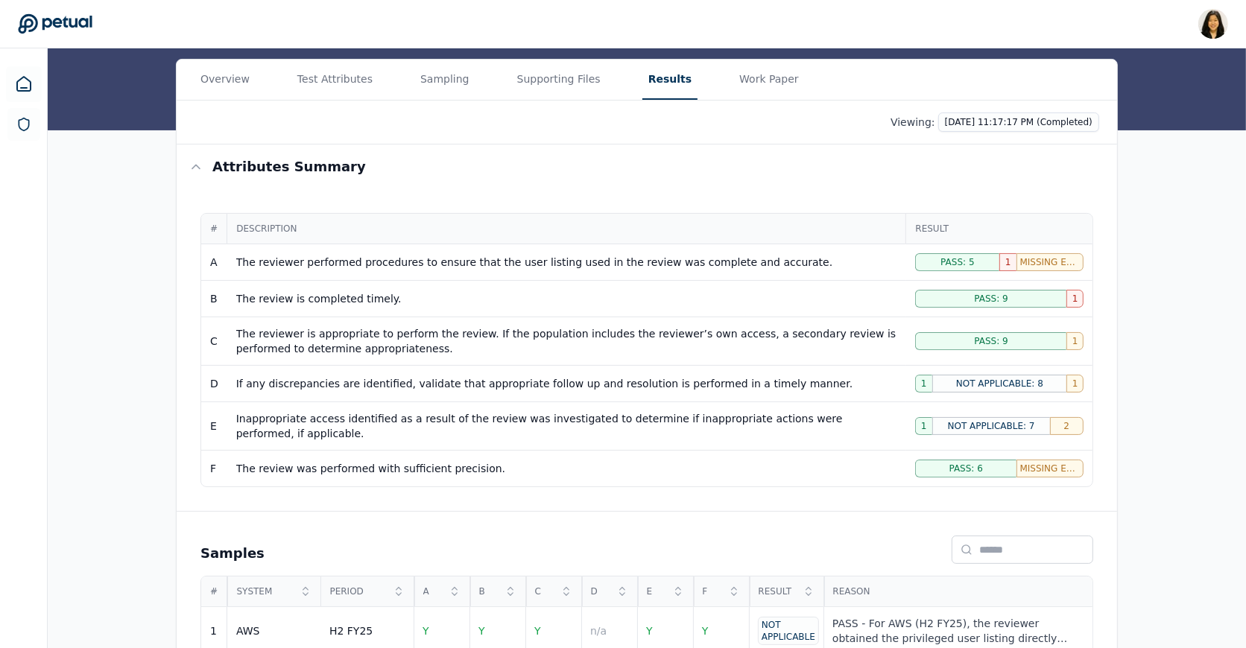
scroll to position [117, 0]
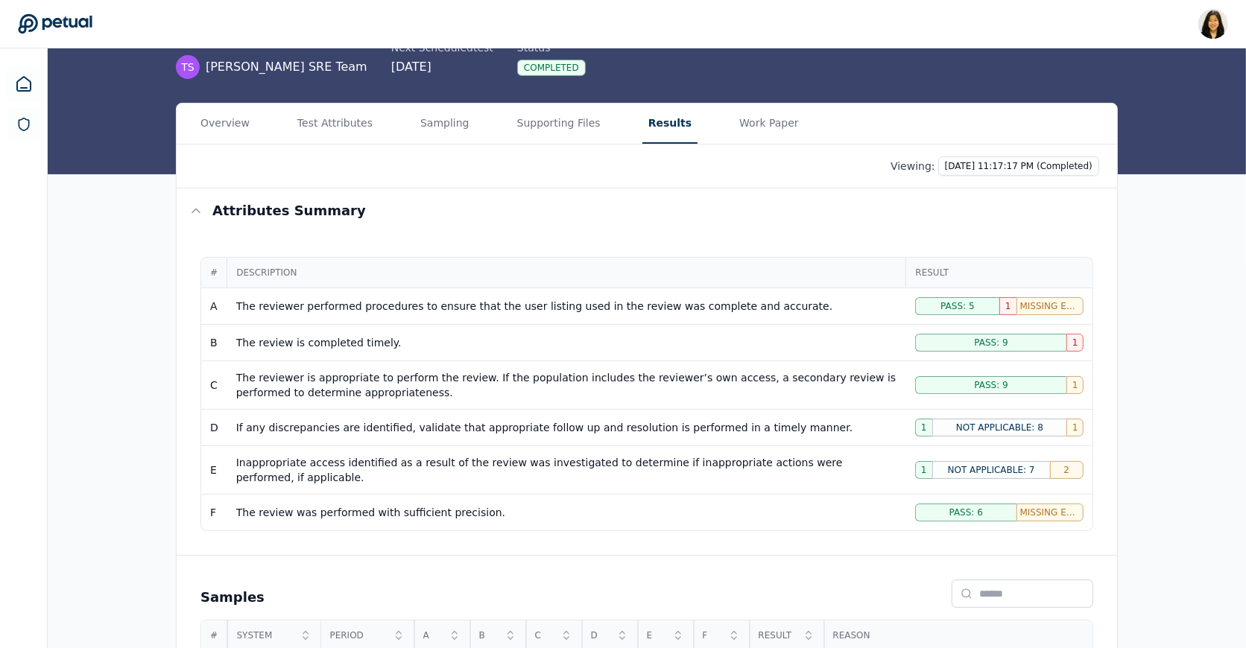
click at [308, 128] on main "Upload supporting files Run manually Trello - User Access Review — RM-10228 con…" at bounding box center [647, 545] width 1198 height 1229
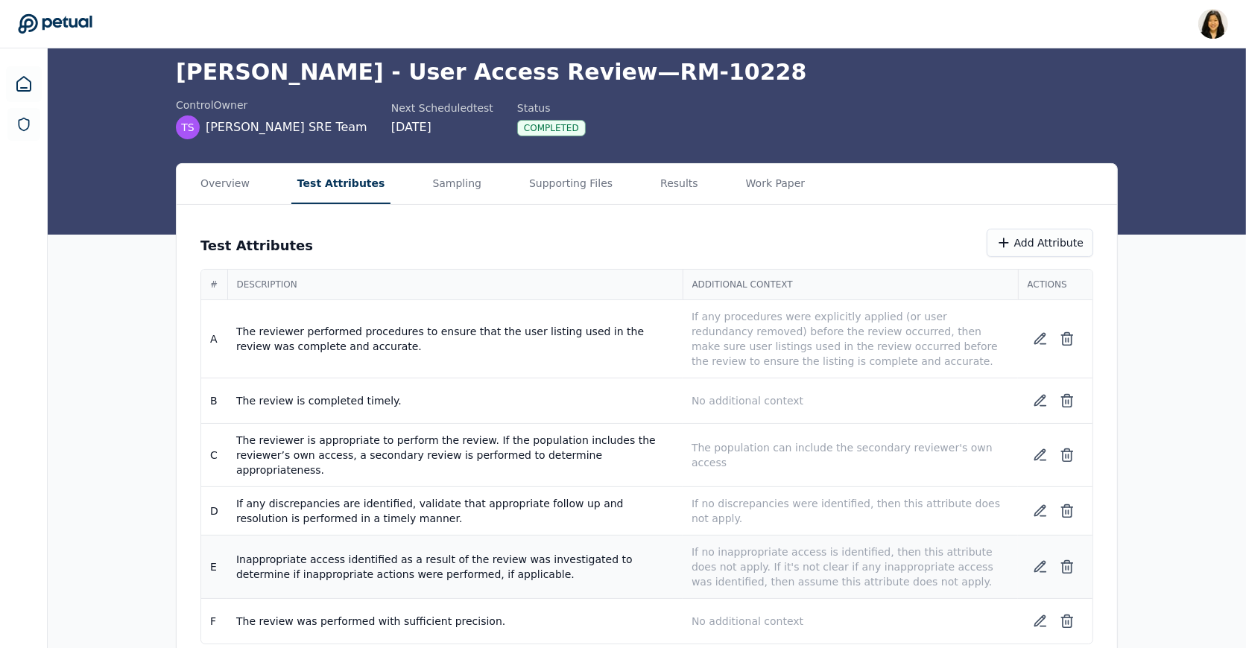
click at [788, 552] on p "If no inappropriate access is identified, then this attribute does not apply. I…" at bounding box center [849, 567] width 317 height 45
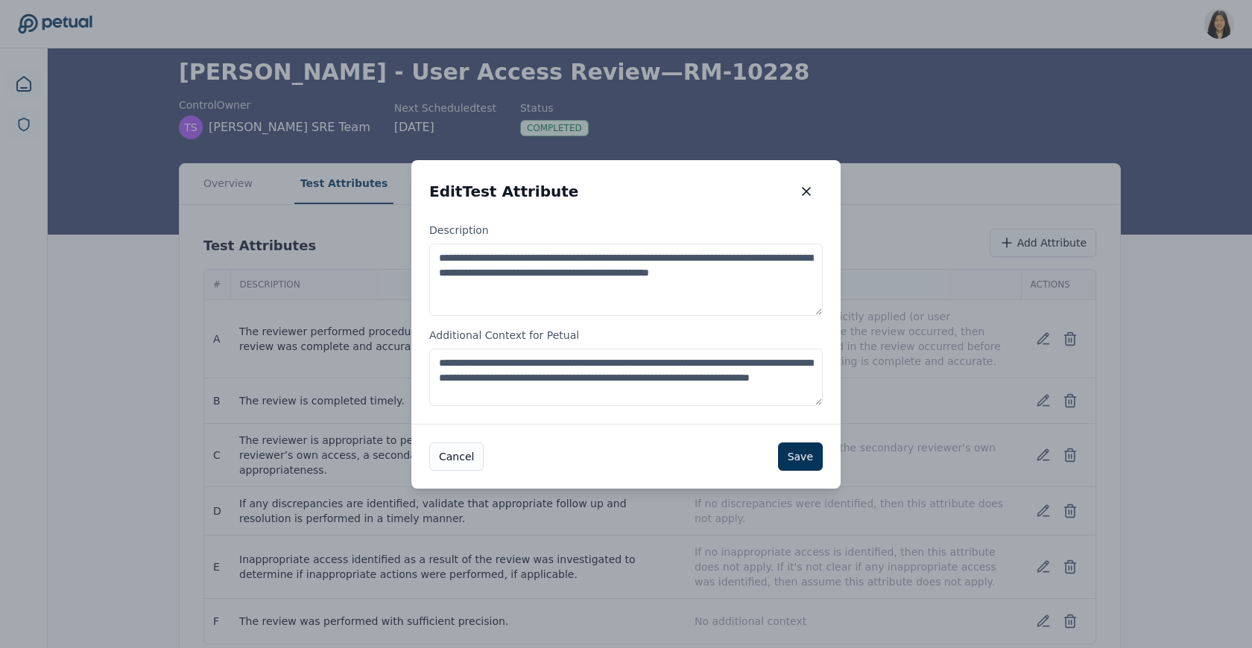
drag, startPoint x: 625, startPoint y: 395, endPoint x: 803, endPoint y: 362, distance: 181.1
click at [803, 362] on textarea "**********" at bounding box center [625, 377] width 393 height 57
click at [794, 452] on button "Save" at bounding box center [800, 457] width 45 height 28
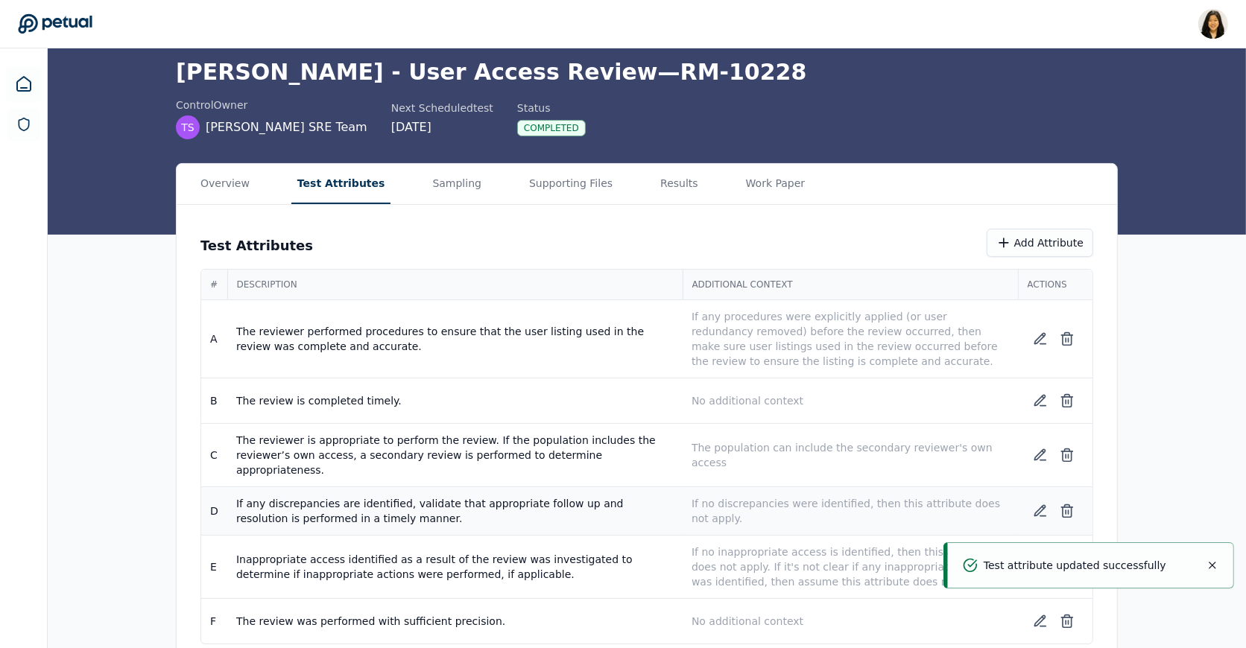
click at [787, 496] on p "If no discrepancies were identified, then this attribute does not apply." at bounding box center [849, 511] width 317 height 30
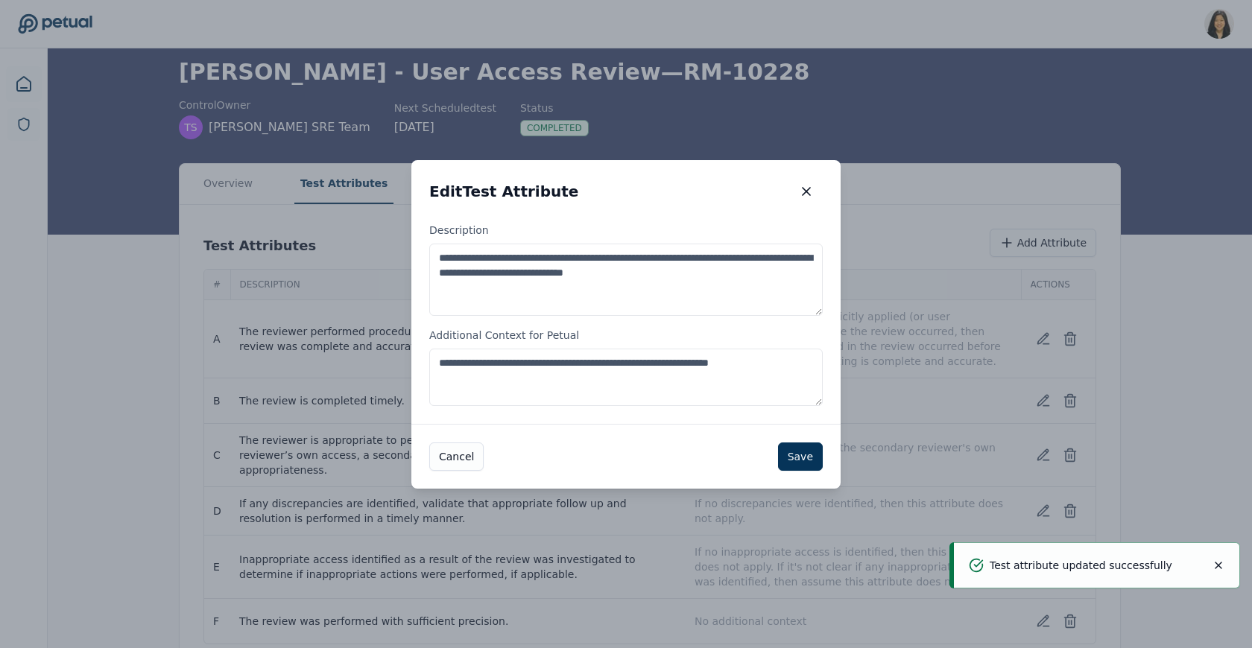
click at [759, 382] on textarea "**********" at bounding box center [625, 377] width 393 height 57
paste textarea "**********"
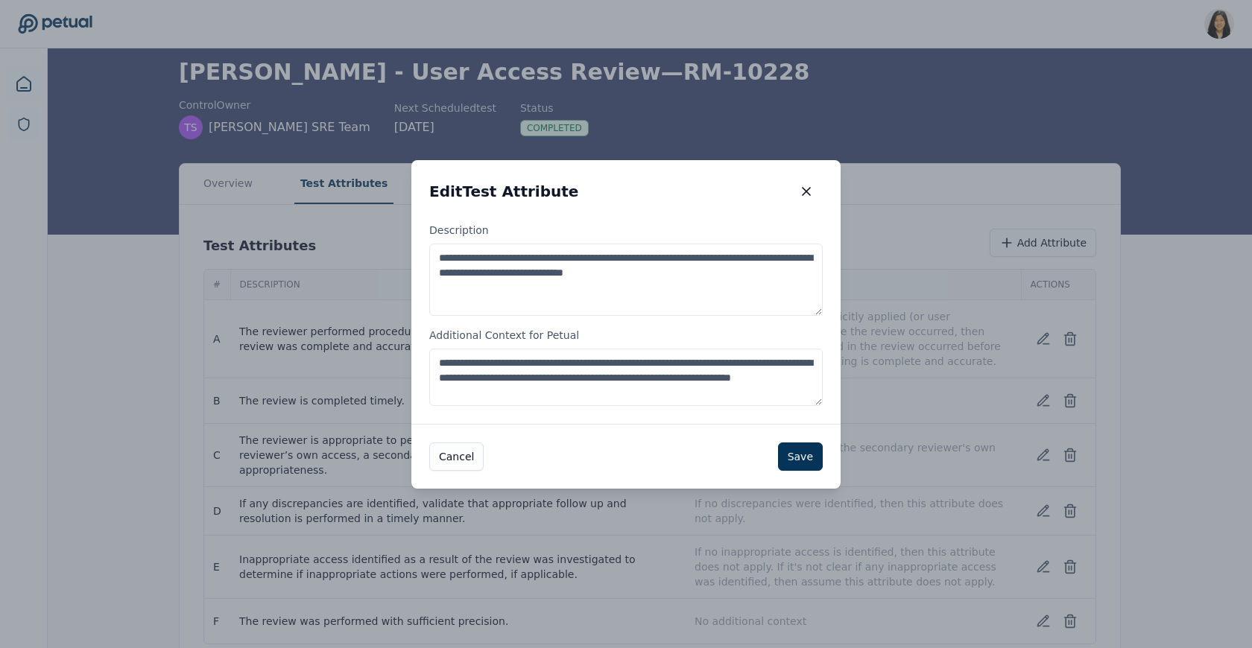
click at [496, 378] on textarea "**********" at bounding box center [625, 377] width 393 height 57
click at [547, 379] on textarea "**********" at bounding box center [625, 377] width 393 height 57
type textarea "**********"
click at [802, 452] on button "Save" at bounding box center [800, 457] width 45 height 28
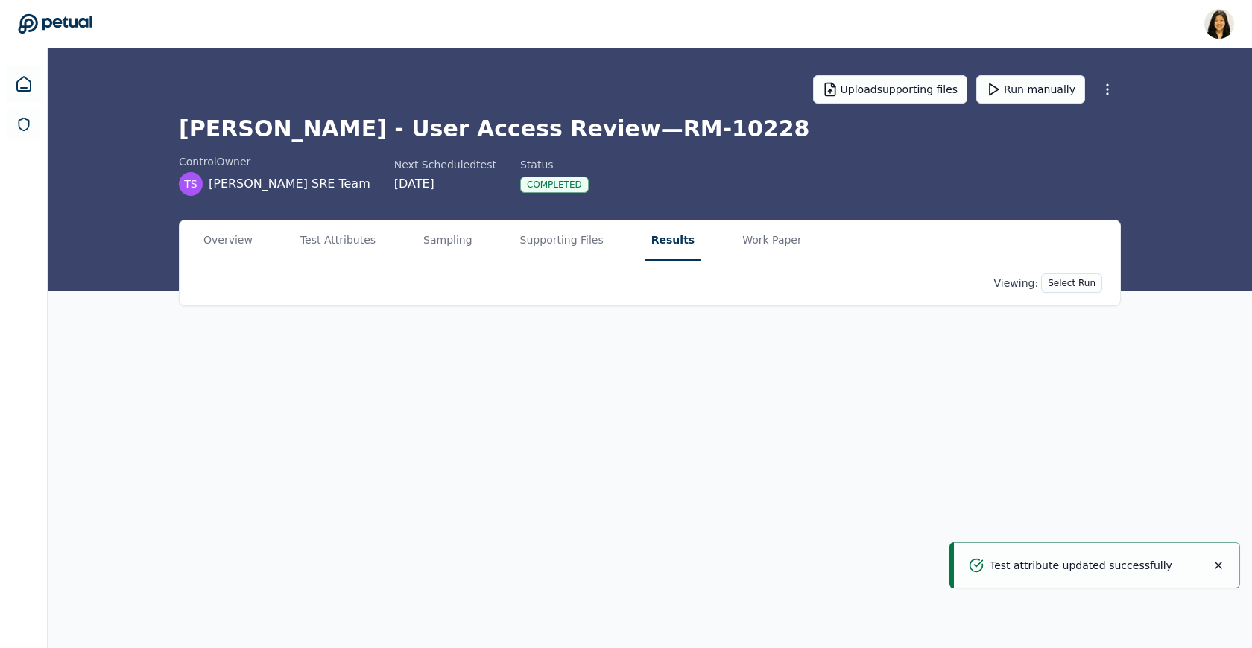
click at [647, 185] on main "Upload supporting files Run manually Trello - User Access Review — RM-10228 con…" at bounding box center [650, 348] width 1204 height 600
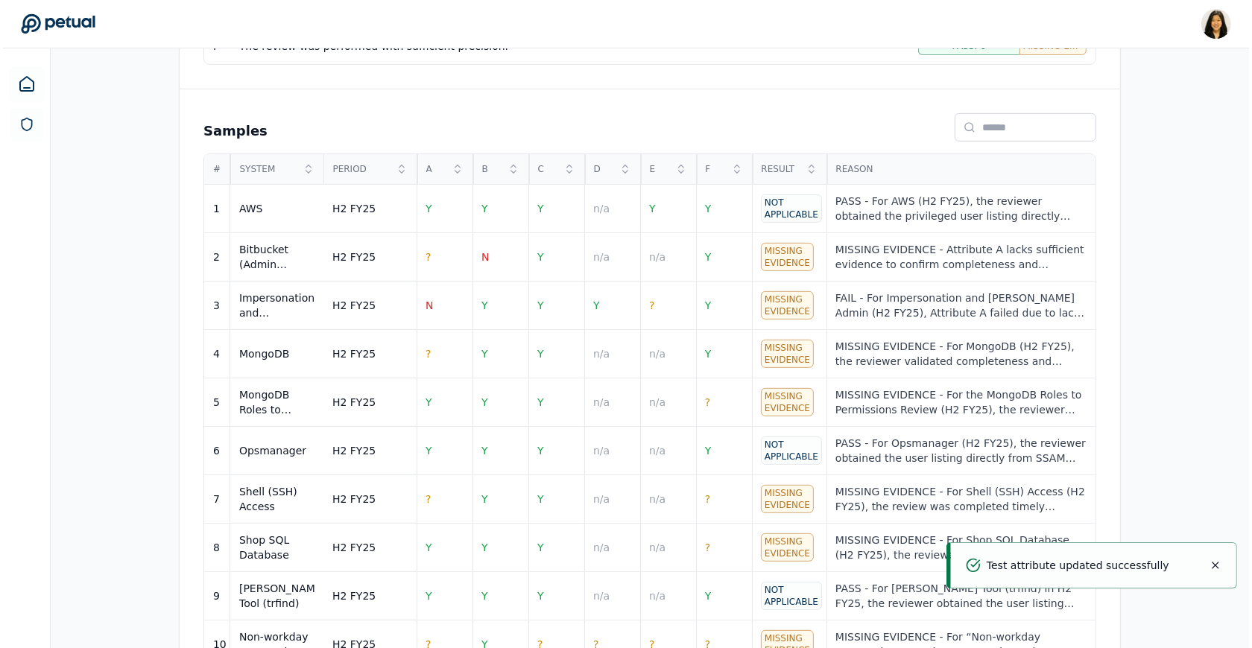
scroll to position [584, 0]
click at [716, 402] on td "?" at bounding box center [721, 402] width 56 height 48
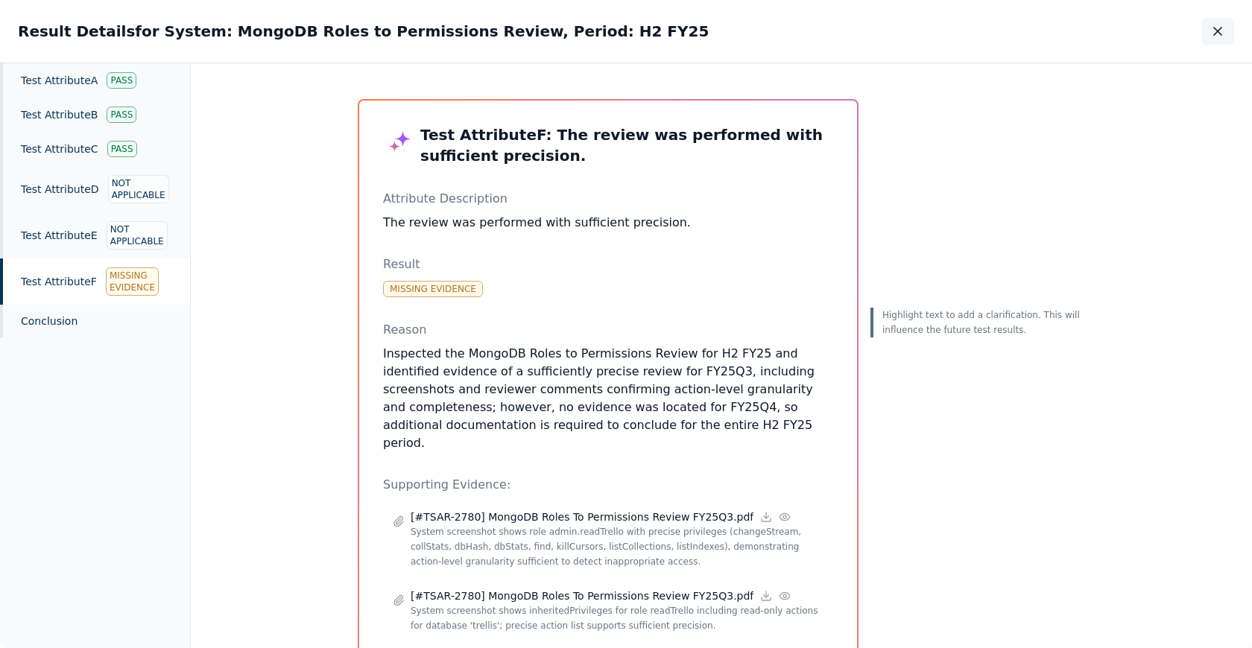
click at [1226, 37] on button "button" at bounding box center [1217, 31] width 33 height 27
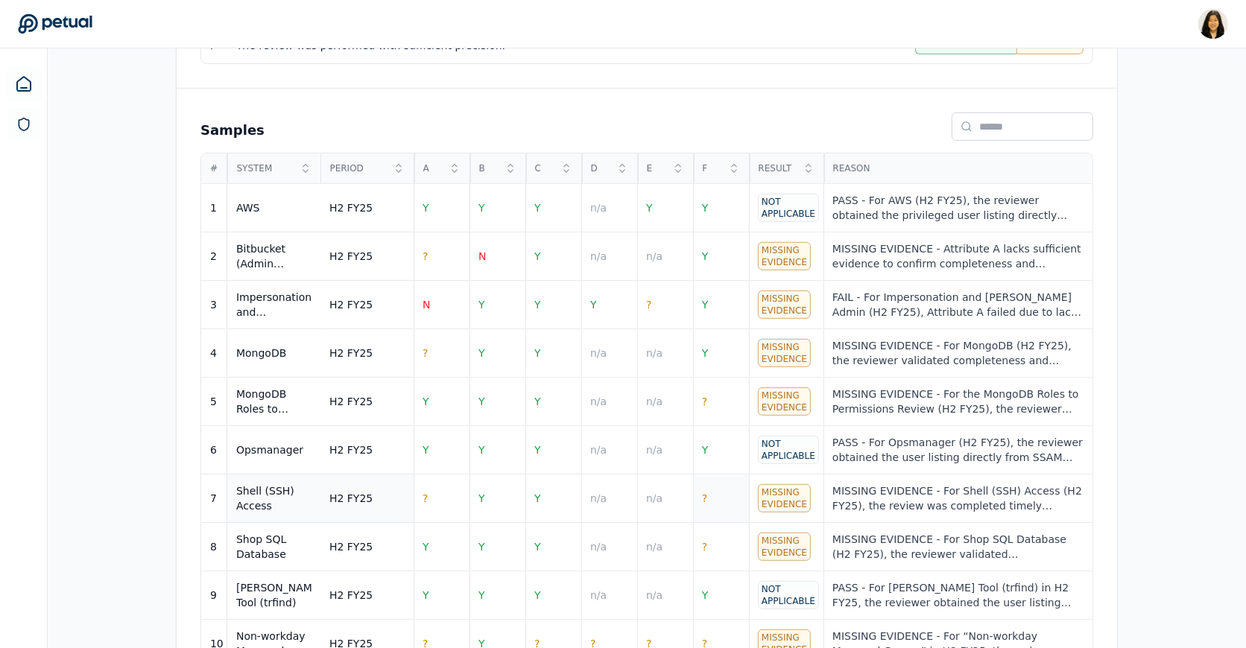
click at [721, 499] on td "?" at bounding box center [721, 499] width 56 height 48
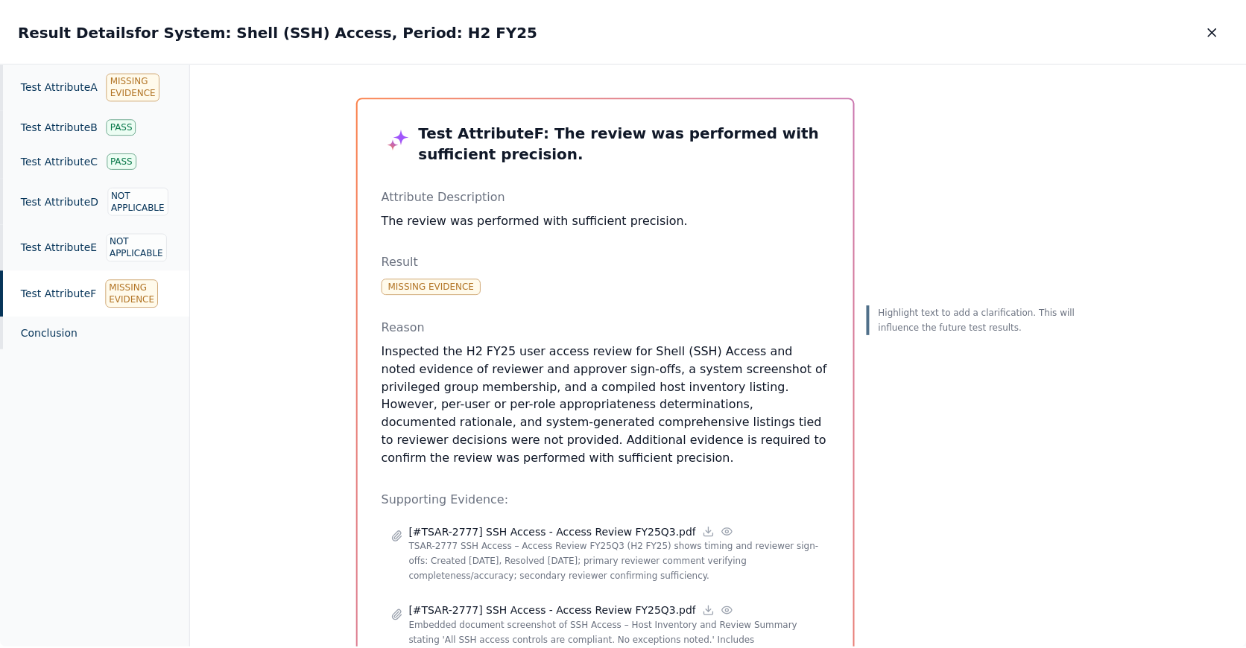
scroll to position [6, 0]
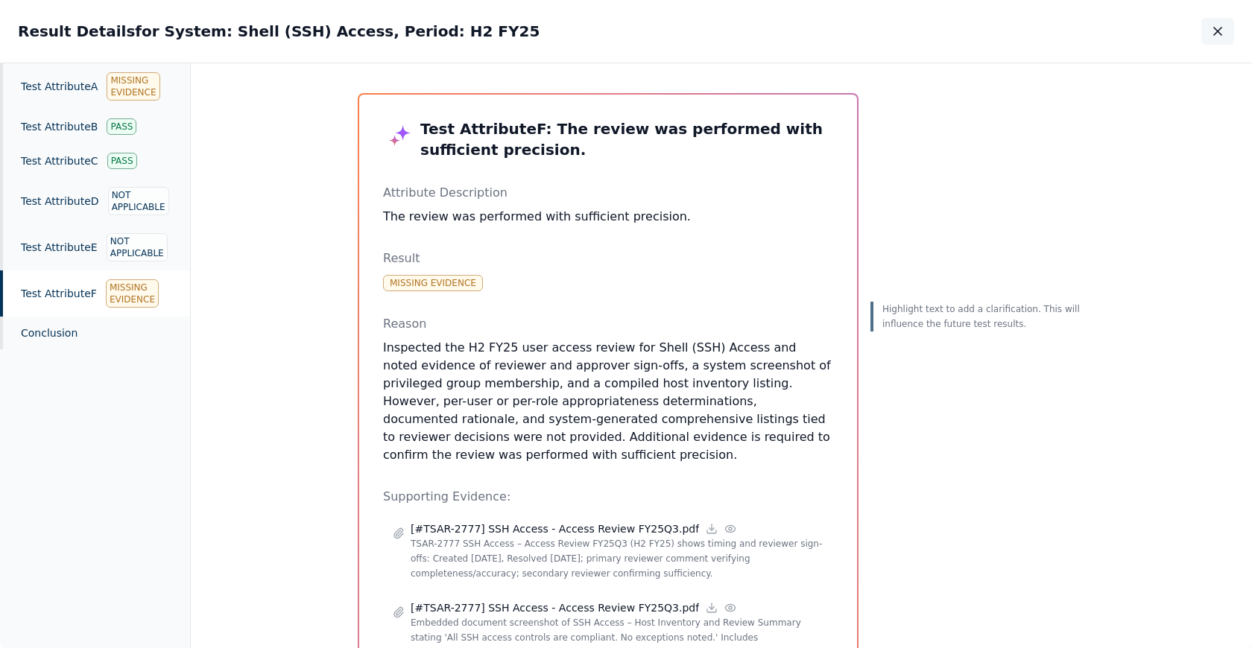
click at [1221, 28] on icon "button" at bounding box center [1217, 31] width 7 height 7
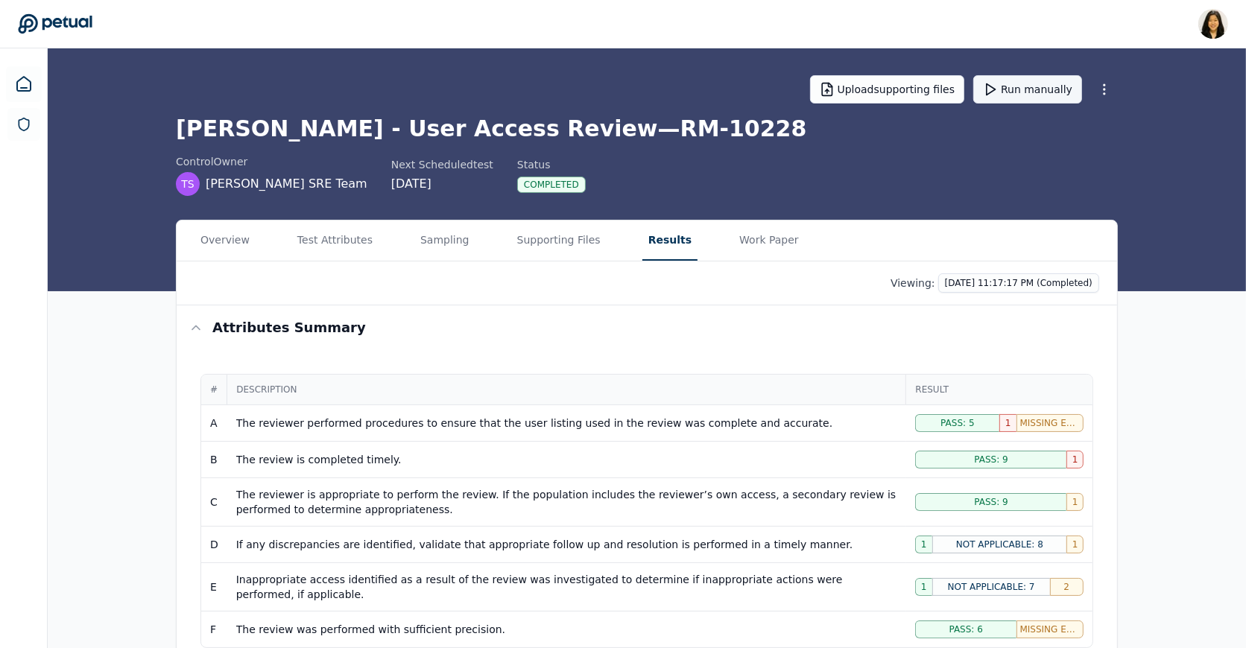
click at [1029, 76] on button "Run manually" at bounding box center [1027, 89] width 109 height 28
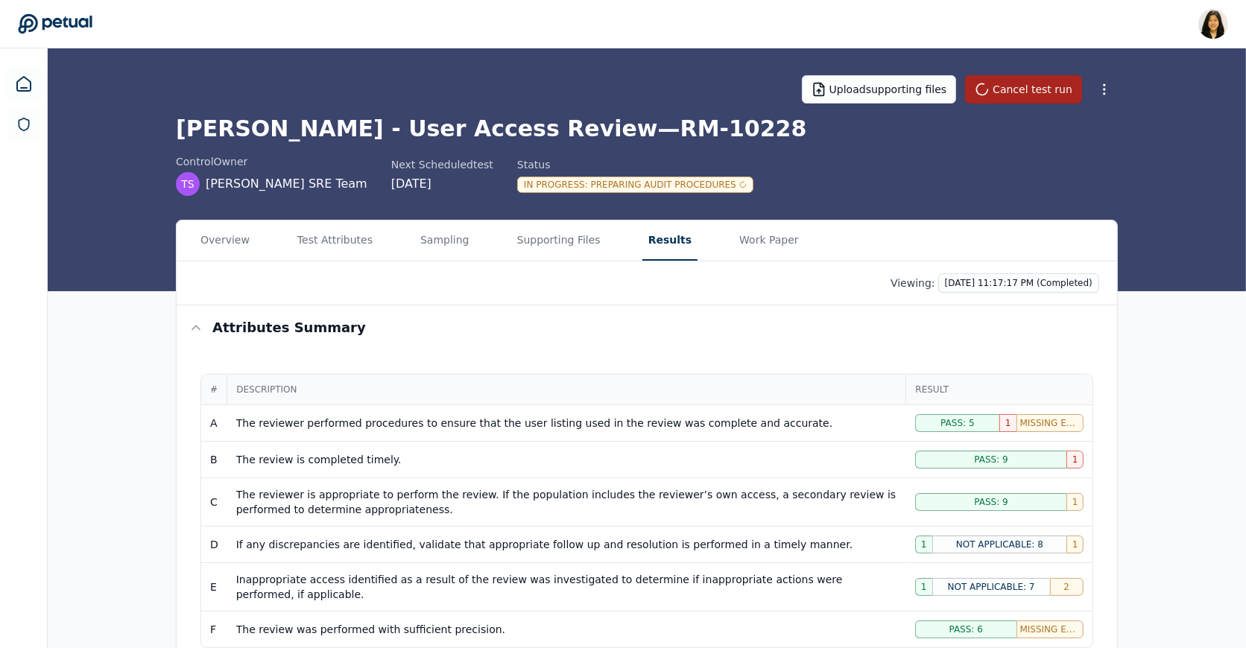
click at [1028, 76] on button "Cancel test run" at bounding box center [1023, 89] width 117 height 28
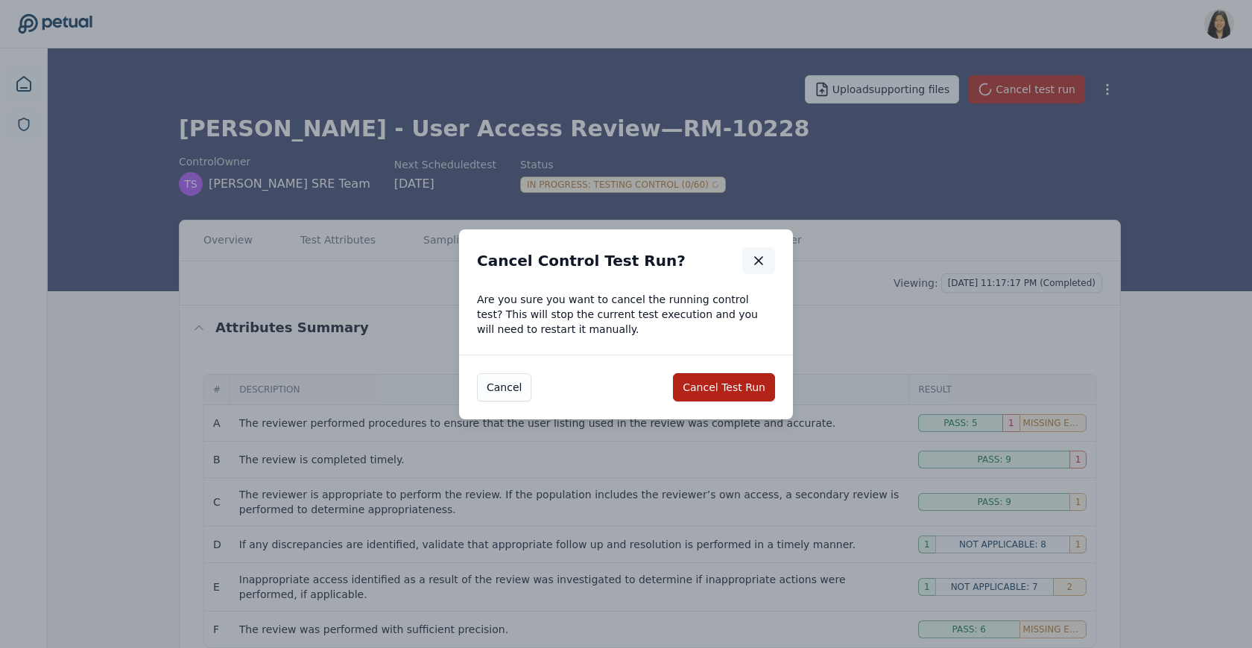
click at [762, 250] on button "button" at bounding box center [758, 260] width 33 height 27
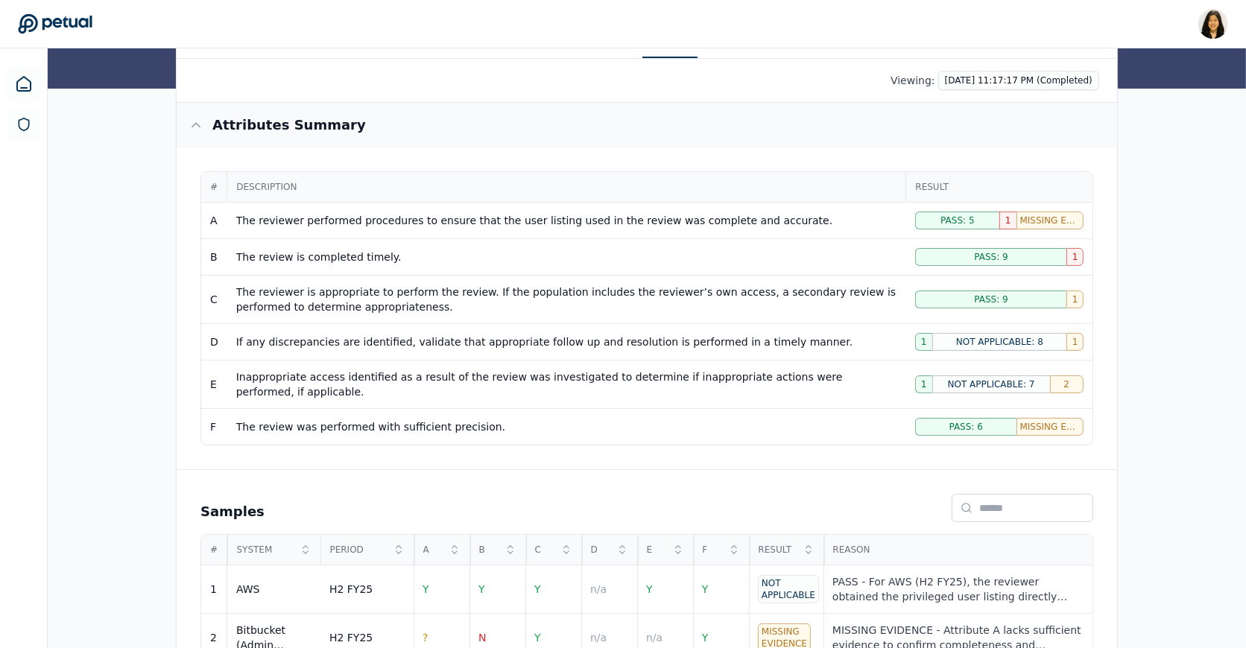
scroll to position [132, 0]
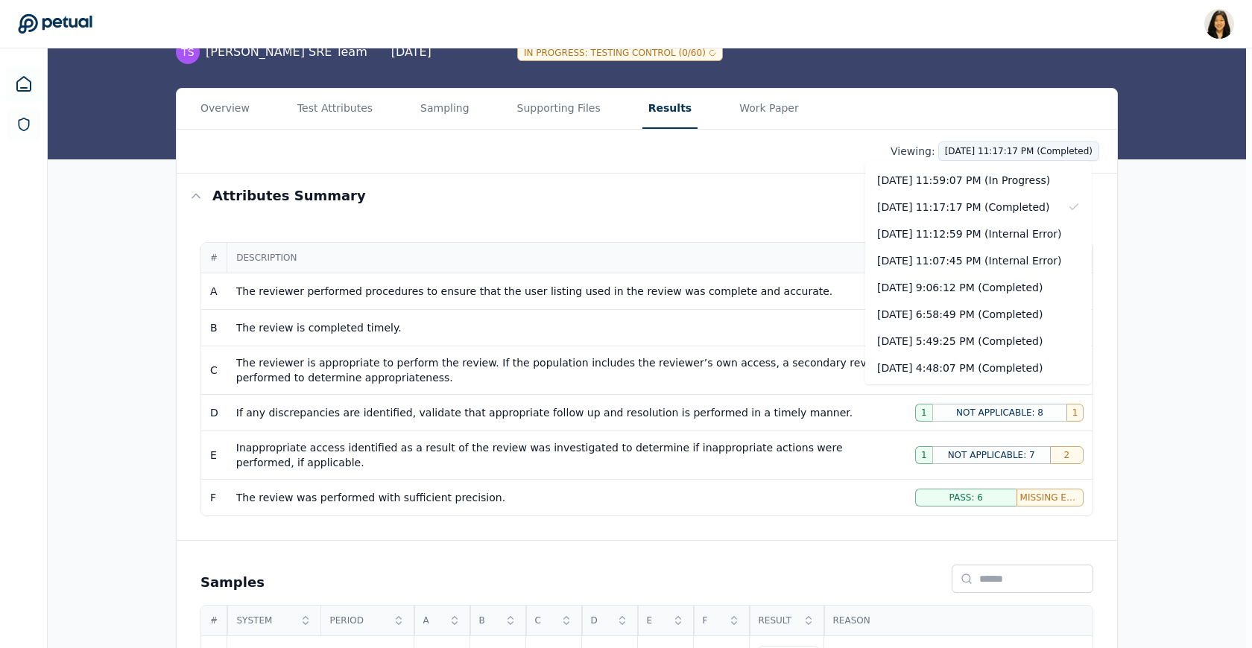
click at [1071, 151] on html "Renee Park renee.park@petual.ai Sign out Upload supporting files Cancel test ru…" at bounding box center [626, 506] width 1252 height 1277
click at [1004, 294] on div "[DATE] 9:06:12 PM (Completed)" at bounding box center [978, 287] width 227 height 27
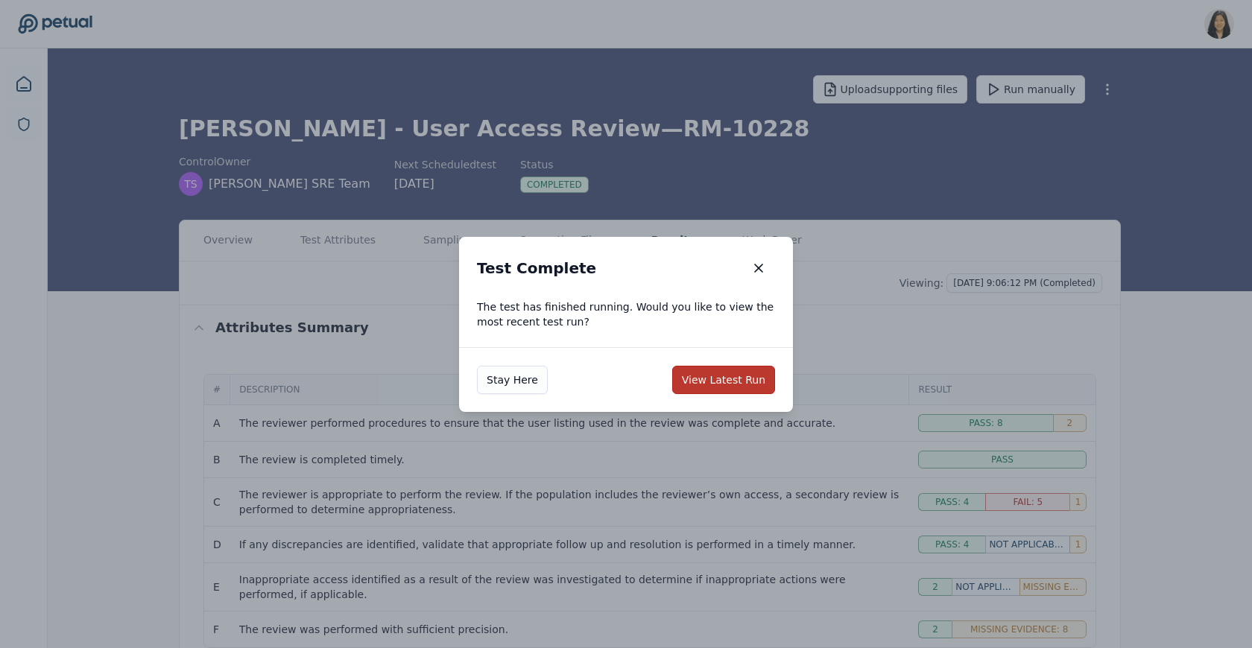
click at [734, 380] on button "View Latest Run" at bounding box center [723, 380] width 103 height 28
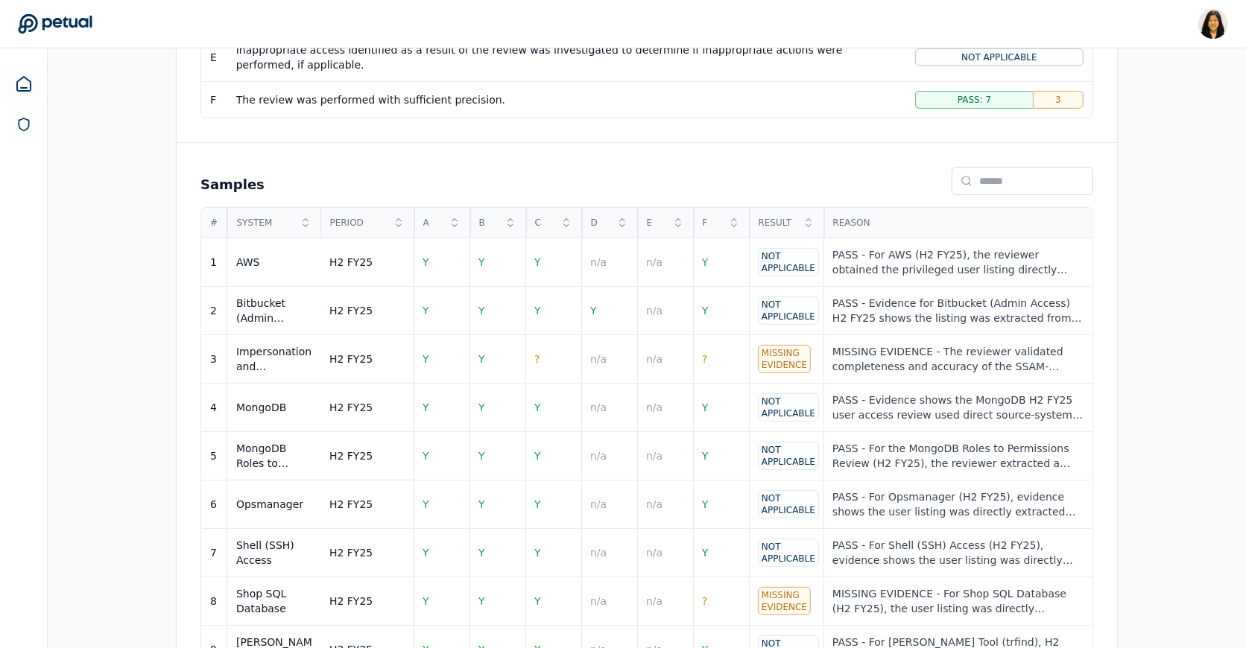
scroll to position [618, 0]
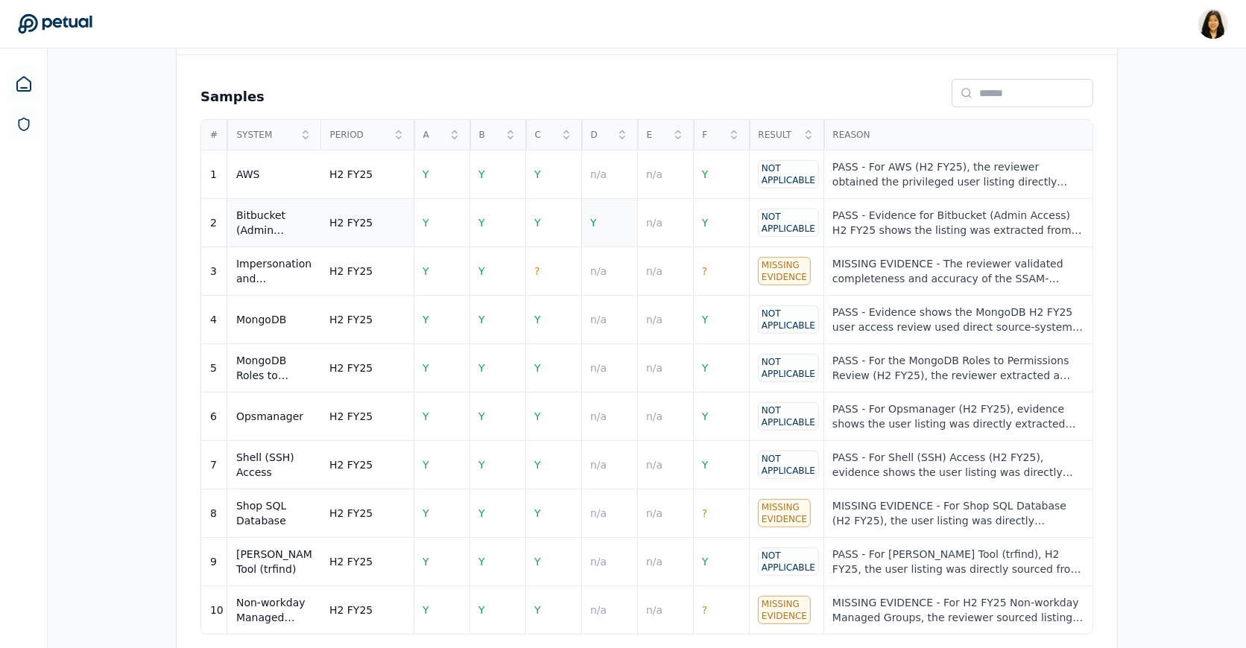
click at [605, 221] on td "Y" at bounding box center [609, 223] width 56 height 48
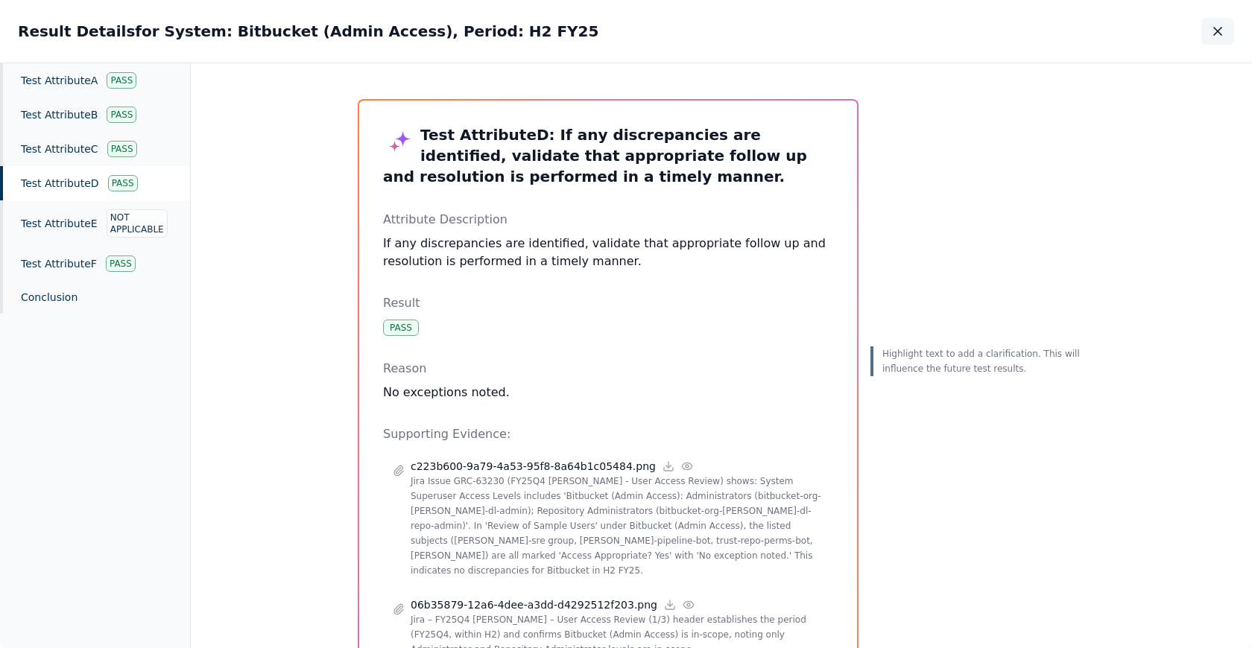
click at [1215, 32] on icon "button" at bounding box center [1217, 31] width 15 height 15
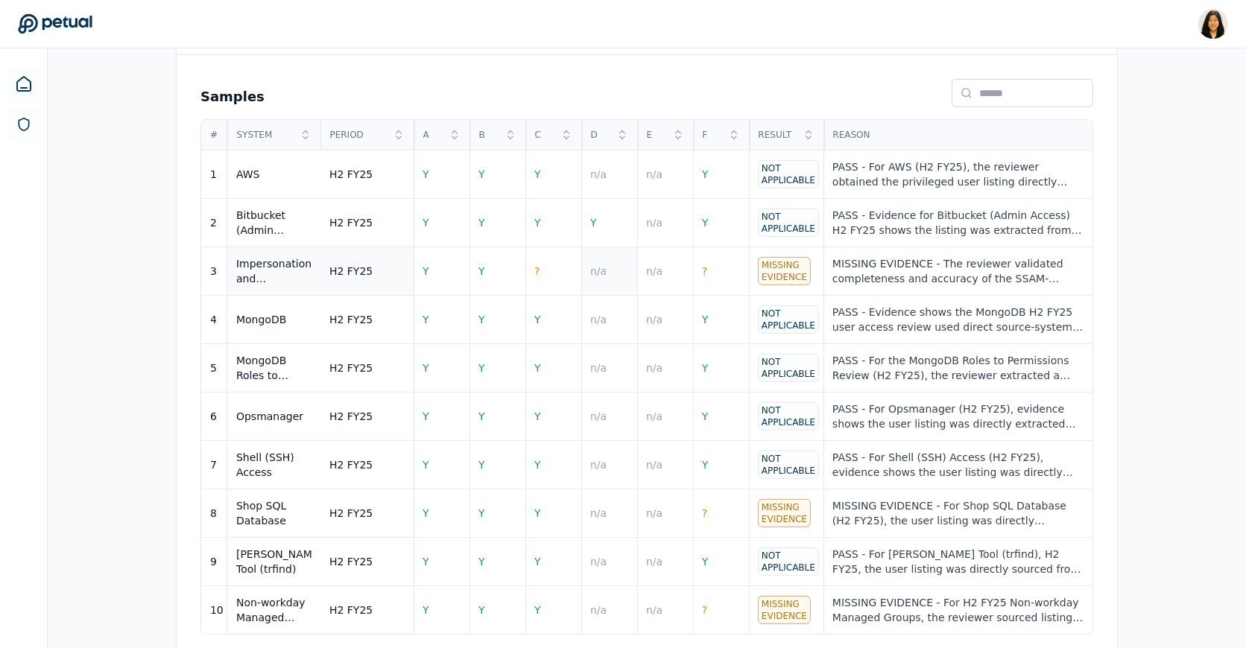
click at [589, 272] on td "n/a" at bounding box center [609, 271] width 56 height 48
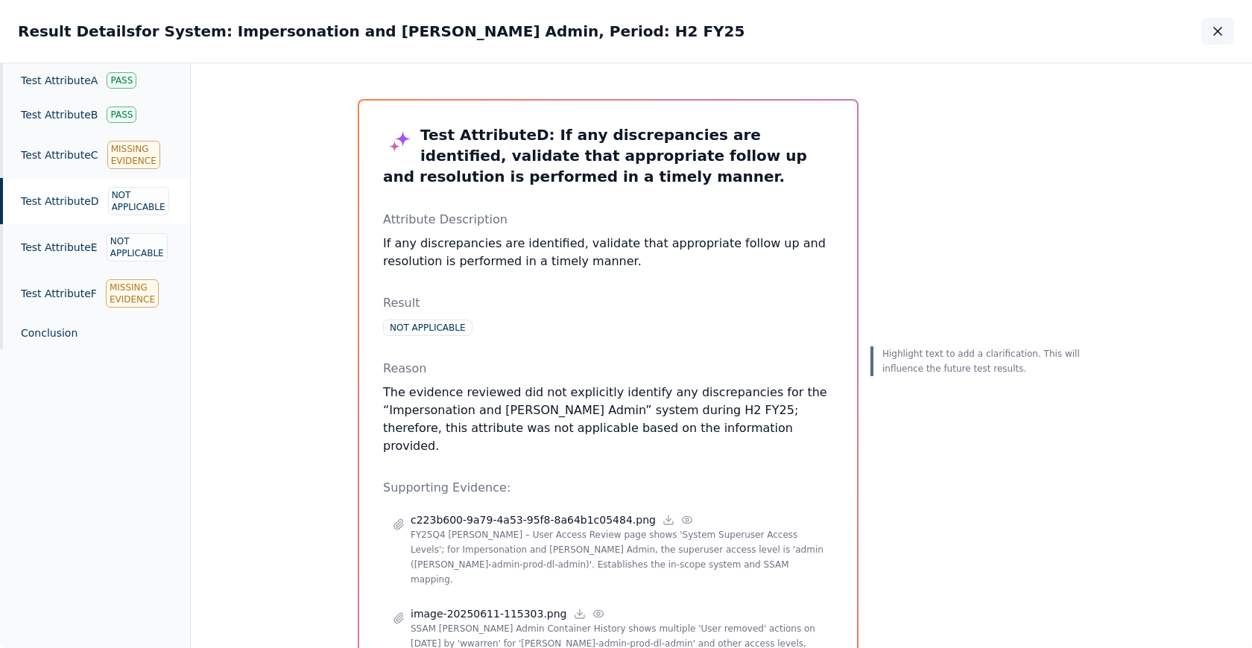
click at [1216, 37] on icon "button" at bounding box center [1217, 31] width 15 height 15
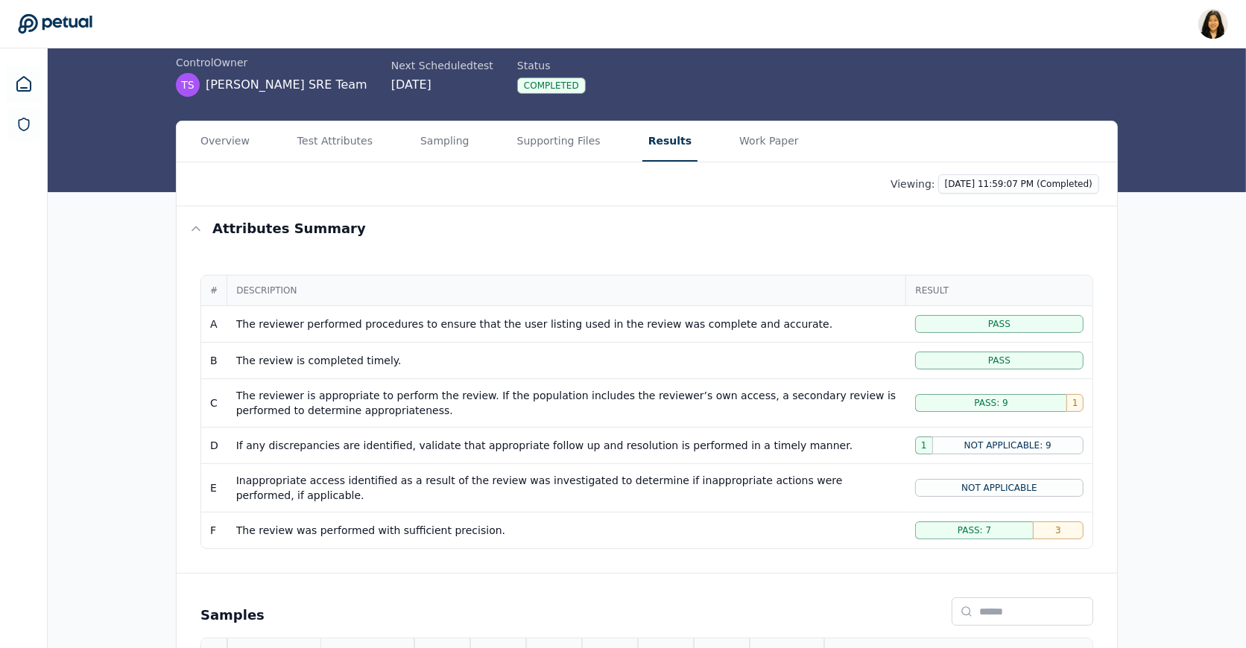
scroll to position [83, 0]
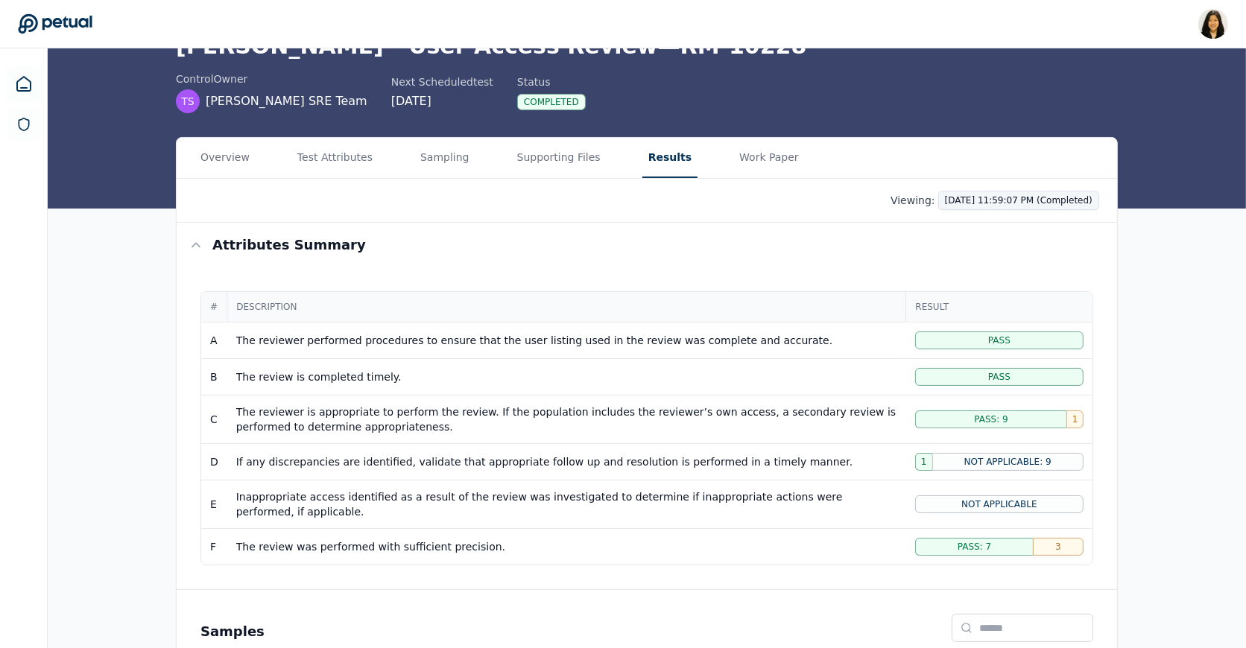
click at [1025, 201] on html "Renee Park renee.park@petual.ai Sign out Upload supporting files Run manually T…" at bounding box center [623, 555] width 1246 height 1277
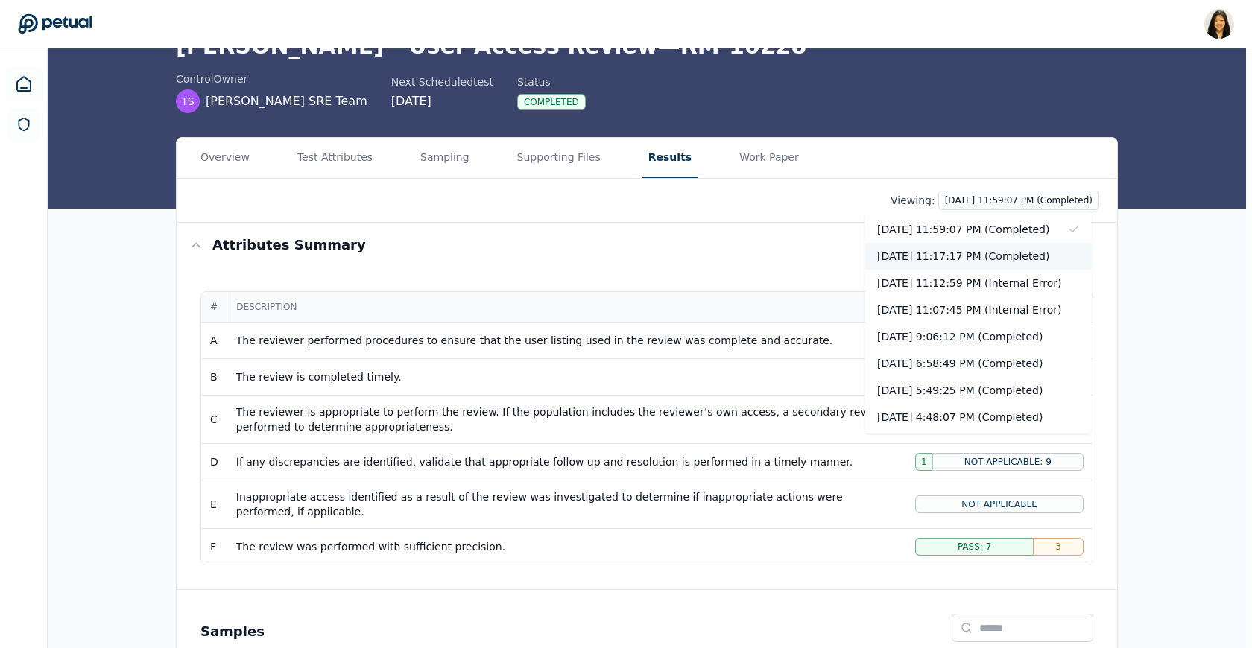
click at [1007, 261] on div "[DATE] 11:17:17 PM (Completed)" at bounding box center [978, 256] width 227 height 27
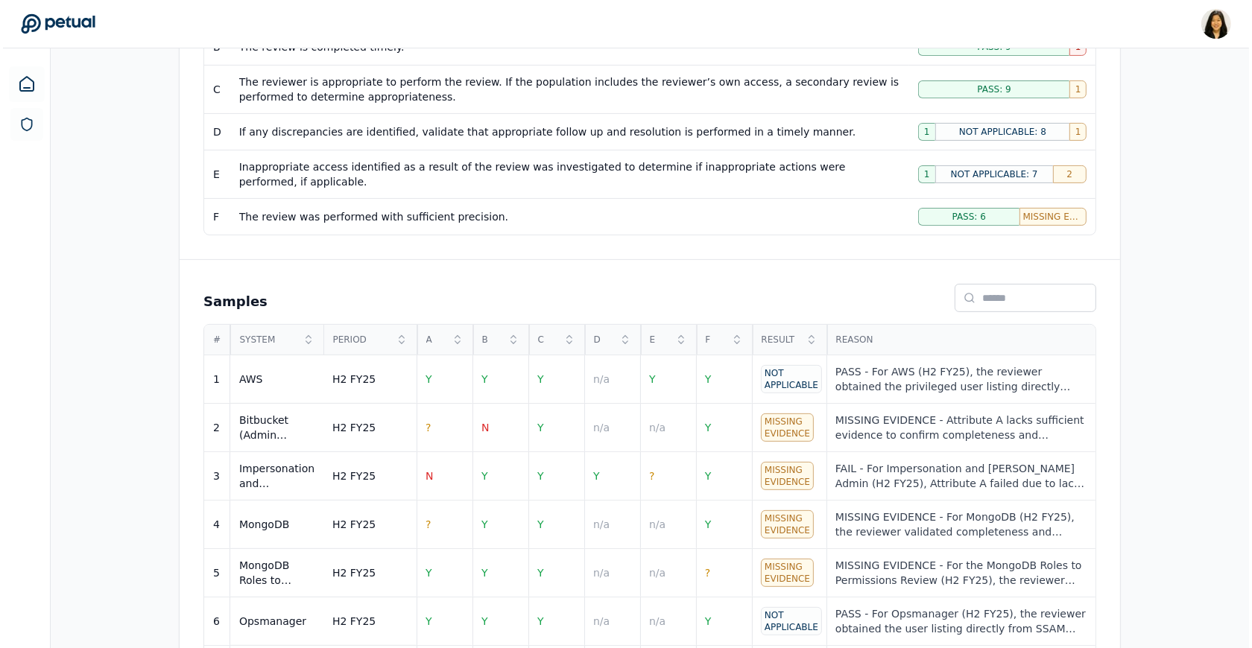
scroll to position [481, 0]
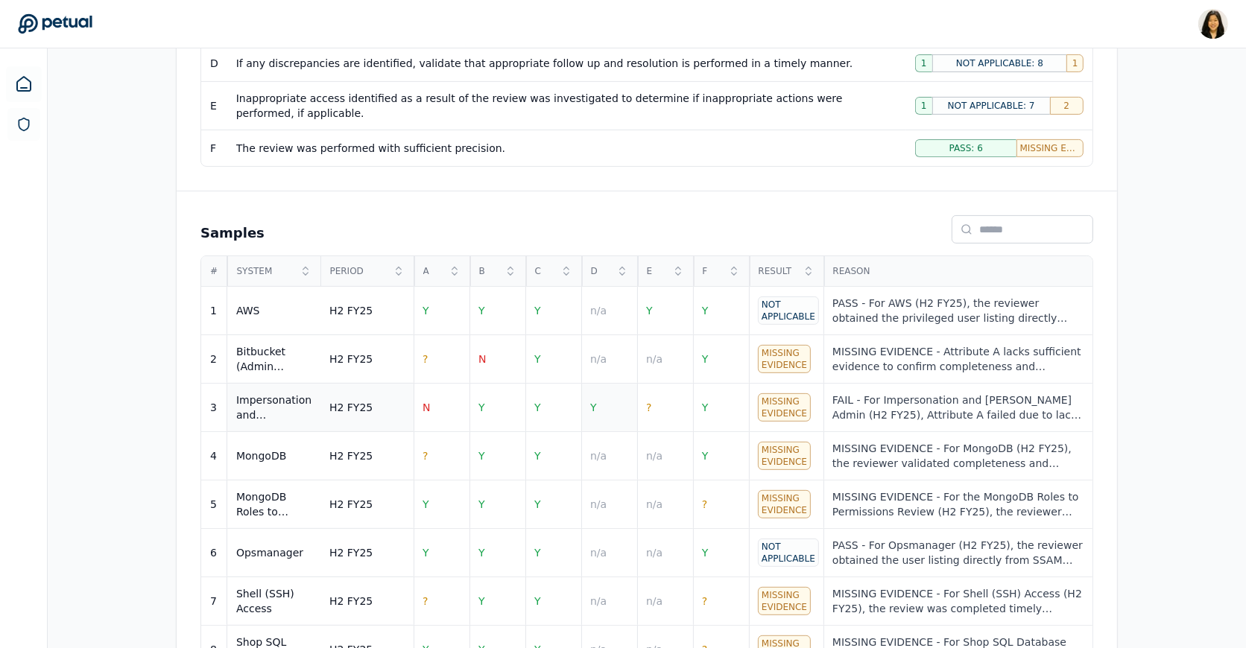
click at [611, 405] on td "Y" at bounding box center [609, 408] width 56 height 48
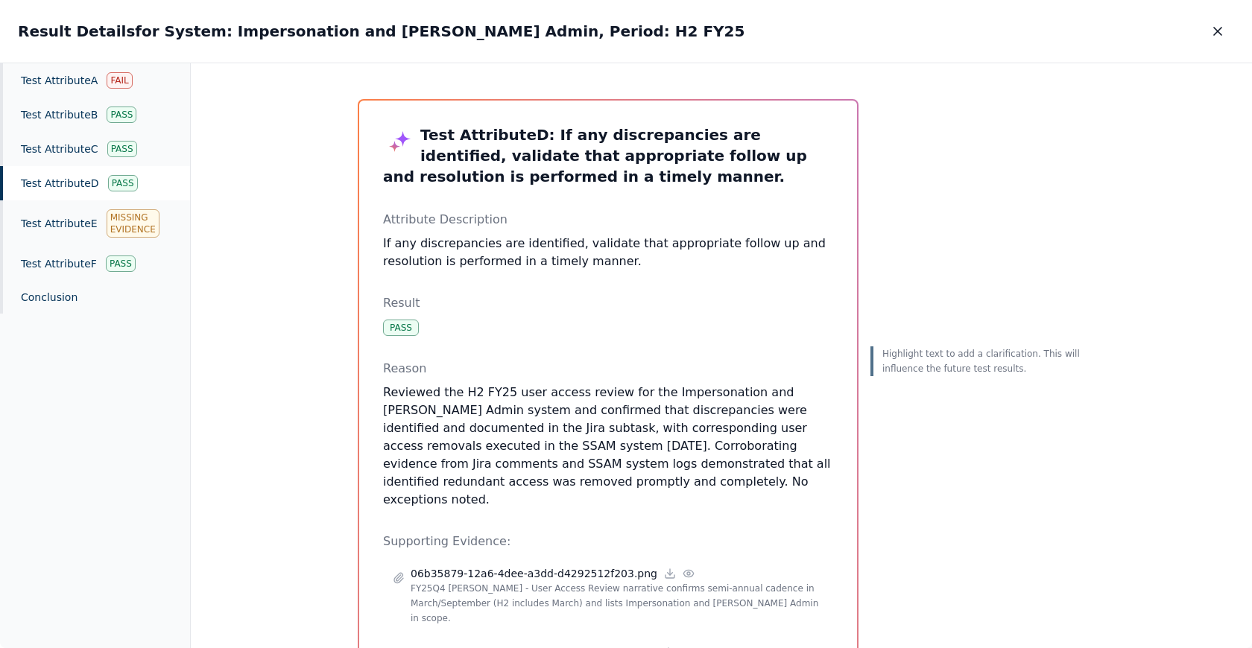
drag, startPoint x: 461, startPoint y: 407, endPoint x: 458, endPoint y: 436, distance: 29.2
click at [458, 436] on p "Reviewed the H2 FY25 user access review for the Impersonation and Trello Admin …" at bounding box center [608, 446] width 450 height 125
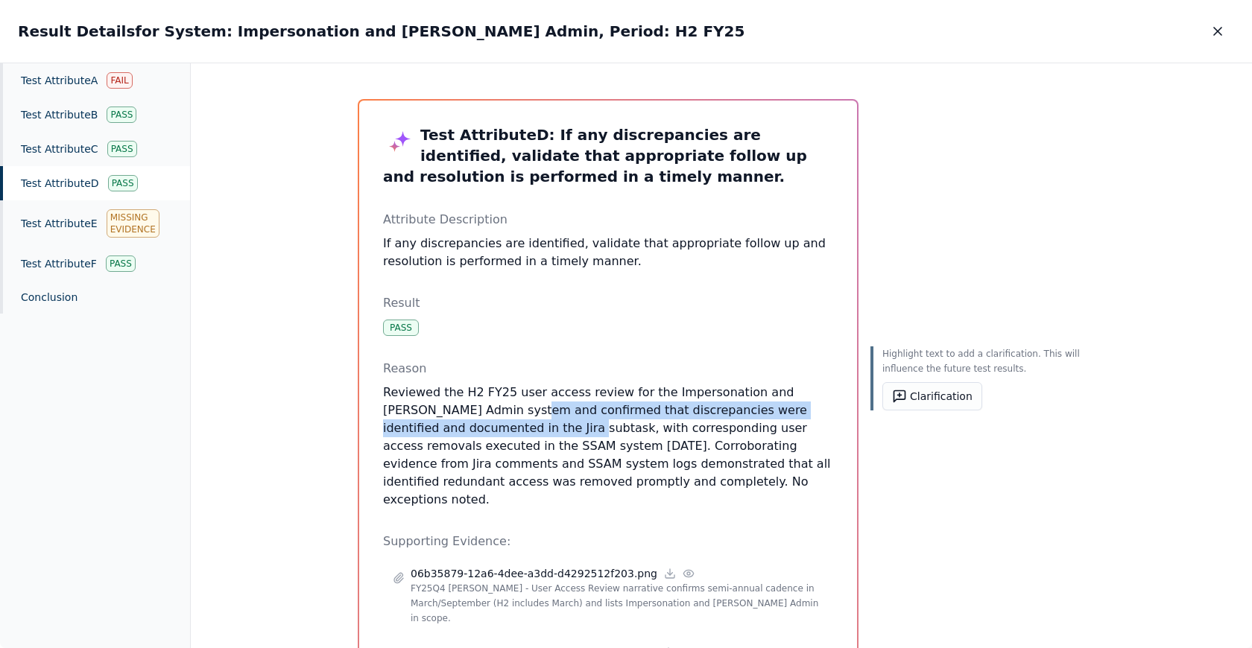
drag, startPoint x: 445, startPoint y: 405, endPoint x: 445, endPoint y: 426, distance: 21.6
click at [445, 426] on p "Reviewed the H2 FY25 user access review for the Impersonation and Trello Admin …" at bounding box center [608, 446] width 450 height 125
click at [1219, 37] on icon "button" at bounding box center [1217, 31] width 15 height 15
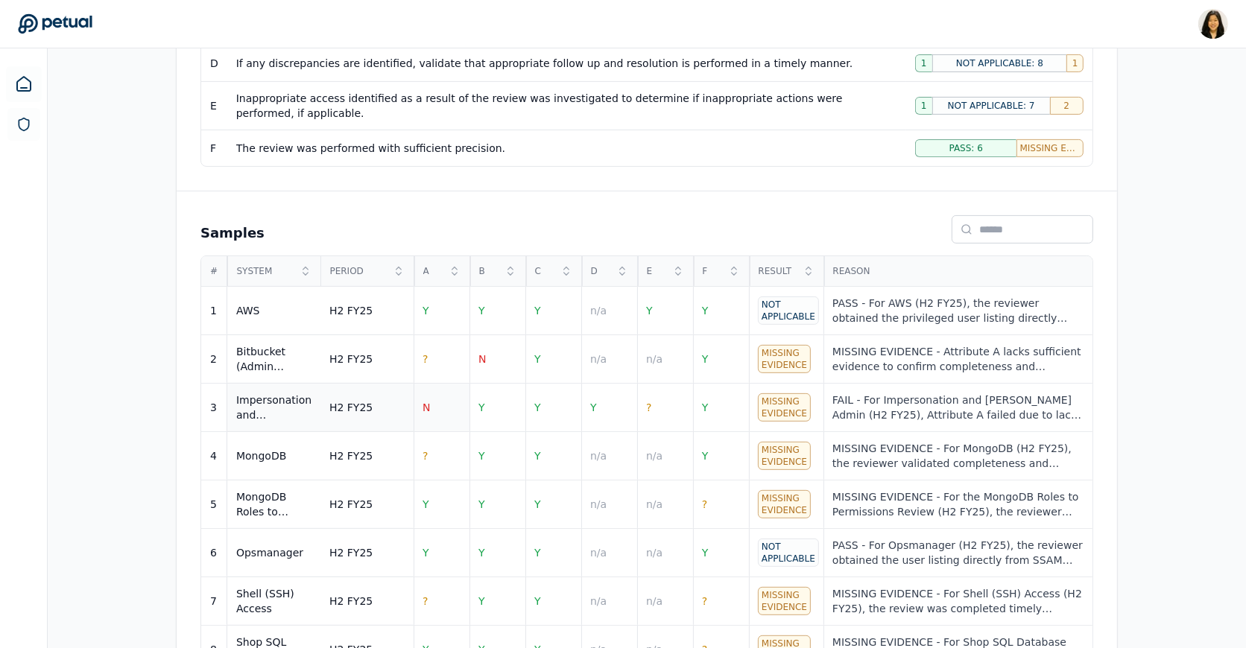
click at [439, 400] on td "N" at bounding box center [442, 408] width 56 height 48
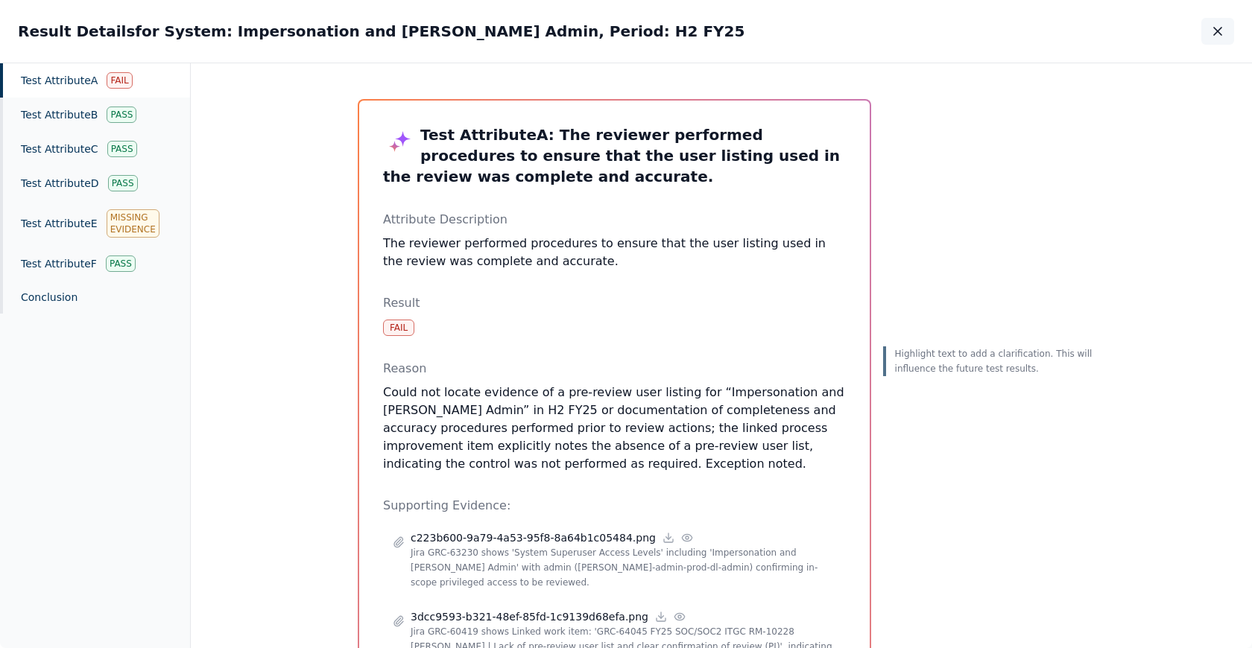
click at [1218, 28] on icon "button" at bounding box center [1217, 31] width 15 height 15
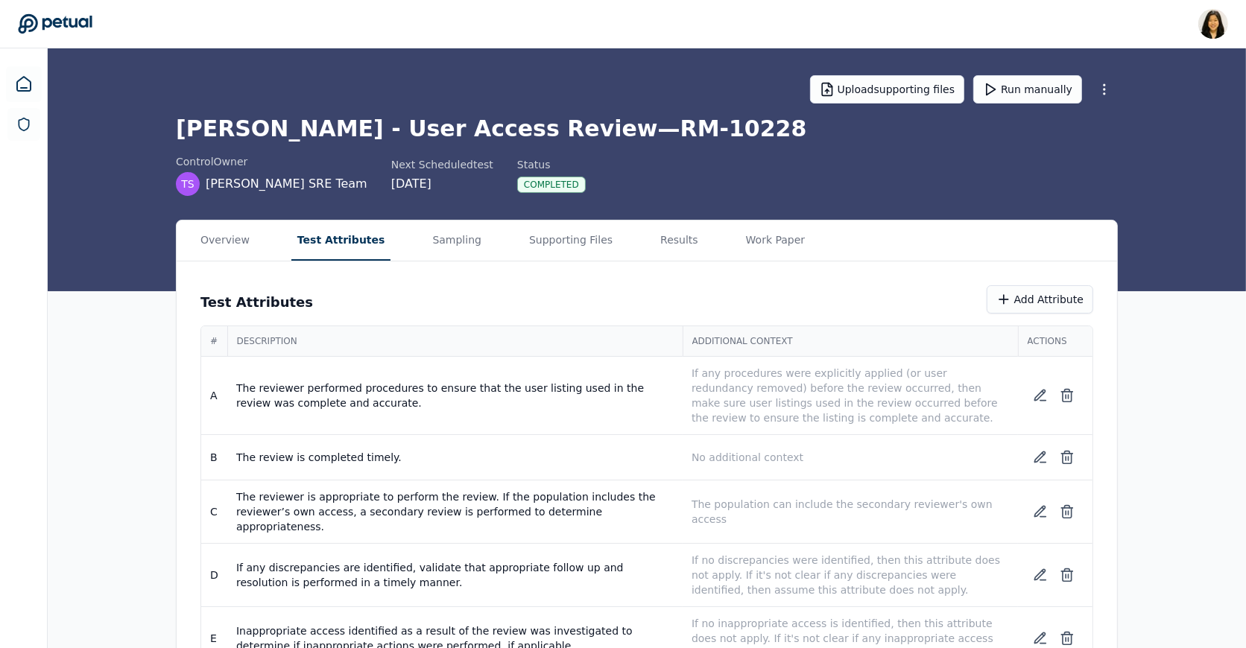
click at [330, 234] on button "Test Attributes" at bounding box center [341, 241] width 100 height 40
click at [818, 415] on p "If any procedures were explicitly applied (or user redundancy removed) before t…" at bounding box center [849, 396] width 317 height 60
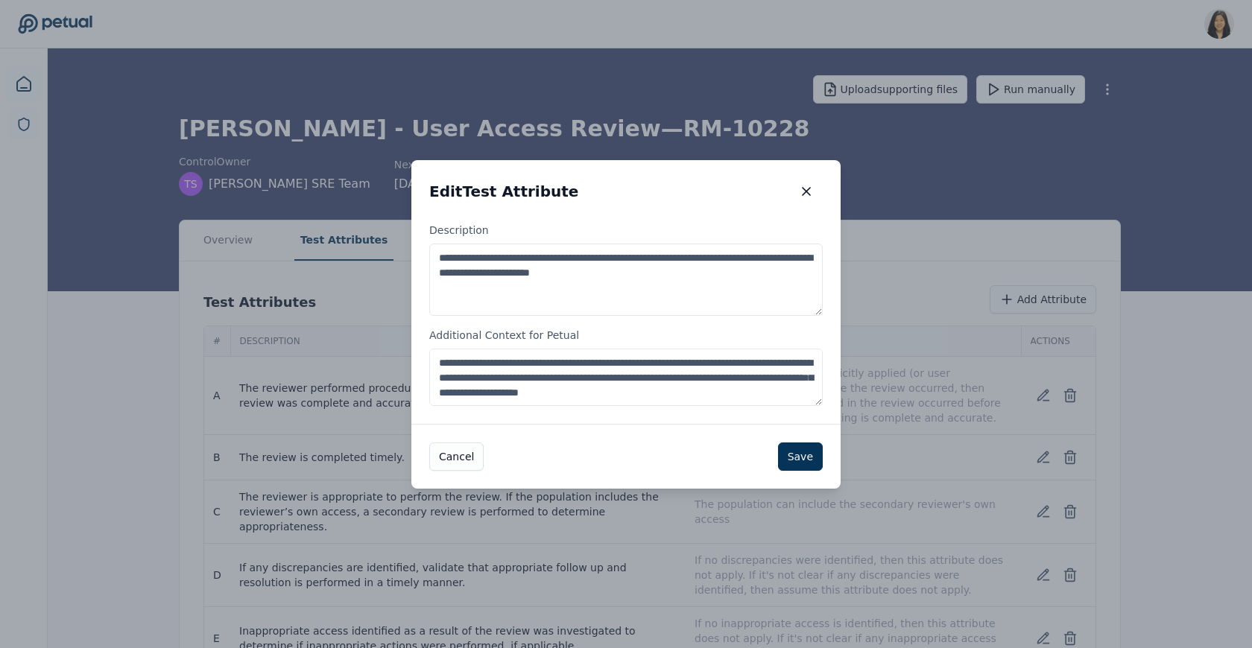
click at [570, 396] on textarea "**********" at bounding box center [625, 377] width 393 height 57
type textarea "**********"
click at [797, 453] on button "Save" at bounding box center [800, 457] width 45 height 28
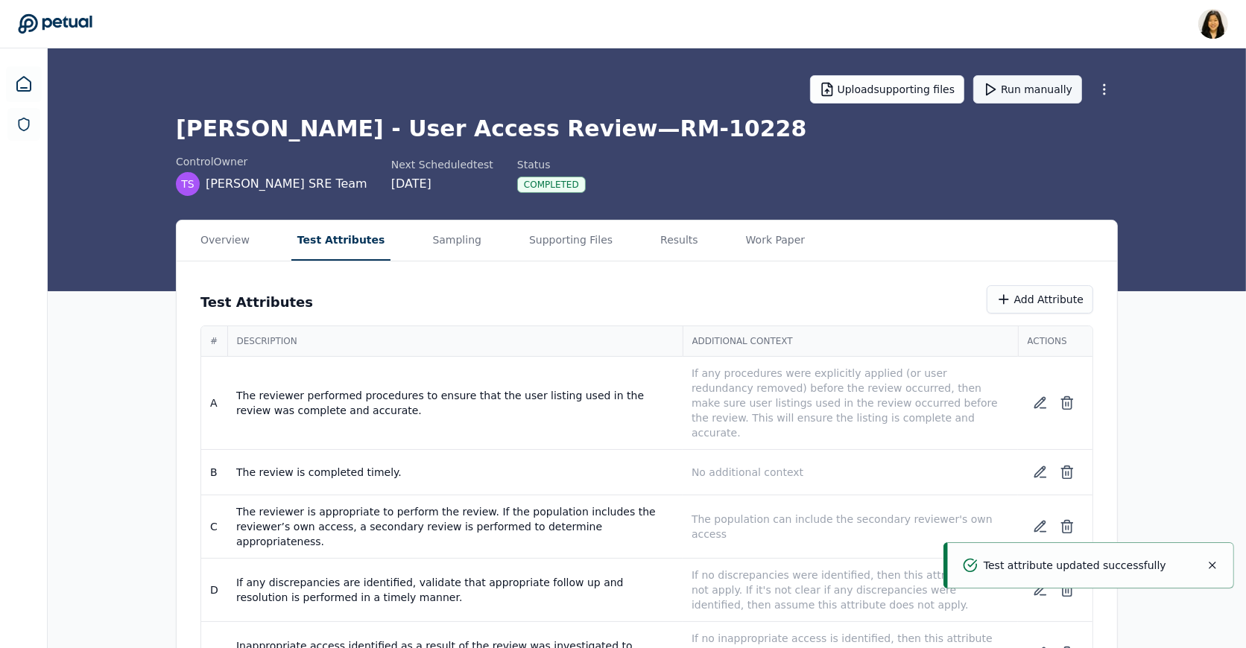
click at [1017, 86] on button "Run manually" at bounding box center [1027, 89] width 109 height 28
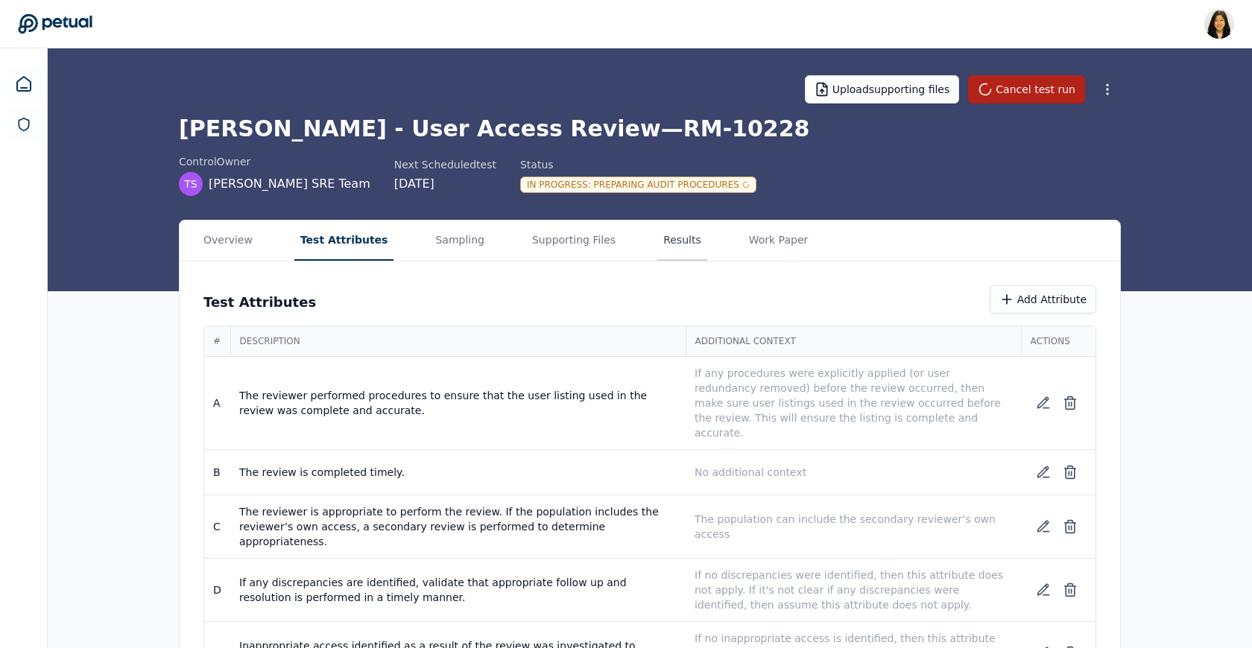
click at [657, 240] on button "Results" at bounding box center [682, 241] width 50 height 40
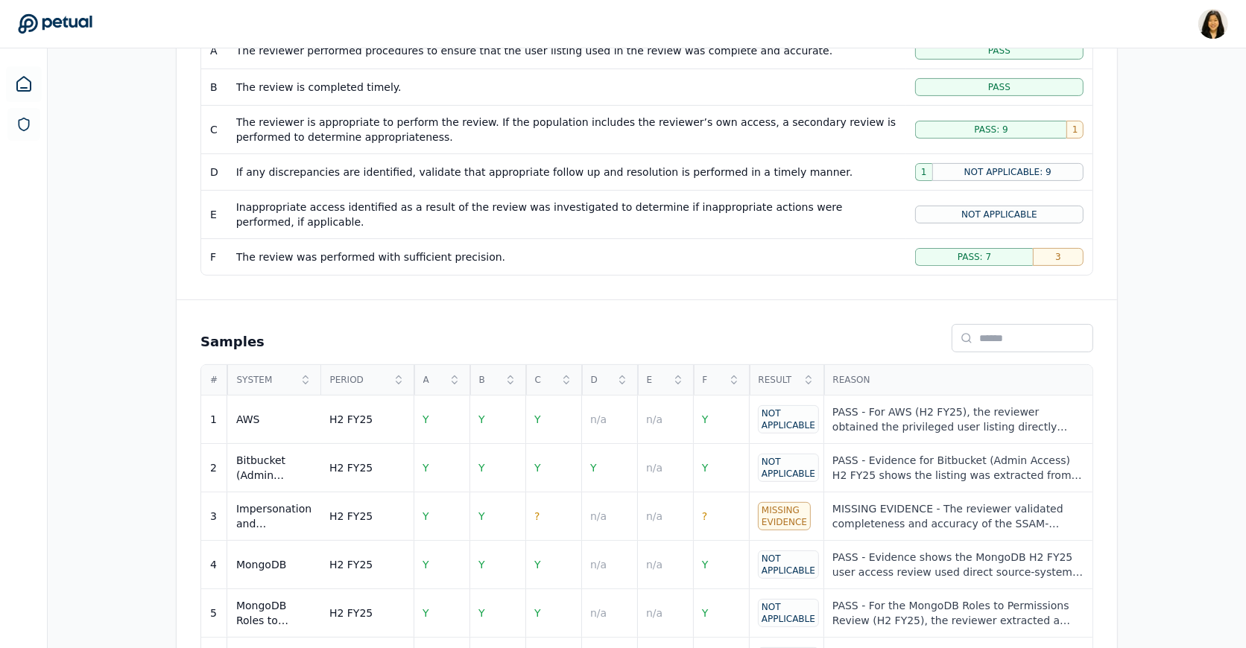
scroll to position [618, 0]
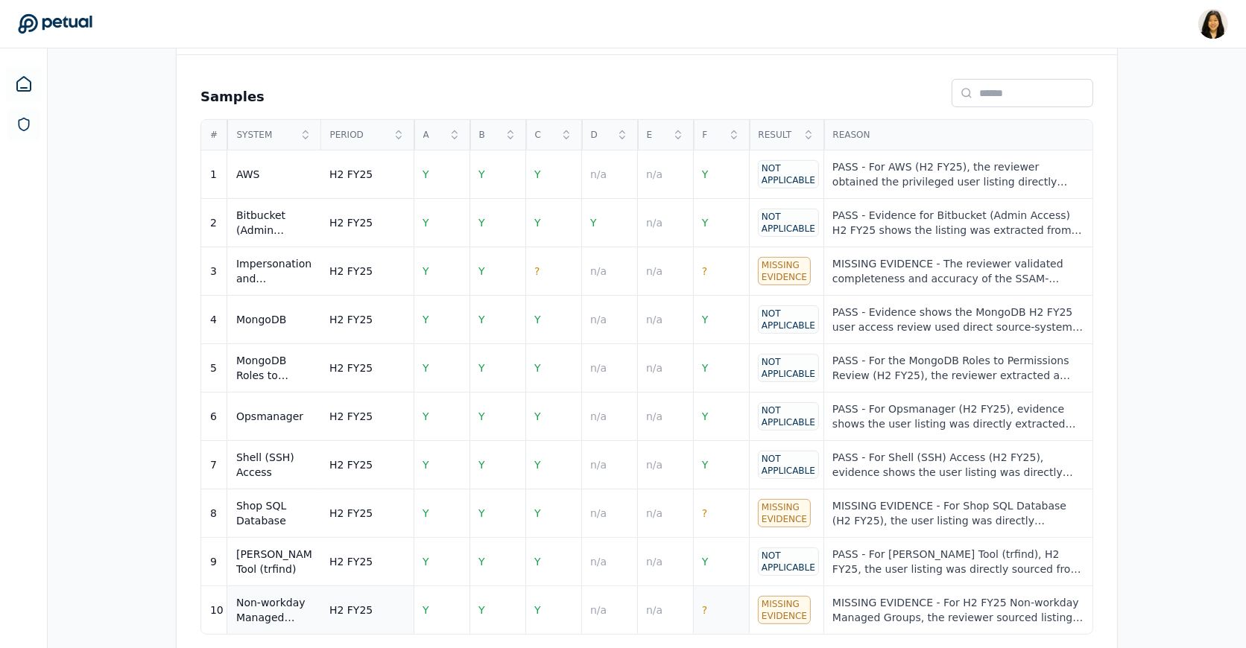
click at [718, 602] on td "?" at bounding box center [721, 610] width 56 height 48
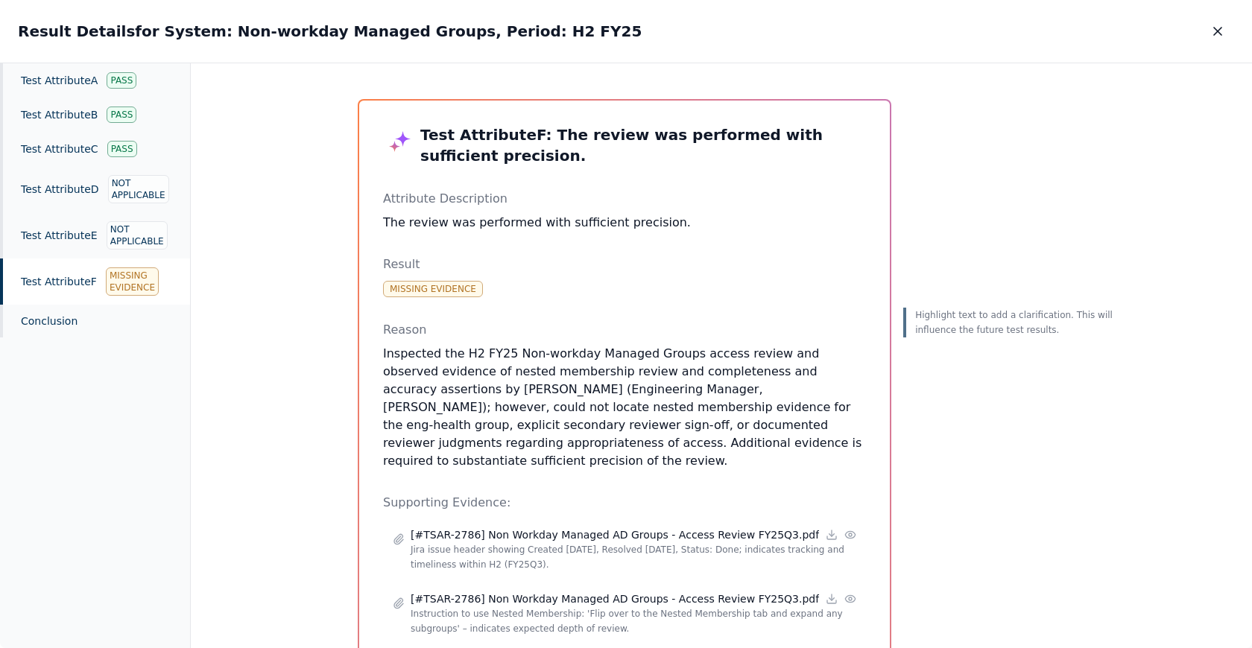
click at [1210, 39] on button "button" at bounding box center [1217, 31] width 33 height 27
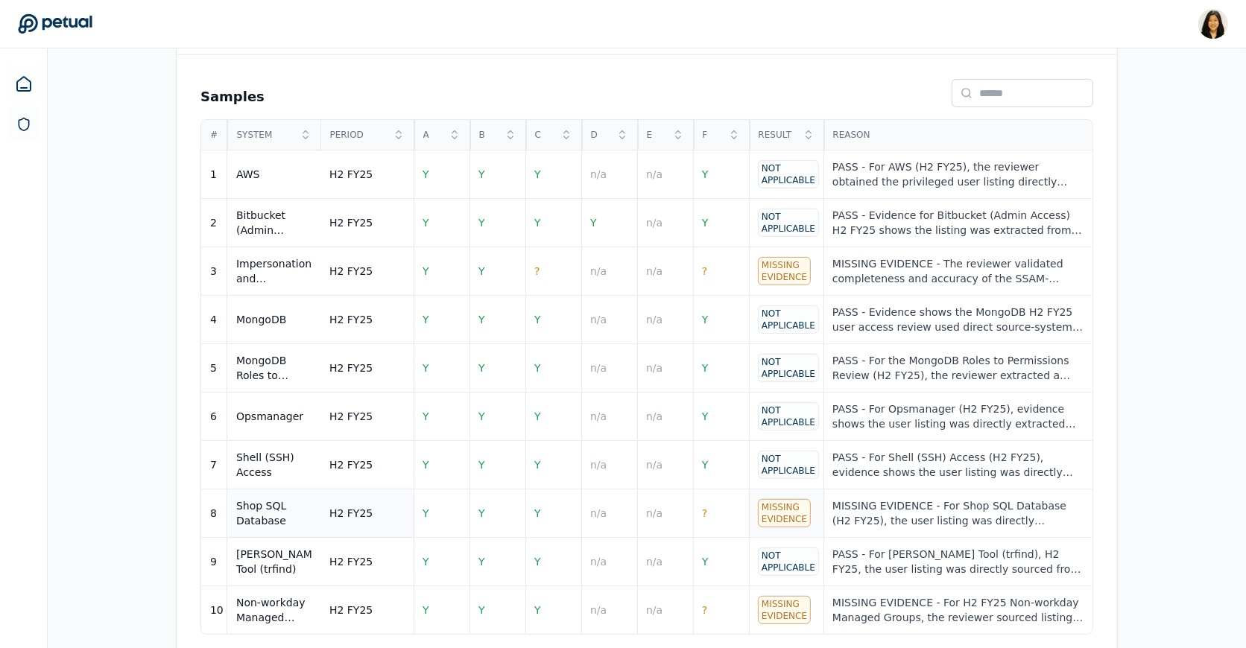
click at [782, 519] on td "Missing Evidence" at bounding box center [786, 514] width 75 height 48
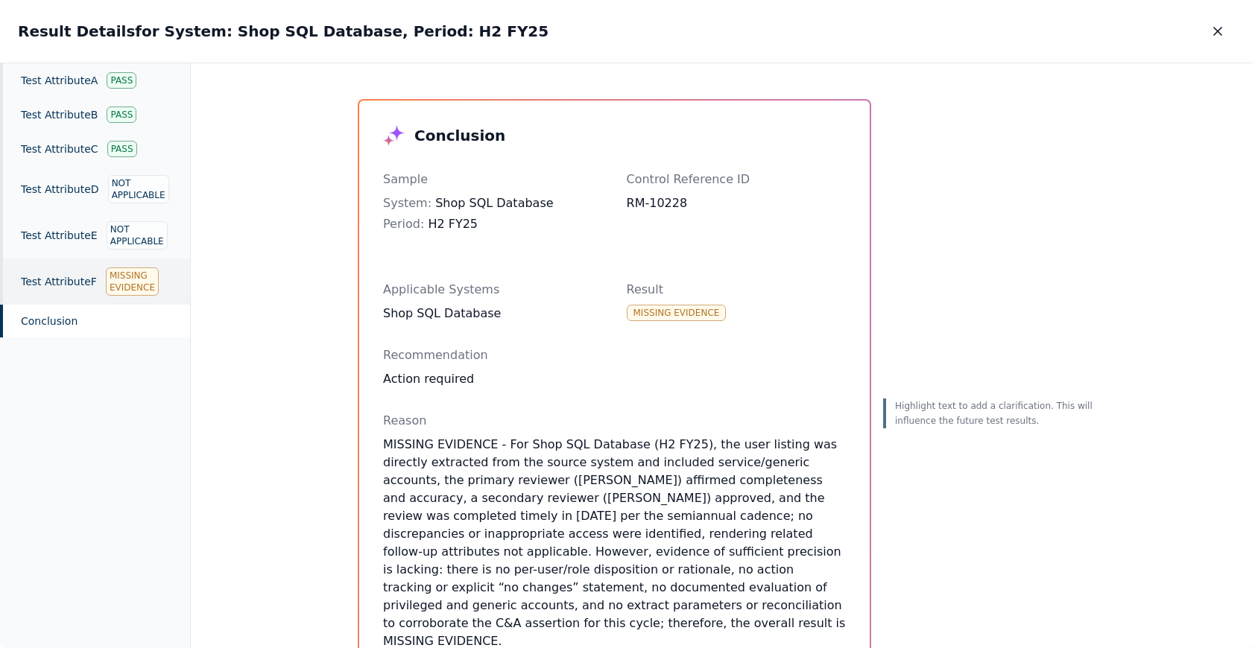
click at [147, 275] on div "Missing Evidence" at bounding box center [132, 282] width 53 height 28
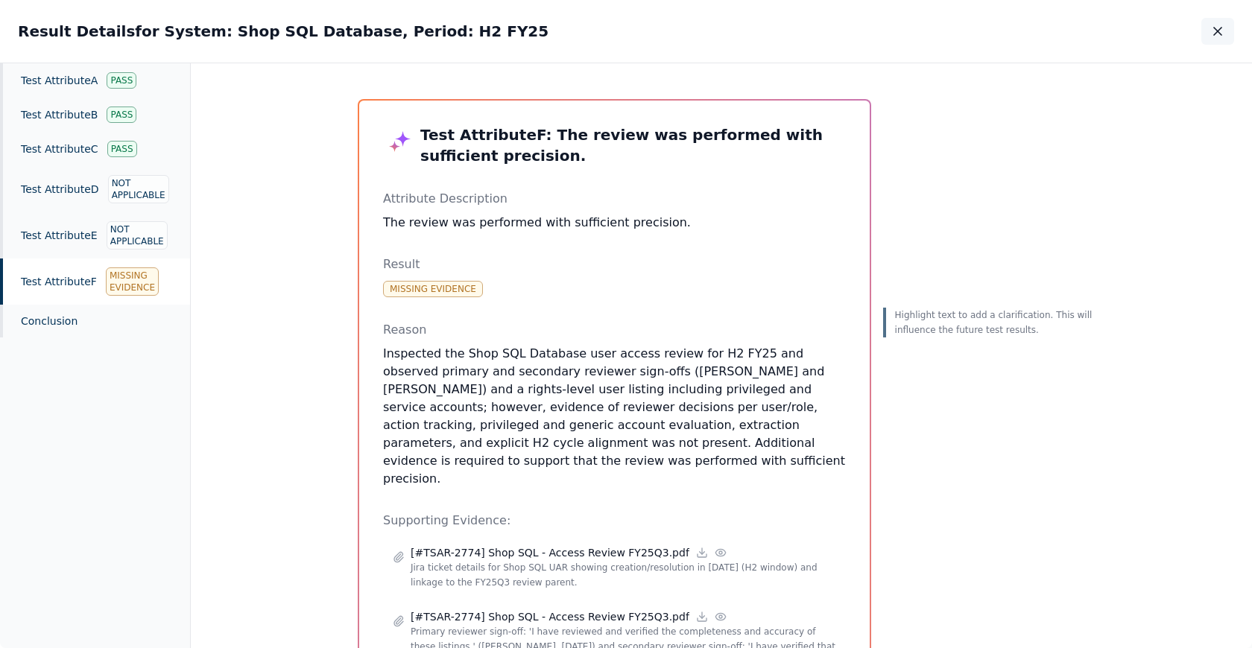
click at [1219, 28] on icon "button" at bounding box center [1217, 31] width 15 height 15
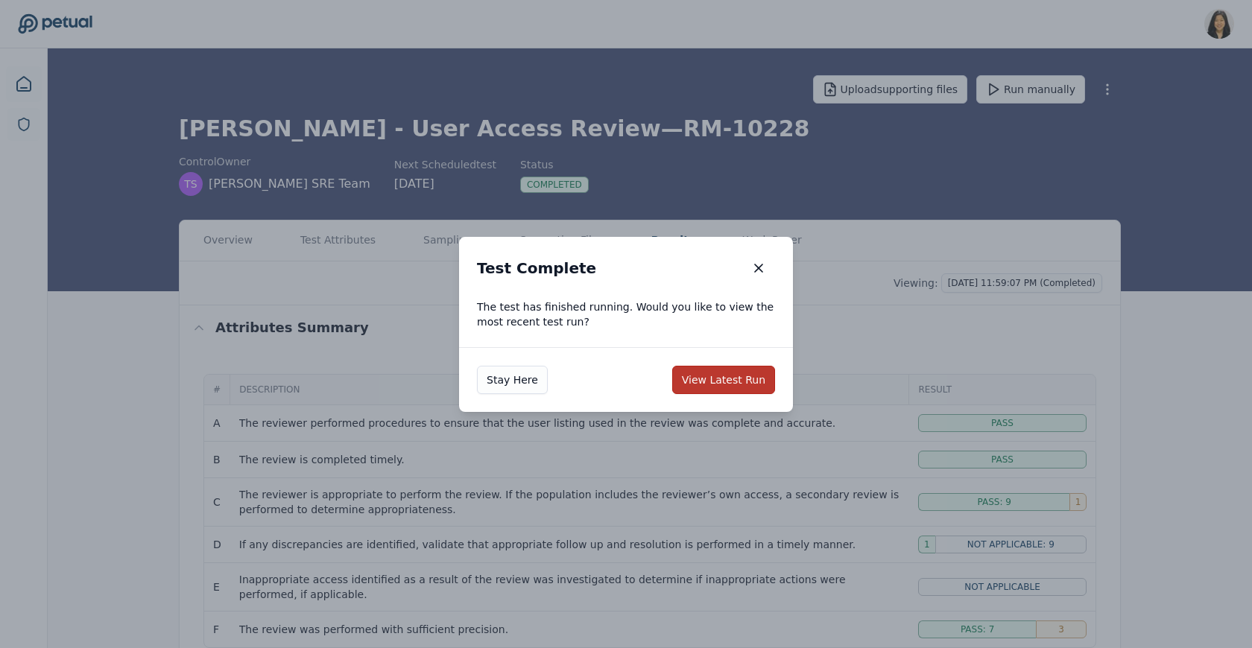
click at [745, 376] on button "View Latest Run" at bounding box center [723, 380] width 103 height 28
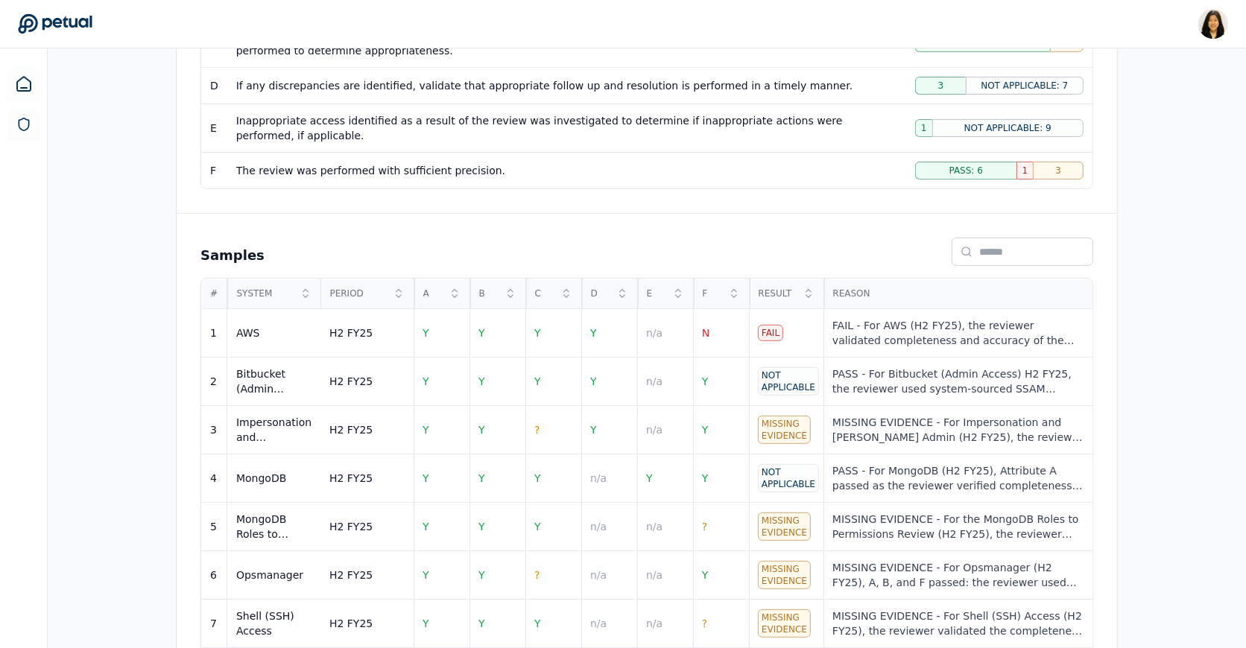
scroll to position [490, 0]
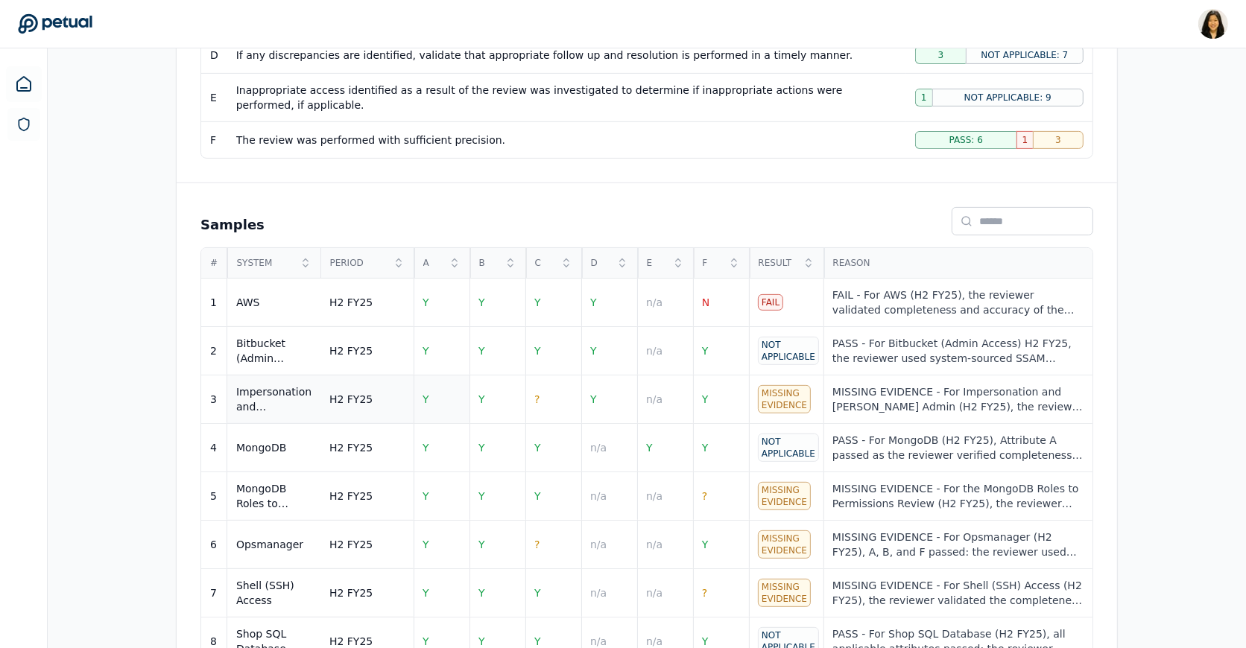
click at [426, 400] on td "Y" at bounding box center [442, 400] width 56 height 48
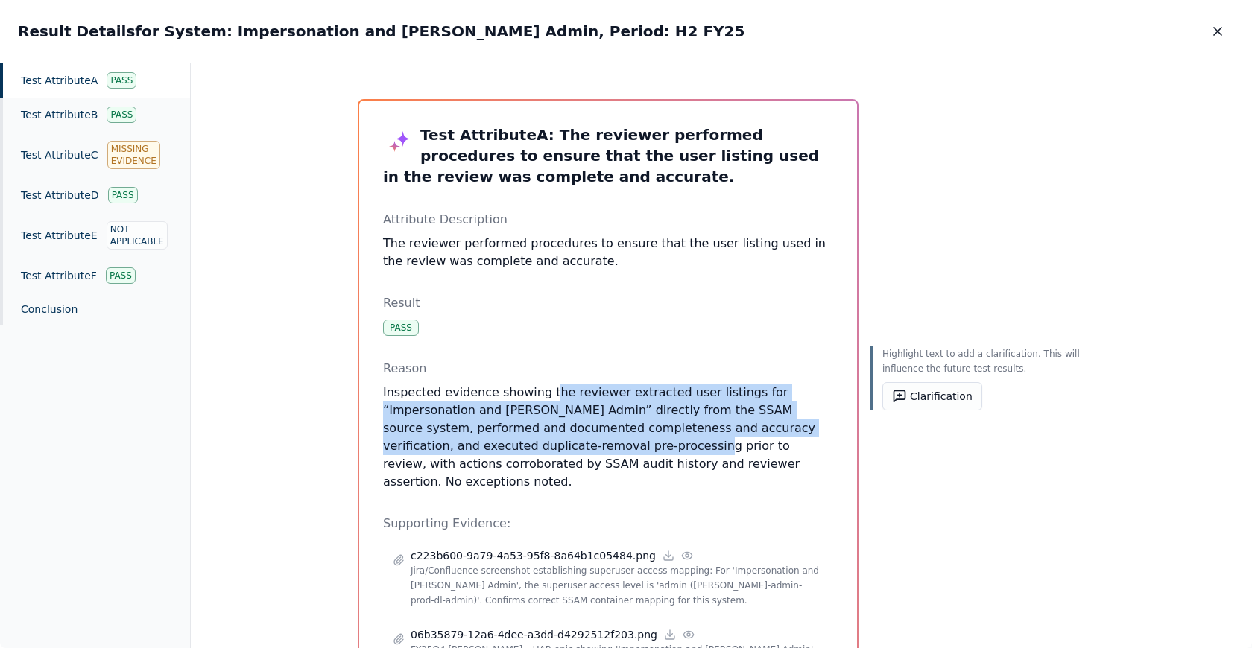
drag, startPoint x: 543, startPoint y: 392, endPoint x: 536, endPoint y: 439, distance: 47.5
click at [536, 439] on p "Inspected evidence showing the reviewer extracted user listings for “Impersonat…" at bounding box center [608, 437] width 450 height 107
click at [1212, 30] on icon "button" at bounding box center [1217, 31] width 15 height 15
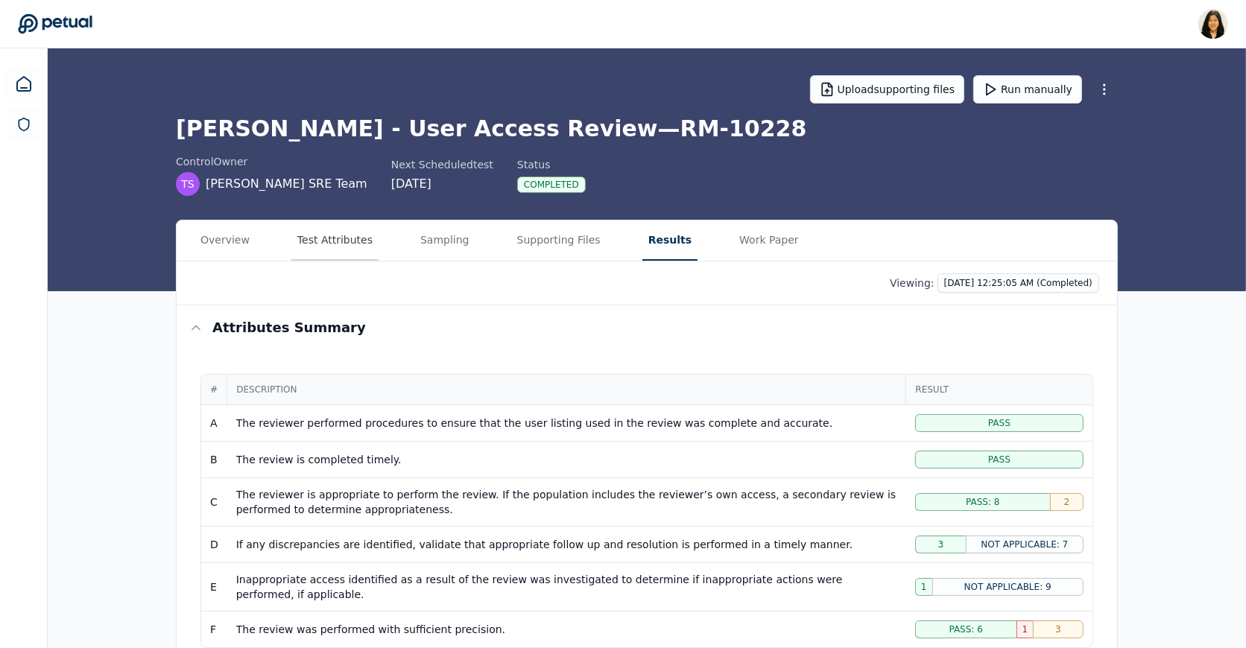
click at [338, 241] on button "Test Attributes" at bounding box center [334, 241] width 87 height 40
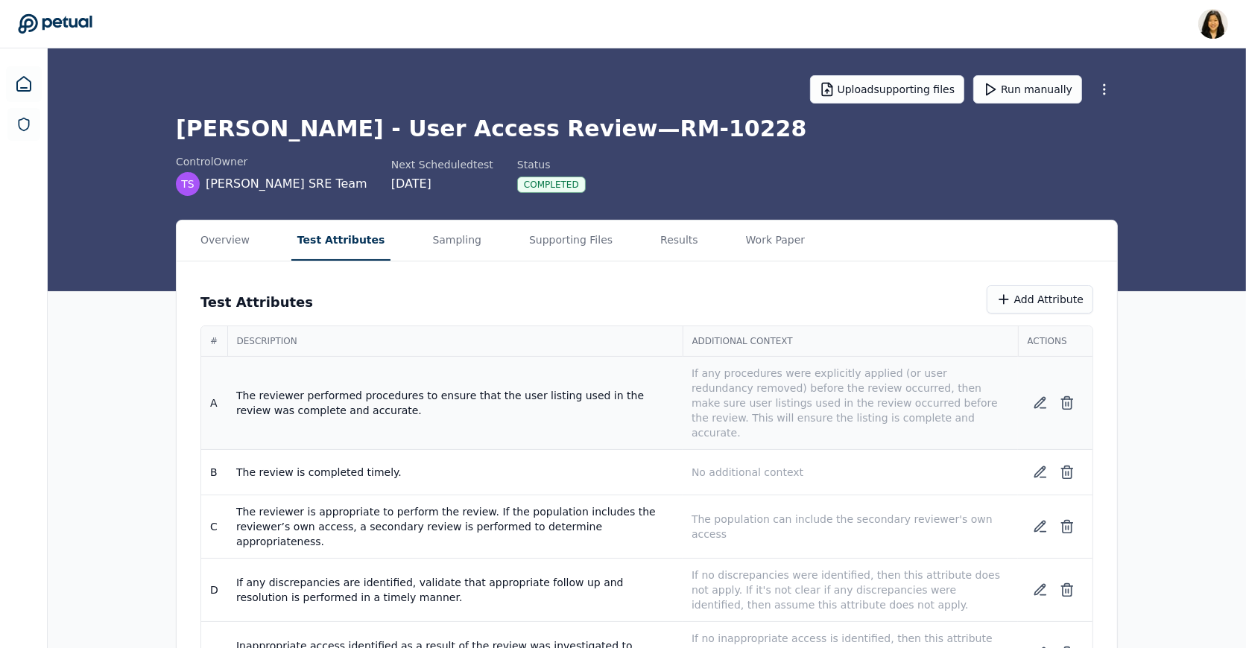
click at [774, 394] on p "If any procedures were explicitly applied (or user redundancy removed) before t…" at bounding box center [849, 403] width 317 height 75
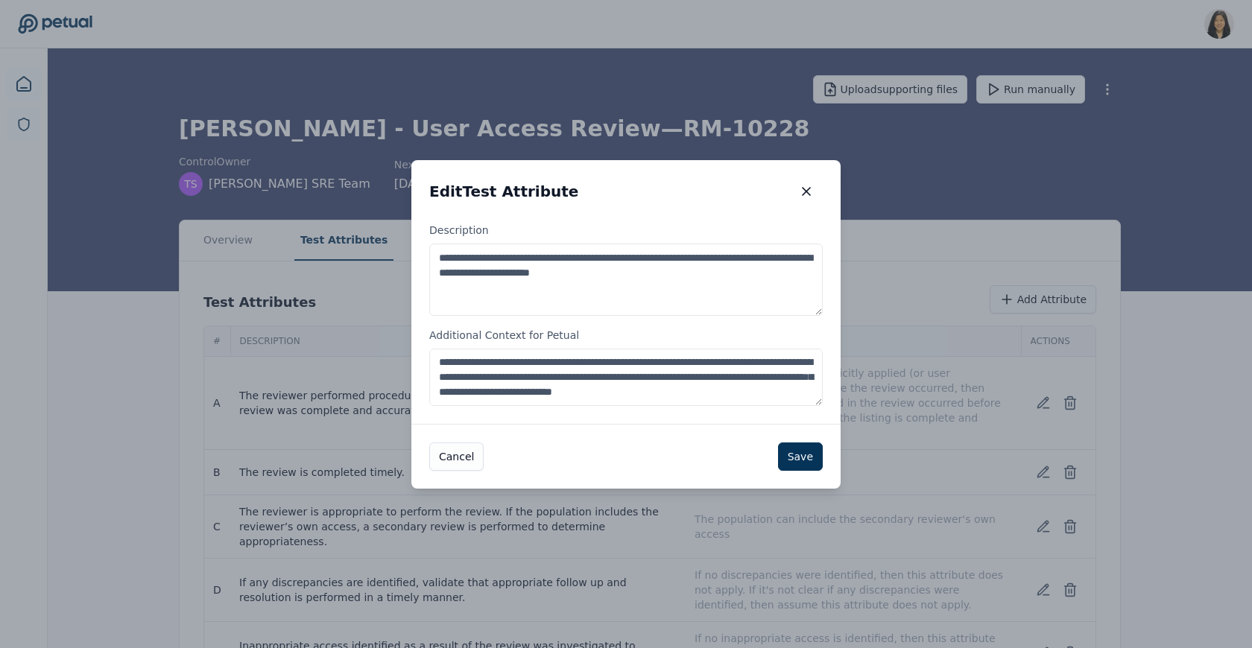
scroll to position [1, 0]
drag, startPoint x: 602, startPoint y: 377, endPoint x: 405, endPoint y: 358, distance: 197.6
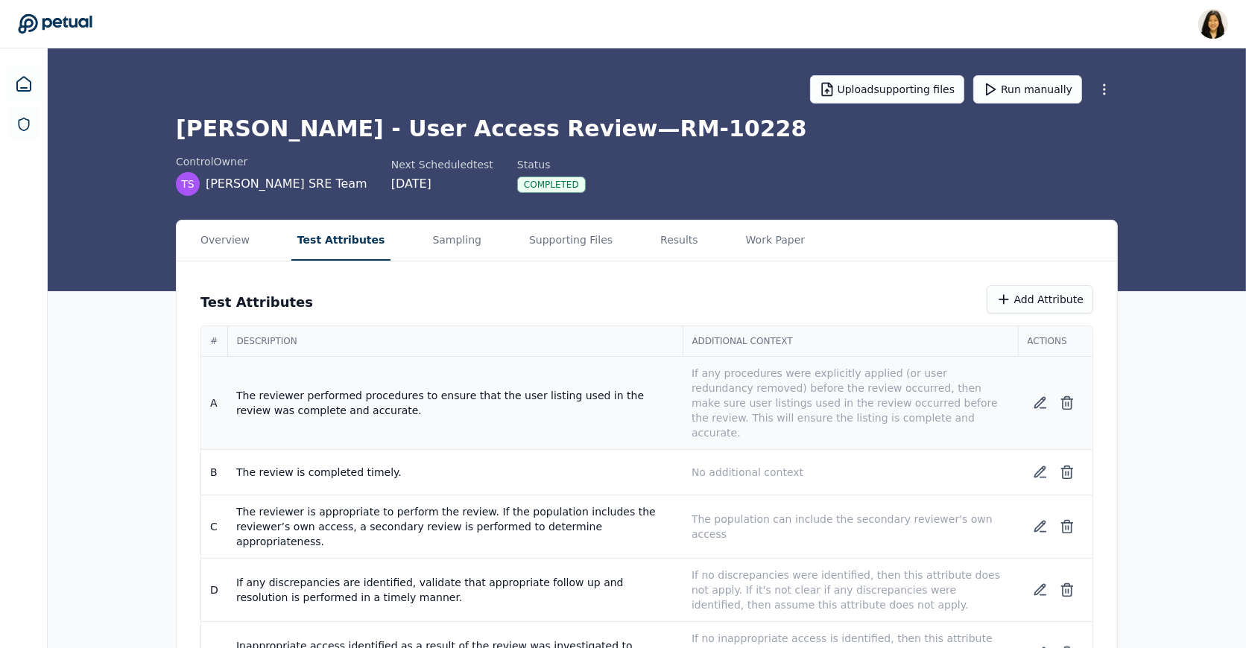
click at [715, 393] on p "If any procedures were explicitly applied (or user redundancy removed) before t…" at bounding box center [849, 403] width 317 height 75
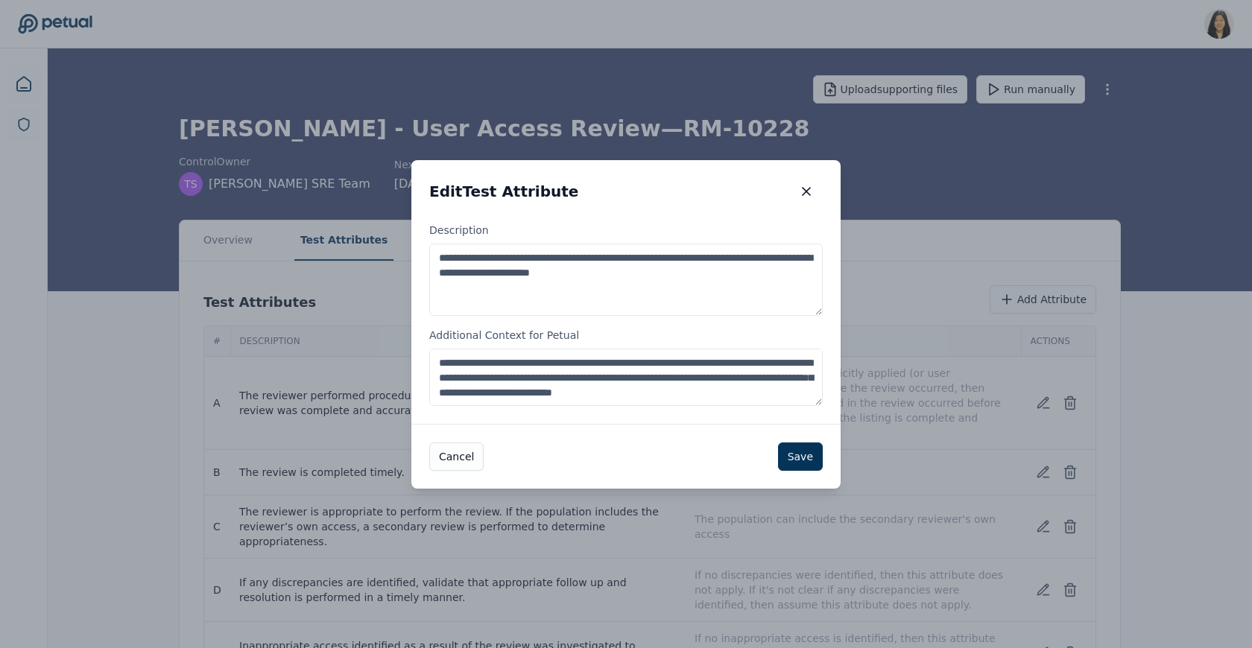
drag, startPoint x: 606, startPoint y: 376, endPoint x: 444, endPoint y: 349, distance: 163.9
click at [443, 349] on textarea "**********" at bounding box center [625, 377] width 393 height 57
paste textarea "**********"
click at [570, 378] on textarea "**********" at bounding box center [625, 377] width 393 height 57
click at [582, 363] on textarea "**********" at bounding box center [625, 377] width 393 height 57
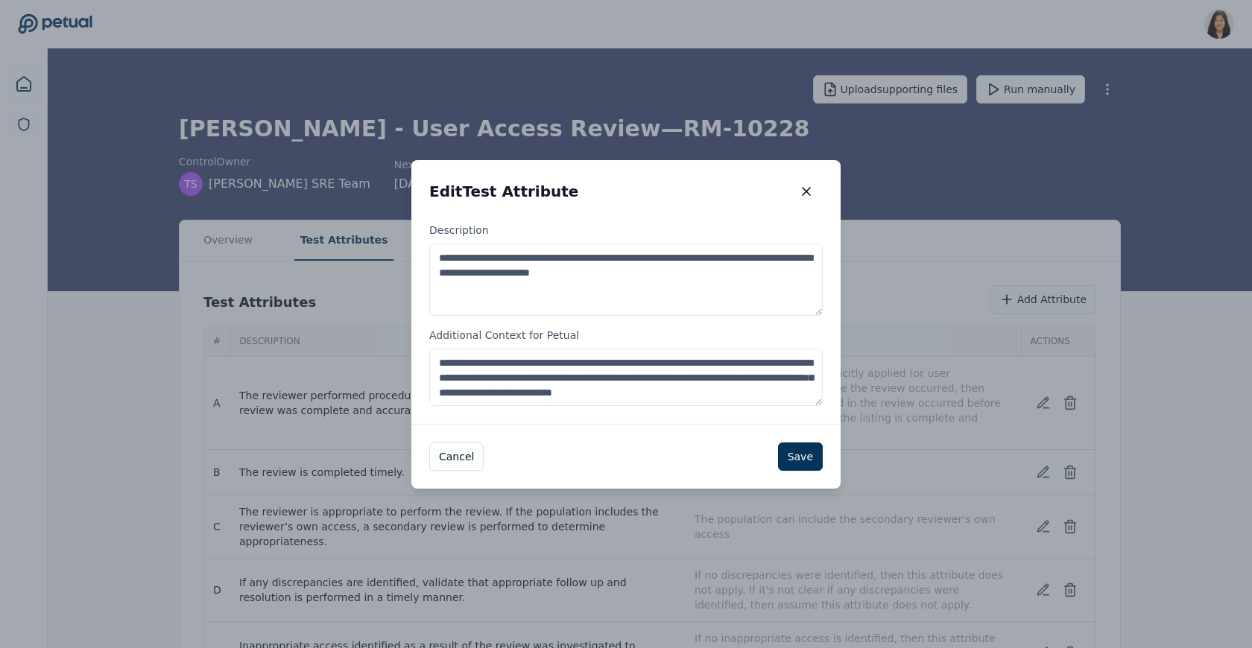
click at [582, 363] on textarea "**********" at bounding box center [625, 377] width 393 height 57
click at [556, 380] on textarea "**********" at bounding box center [625, 377] width 393 height 57
click at [490, 365] on textarea "**********" at bounding box center [625, 377] width 393 height 57
click at [517, 379] on textarea "**********" at bounding box center [625, 377] width 393 height 57
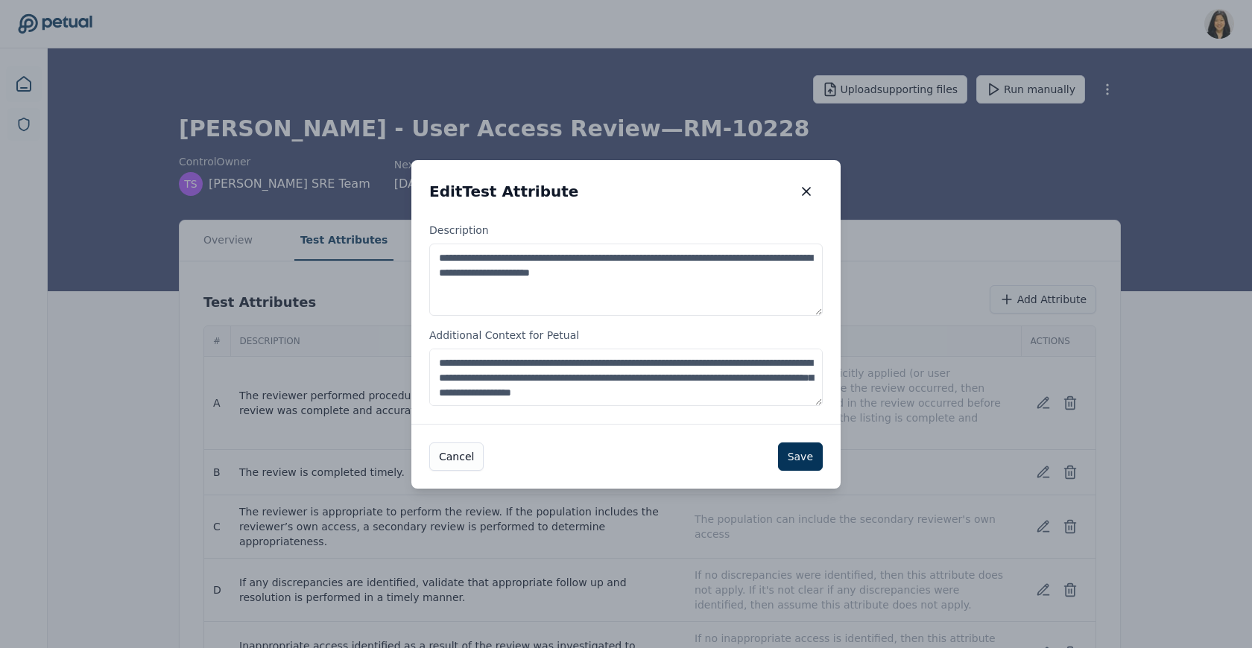
click at [461, 361] on textarea "**********" at bounding box center [625, 377] width 393 height 57
click at [449, 362] on textarea "**********" at bounding box center [625, 377] width 393 height 57
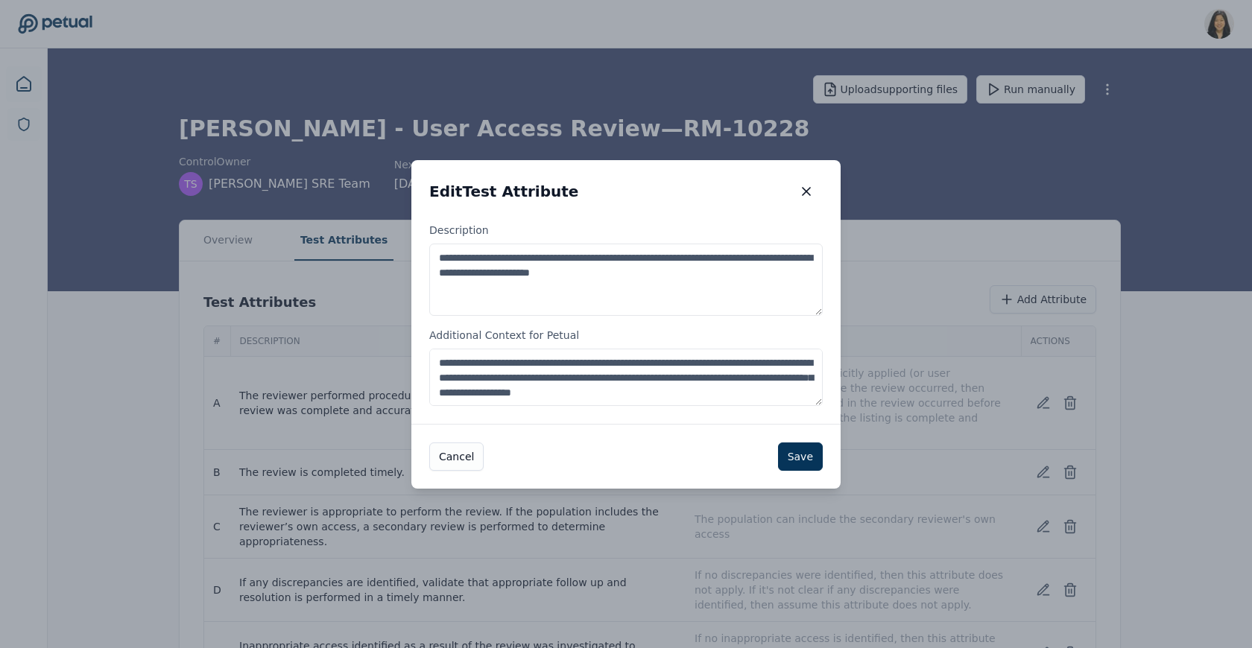
click at [449, 362] on textarea "**********" at bounding box center [625, 377] width 393 height 57
click at [458, 363] on textarea "**********" at bounding box center [625, 377] width 393 height 57
click at [653, 363] on textarea "**********" at bounding box center [625, 377] width 393 height 57
click at [482, 382] on textarea "**********" at bounding box center [625, 377] width 393 height 57
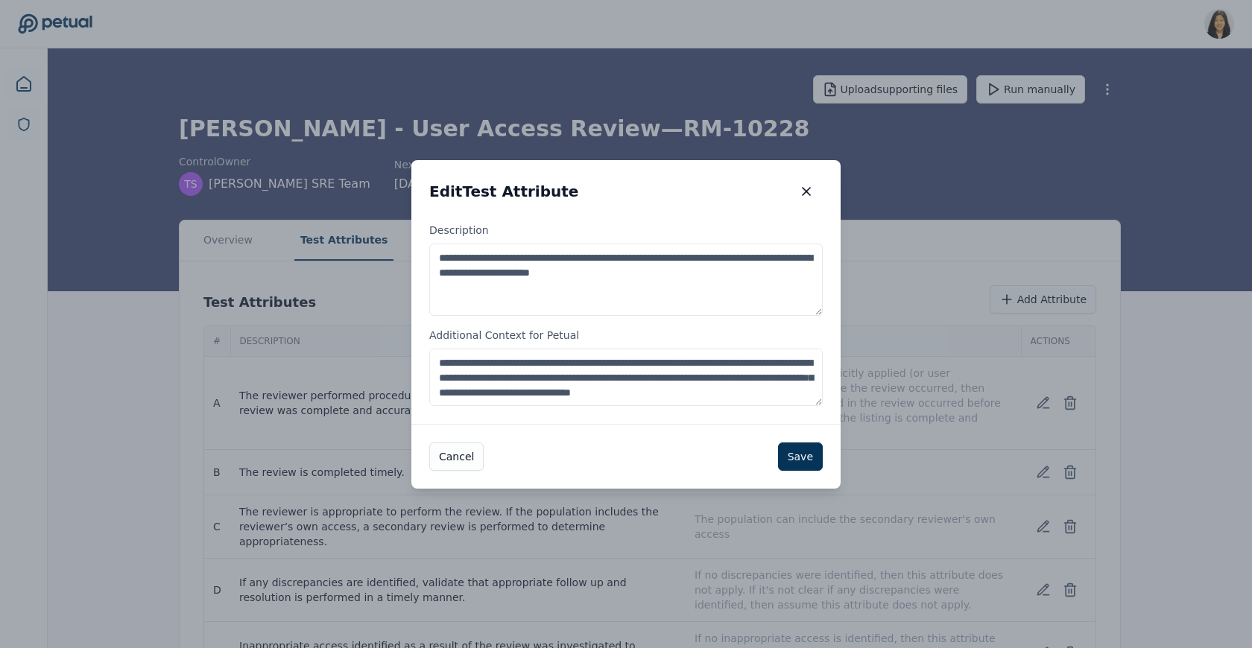
click at [482, 382] on textarea "**********" at bounding box center [625, 377] width 393 height 57
click at [577, 390] on textarea "**********" at bounding box center [625, 377] width 393 height 57
click at [578, 379] on textarea "**********" at bounding box center [625, 377] width 393 height 57
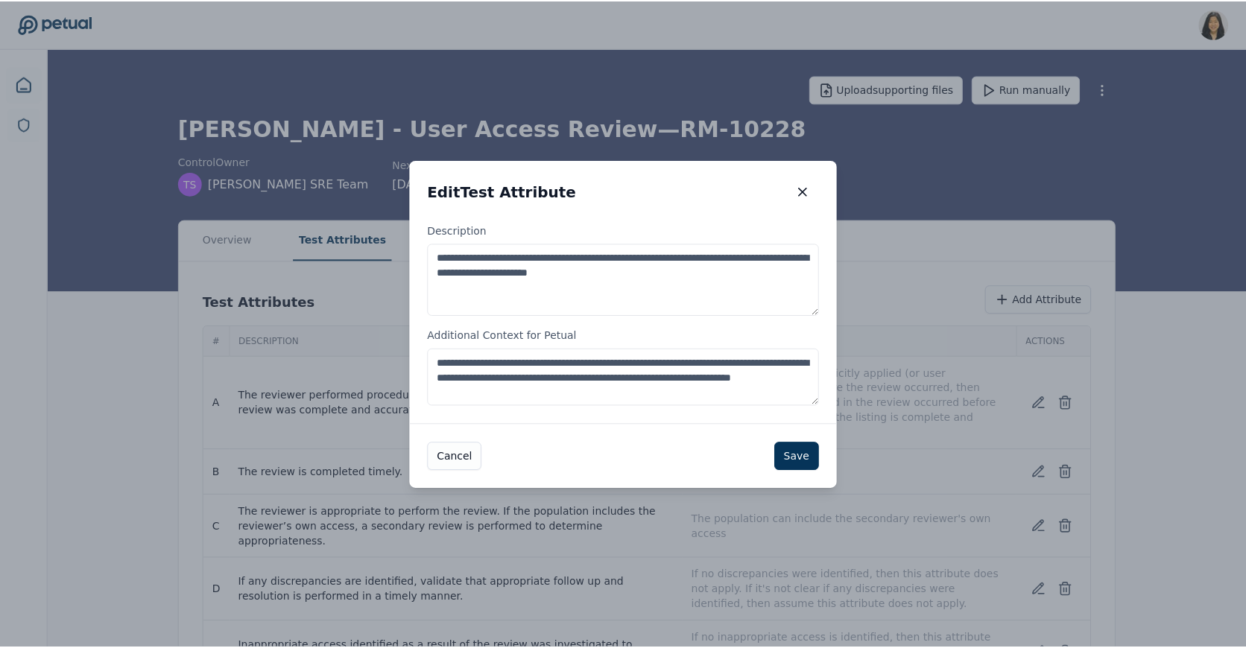
scroll to position [0, 0]
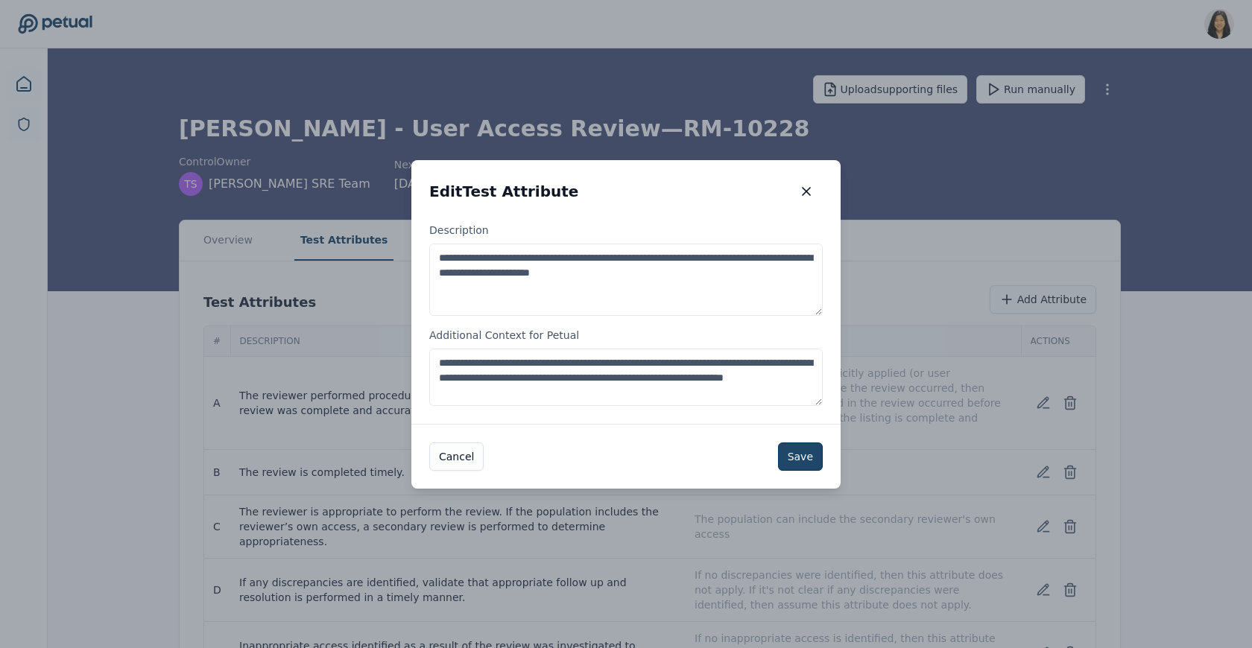
type textarea "**********"
click at [800, 449] on button "Save" at bounding box center [800, 457] width 45 height 28
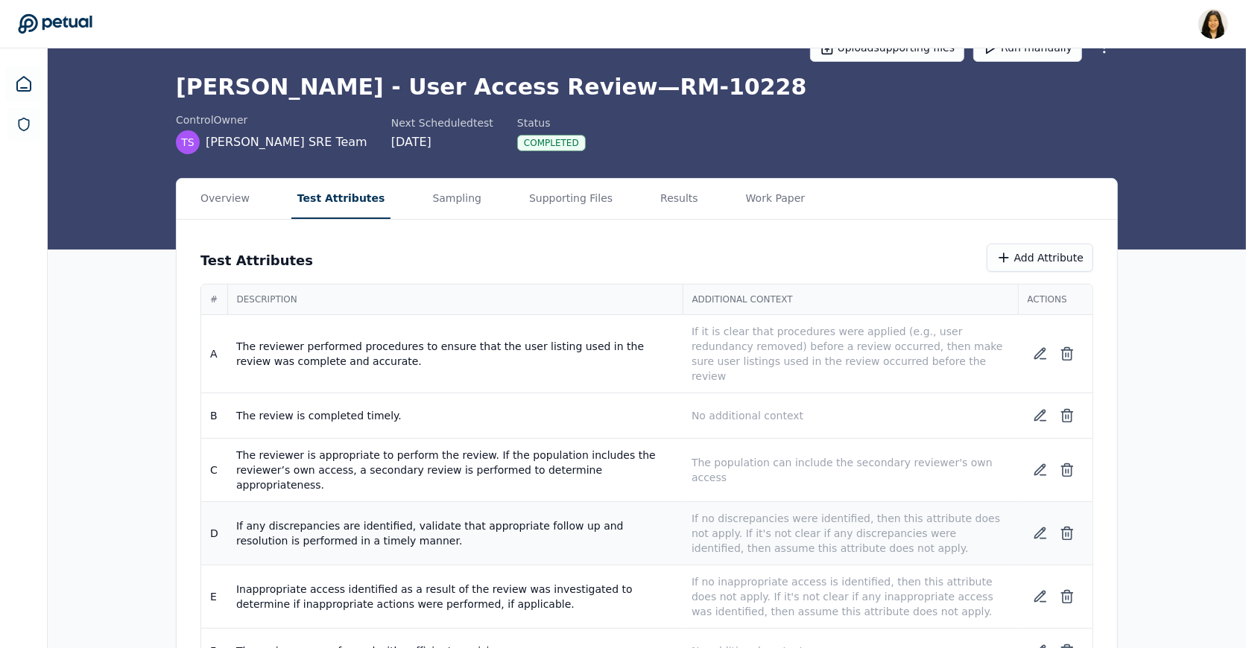
scroll to position [54, 0]
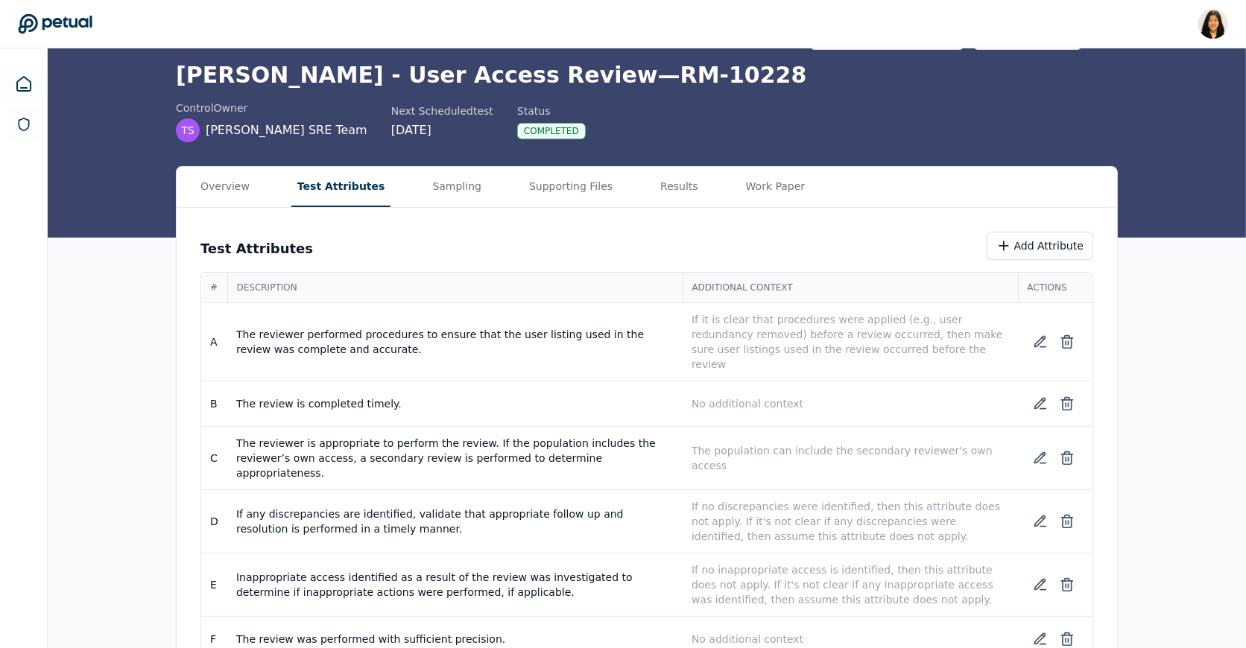
click at [668, 186] on main "Upload supporting files Run manually Trello - User Access Review — RM-10228 con…" at bounding box center [647, 341] width 1198 height 692
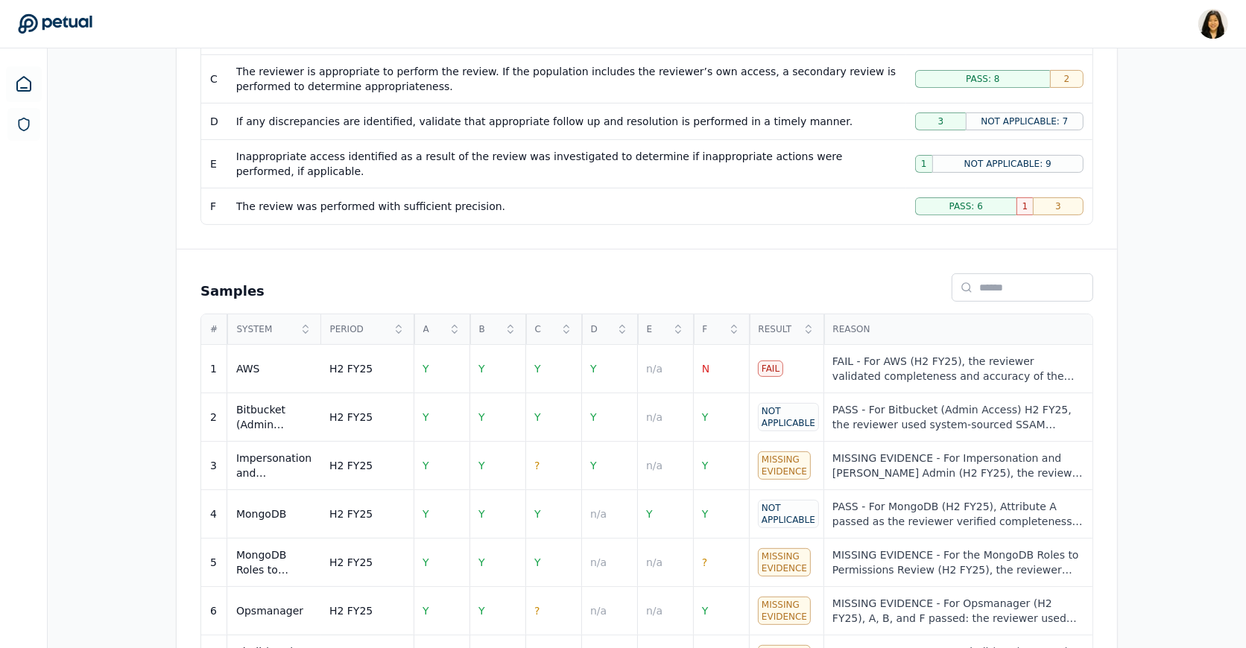
scroll to position [492, 0]
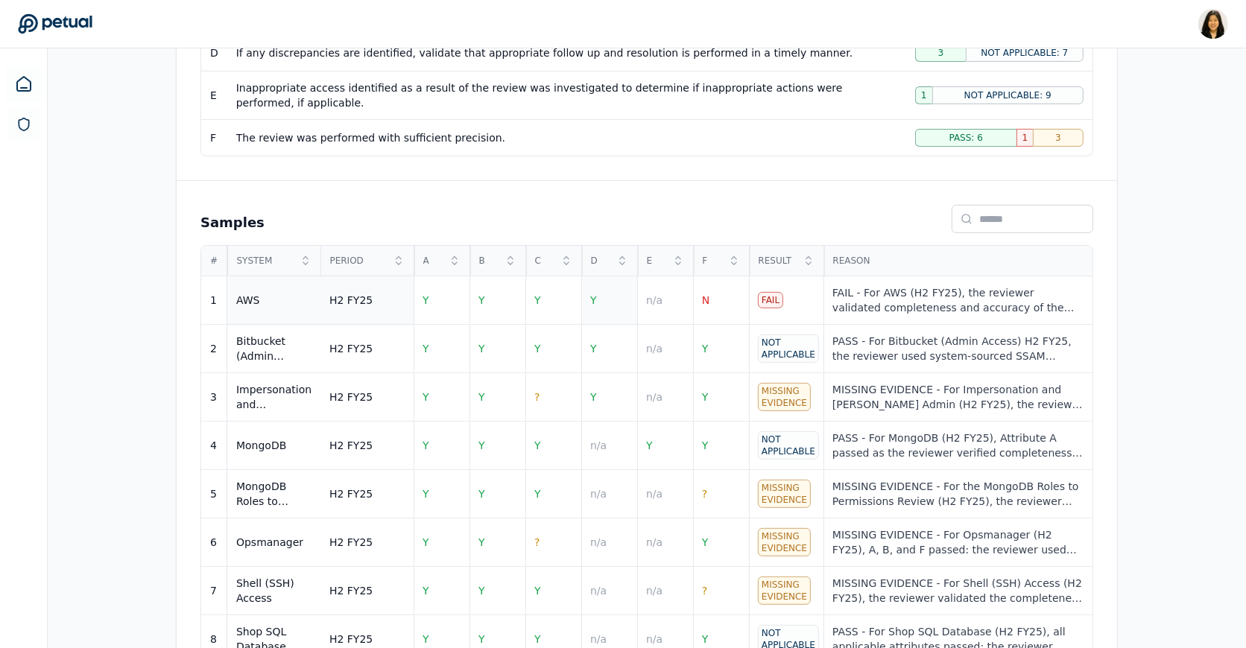
click at [601, 301] on td "Y" at bounding box center [609, 300] width 56 height 48
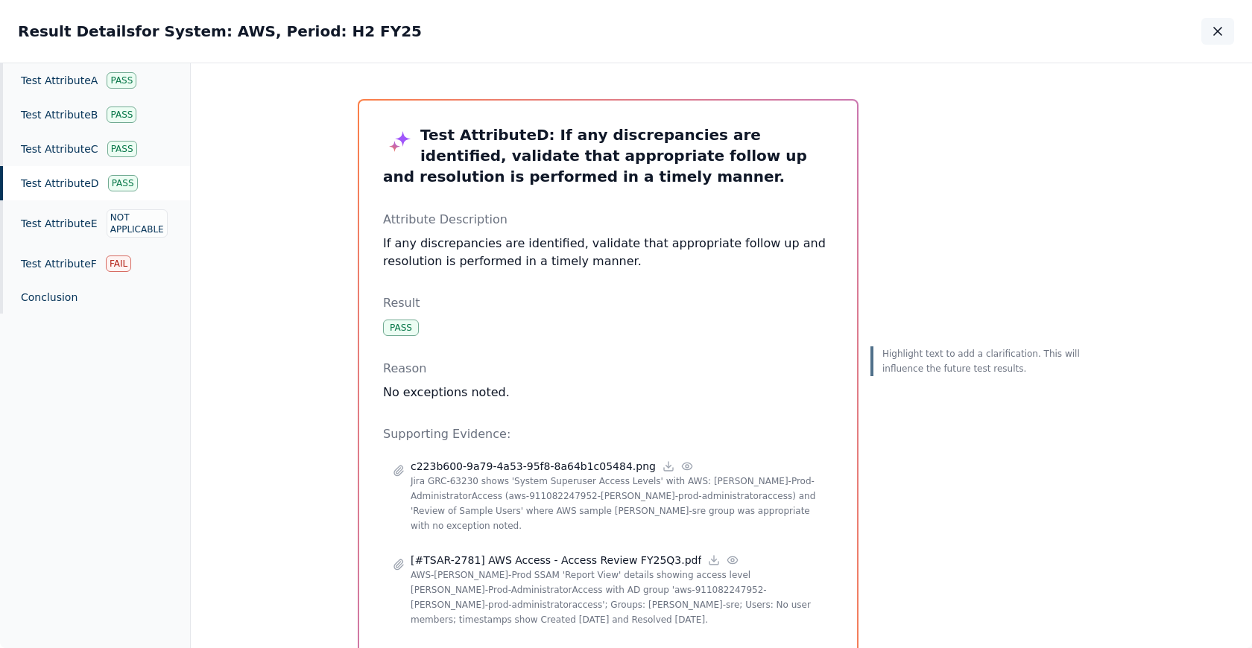
click at [1215, 36] on icon "button" at bounding box center [1217, 31] width 15 height 15
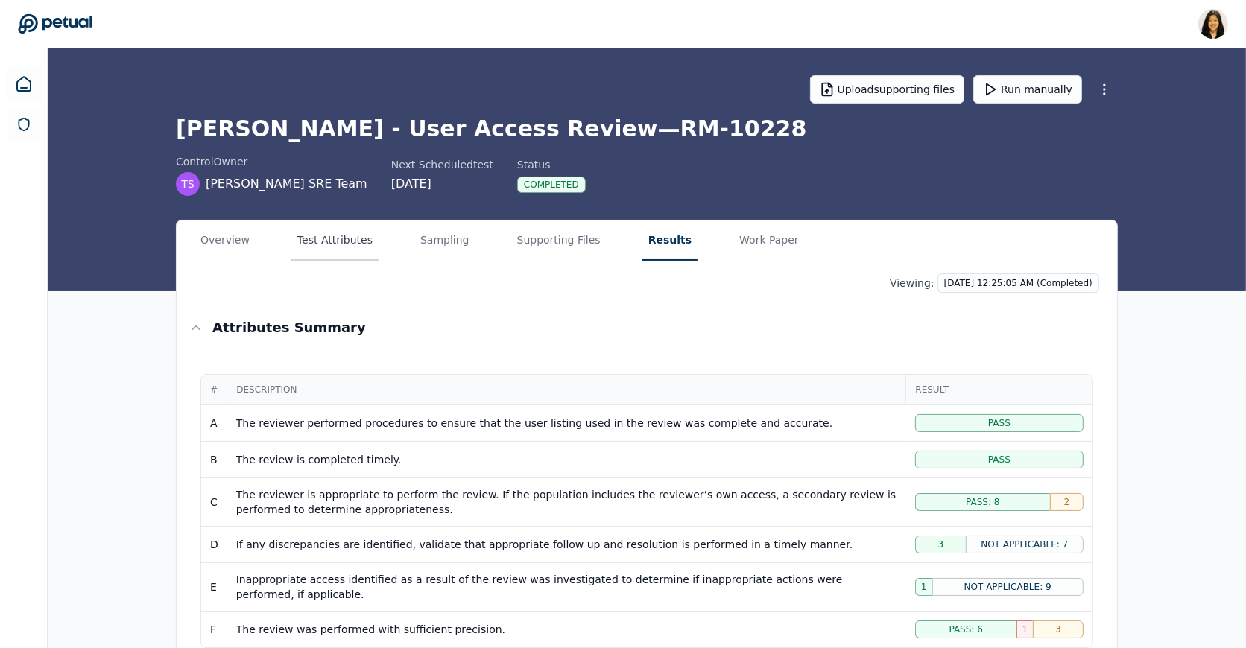
click at [330, 238] on button "Test Attributes" at bounding box center [334, 241] width 87 height 40
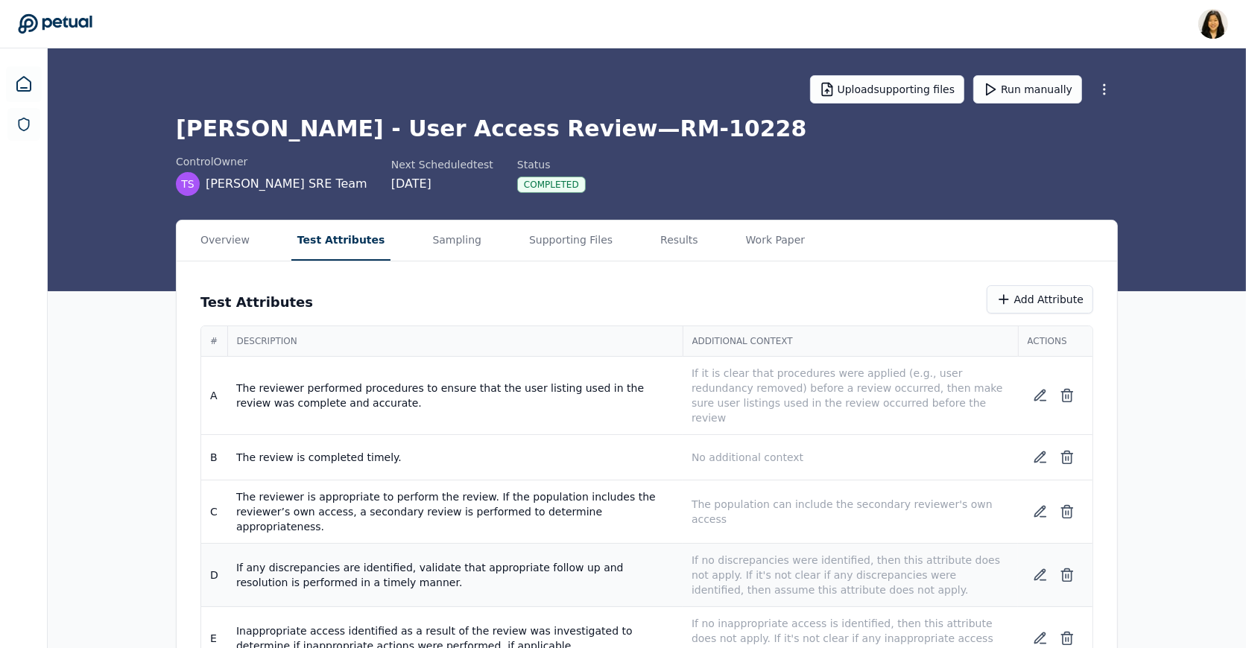
click at [776, 553] on p "If no discrepancies were identified, then this attribute does not apply. If it'…" at bounding box center [849, 575] width 317 height 45
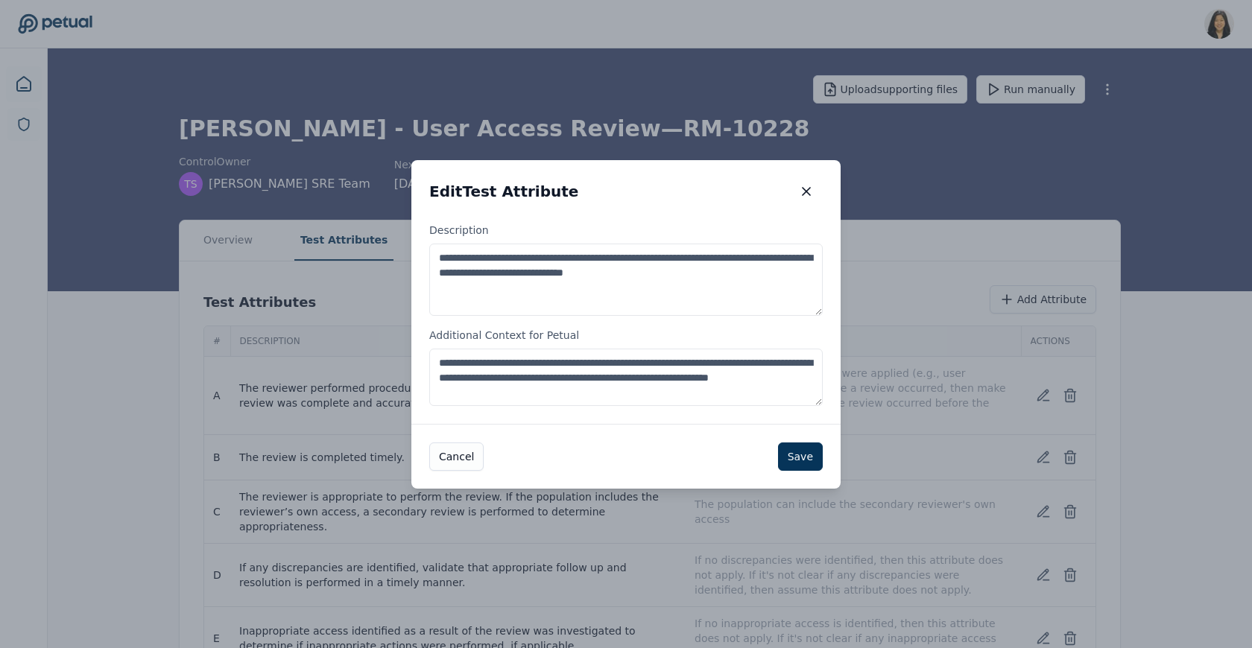
click at [571, 400] on textarea "**********" at bounding box center [625, 377] width 393 height 57
click at [574, 367] on textarea "**********" at bounding box center [625, 377] width 393 height 57
click at [587, 364] on textarea "**********" at bounding box center [625, 377] width 393 height 57
click at [593, 362] on textarea "**********" at bounding box center [625, 377] width 393 height 57
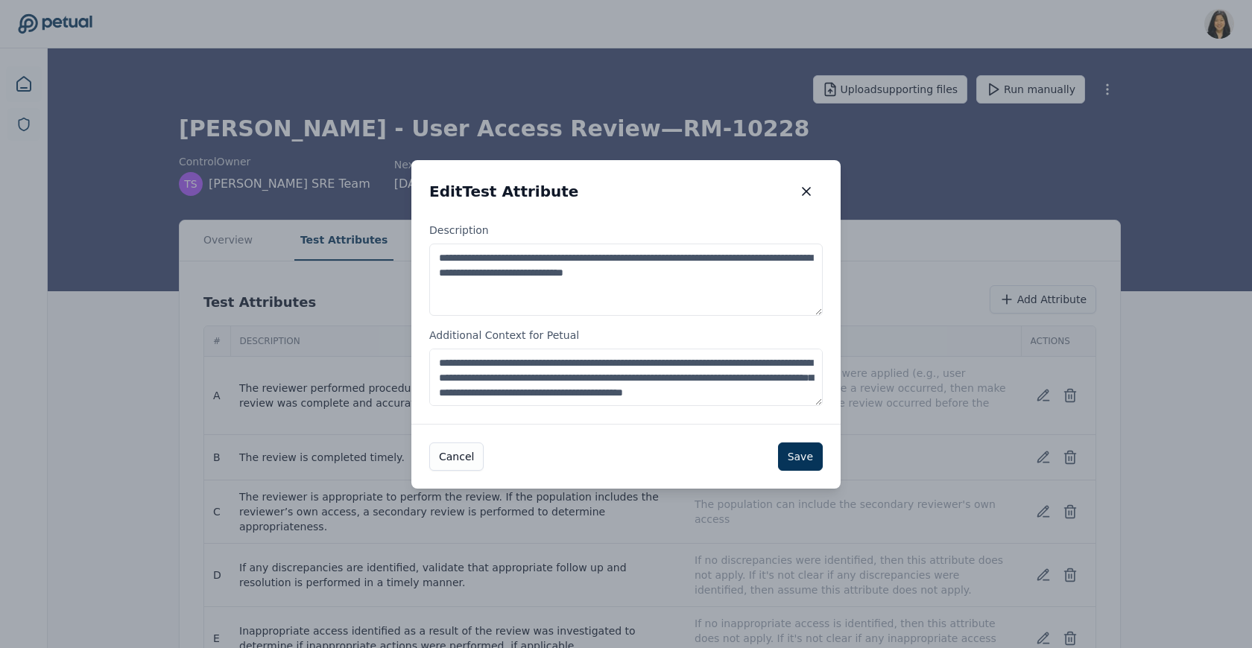
drag, startPoint x: 440, startPoint y: 361, endPoint x: 787, endPoint y: 367, distance: 347.3
click at [787, 367] on textarea "**********" at bounding box center [625, 377] width 393 height 57
type textarea "**********"
click at [806, 463] on button "Save" at bounding box center [800, 457] width 45 height 28
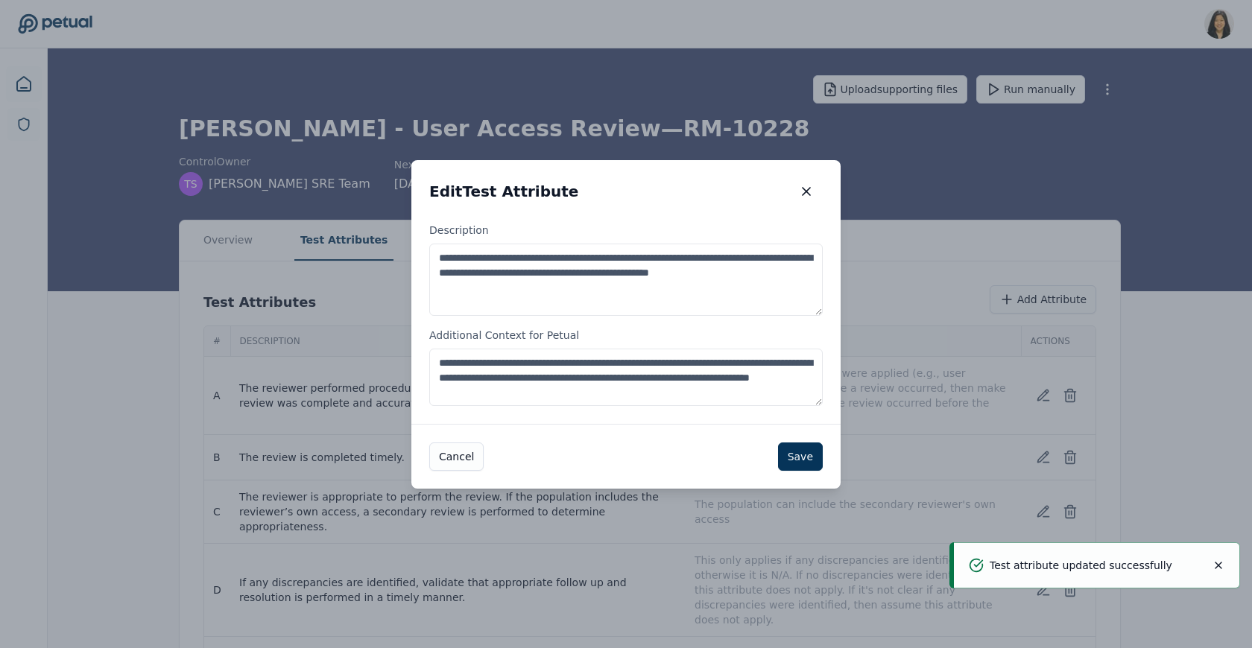
click at [437, 364] on textarea "**********" at bounding box center [625, 377] width 393 height 57
paste textarea "**********"
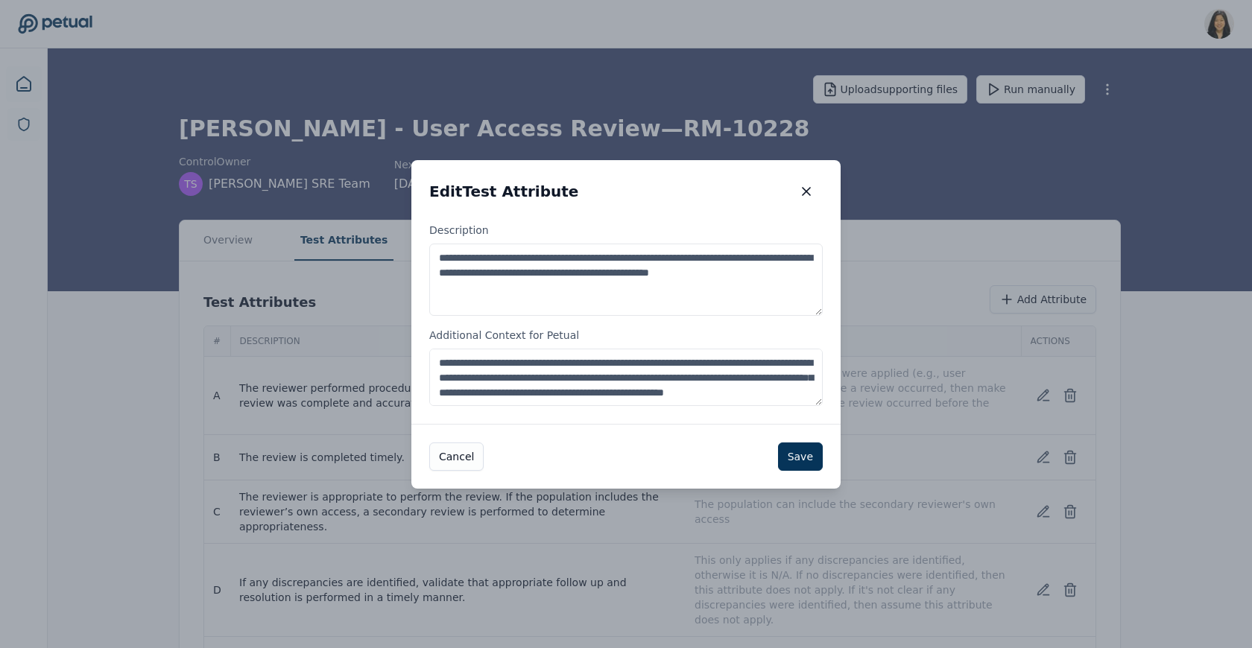
click at [572, 367] on textarea "**********" at bounding box center [625, 377] width 393 height 57
type textarea "**********"
click at [798, 466] on button "Save" at bounding box center [800, 457] width 45 height 28
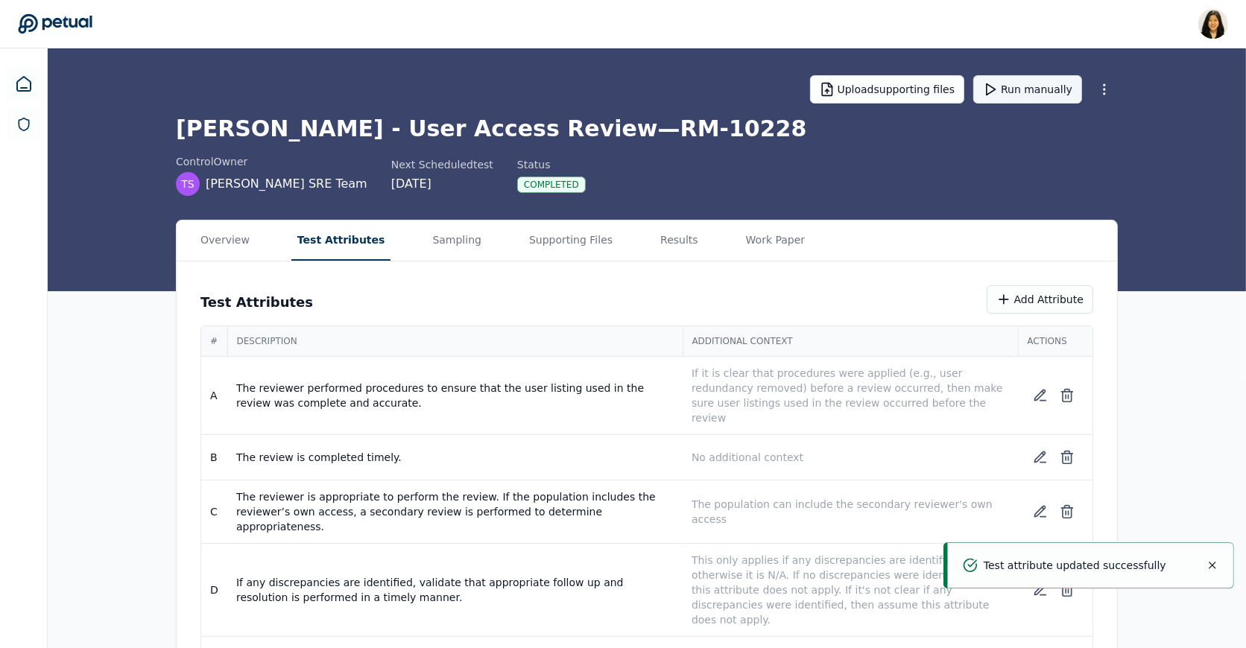
click at [1007, 92] on button "Run manually" at bounding box center [1027, 89] width 109 height 28
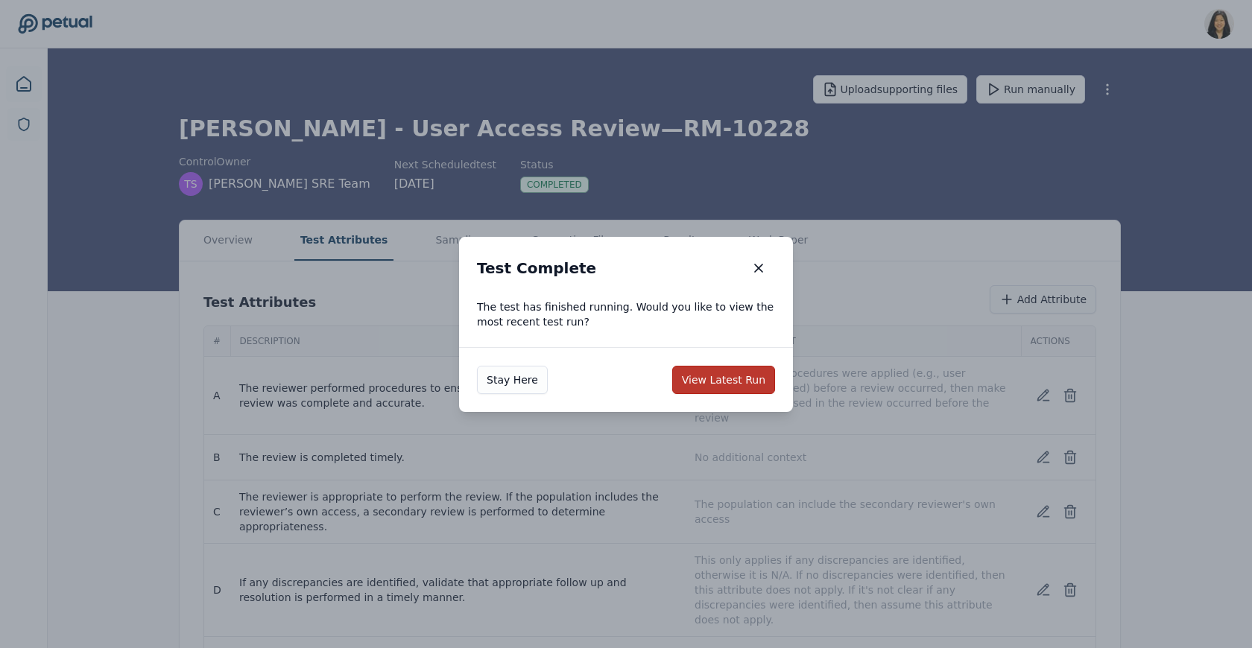
click at [743, 375] on button "View Latest Run" at bounding box center [723, 380] width 103 height 28
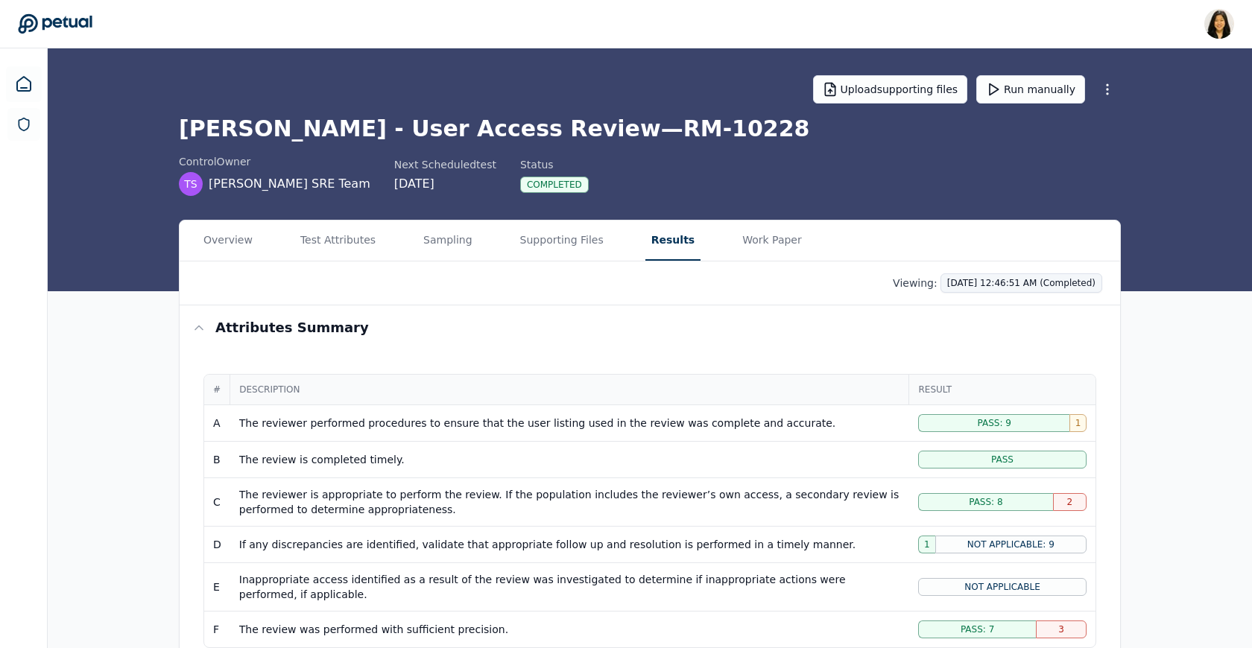
click at [990, 287] on html "[PERSON_NAME] [PERSON_NAME][EMAIL_ADDRESS] Sign out Upload supporting files Run…" at bounding box center [626, 638] width 1252 height 1277
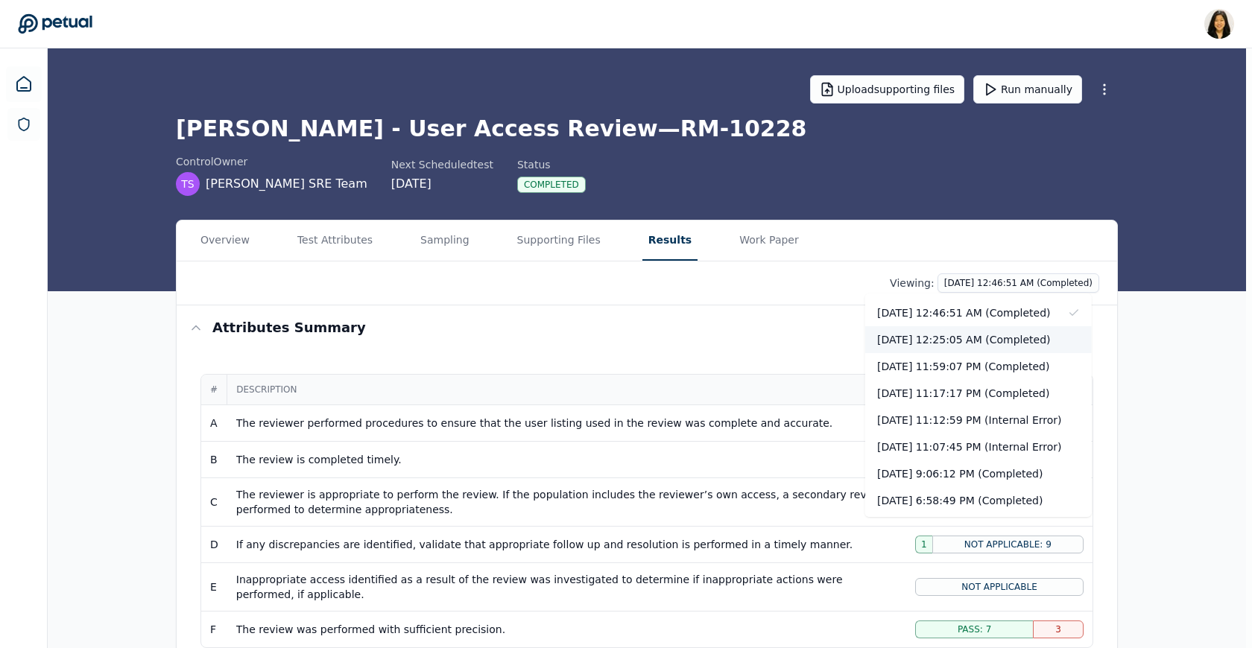
click at [979, 344] on div "[DATE] 12:25:05 AM (Completed)" at bounding box center [978, 339] width 227 height 27
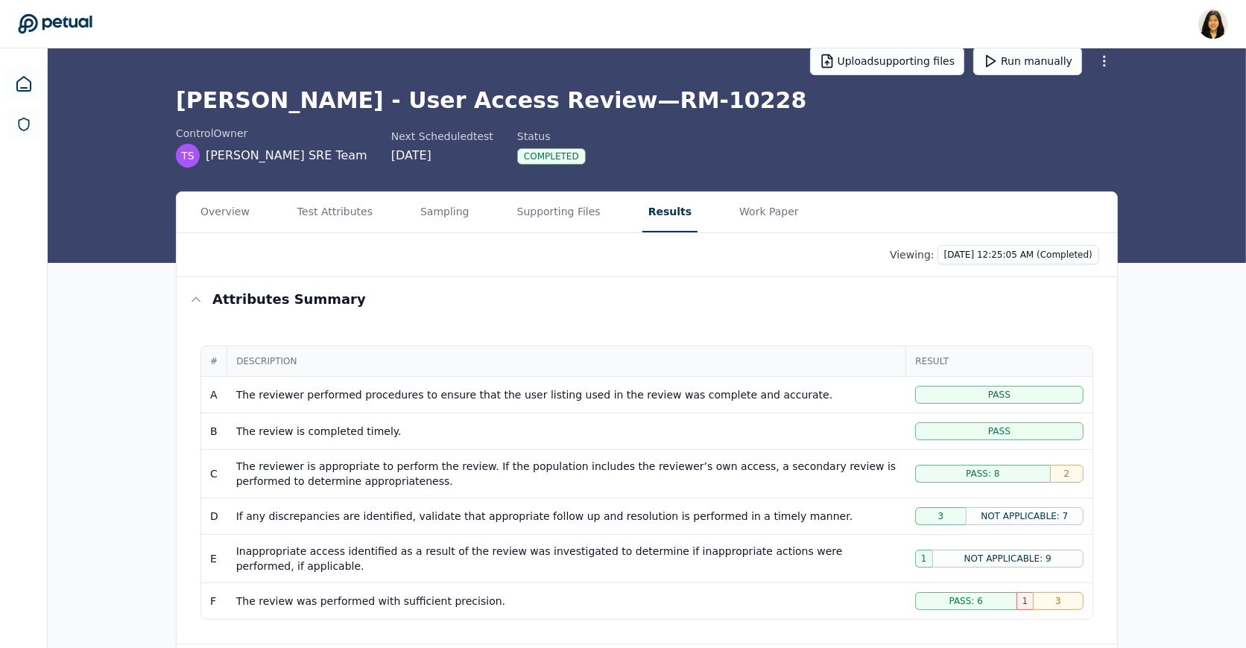
scroll to position [3, 0]
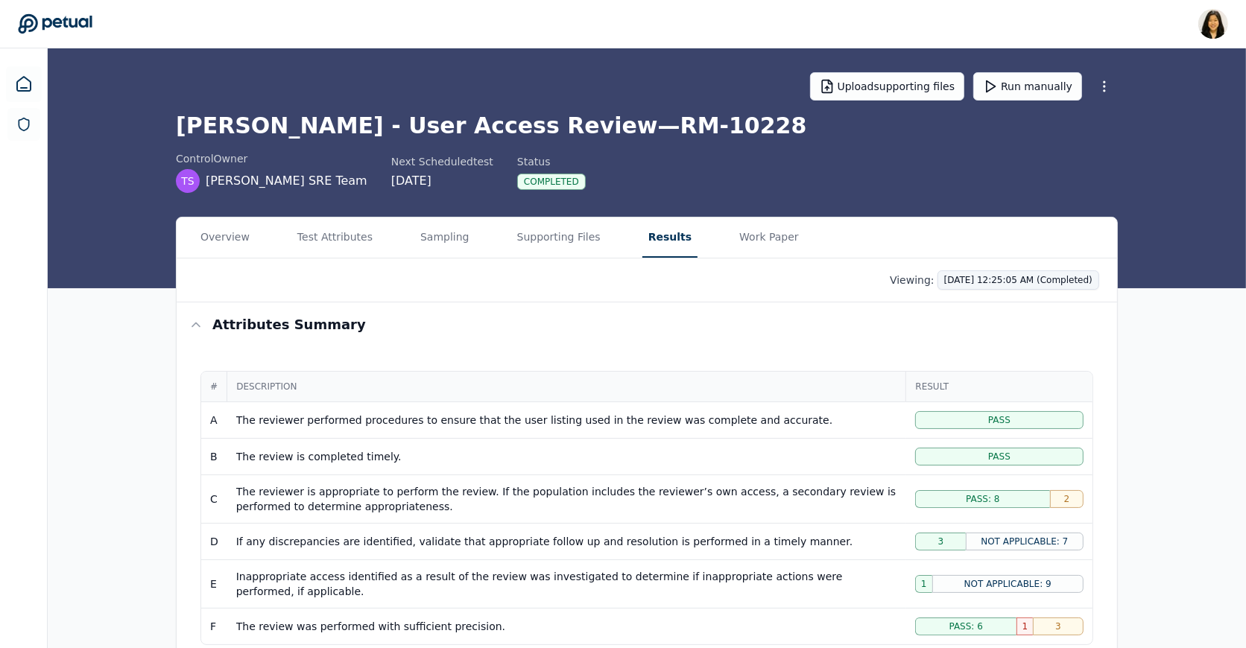
click at [975, 274] on html "[PERSON_NAME] [PERSON_NAME][EMAIL_ADDRESS] Sign out Upload supporting files Run…" at bounding box center [623, 635] width 1246 height 1277
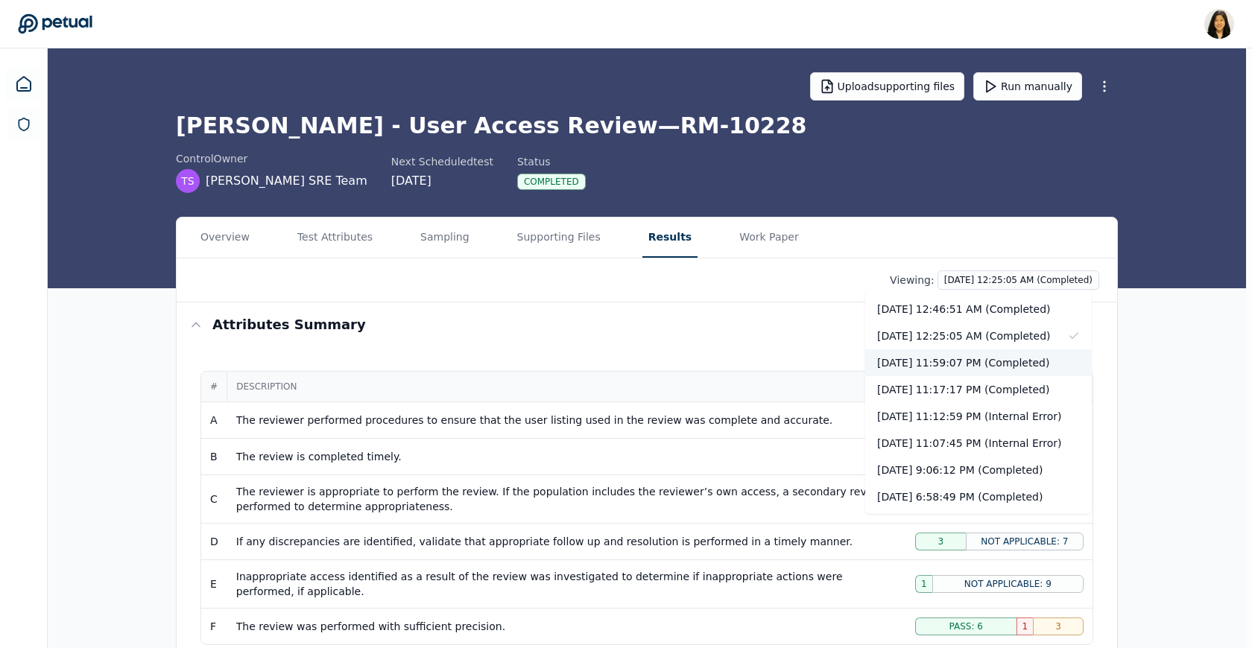
click at [978, 366] on div "[DATE] 11:59:07 PM (Completed)" at bounding box center [978, 362] width 227 height 27
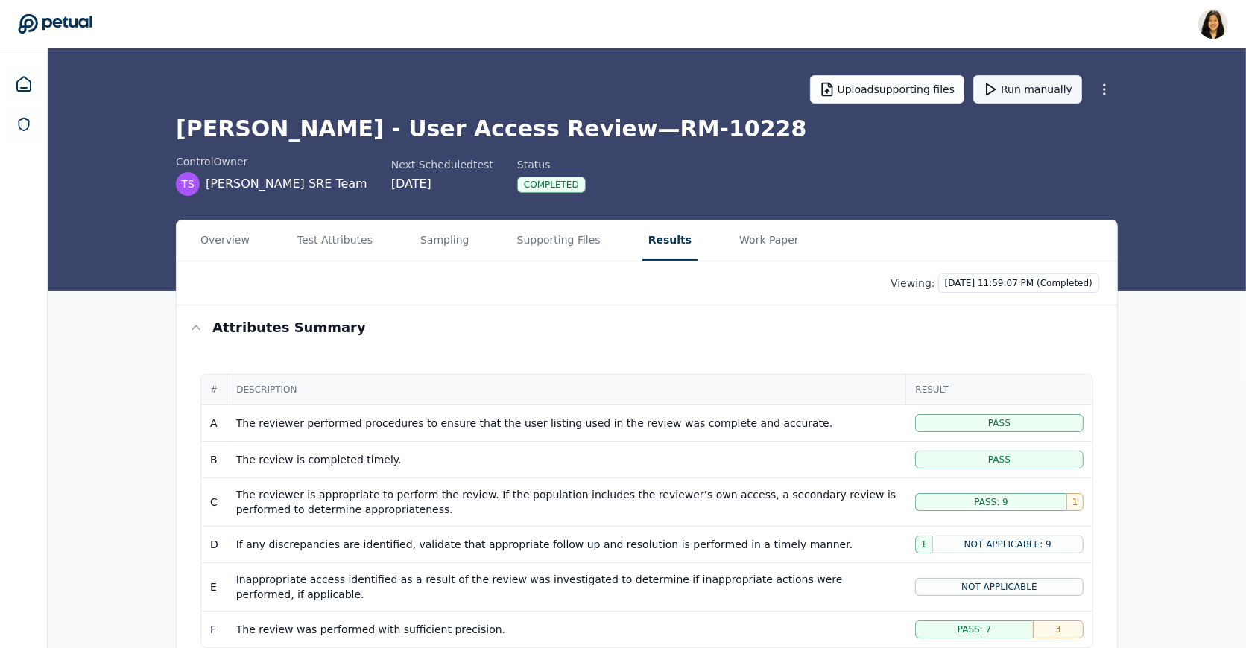
click at [1051, 89] on button "Run manually" at bounding box center [1027, 89] width 109 height 28
click at [1019, 285] on html "[PERSON_NAME] [PERSON_NAME][EMAIL_ADDRESS] Sign out Upload supporting files Can…" at bounding box center [623, 638] width 1246 height 1277
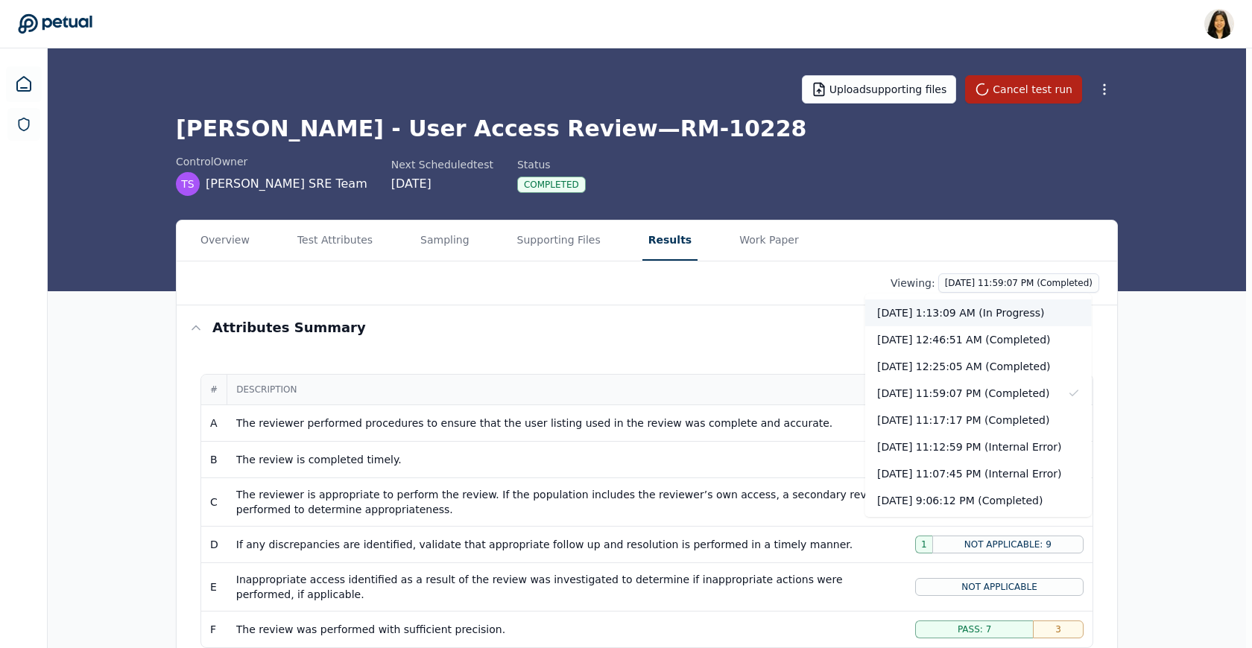
click at [1011, 313] on div "[DATE] 1:13:09 AM (In Progress)" at bounding box center [978, 313] width 227 height 27
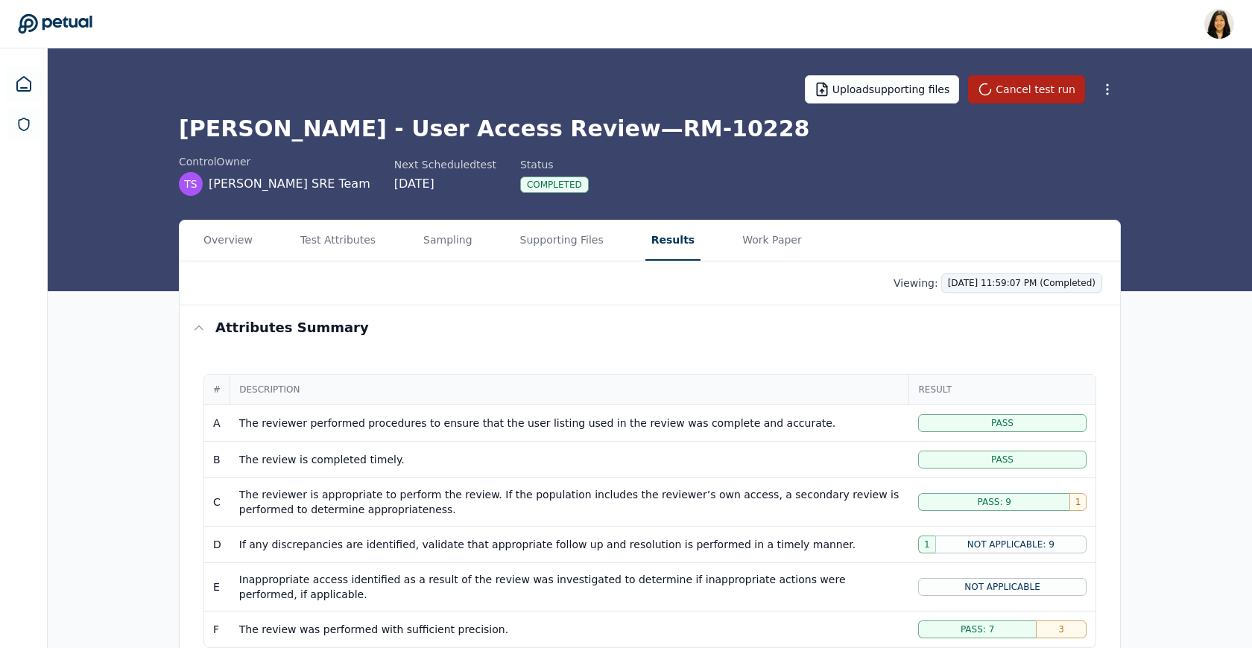
click at [1015, 282] on html "[PERSON_NAME] [PERSON_NAME][EMAIL_ADDRESS] Sign out Upload supporting files Can…" at bounding box center [626, 638] width 1252 height 1277
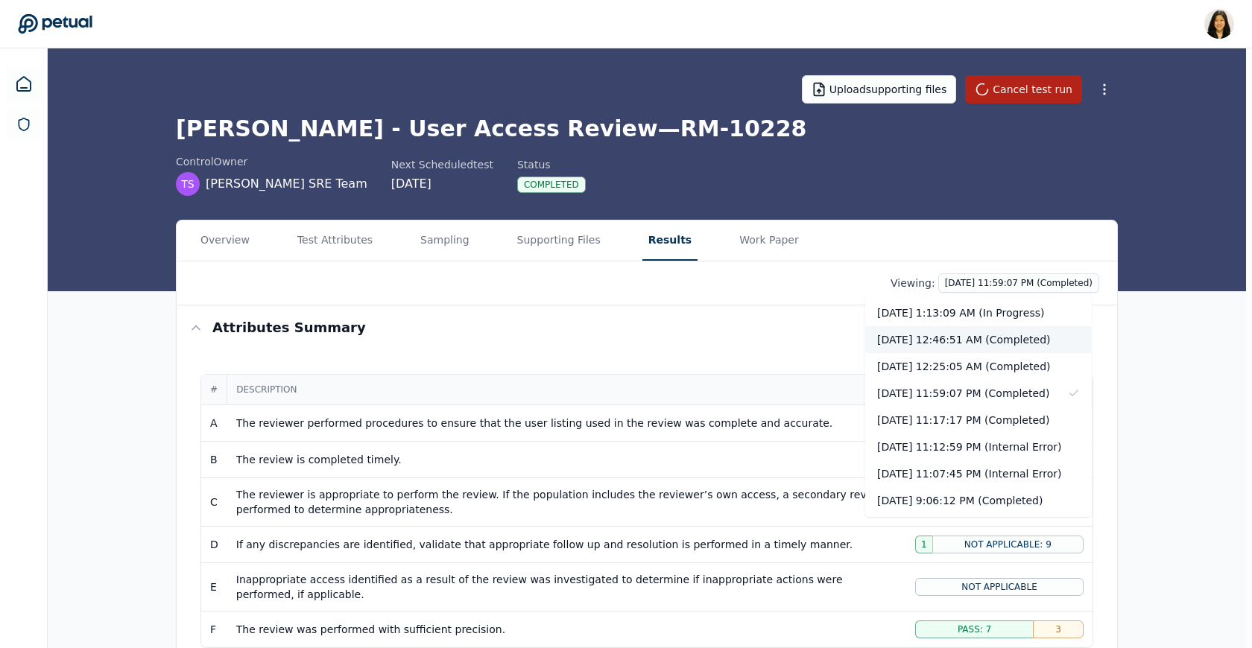
click at [1011, 349] on div "[DATE] 12:46:51 AM (Completed)" at bounding box center [978, 339] width 227 height 27
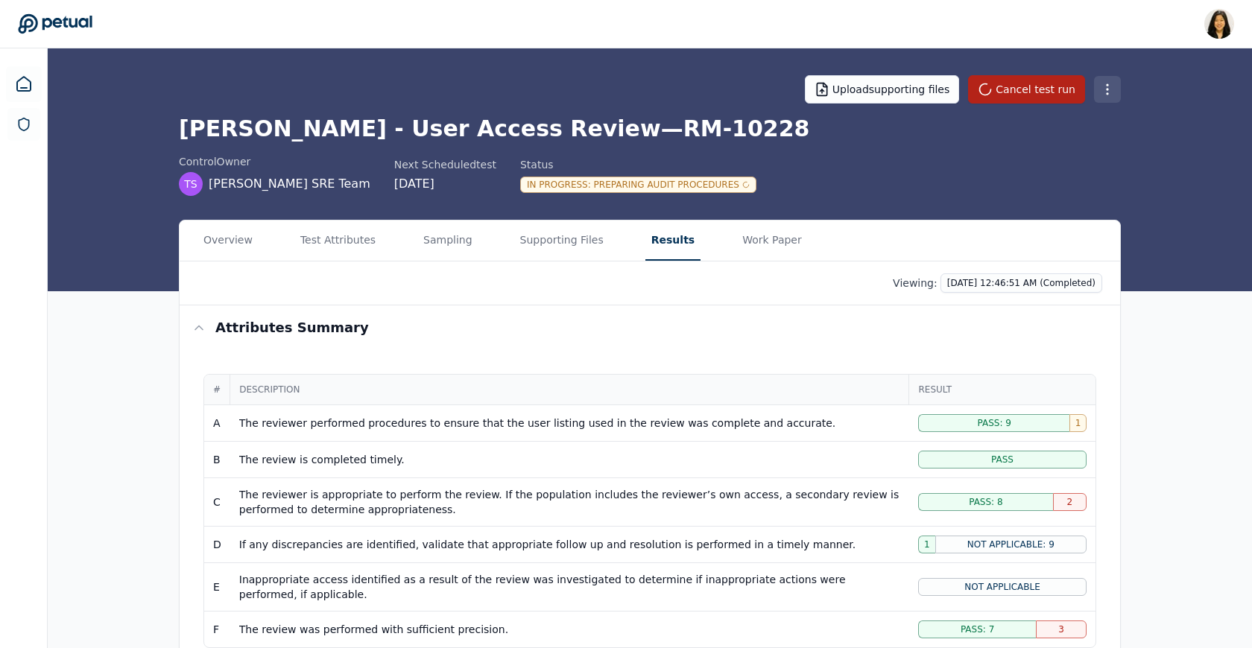
click at [1105, 89] on html "[PERSON_NAME] [PERSON_NAME][EMAIL_ADDRESS] Sign out Upload supporting files Can…" at bounding box center [626, 638] width 1252 height 1277
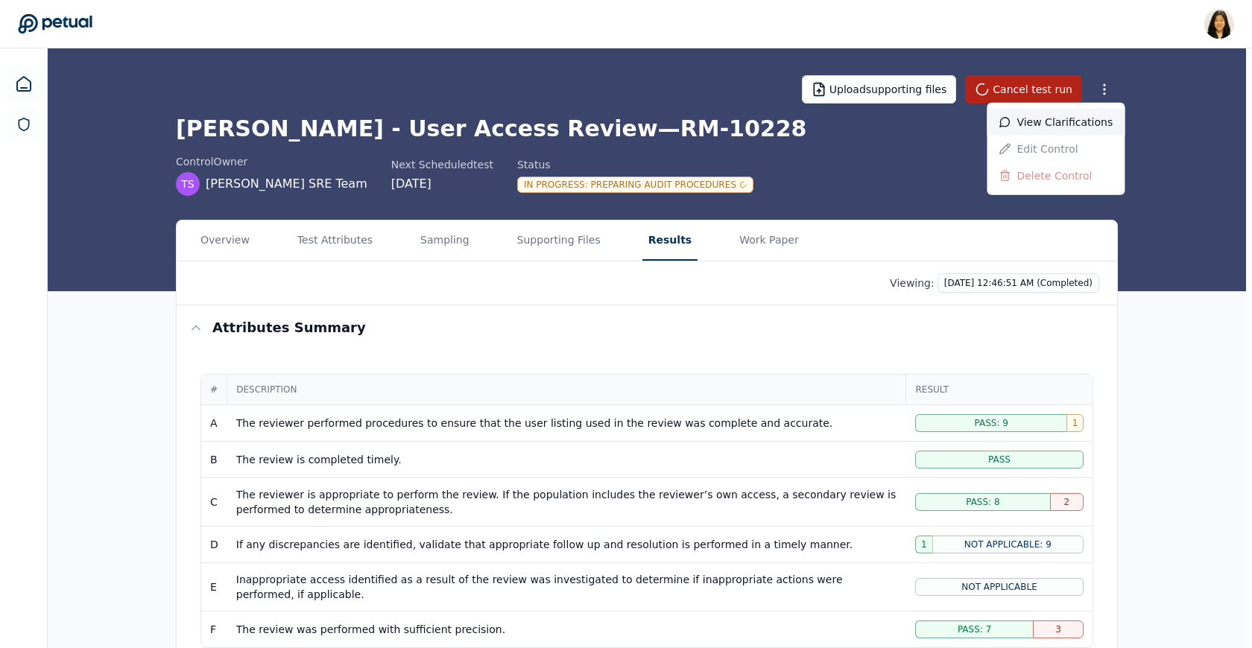
click at [1090, 119] on div "View clarifications" at bounding box center [1056, 122] width 138 height 27
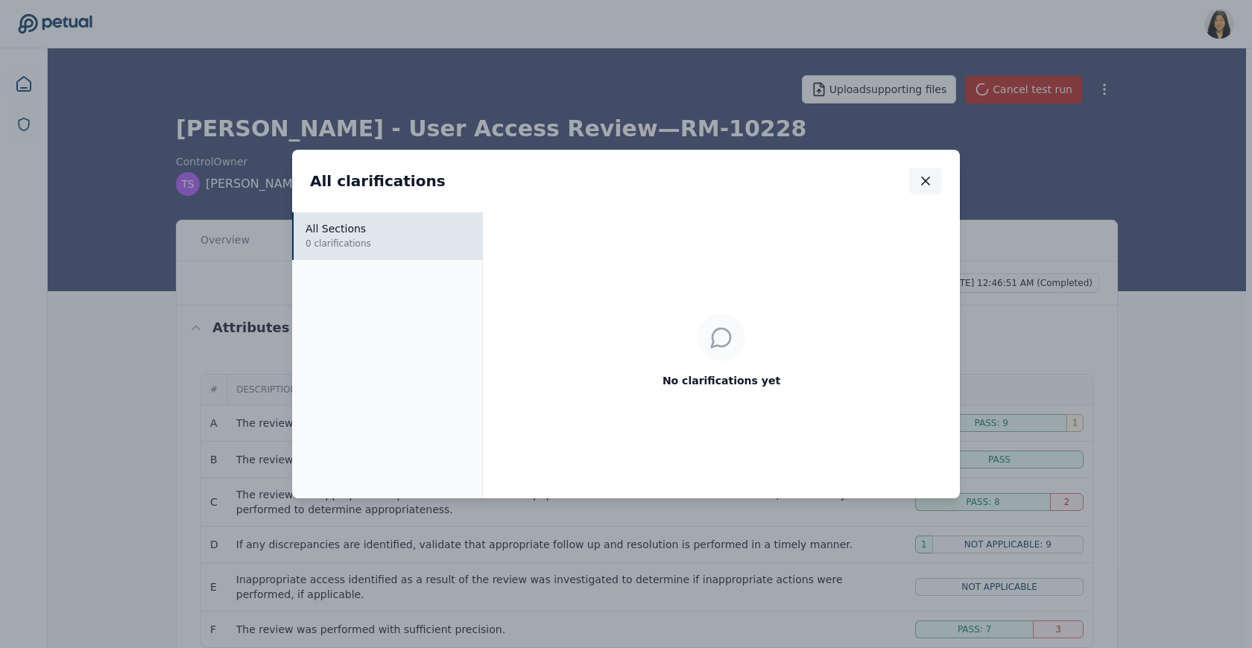
click at [918, 171] on button "button" at bounding box center [925, 181] width 33 height 27
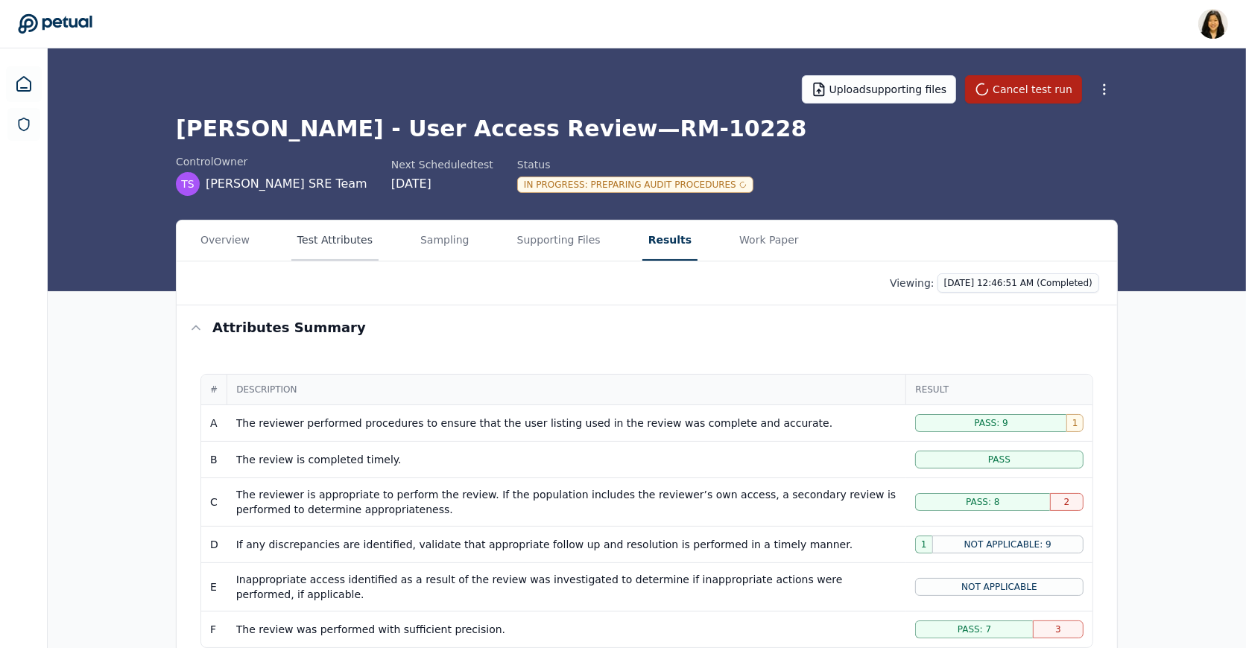
click at [306, 238] on button "Test Attributes" at bounding box center [334, 241] width 87 height 40
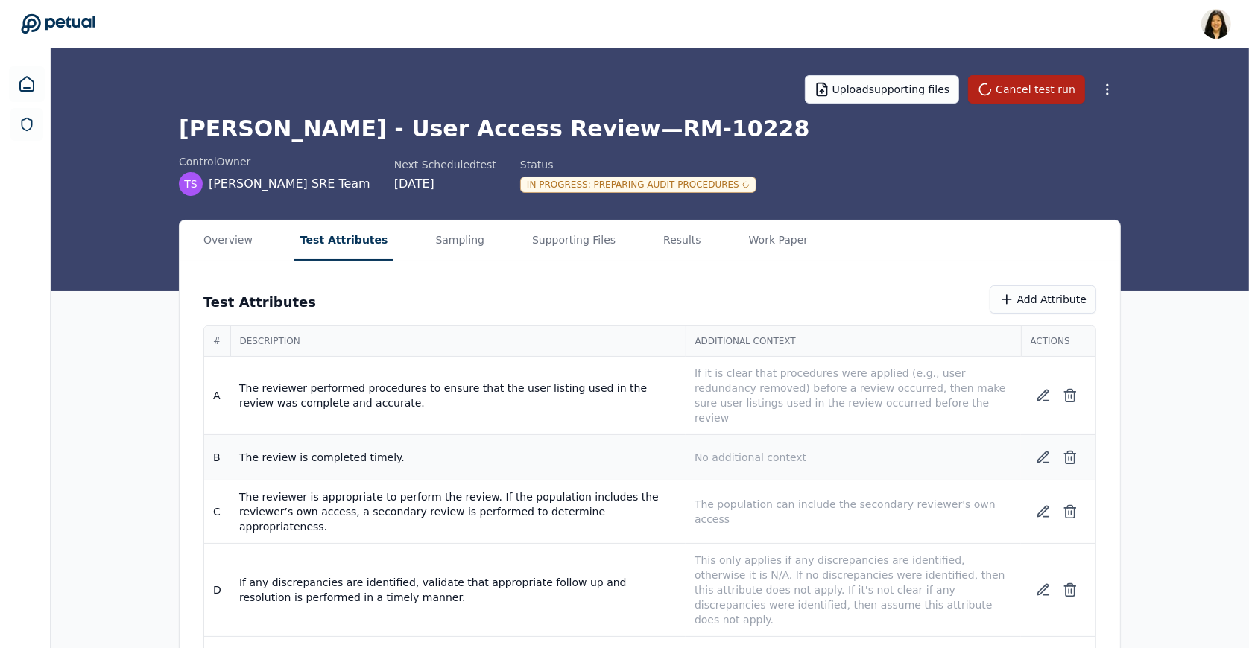
scroll to position [86, 0]
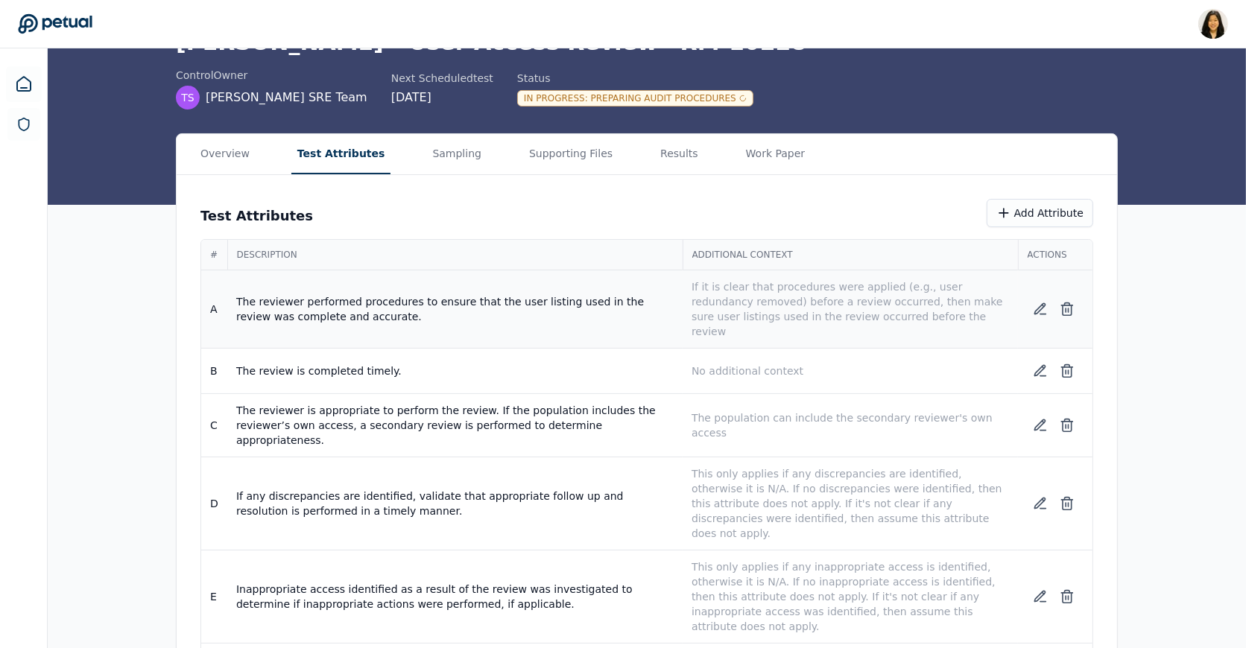
click at [921, 283] on p "If it is clear that procedures were applied (e.g., user redundancy removed) bef…" at bounding box center [849, 309] width 317 height 60
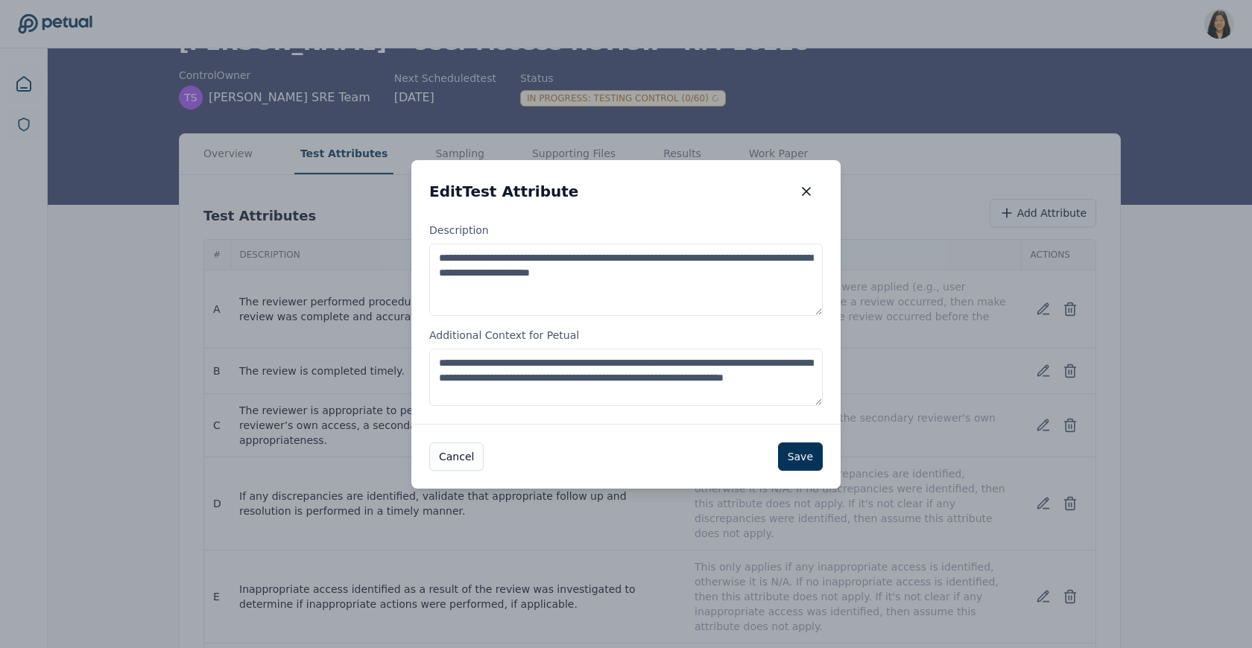
drag, startPoint x: 439, startPoint y: 379, endPoint x: 558, endPoint y: 379, distance: 119.2
click at [558, 379] on textarea "**********" at bounding box center [625, 377] width 393 height 57
click at [639, 358] on textarea "**********" at bounding box center [625, 377] width 393 height 57
paste textarea "**********"
click at [568, 379] on textarea "**********" at bounding box center [625, 377] width 393 height 57
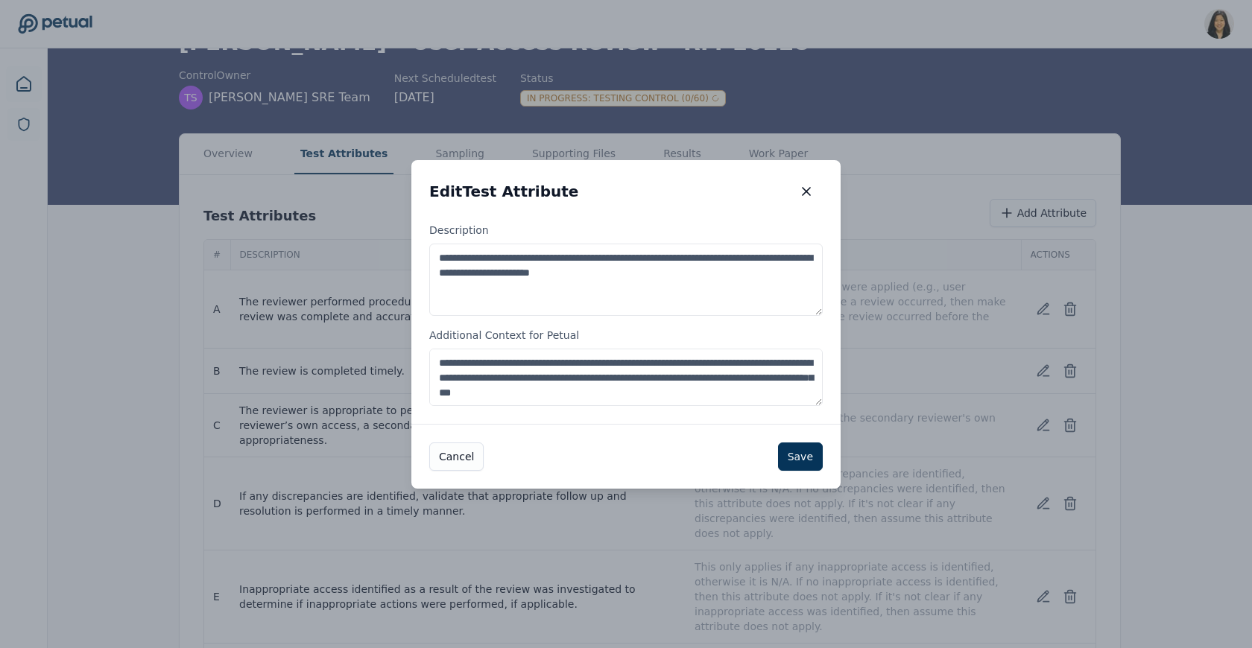
click at [718, 376] on textarea "**********" at bounding box center [625, 377] width 393 height 57
drag, startPoint x: 448, startPoint y: 363, endPoint x: 516, endPoint y: 358, distance: 68.8
click at [517, 358] on textarea "**********" at bounding box center [625, 377] width 393 height 57
click at [662, 378] on textarea "**********" at bounding box center [625, 377] width 393 height 57
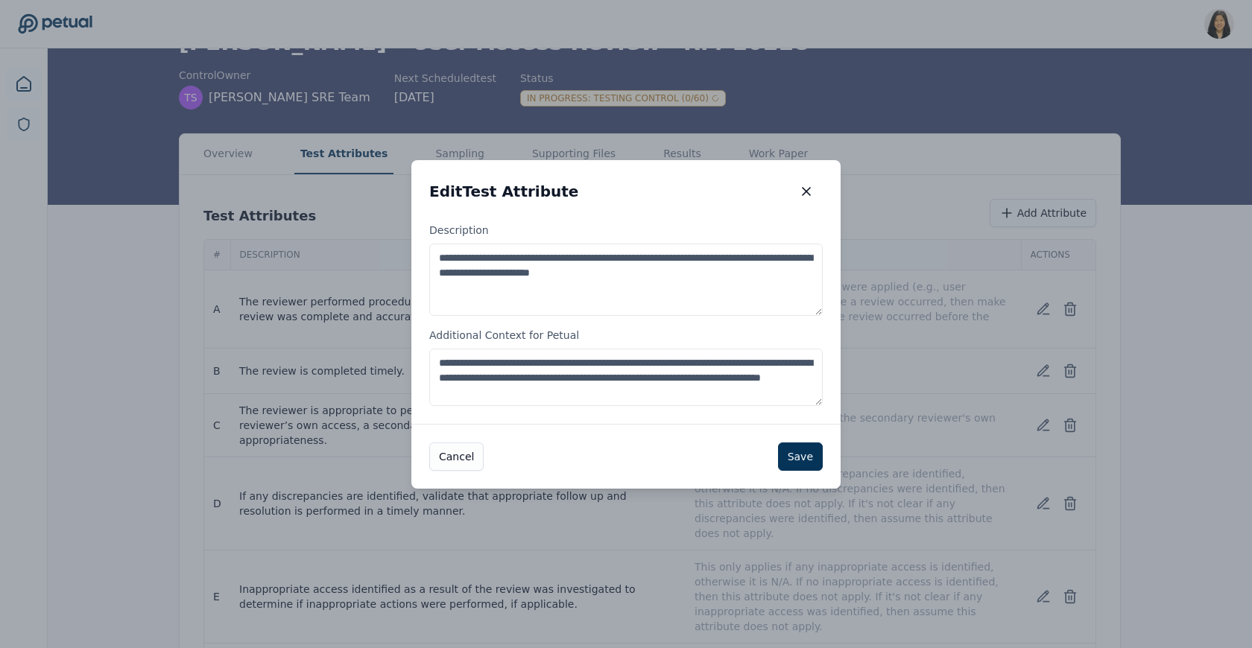
click at [662, 378] on textarea "**********" at bounding box center [625, 377] width 393 height 57
click at [647, 394] on textarea "**********" at bounding box center [625, 377] width 393 height 57
drag, startPoint x: 484, startPoint y: 380, endPoint x: 617, endPoint y: 376, distance: 132.7
click at [617, 376] on textarea "**********" at bounding box center [625, 377] width 393 height 57
drag, startPoint x: 658, startPoint y: 379, endPoint x: 723, endPoint y: 374, distance: 65.0
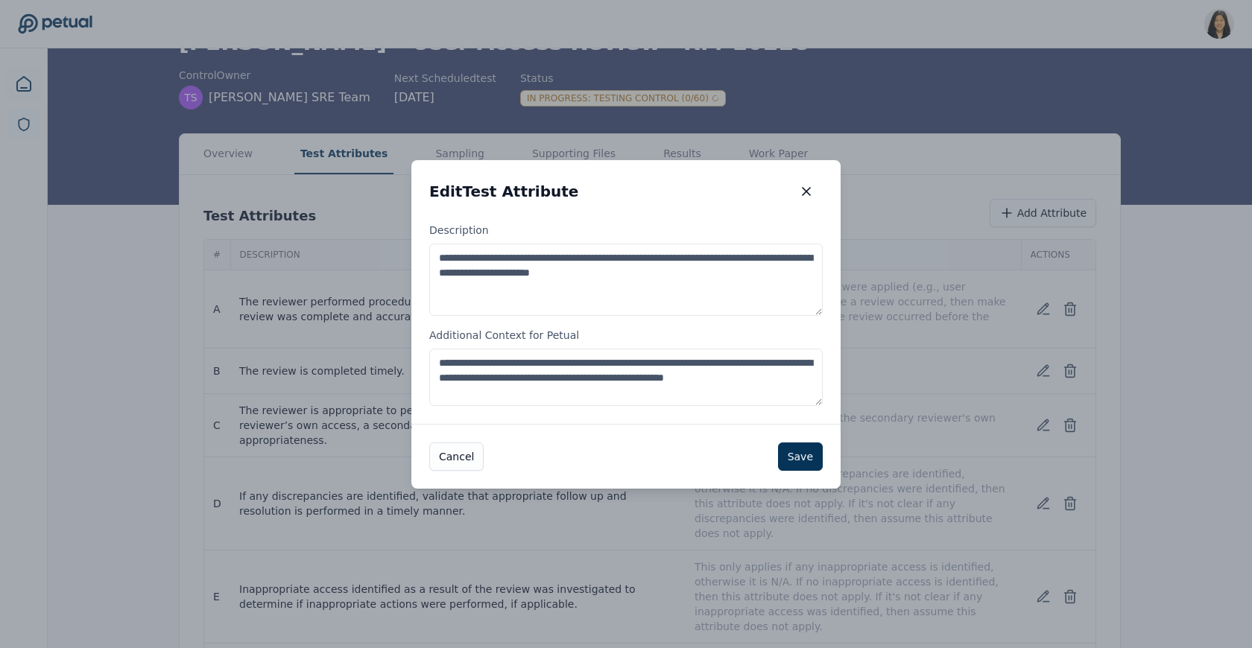
click at [723, 374] on textarea "**********" at bounding box center [625, 377] width 393 height 57
click at [681, 390] on textarea "**********" at bounding box center [625, 377] width 393 height 57
drag, startPoint x: 658, startPoint y: 377, endPoint x: 722, endPoint y: 376, distance: 64.1
click at [722, 376] on textarea "**********" at bounding box center [625, 377] width 393 height 57
click at [683, 394] on textarea "**********" at bounding box center [625, 377] width 393 height 57
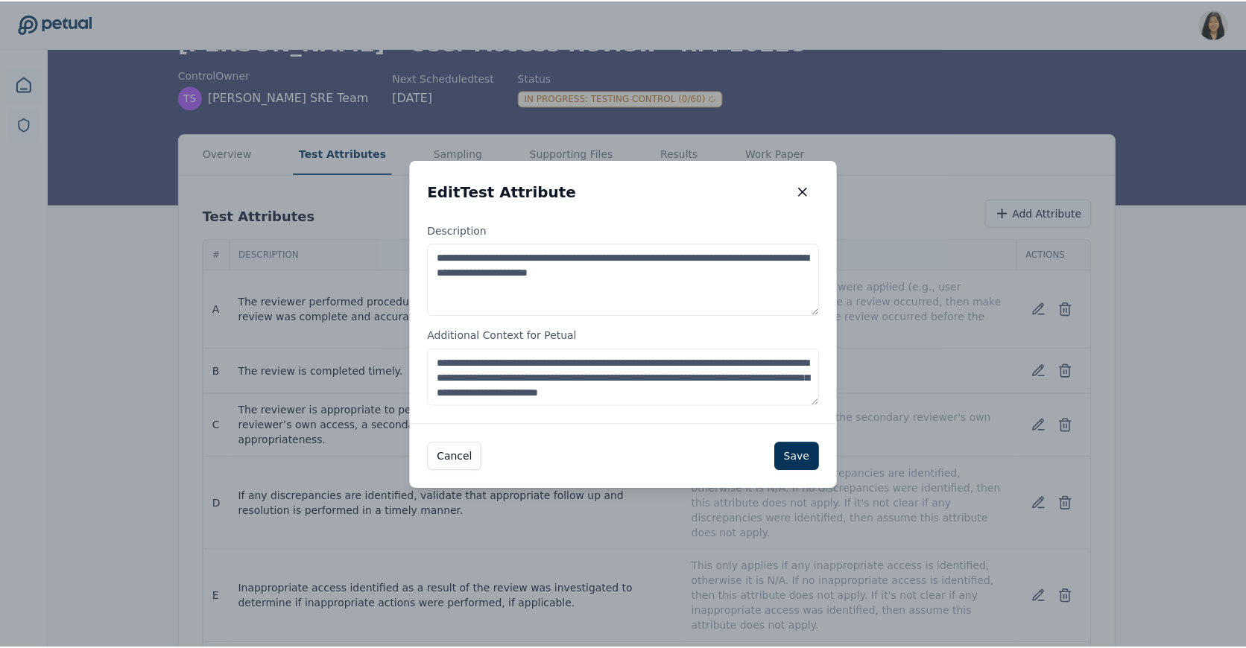
scroll to position [7, 0]
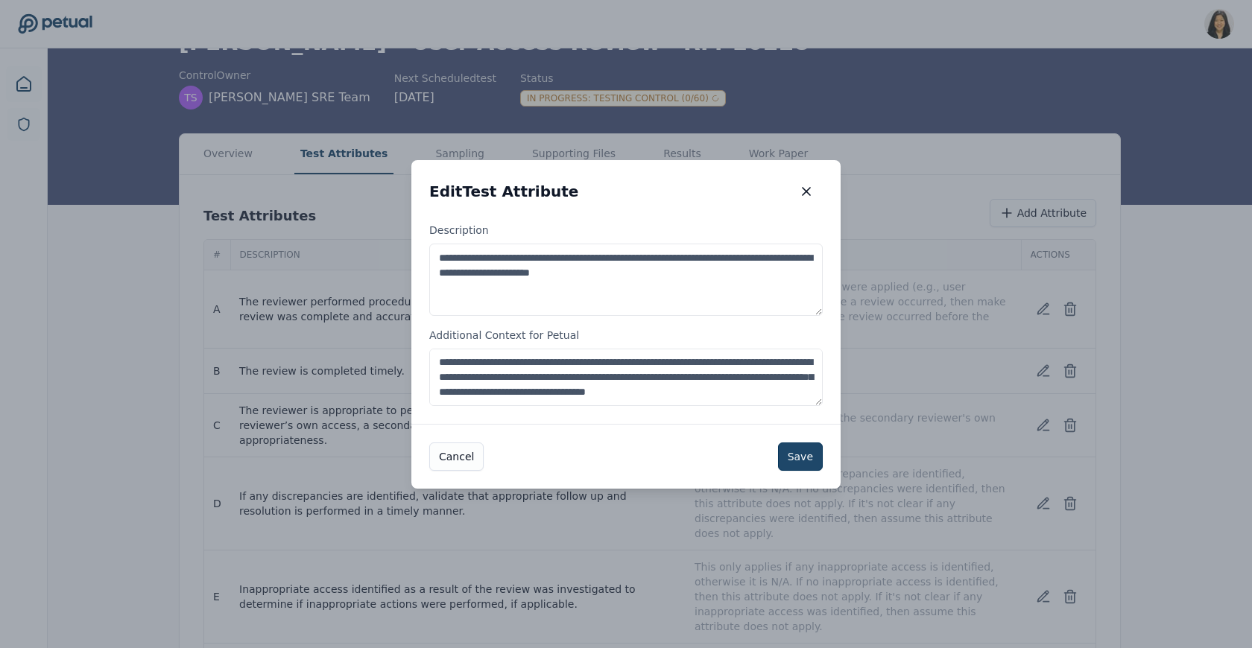
type textarea "**********"
click at [800, 451] on button "Save" at bounding box center [800, 457] width 45 height 28
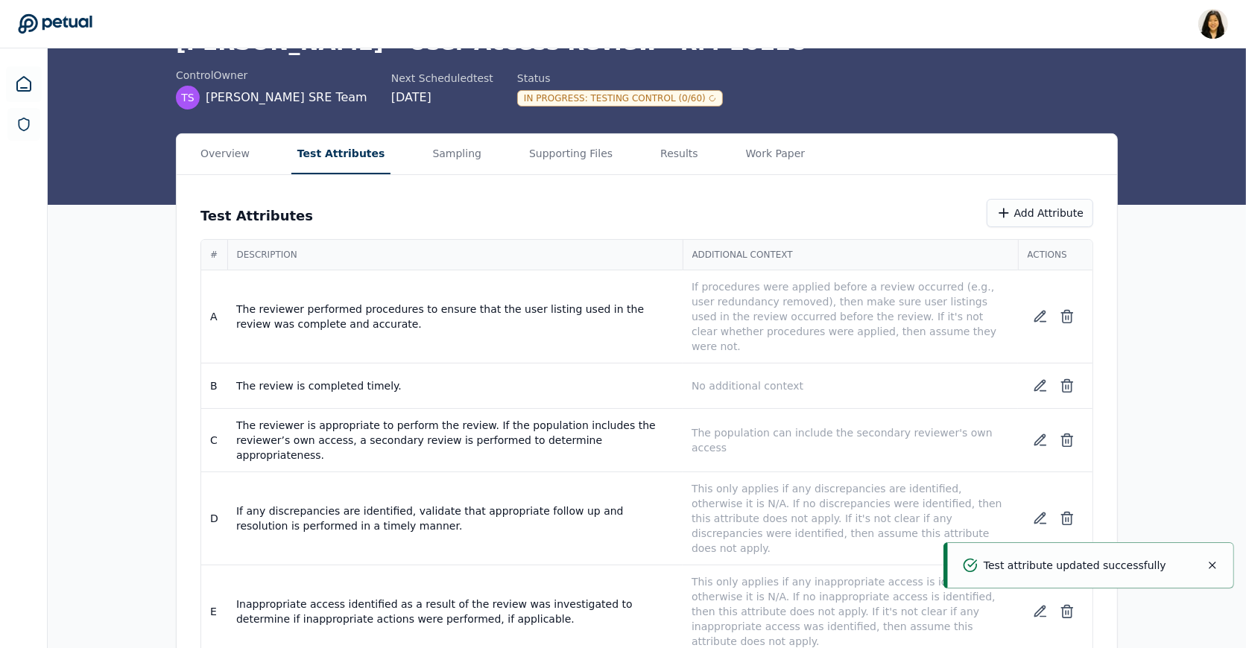
scroll to position [0, 0]
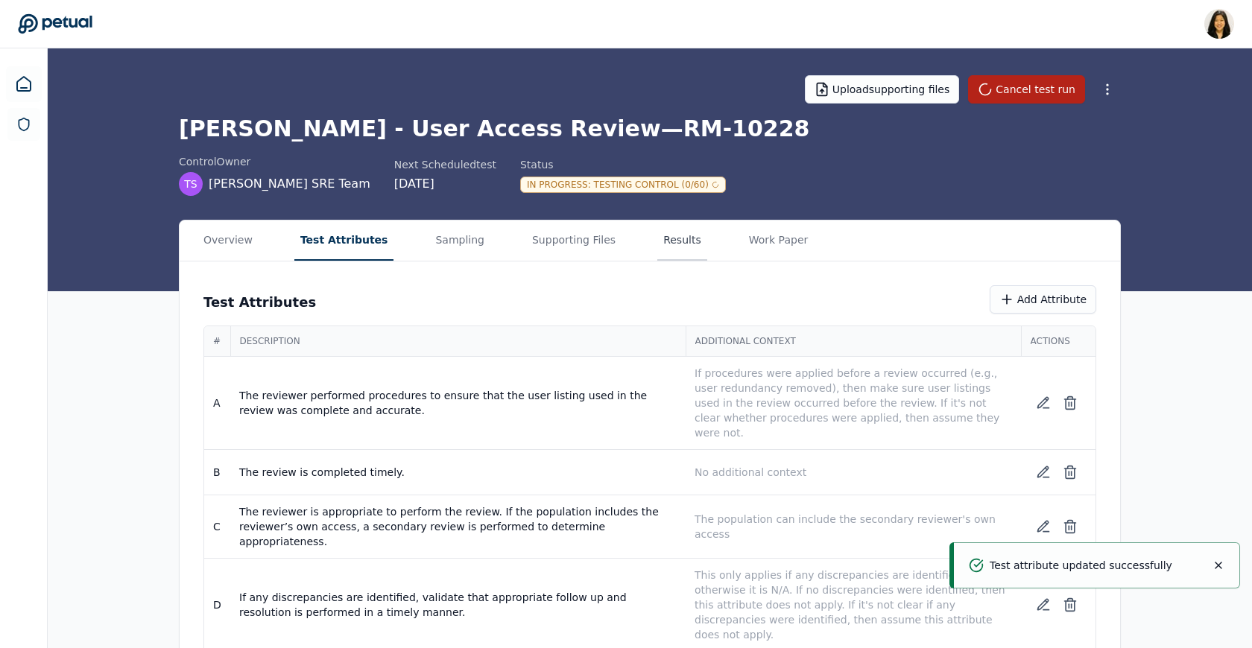
click at [657, 244] on button "Results" at bounding box center [682, 241] width 50 height 40
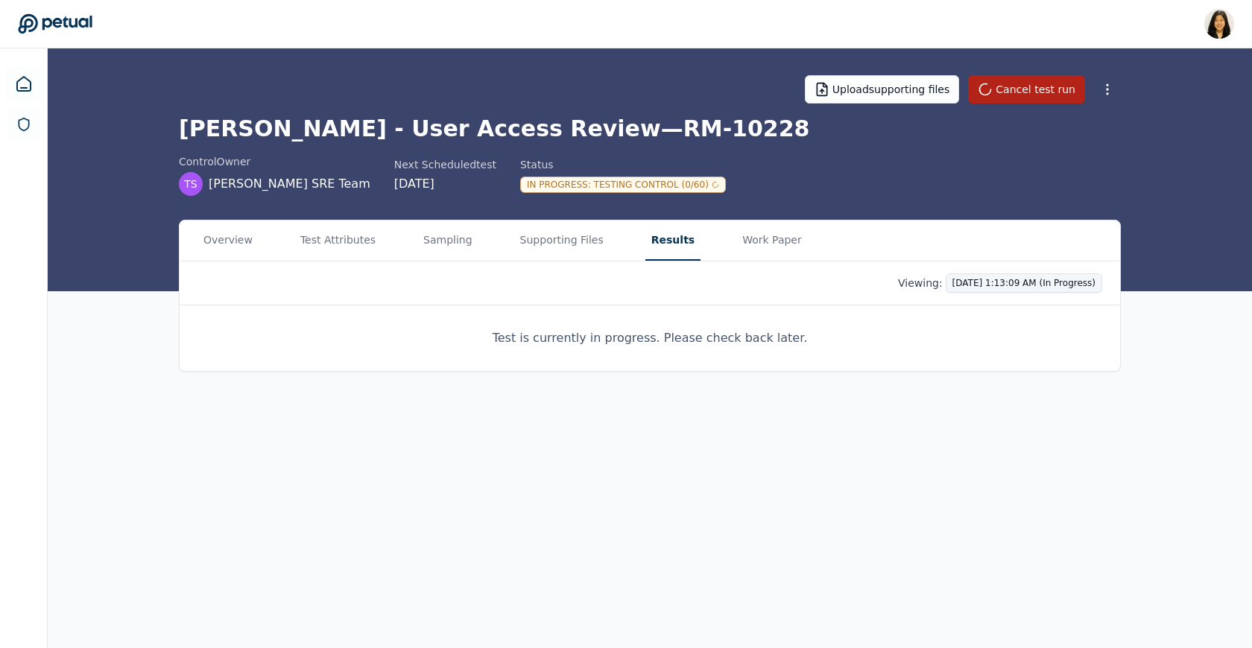
click at [962, 276] on html "Renee Park renee.park@petual.ai Sign out Upload supporting files Cancel test ru…" at bounding box center [626, 324] width 1252 height 648
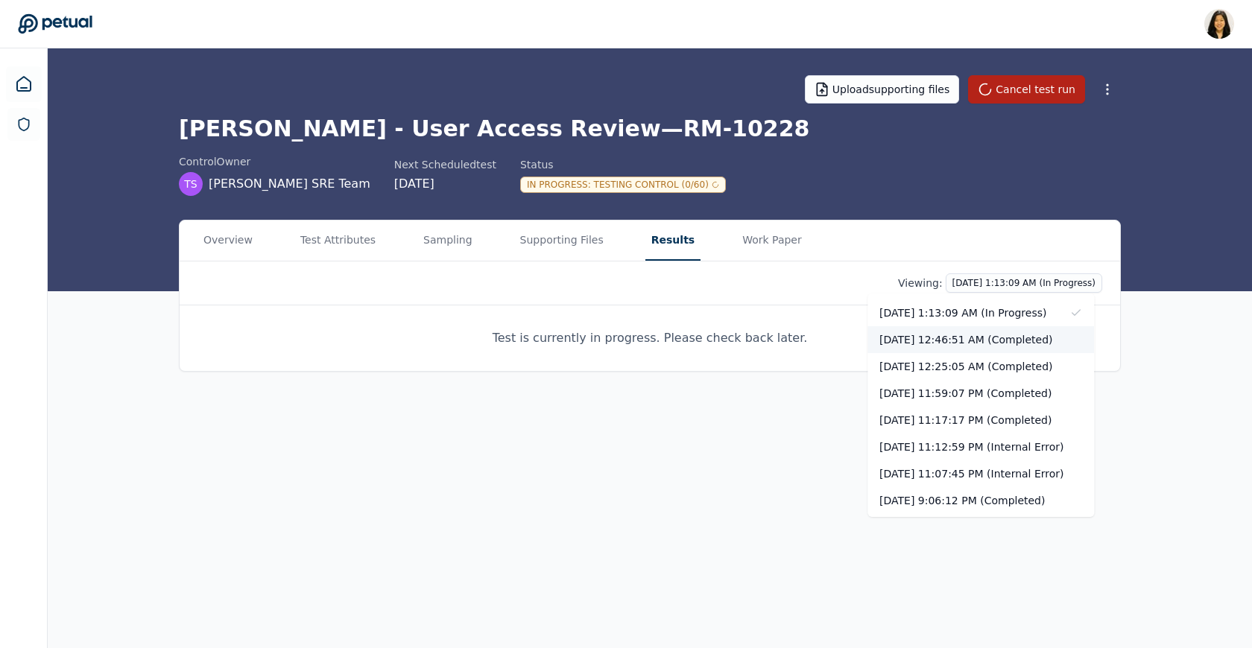
click at [959, 333] on div "[DATE] 12:46:51 AM (Completed)" at bounding box center [980, 339] width 227 height 27
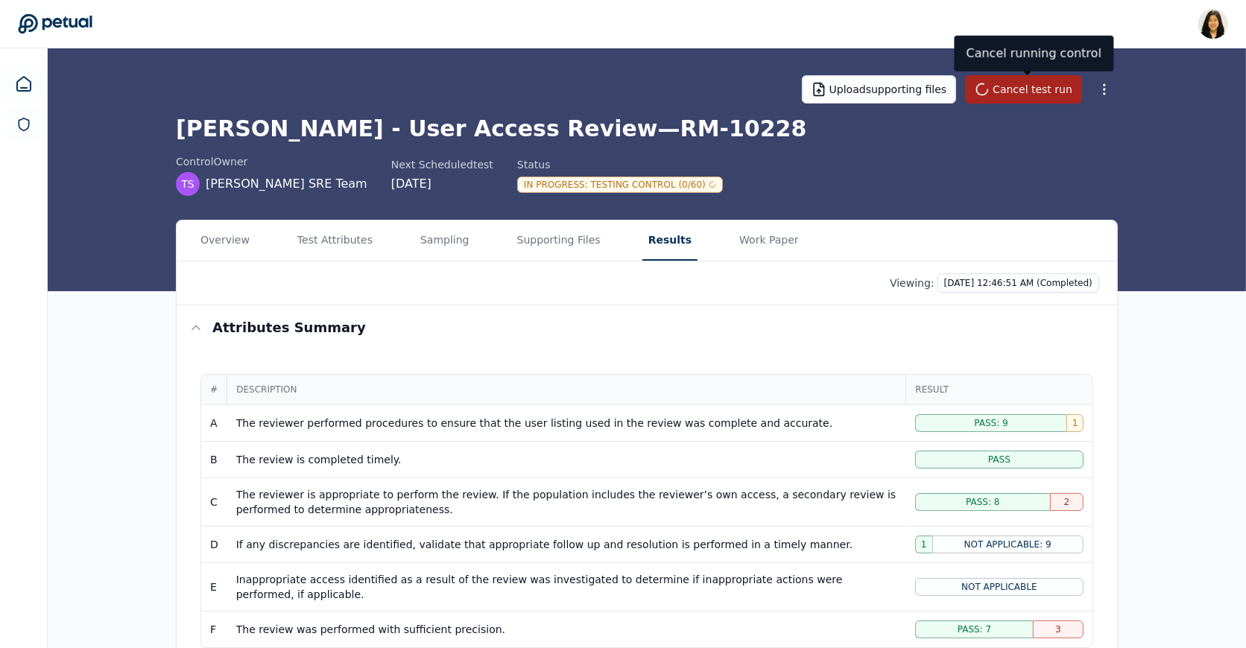
click at [1045, 87] on button "Cancel test run" at bounding box center [1023, 89] width 117 height 28
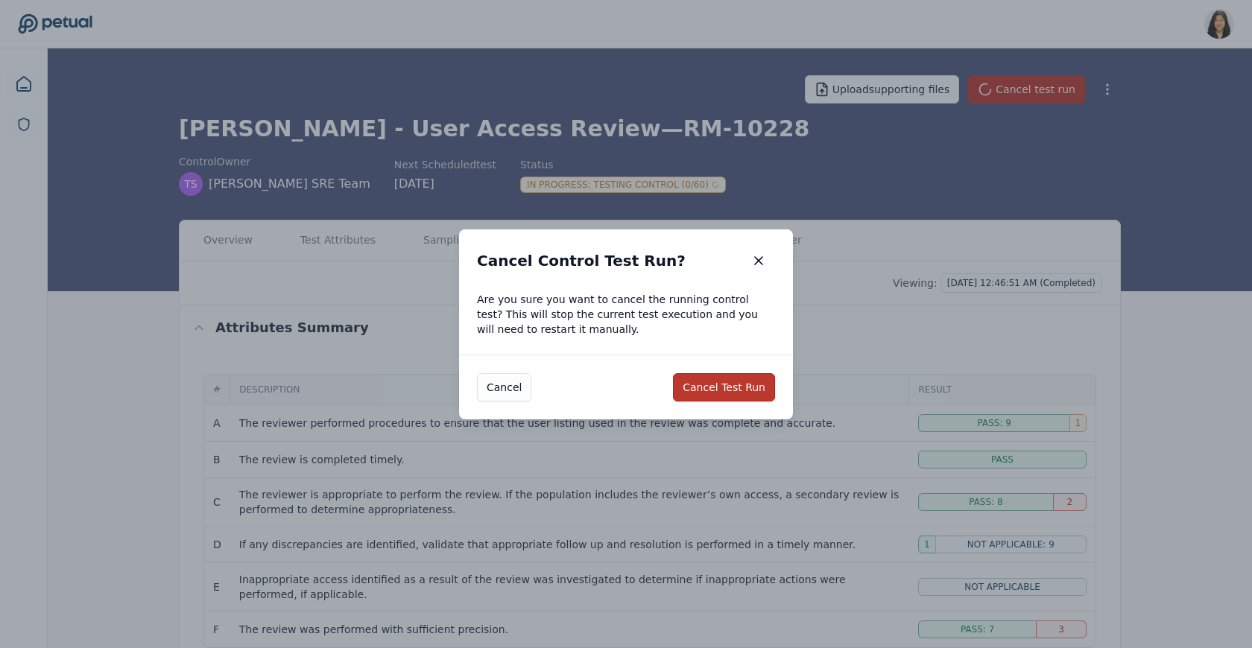
click at [709, 375] on button "Cancel Test Run" at bounding box center [724, 387] width 102 height 28
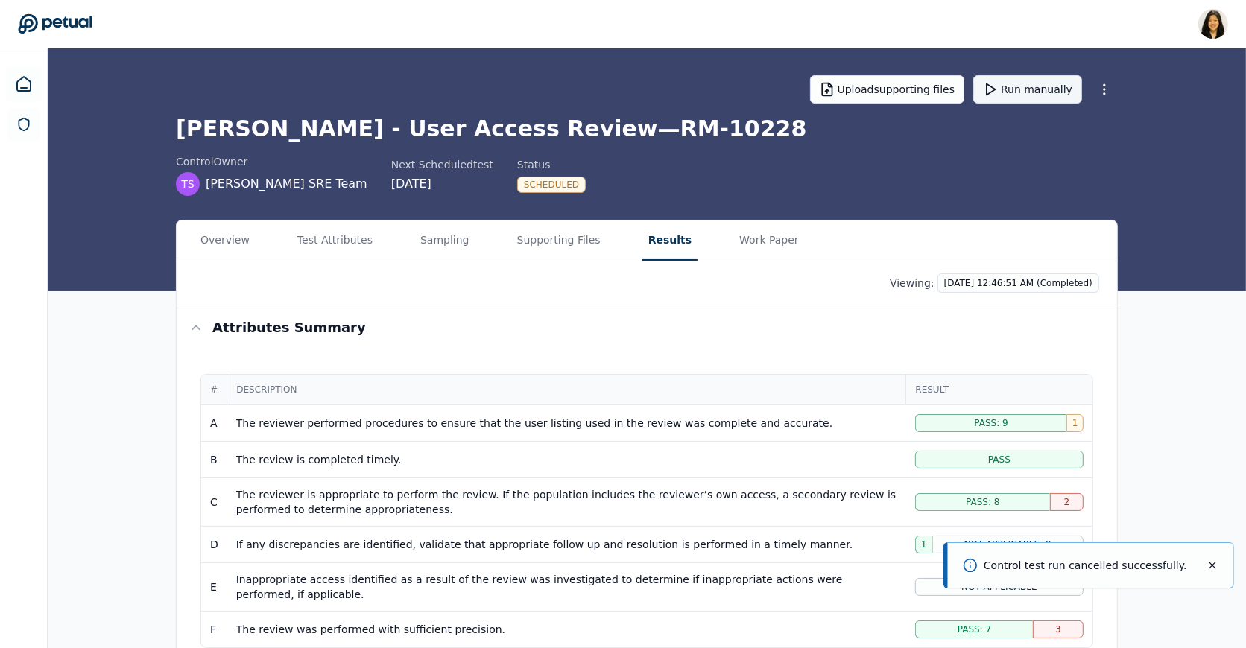
click at [1025, 95] on button "Run manually" at bounding box center [1027, 89] width 109 height 28
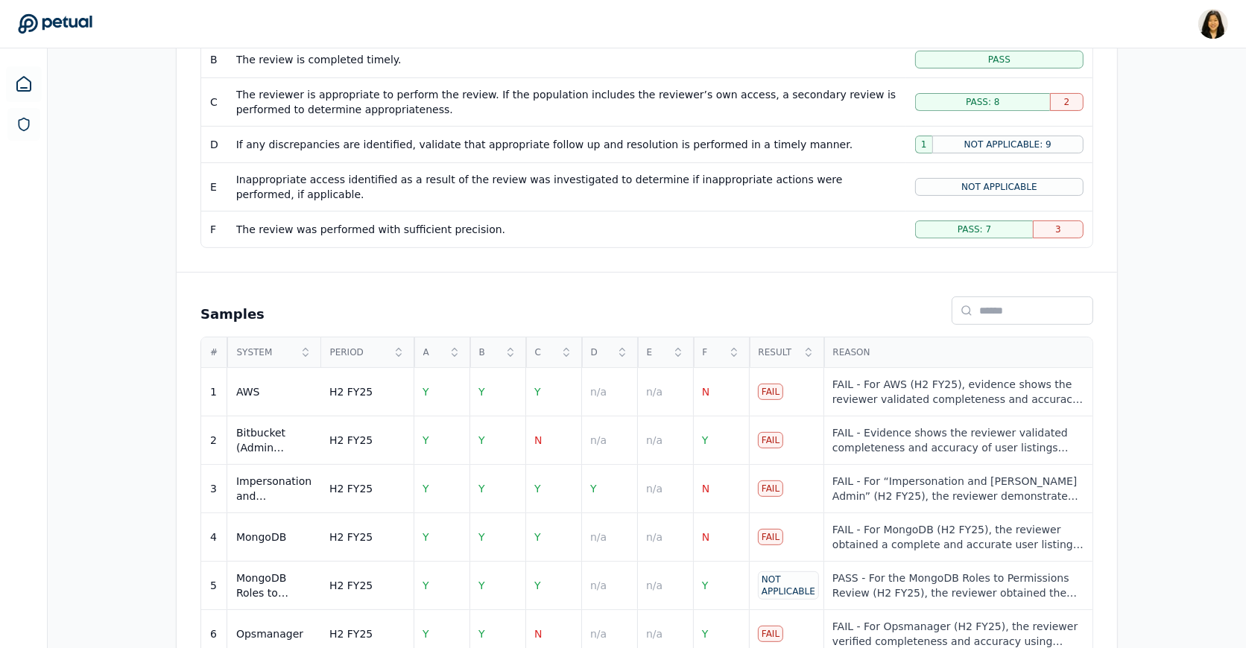
scroll to position [405, 0]
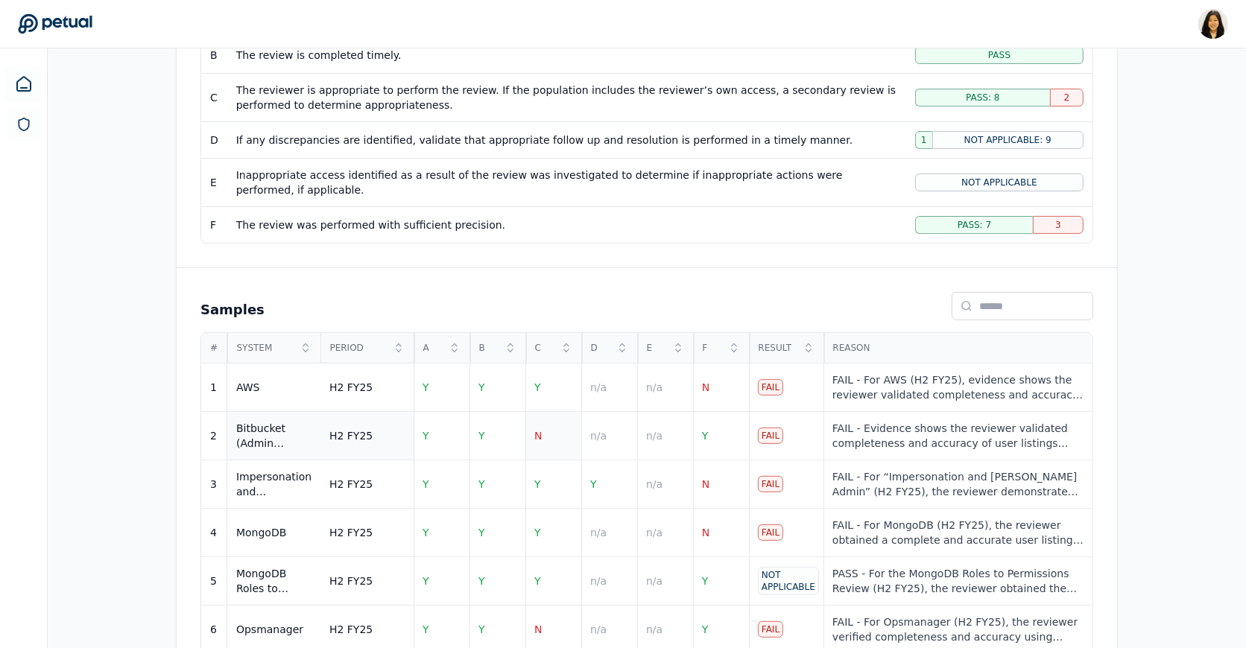
click at [545, 427] on td "N" at bounding box center [553, 436] width 56 height 48
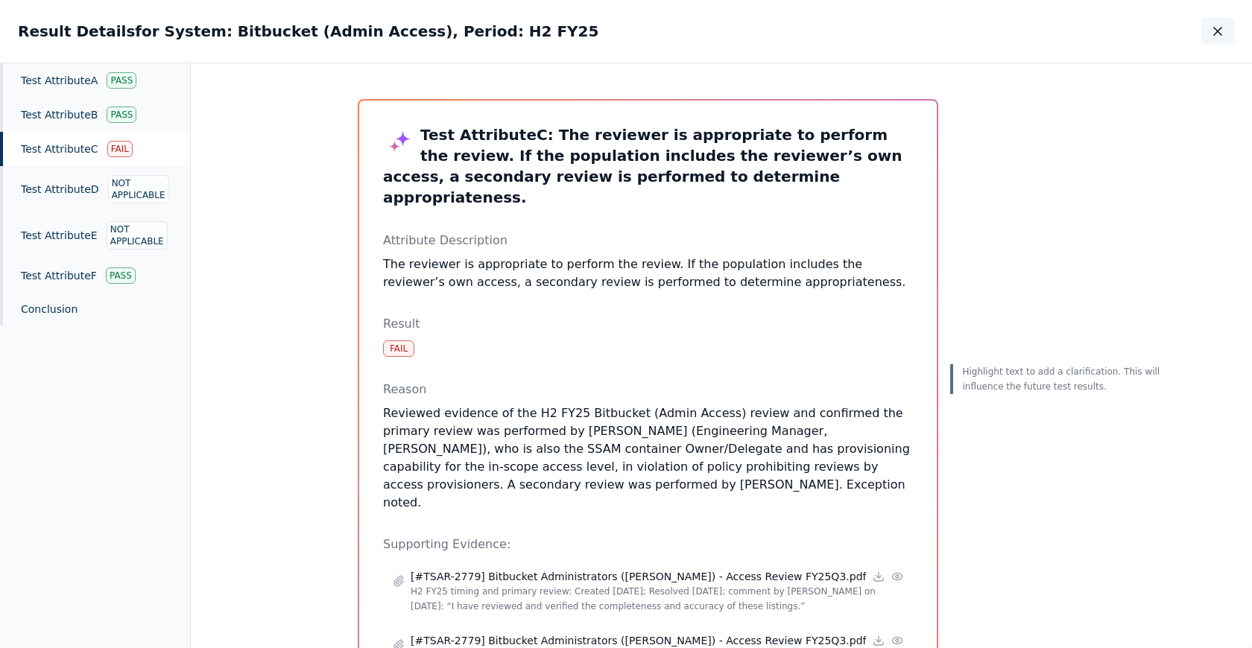
click at [1212, 29] on icon "button" at bounding box center [1217, 31] width 15 height 15
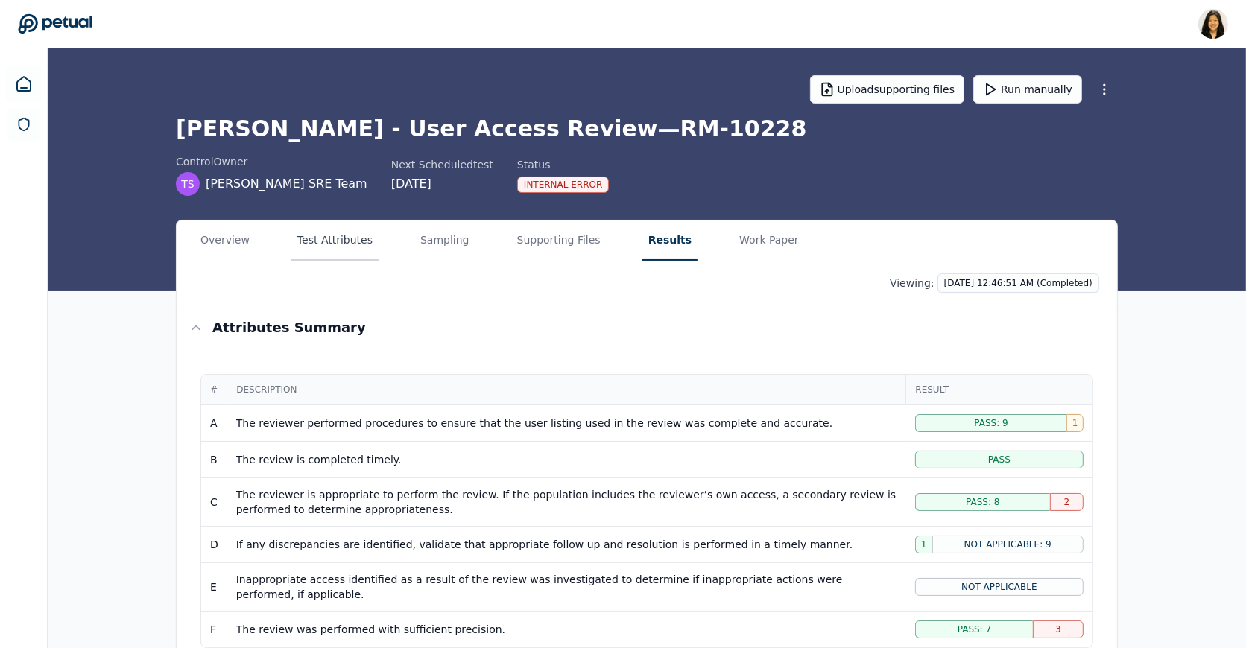
click at [326, 238] on button "Test Attributes" at bounding box center [334, 241] width 87 height 40
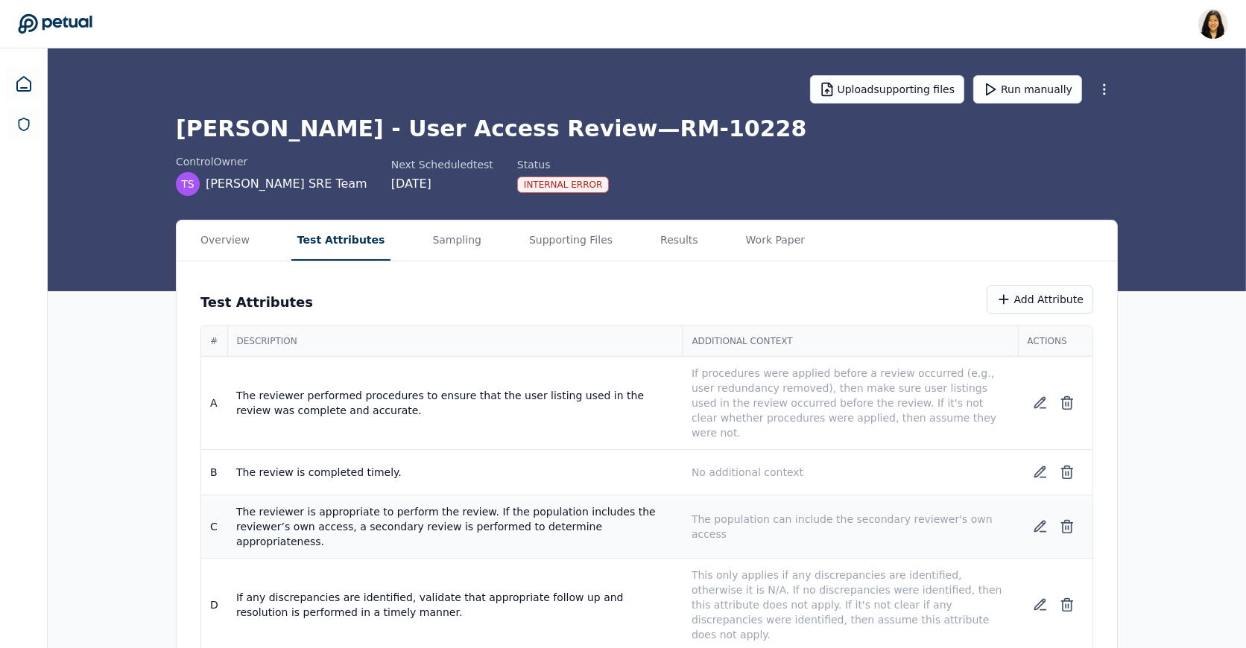
click at [773, 512] on p "The population can include the secondary reviewer's own access" at bounding box center [849, 527] width 317 height 30
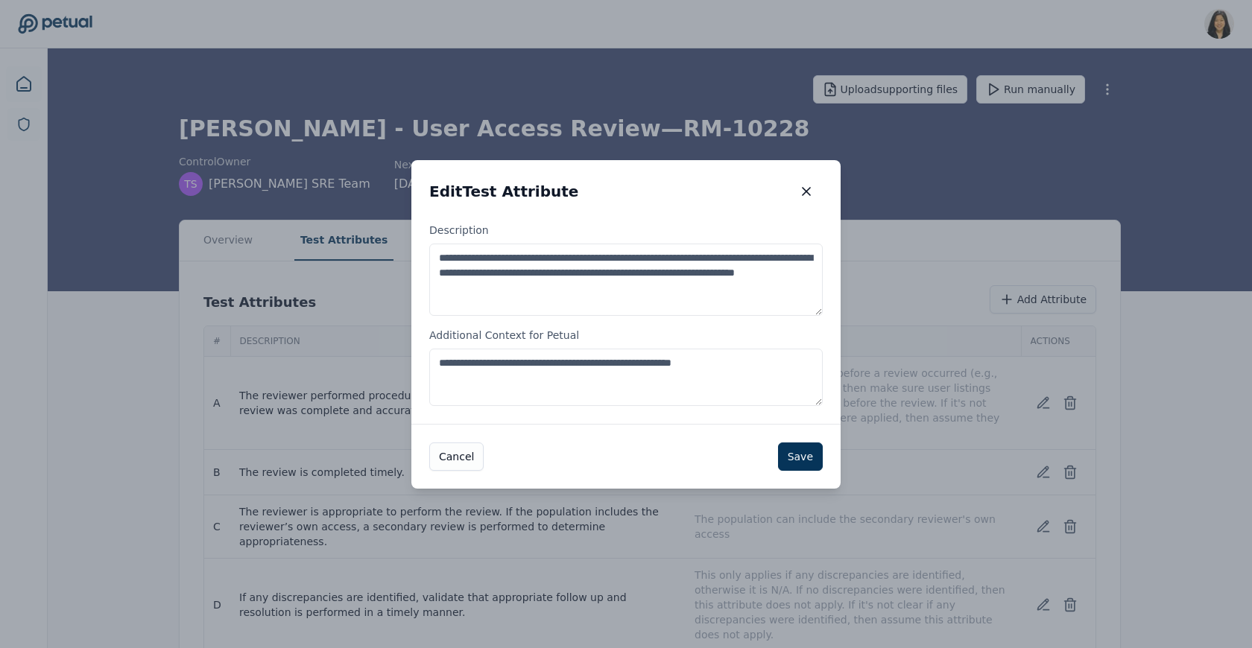
click at [447, 363] on textarea "**********" at bounding box center [625, 377] width 393 height 57
click at [685, 375] on textarea "**********" at bounding box center [625, 377] width 393 height 57
type textarea "**********"
click at [791, 463] on button "Save" at bounding box center [800, 457] width 45 height 28
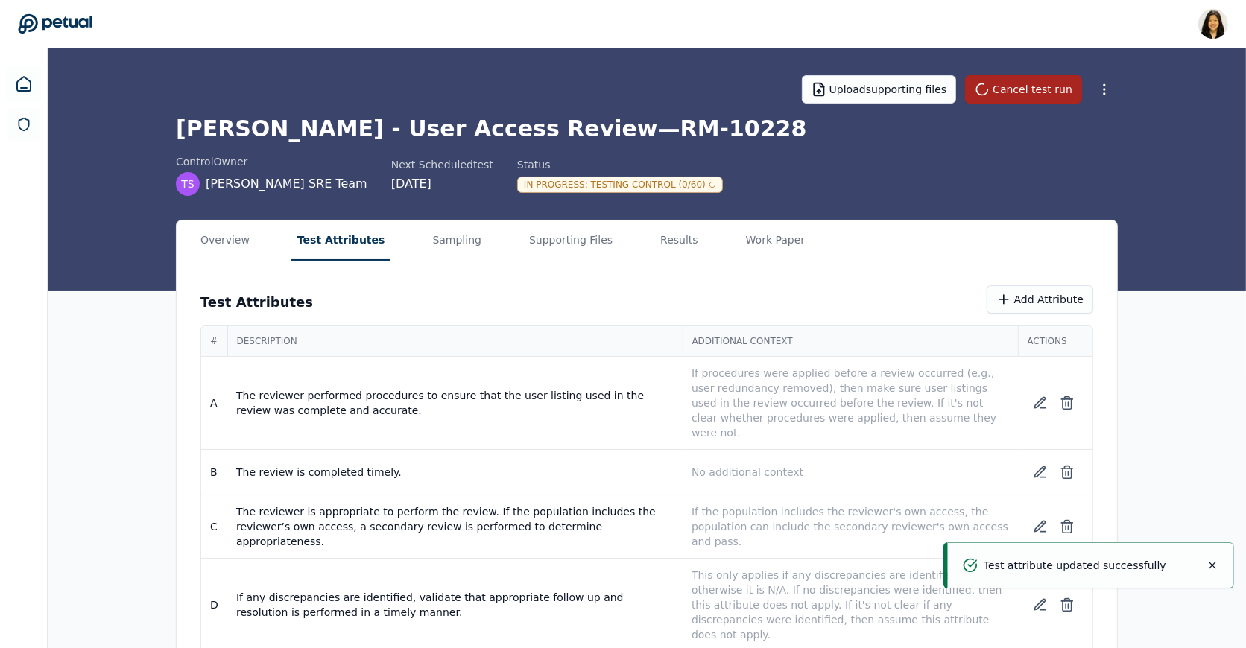
click at [1036, 81] on button "Cancel test run" at bounding box center [1023, 89] width 117 height 28
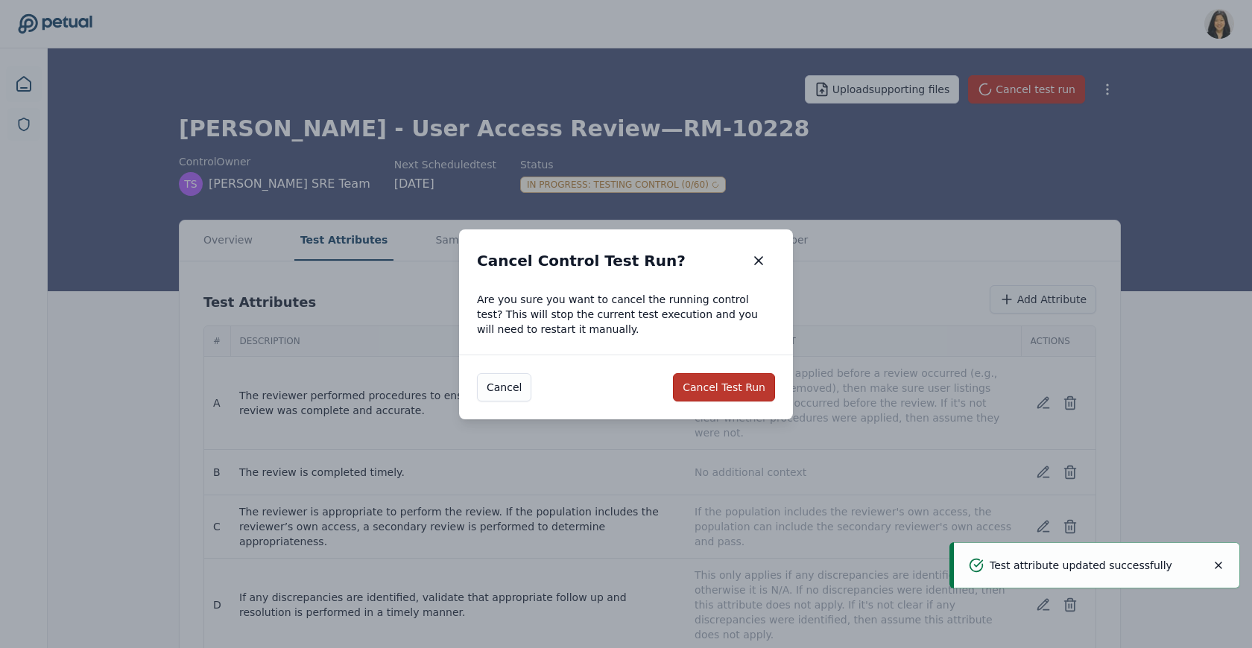
click at [718, 389] on button "Cancel Test Run" at bounding box center [724, 387] width 102 height 28
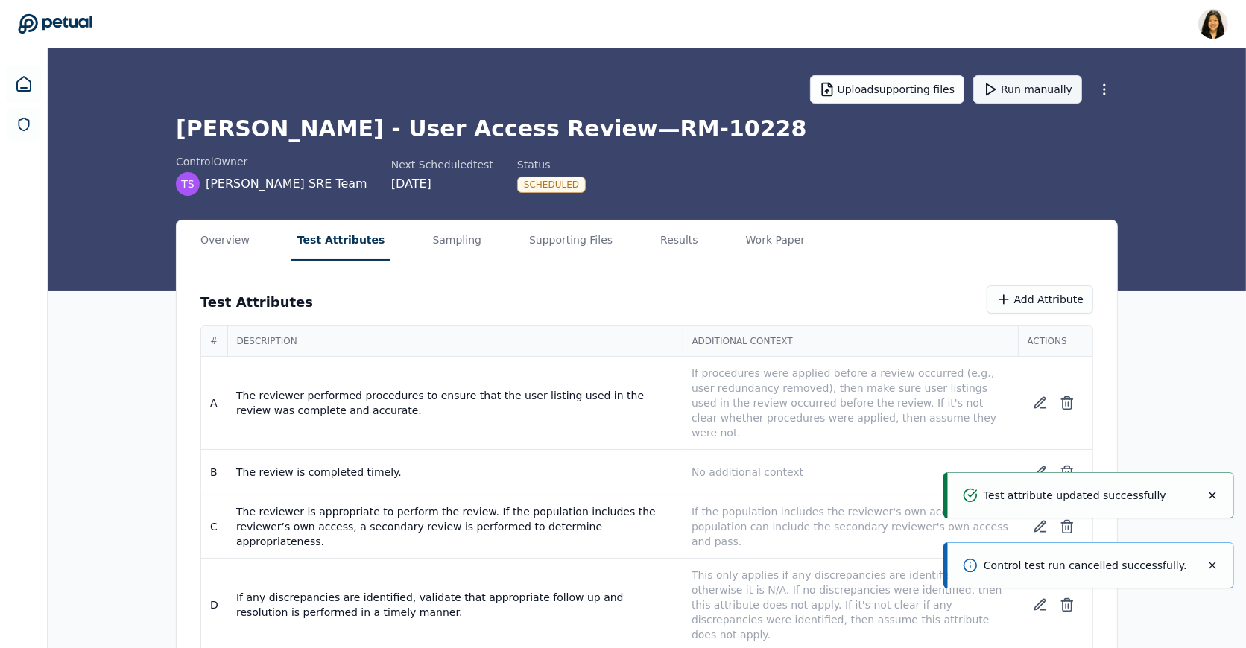
click at [1017, 86] on button "Run manually" at bounding box center [1027, 89] width 109 height 28
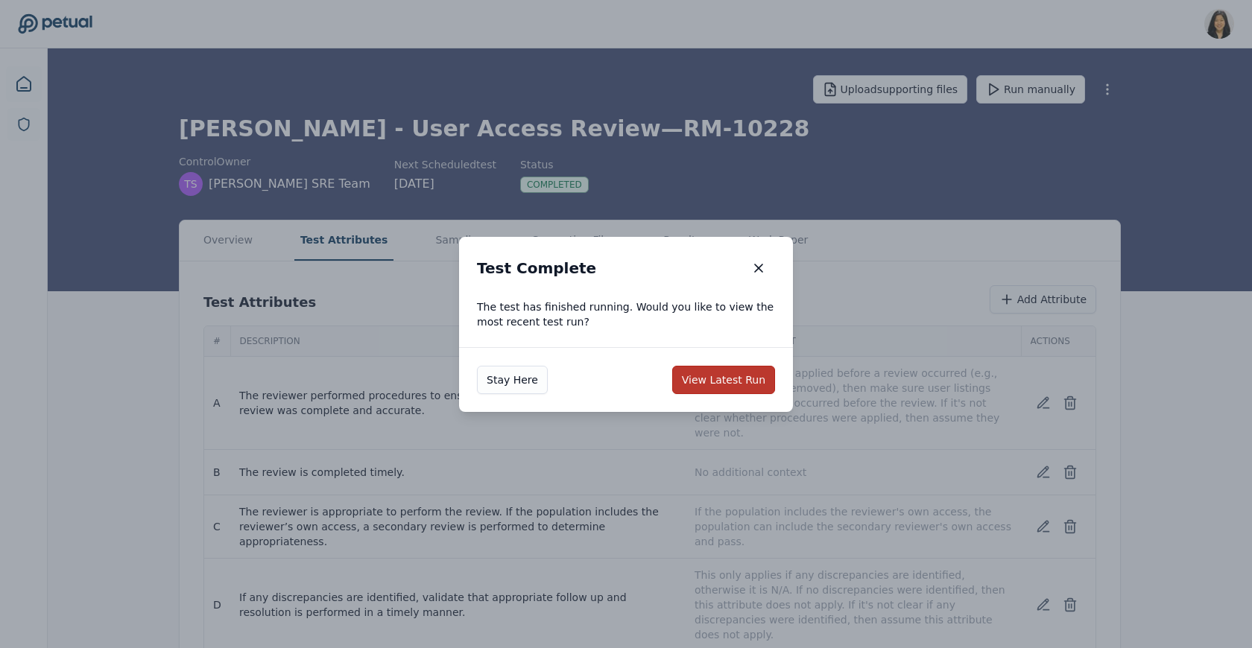
click at [732, 373] on button "View Latest Run" at bounding box center [723, 380] width 103 height 28
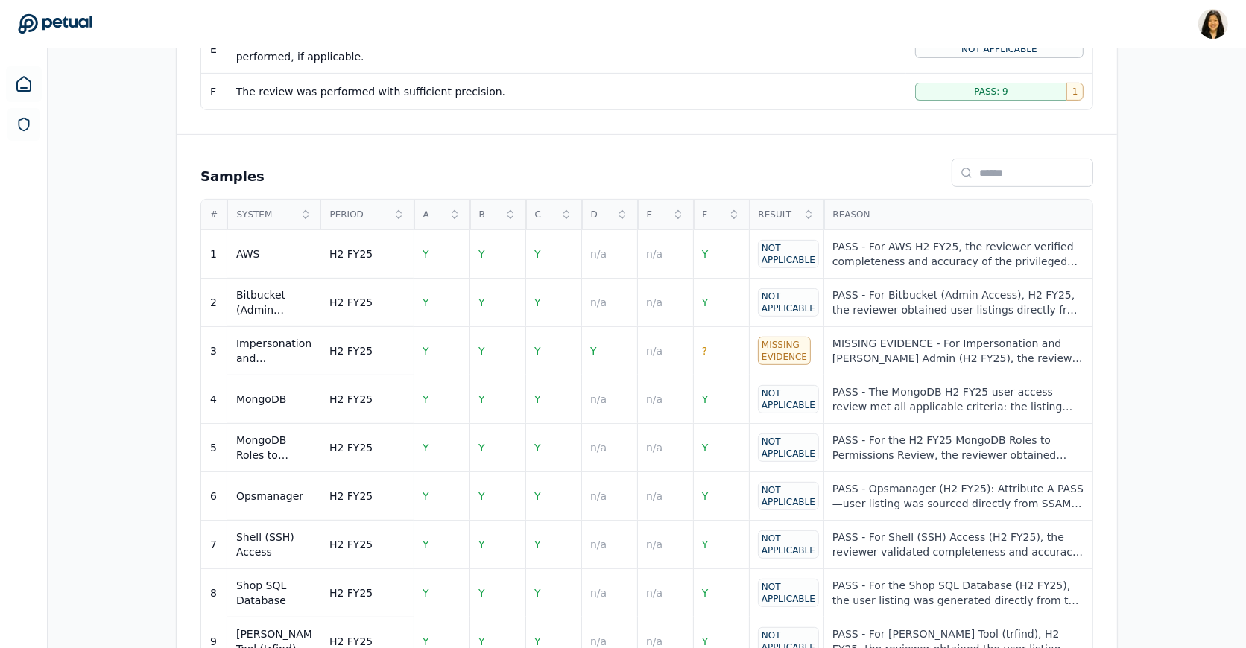
scroll to position [618, 0]
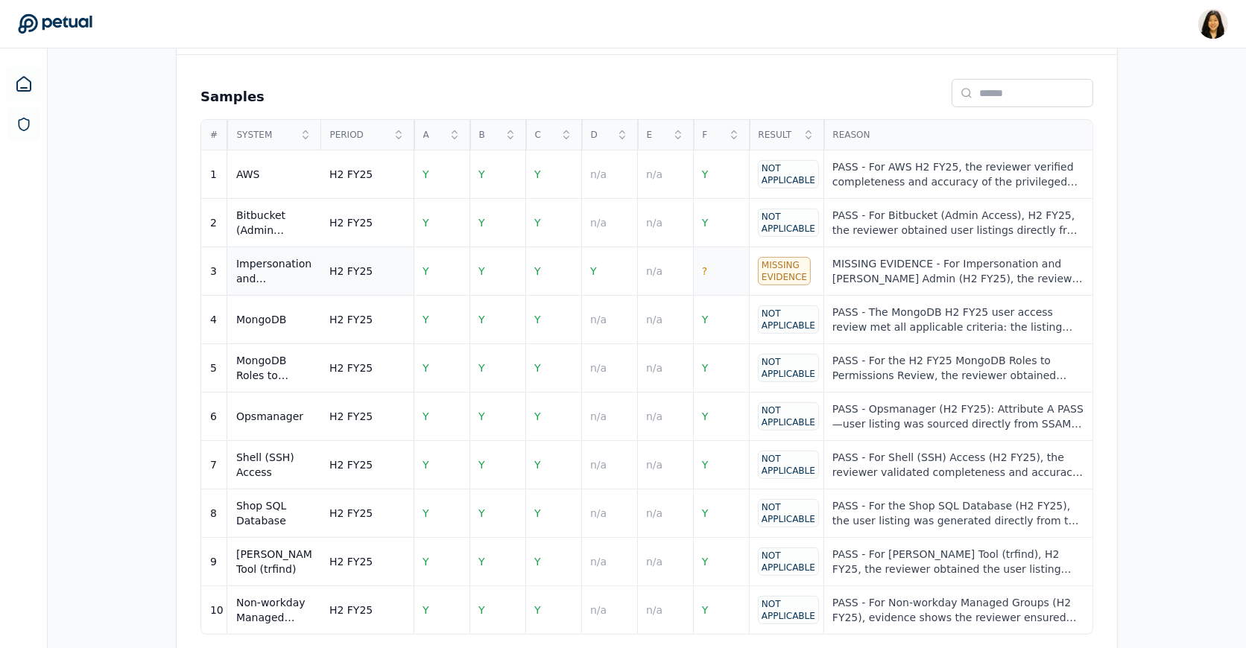
click at [727, 260] on td "?" at bounding box center [721, 271] width 56 height 48
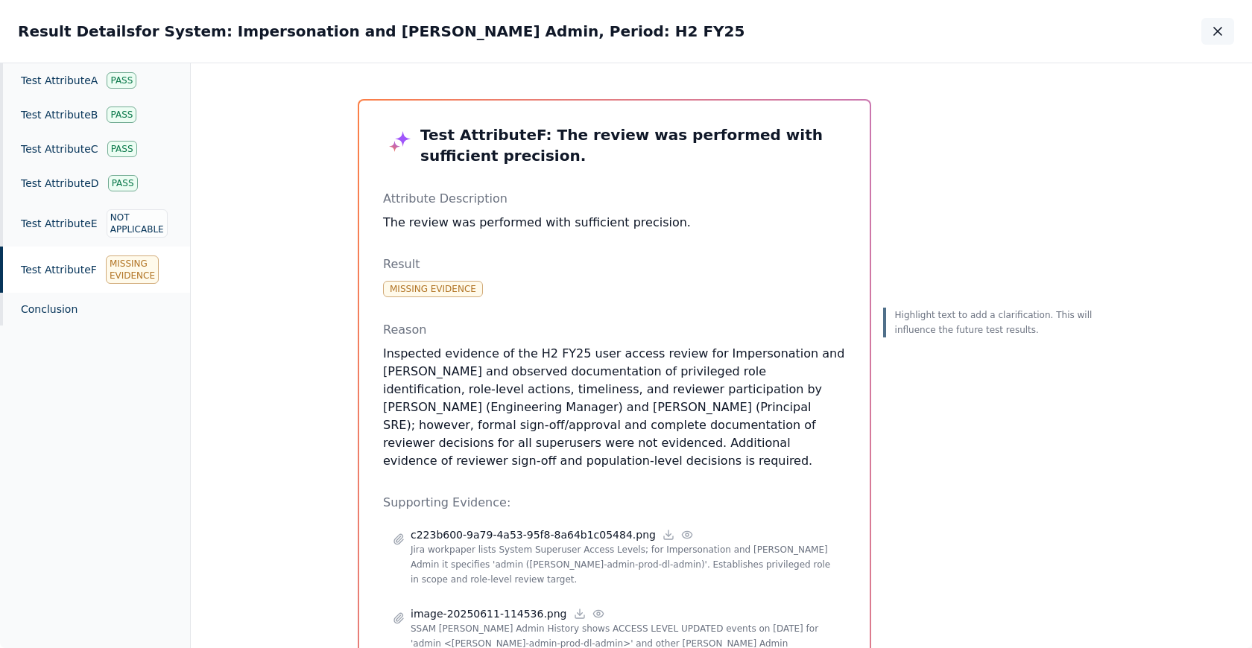
click at [1209, 24] on button "button" at bounding box center [1217, 31] width 33 height 27
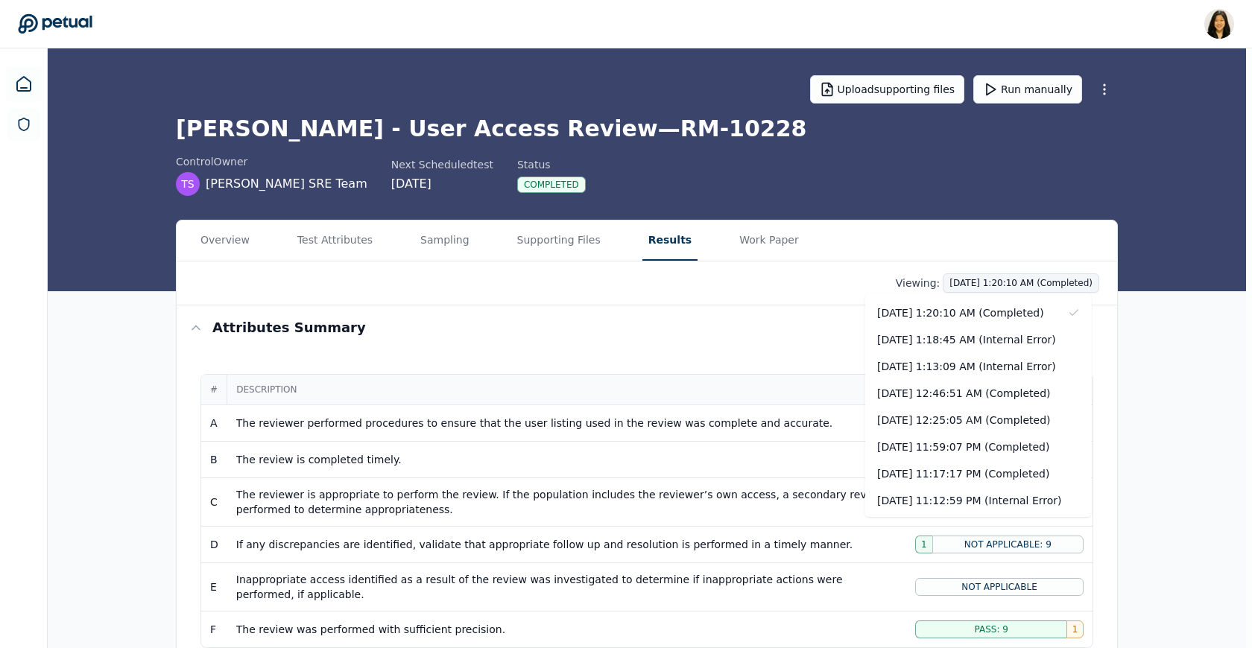
click at [978, 285] on html "[PERSON_NAME] [PERSON_NAME][EMAIL_ADDRESS] Sign out Upload supporting files Run…" at bounding box center [626, 638] width 1252 height 1277
click at [1001, 395] on div "[DATE] 12:46:51 AM (Completed)" at bounding box center [978, 393] width 227 height 27
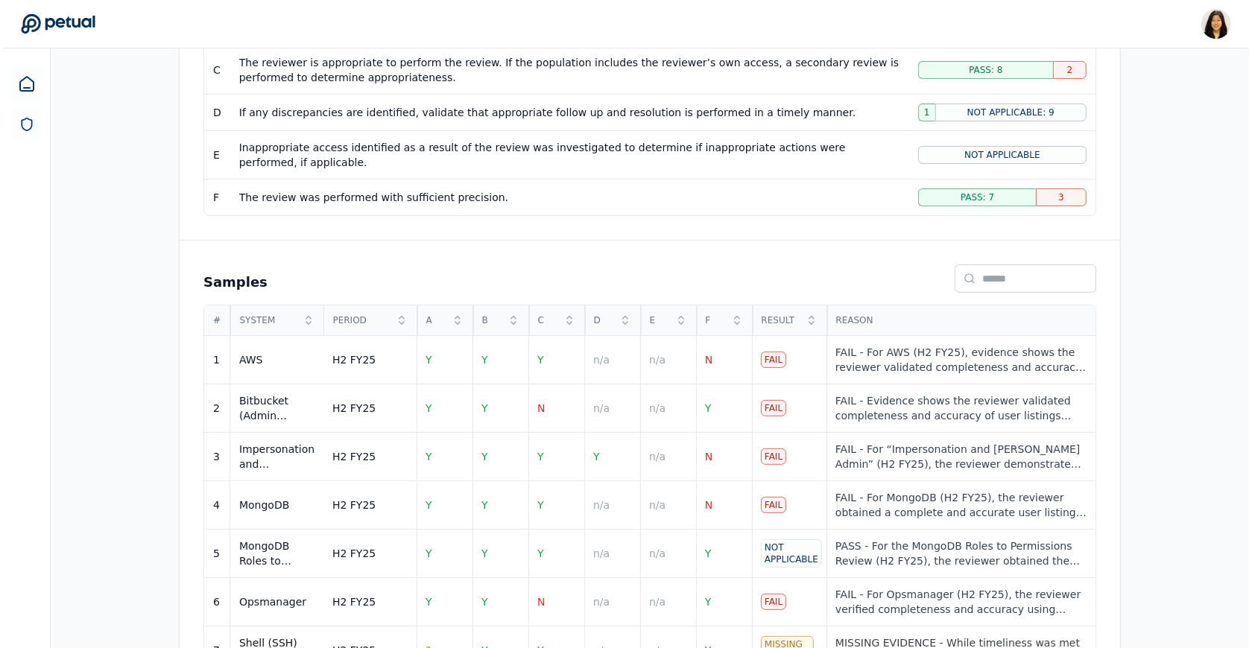
scroll to position [437, 0]
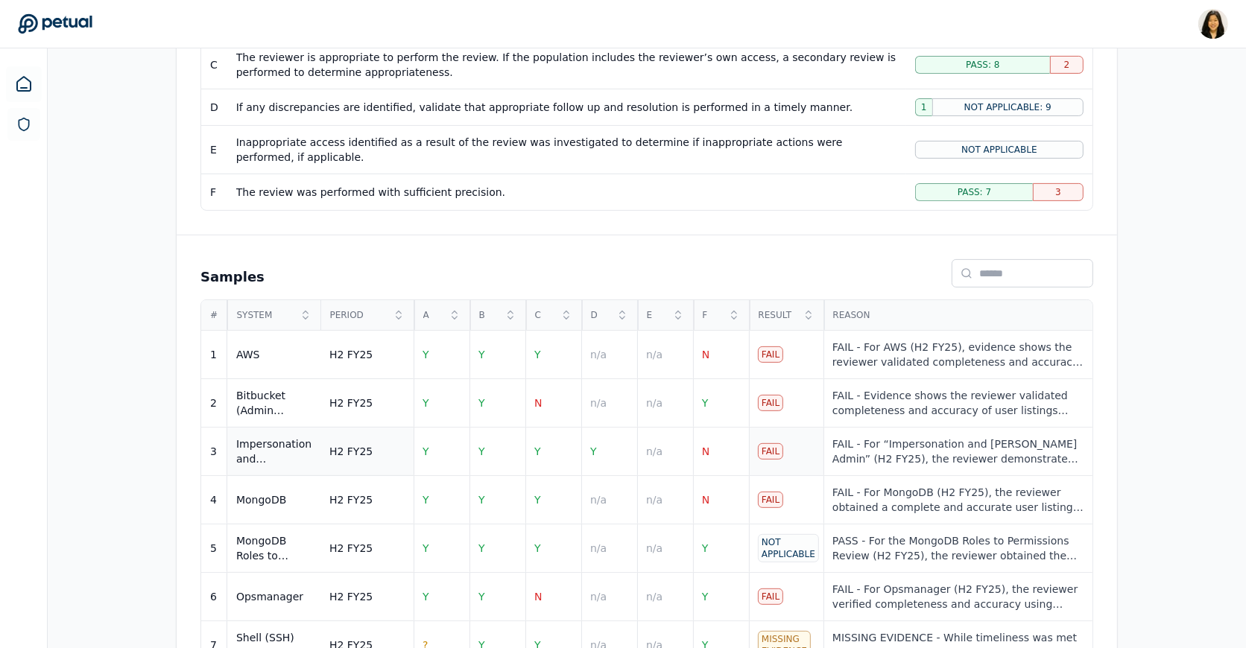
click at [782, 431] on td "Fail" at bounding box center [786, 452] width 75 height 48
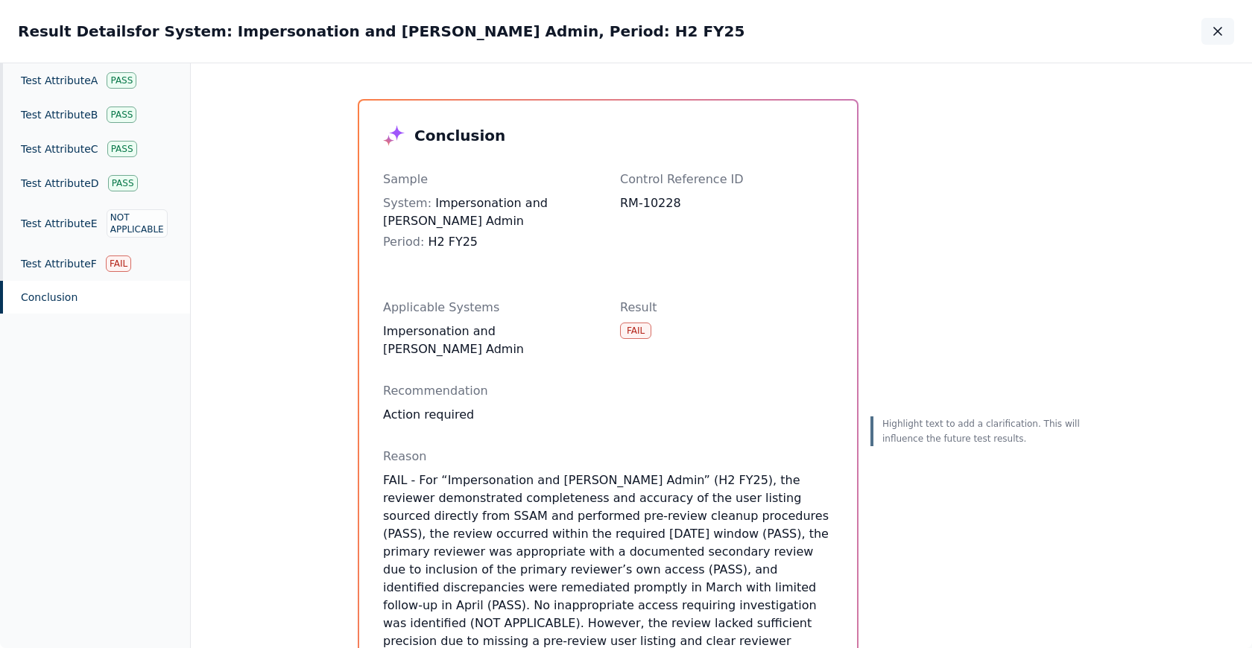
click at [1215, 31] on icon "button" at bounding box center [1217, 31] width 15 height 15
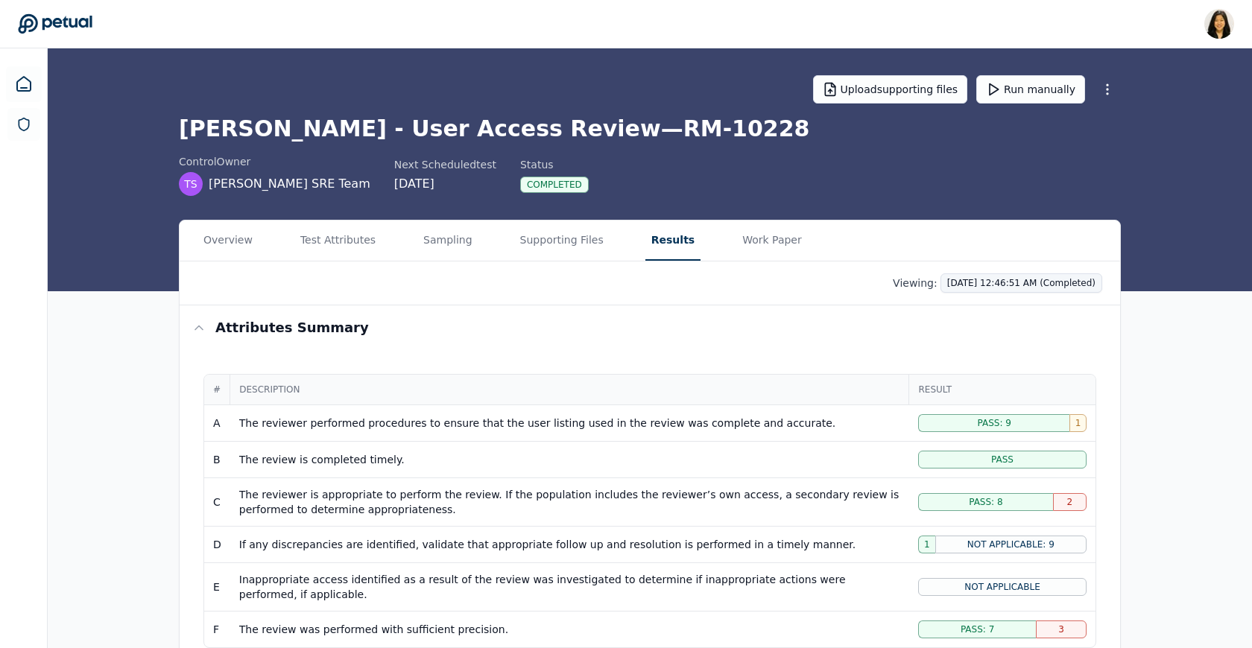
click at [991, 284] on html "[PERSON_NAME] [PERSON_NAME][EMAIL_ADDRESS] Sign out Upload supporting files Run…" at bounding box center [626, 638] width 1252 height 1277
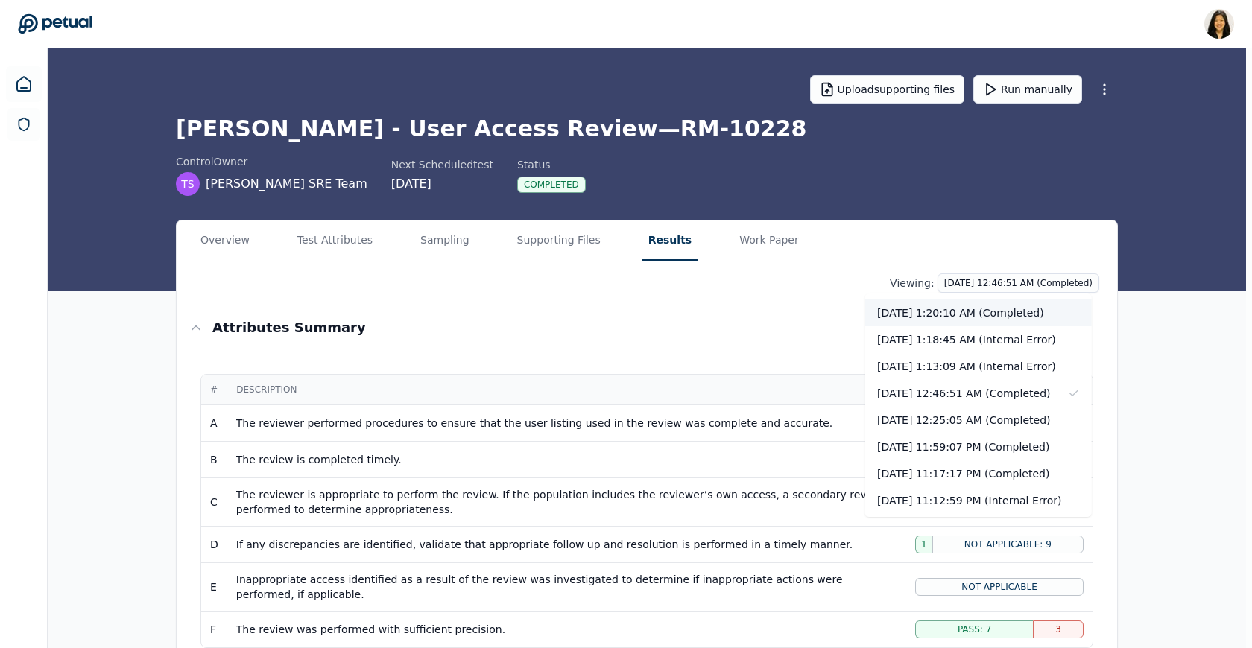
click at [987, 311] on div "[DATE] 1:20:10 AM (Completed)" at bounding box center [978, 313] width 227 height 27
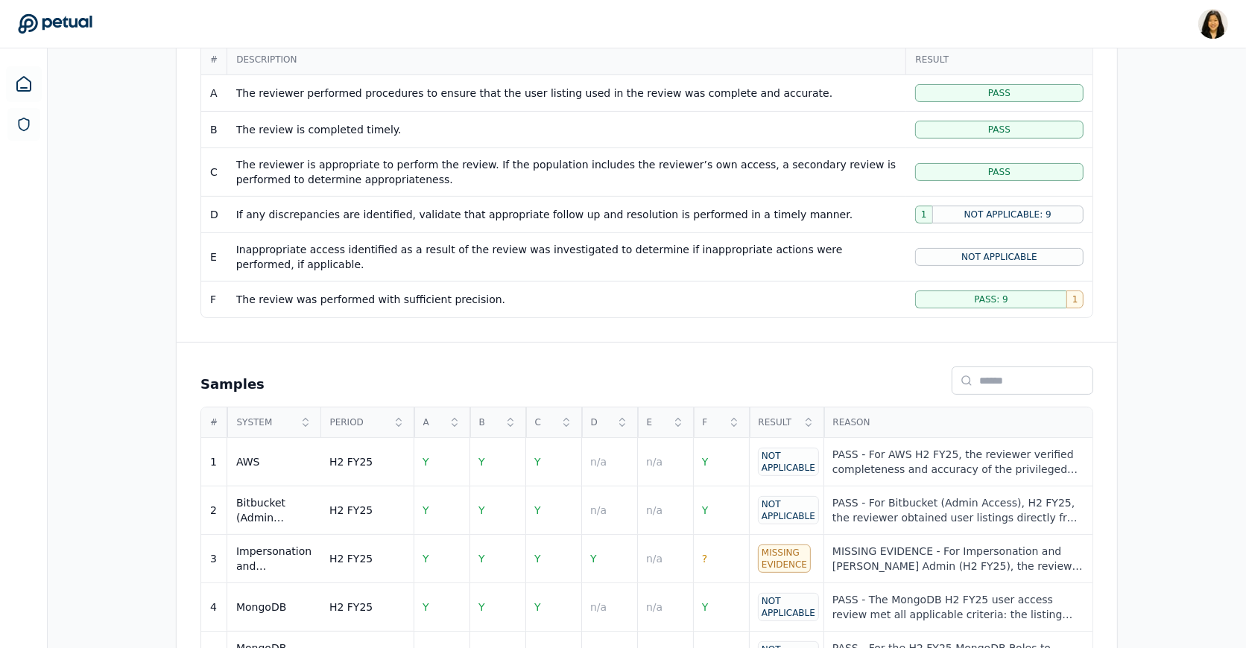
scroll to position [361, 0]
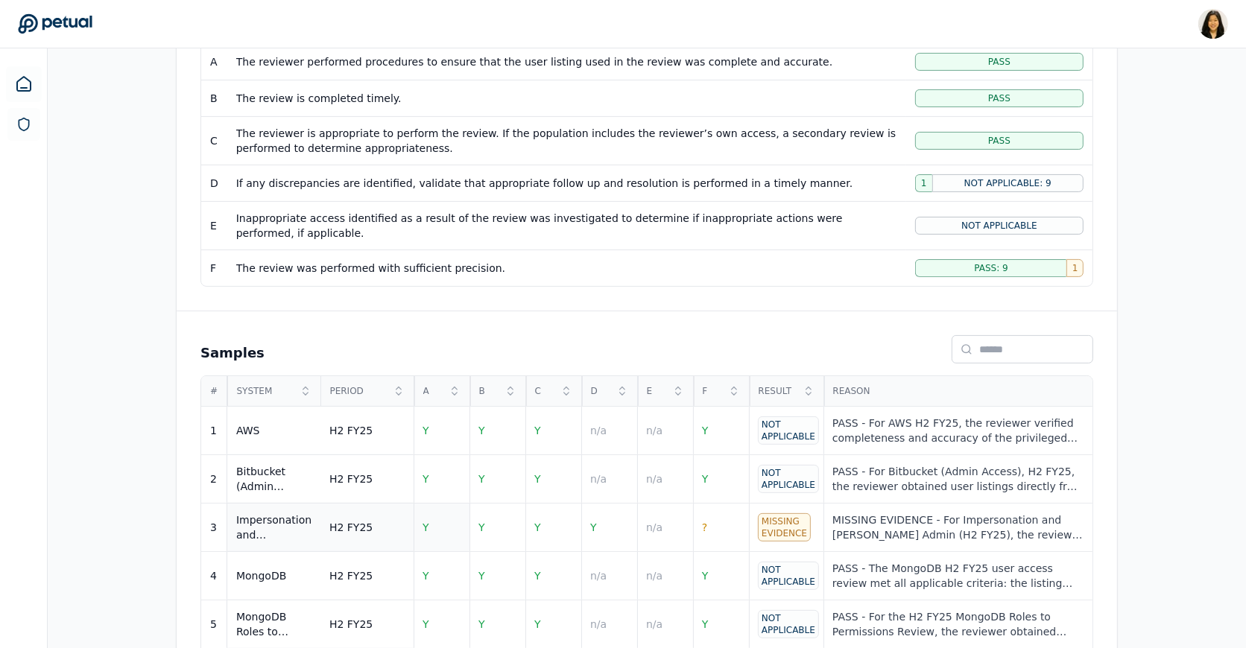
click at [424, 510] on td "Y" at bounding box center [442, 528] width 56 height 48
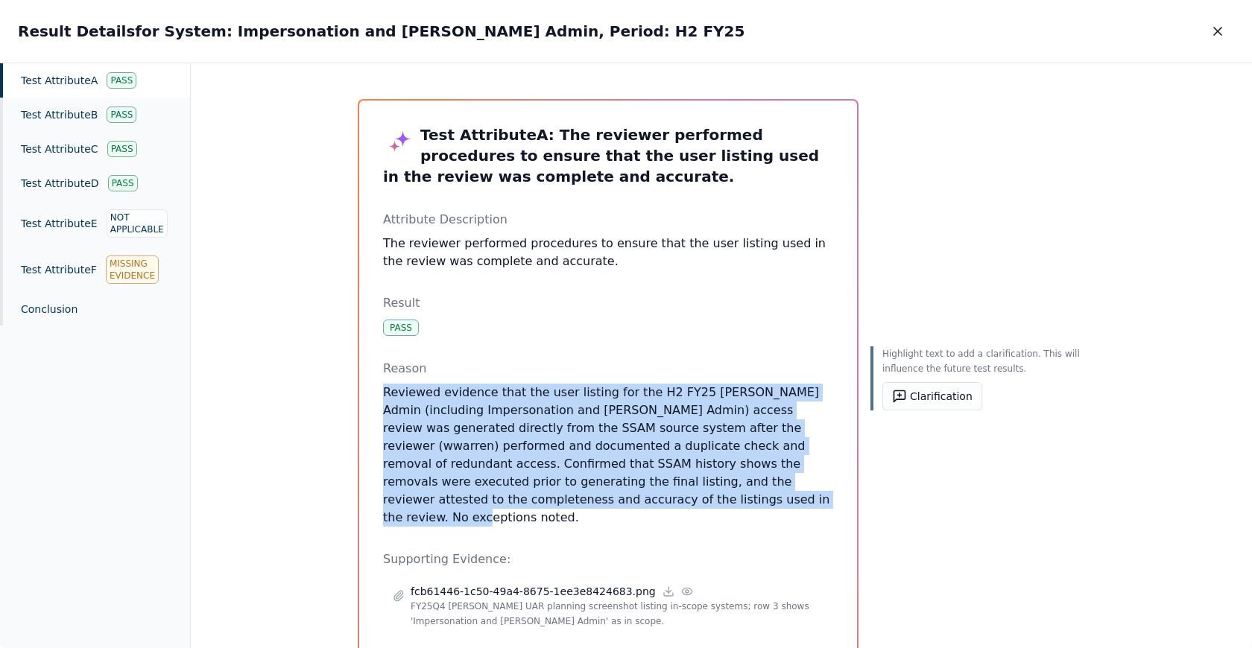
drag, startPoint x: 381, startPoint y: 390, endPoint x: 374, endPoint y: 511, distance: 121.6
click at [375, 513] on div "Test Attribute A : The reviewer performed procedures to ensure that the user li…" at bounding box center [608, 660] width 498 height 1119
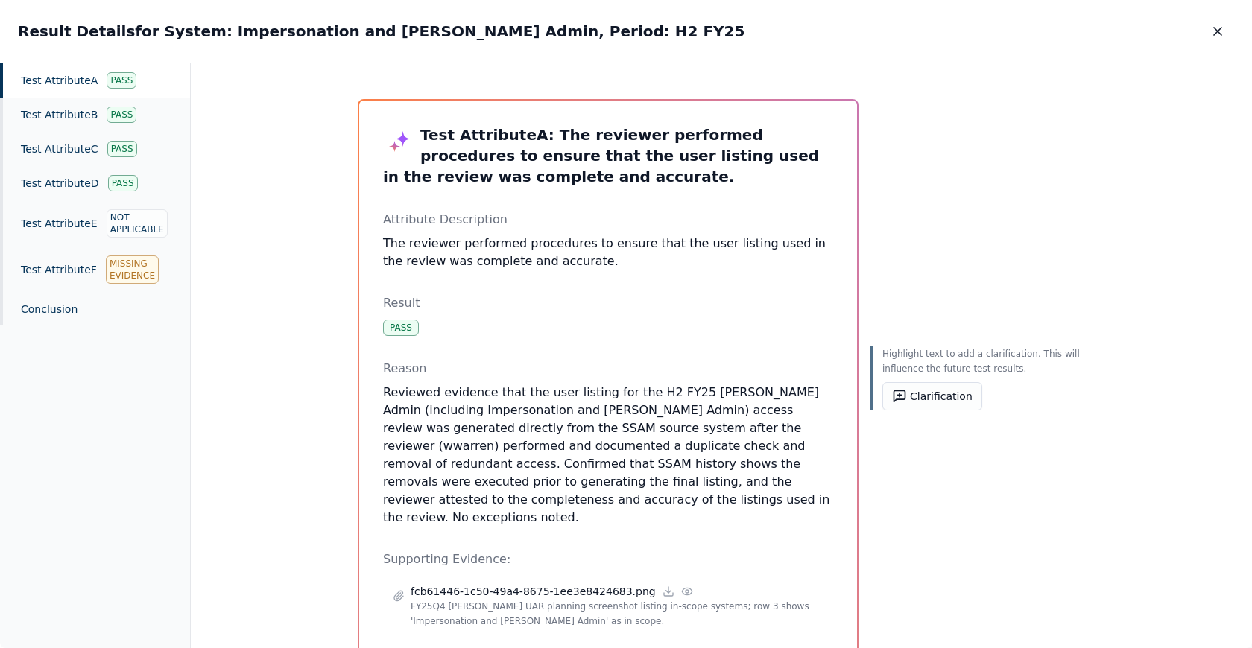
click at [419, 469] on p "Reviewed evidence that the user listing for the H2 FY25 [PERSON_NAME] Admin (in…" at bounding box center [608, 455] width 450 height 143
click at [1220, 33] on icon "button" at bounding box center [1217, 31] width 15 height 15
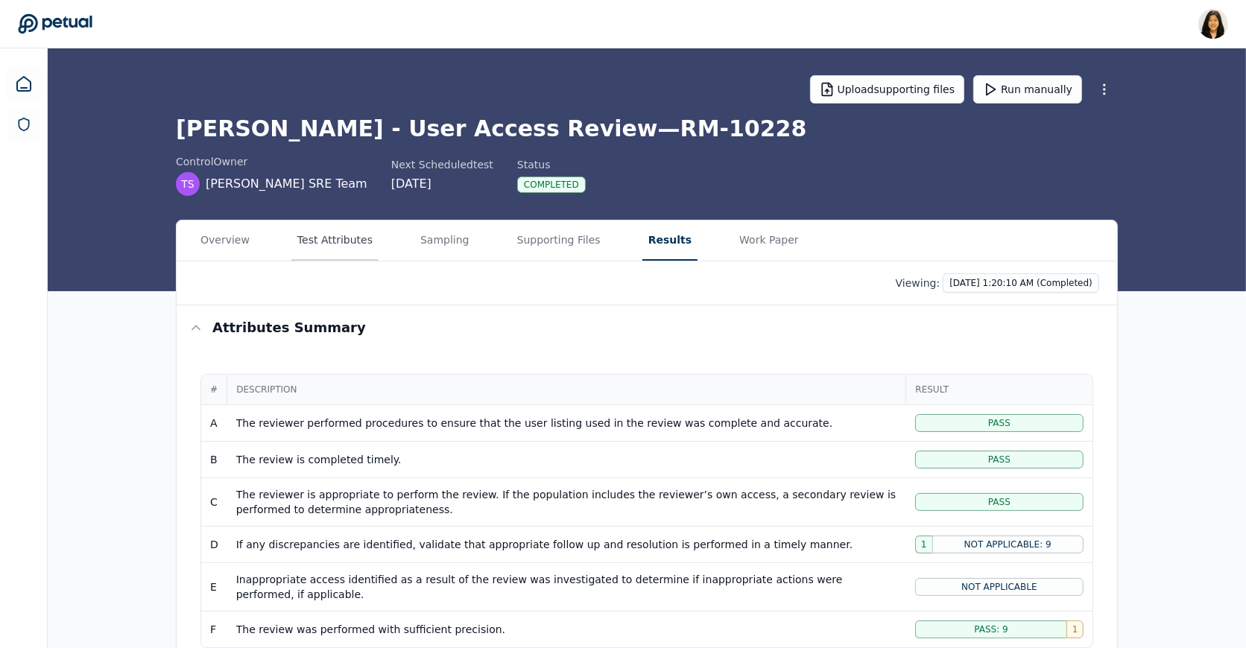
click at [320, 246] on button "Test Attributes" at bounding box center [334, 241] width 87 height 40
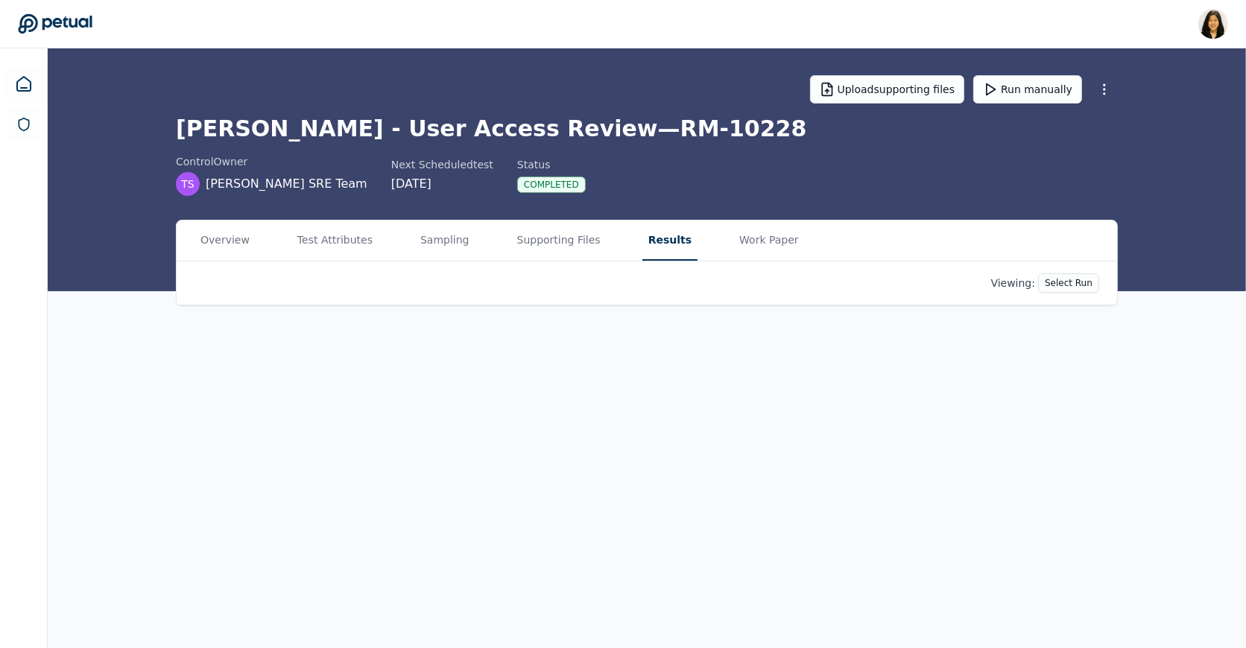
click at [671, 239] on button "Results" at bounding box center [669, 241] width 55 height 40
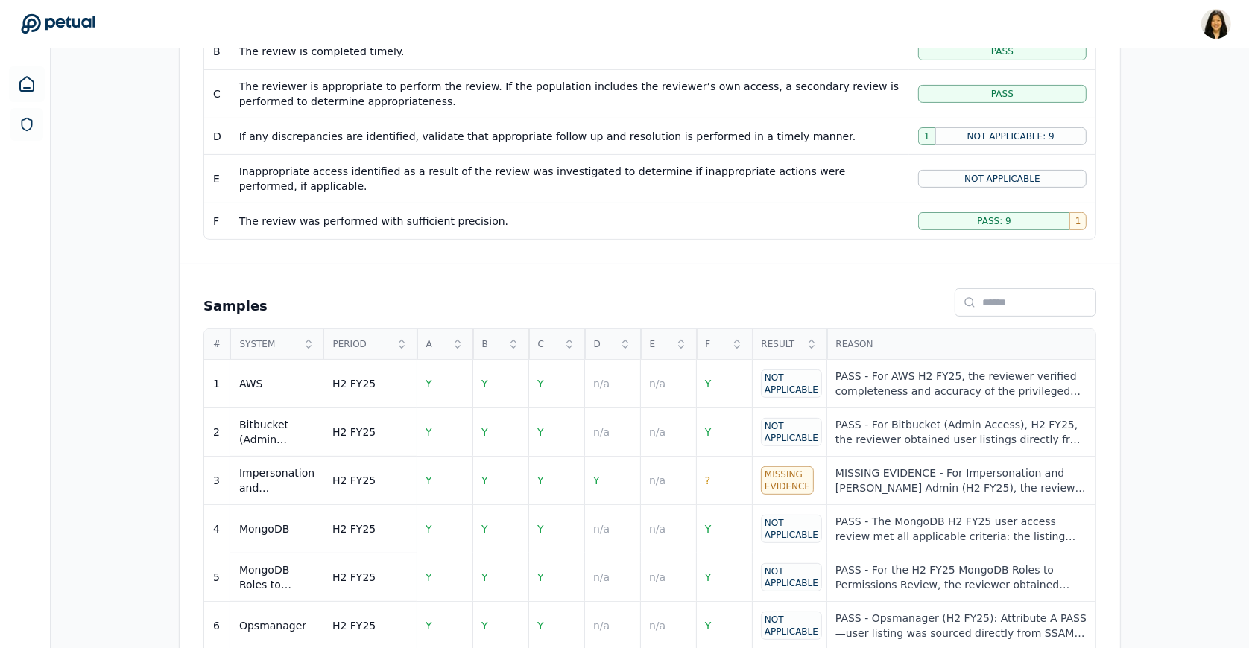
scroll to position [452, 0]
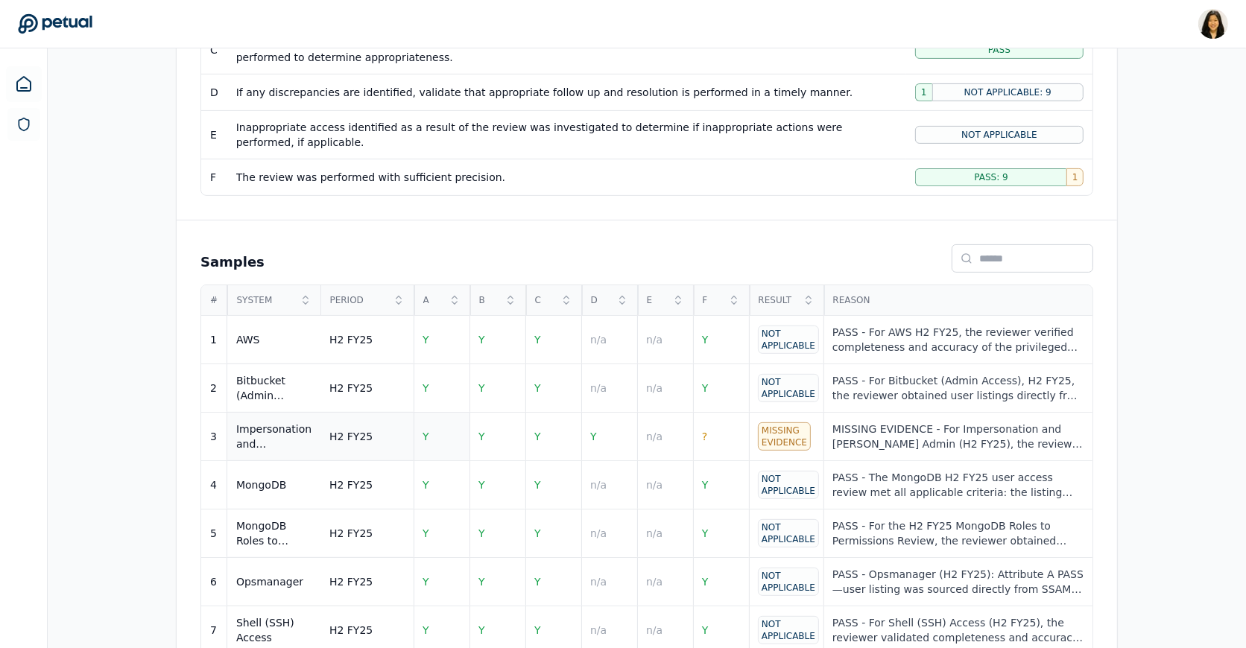
click at [431, 422] on td "Y" at bounding box center [442, 437] width 56 height 48
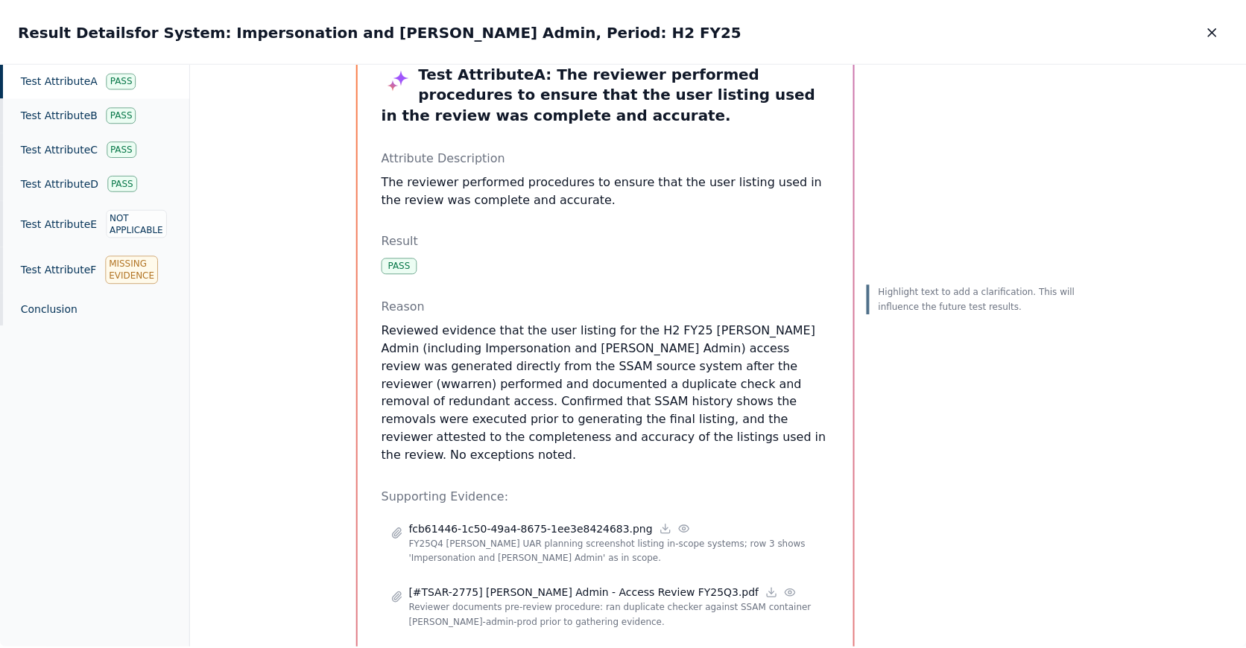
scroll to position [4, 0]
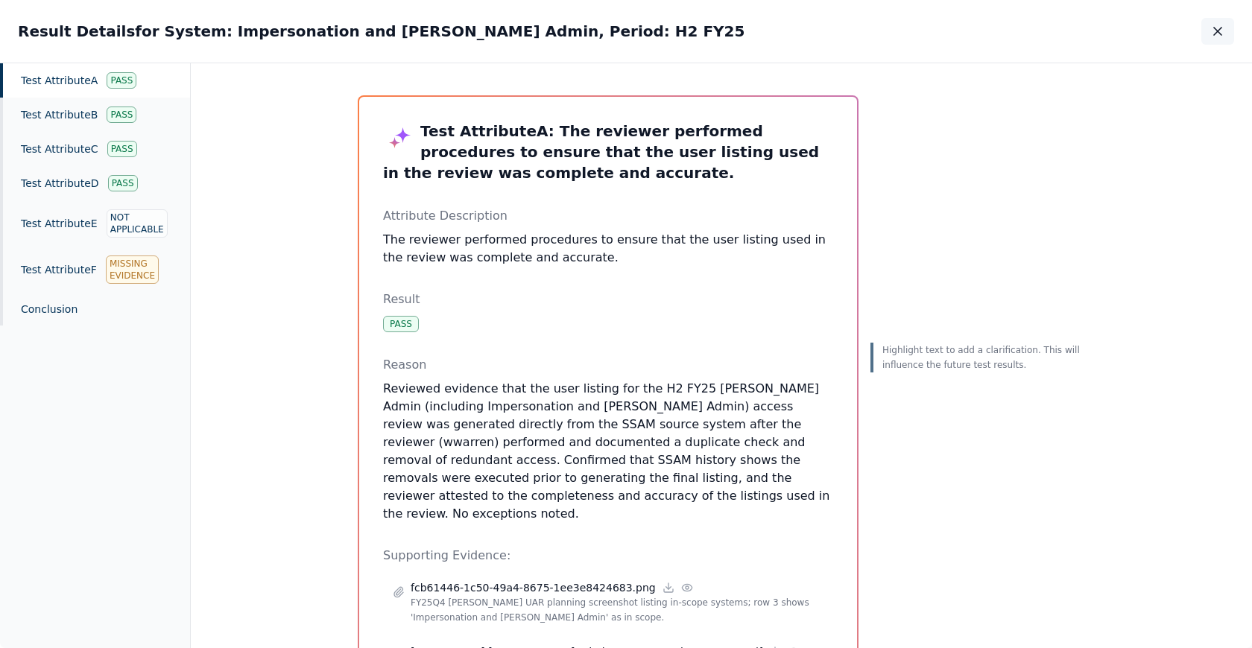
click at [1218, 25] on icon "button" at bounding box center [1217, 31] width 15 height 15
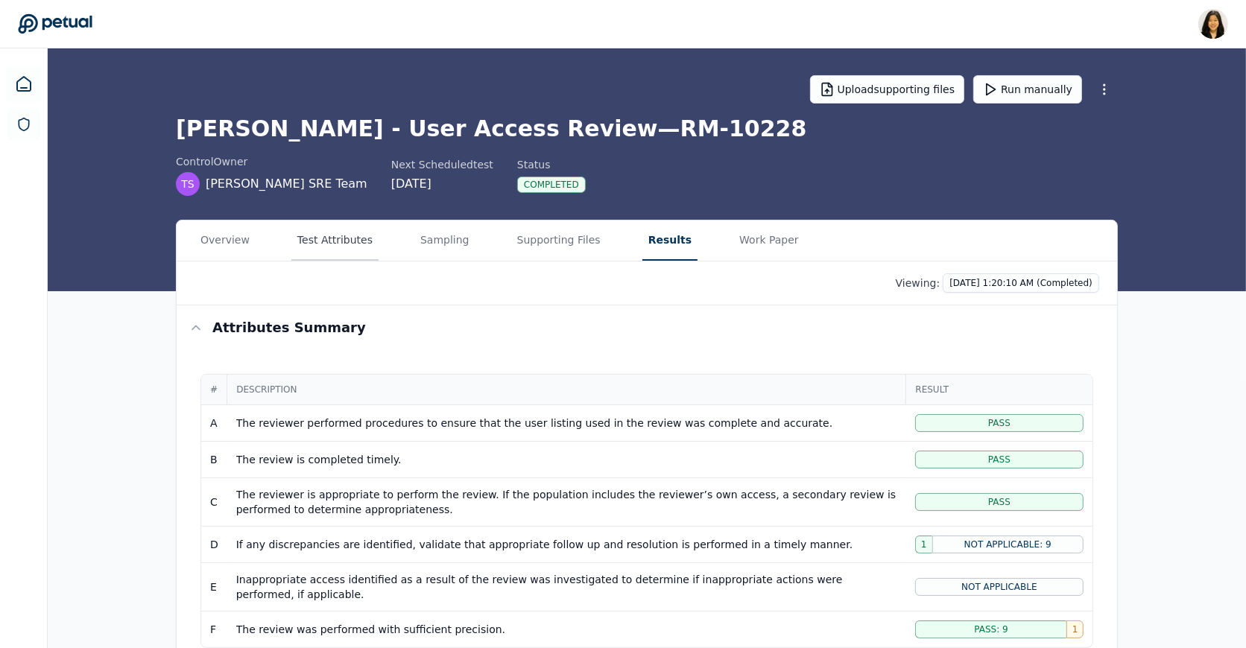
click at [345, 244] on button "Test Attributes" at bounding box center [334, 241] width 87 height 40
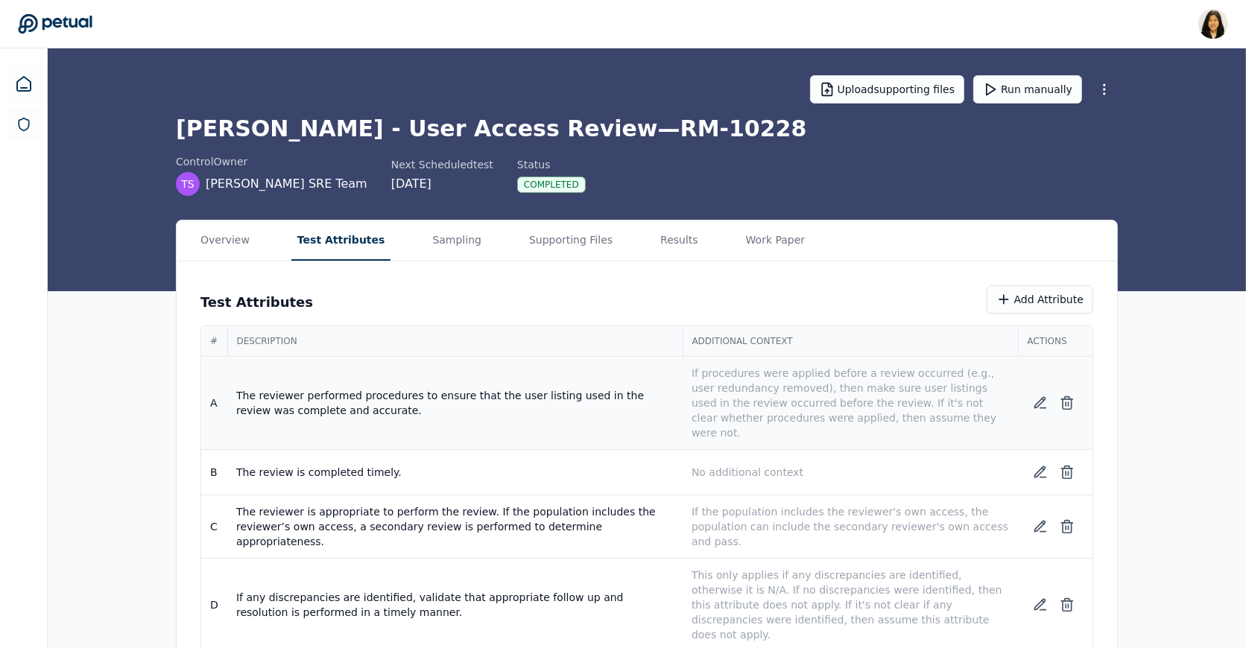
click at [841, 409] on p "If procedures were applied before a review occurred (e.g., user redundancy remo…" at bounding box center [849, 403] width 317 height 75
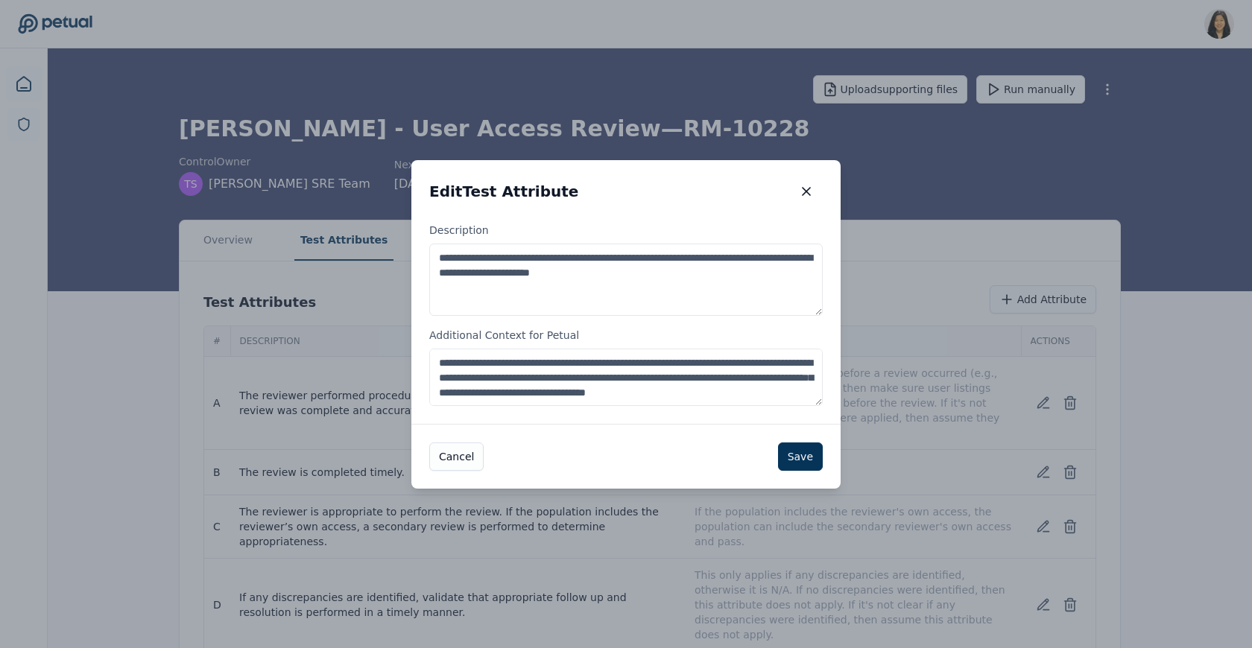
click at [569, 390] on textarea "**********" at bounding box center [625, 377] width 393 height 57
click at [732, 393] on textarea "**********" at bounding box center [625, 377] width 393 height 57
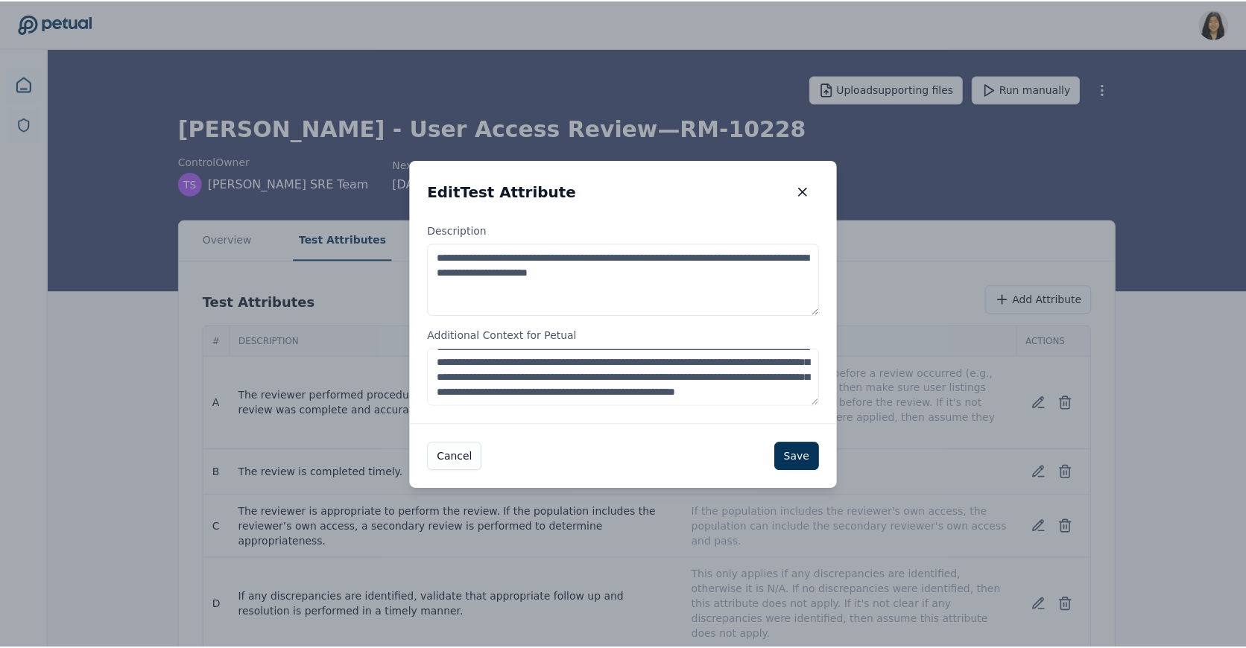
scroll to position [37, 0]
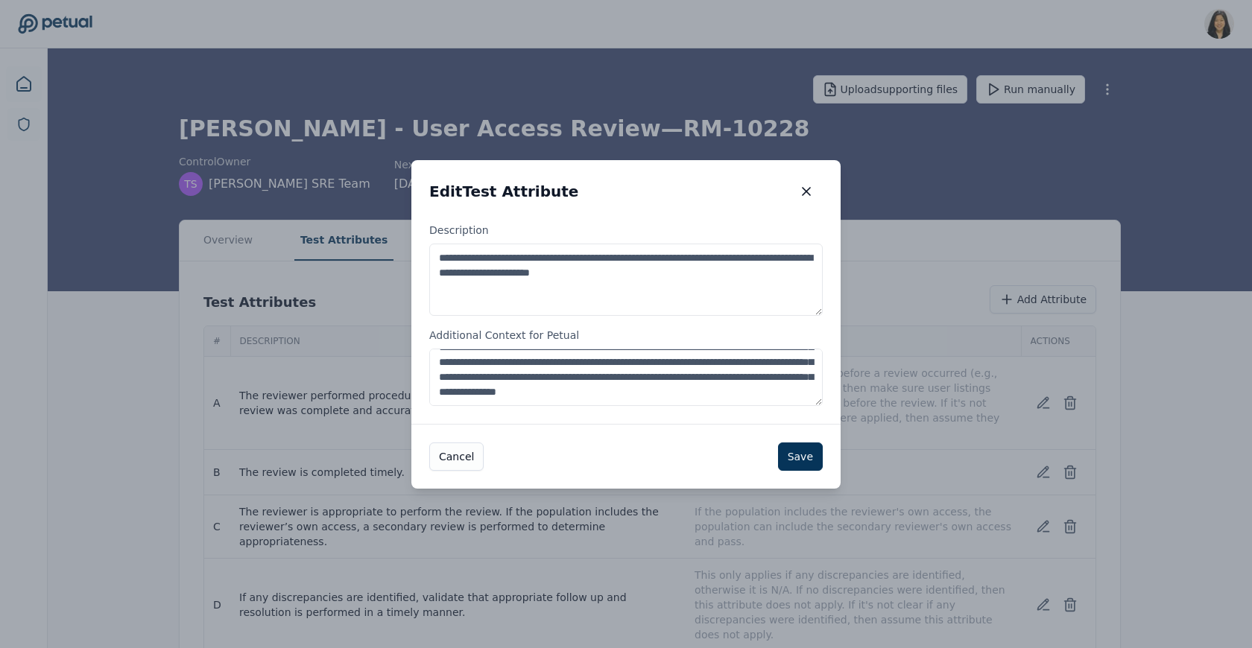
click at [487, 397] on textarea "**********" at bounding box center [625, 377] width 393 height 57
type textarea "**********"
click at [802, 461] on button "Save" at bounding box center [800, 457] width 45 height 28
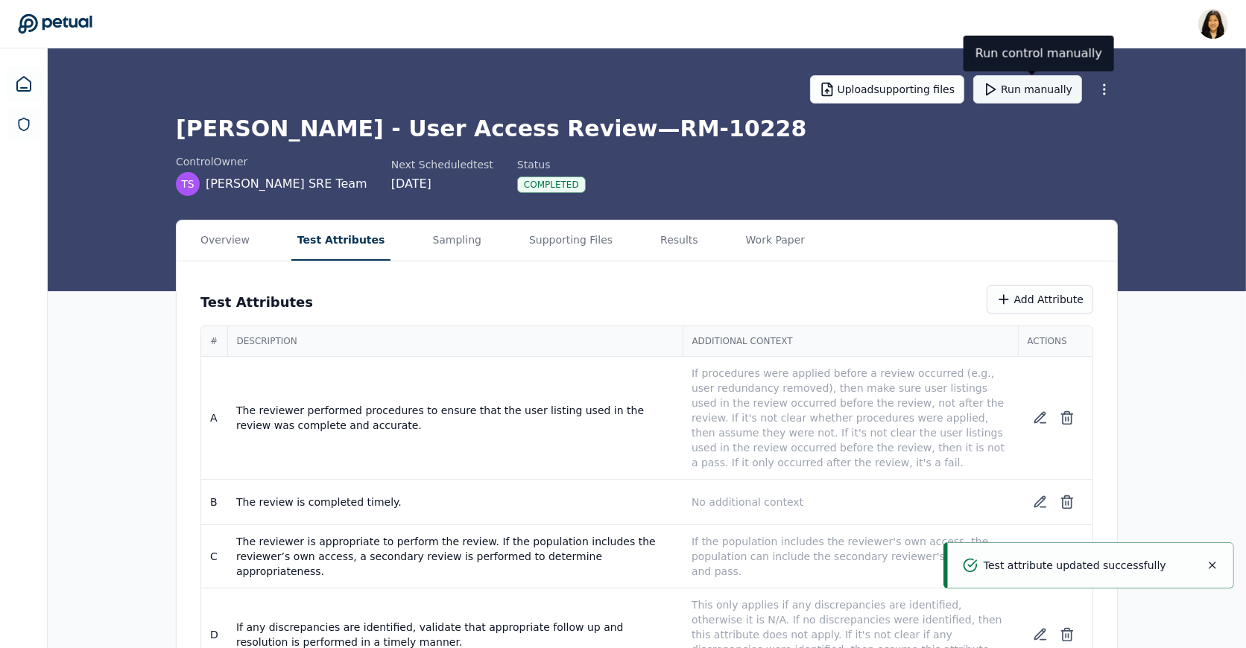
click at [1021, 89] on button "Run manually" at bounding box center [1027, 89] width 109 height 28
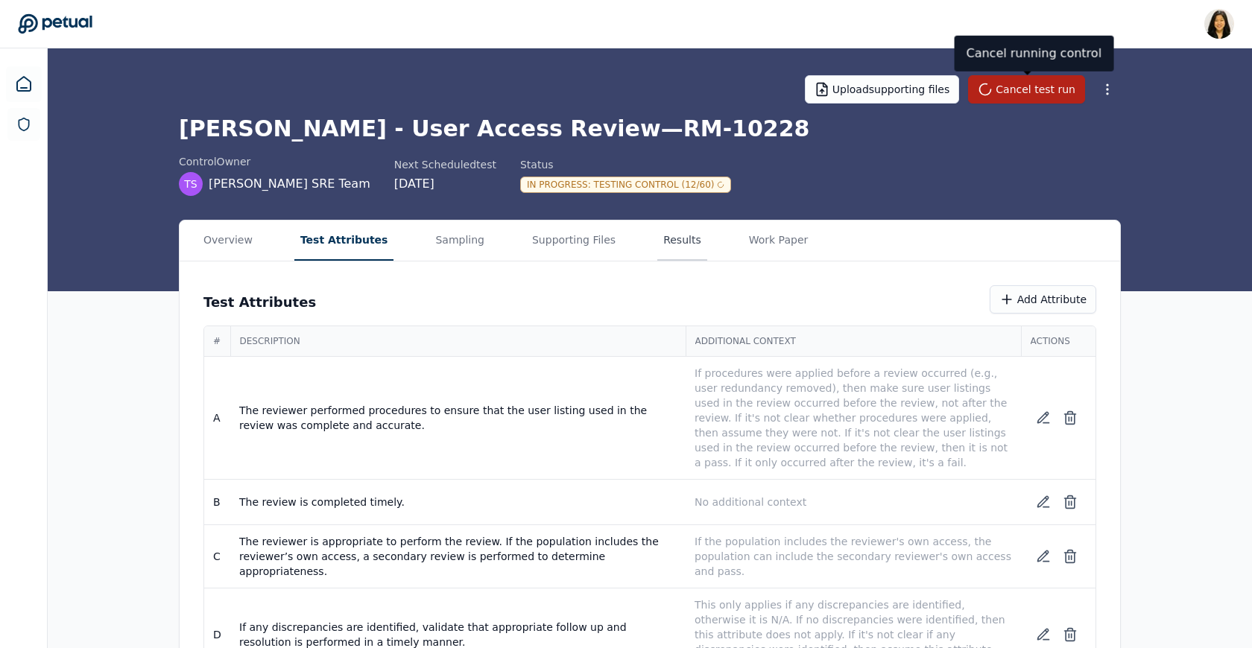
click at [670, 246] on button "Results" at bounding box center [682, 241] width 50 height 40
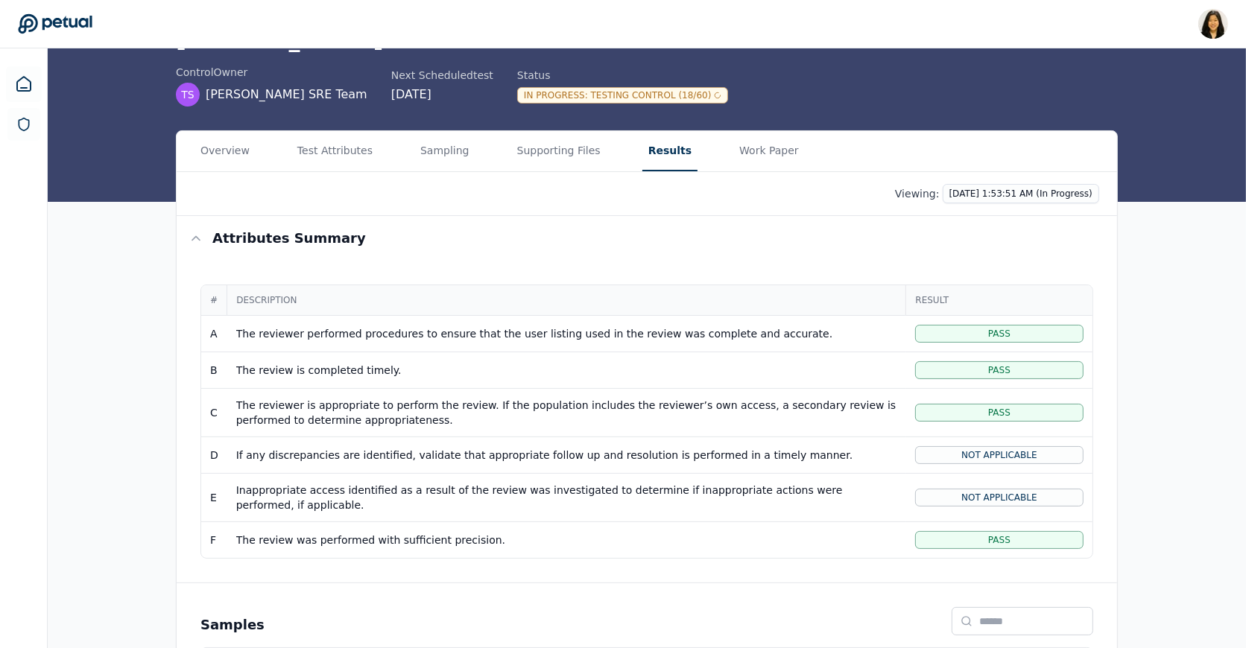
scroll to position [45, 0]
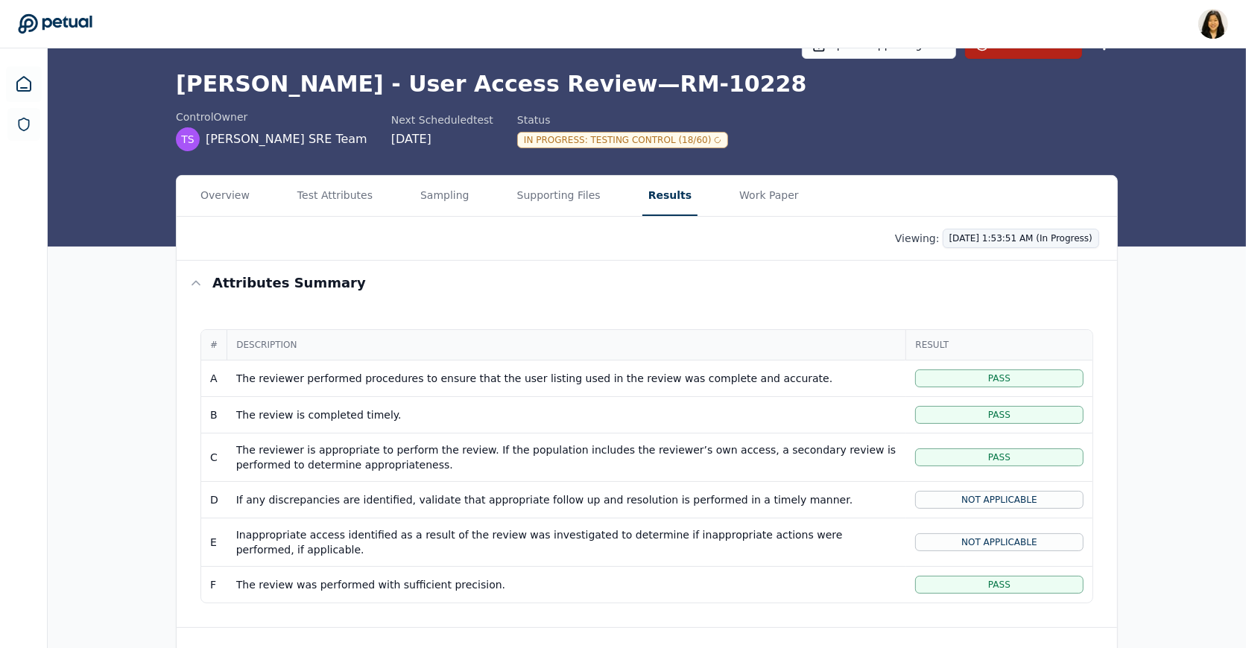
click at [1001, 234] on html "[PERSON_NAME] [PERSON_NAME][EMAIL_ADDRESS] Sign out Upload supporting files Can…" at bounding box center [623, 400] width 1246 height 890
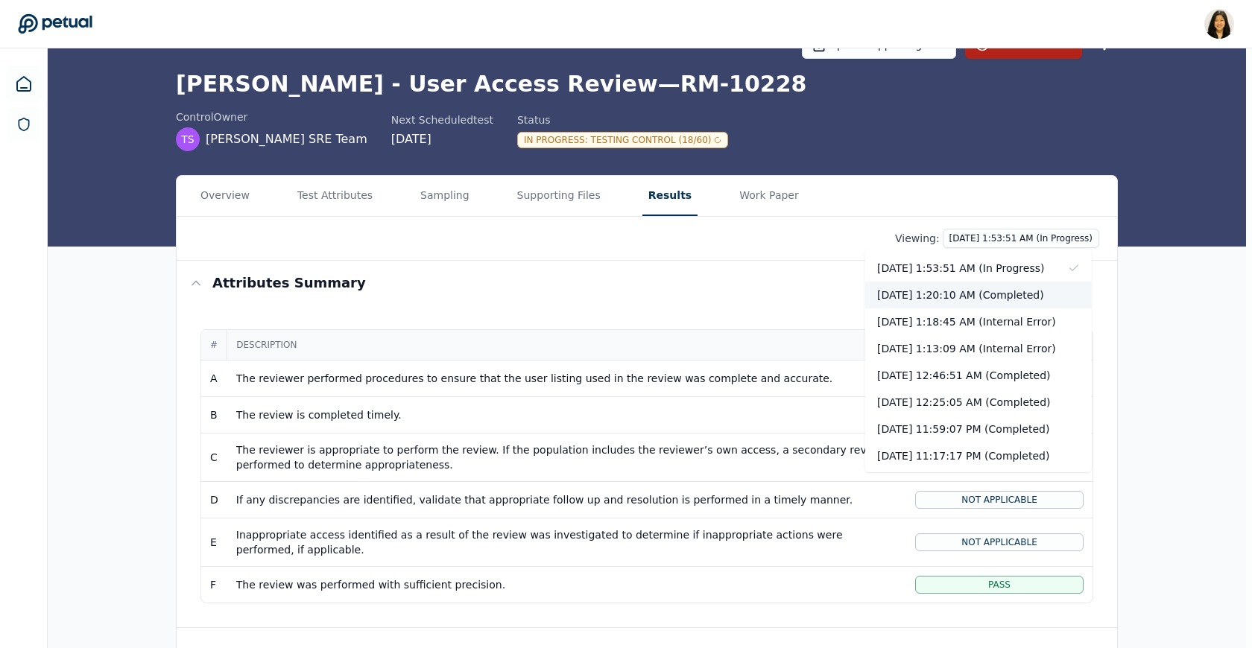
click at [994, 294] on div "[DATE] 1:20:10 AM (Completed)" at bounding box center [978, 295] width 227 height 27
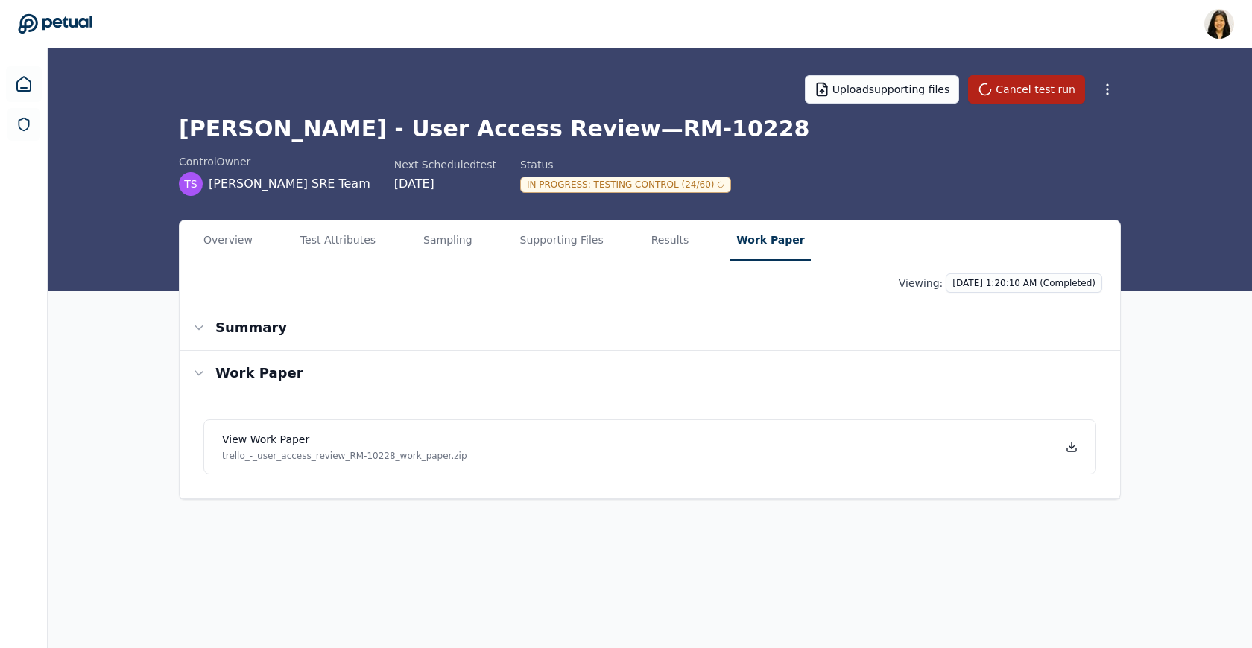
click at [762, 201] on main "Upload supporting files Cancel test run [PERSON_NAME] - User Access Review — RM…" at bounding box center [650, 348] width 1204 height 600
click at [1071, 446] on icon at bounding box center [1071, 447] width 5 height 2
